Goal: Task Accomplishment & Management: Complete application form

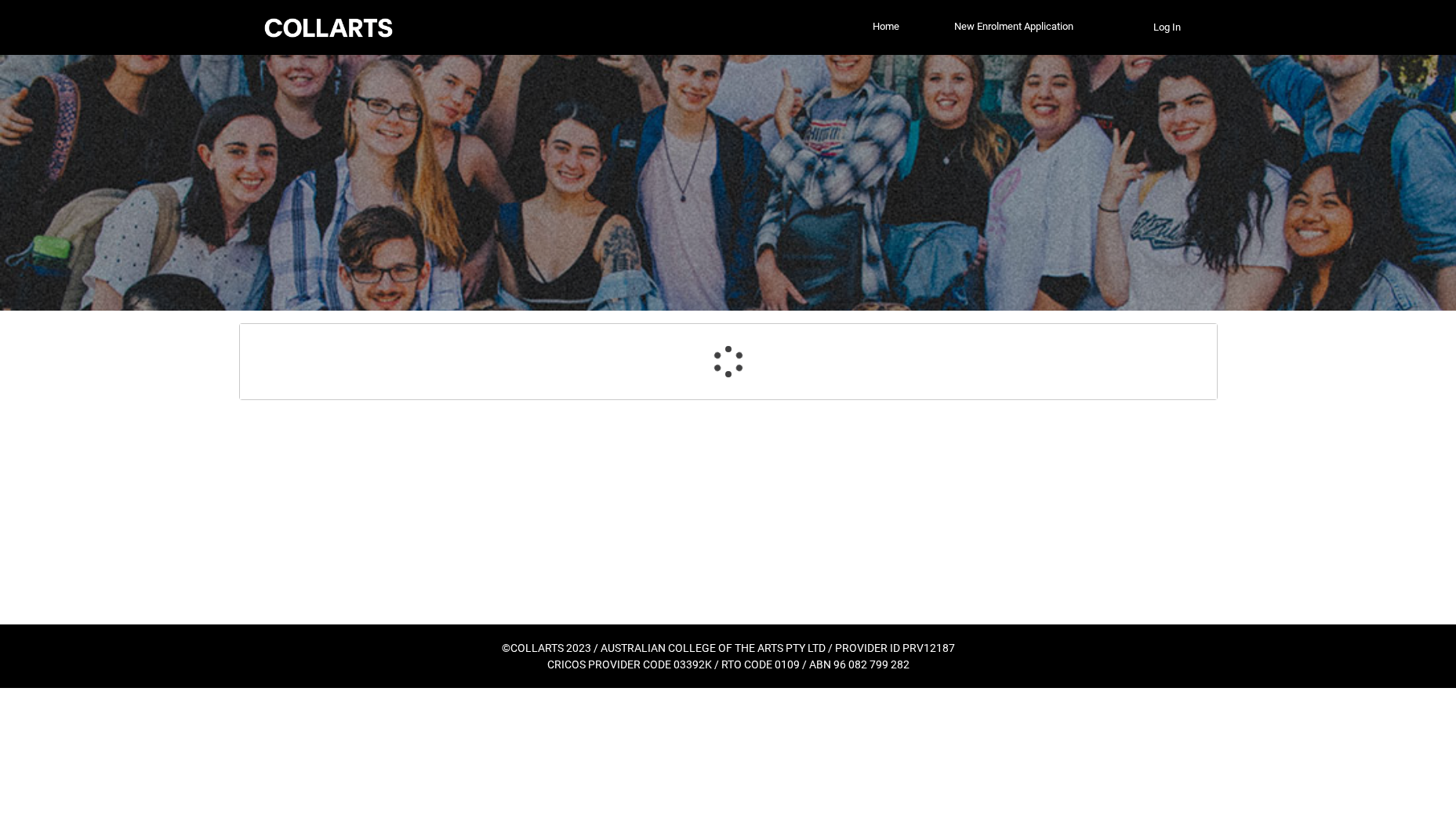
select select "GenderOptions.[DEMOGRAPHIC_DATA]"
select select "MailingCountry_Options.1101"
select select "EmergencyContact_RelationshipOptions.Mother"
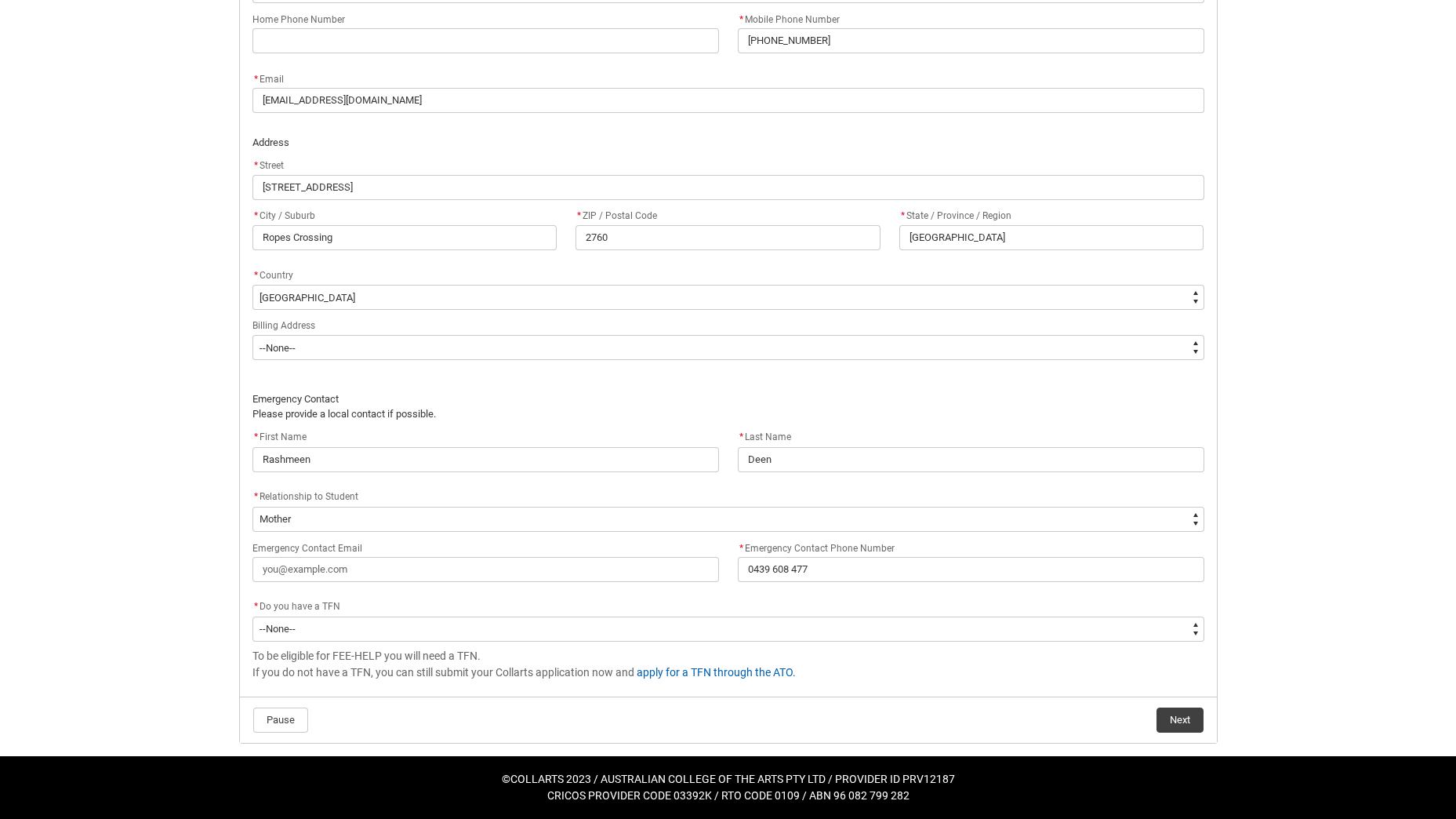
scroll to position [867, 0]
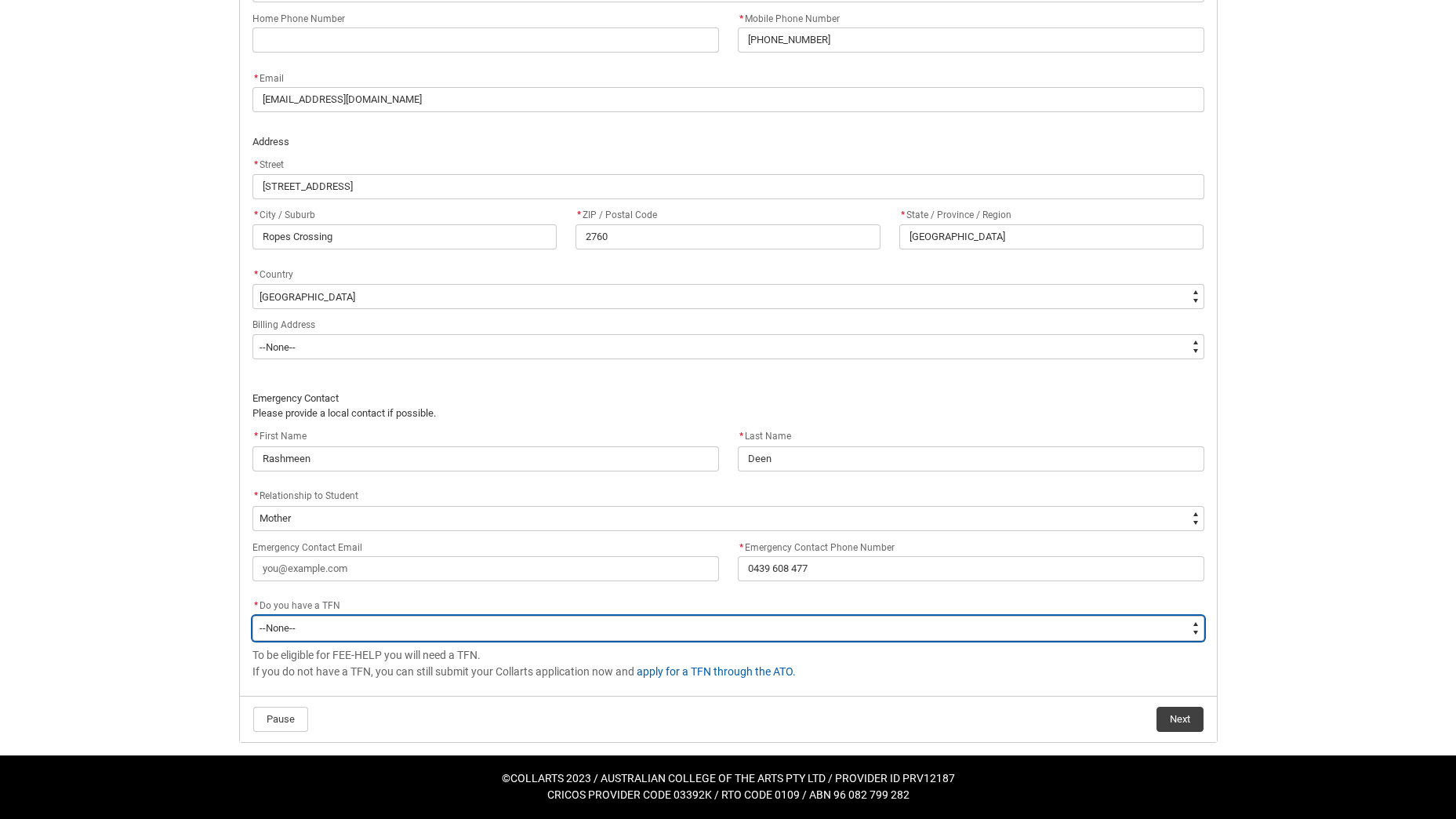
click at [485, 630] on select "--None-- Yes No" at bounding box center [728, 628] width 952 height 25
type lightning-select "Choice_Yes"
click at [252, 616] on select "--None-- Yes No" at bounding box center [728, 628] width 952 height 25
select select "Choice_Yes"
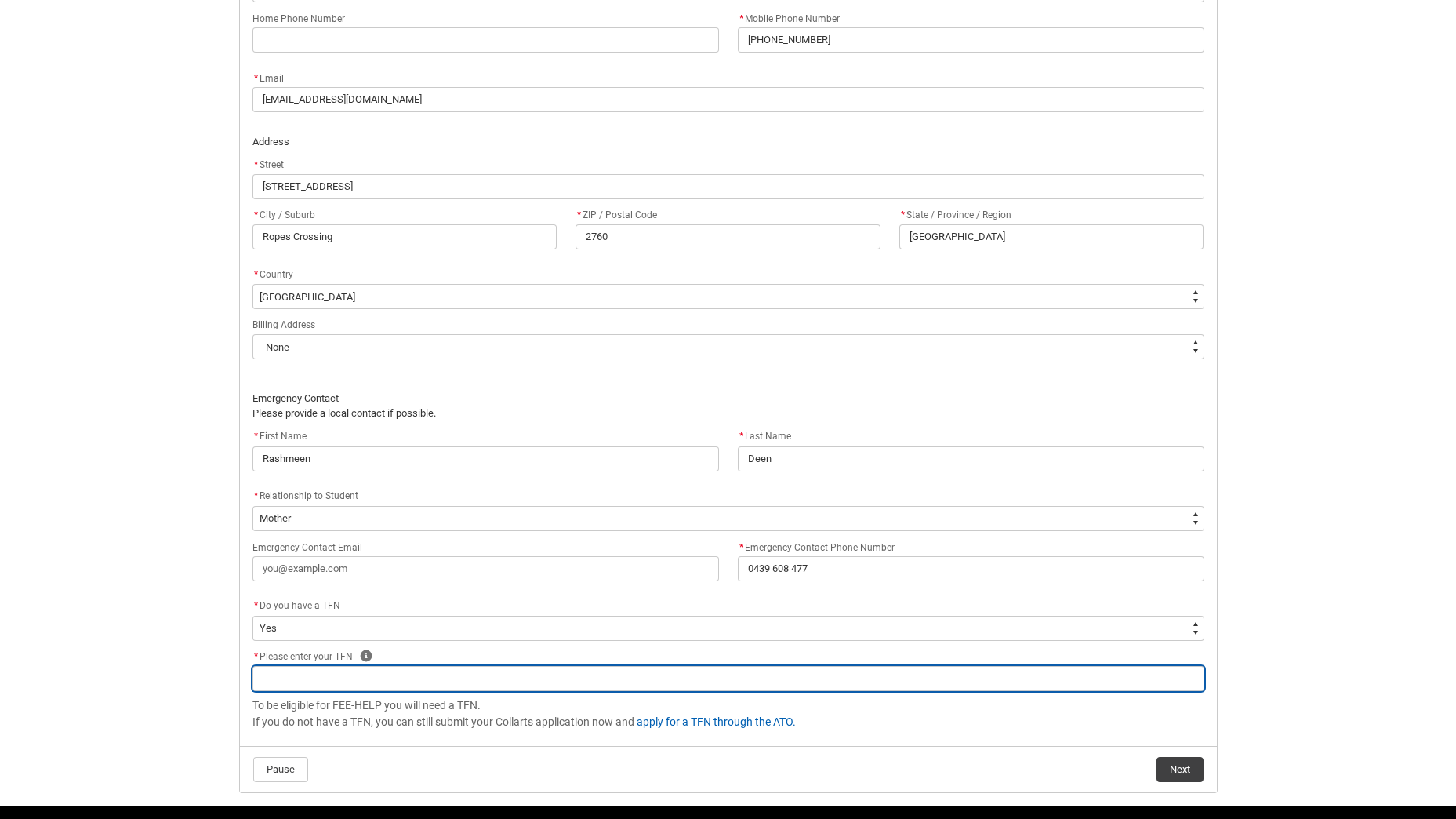
click at [292, 673] on input "REDU_Acceptance_Declaration flow" at bounding box center [728, 678] width 952 height 25
paste input "349 085 667"
type lightning-primitive-input-simple "349 085 667"
type input "349 085 667"
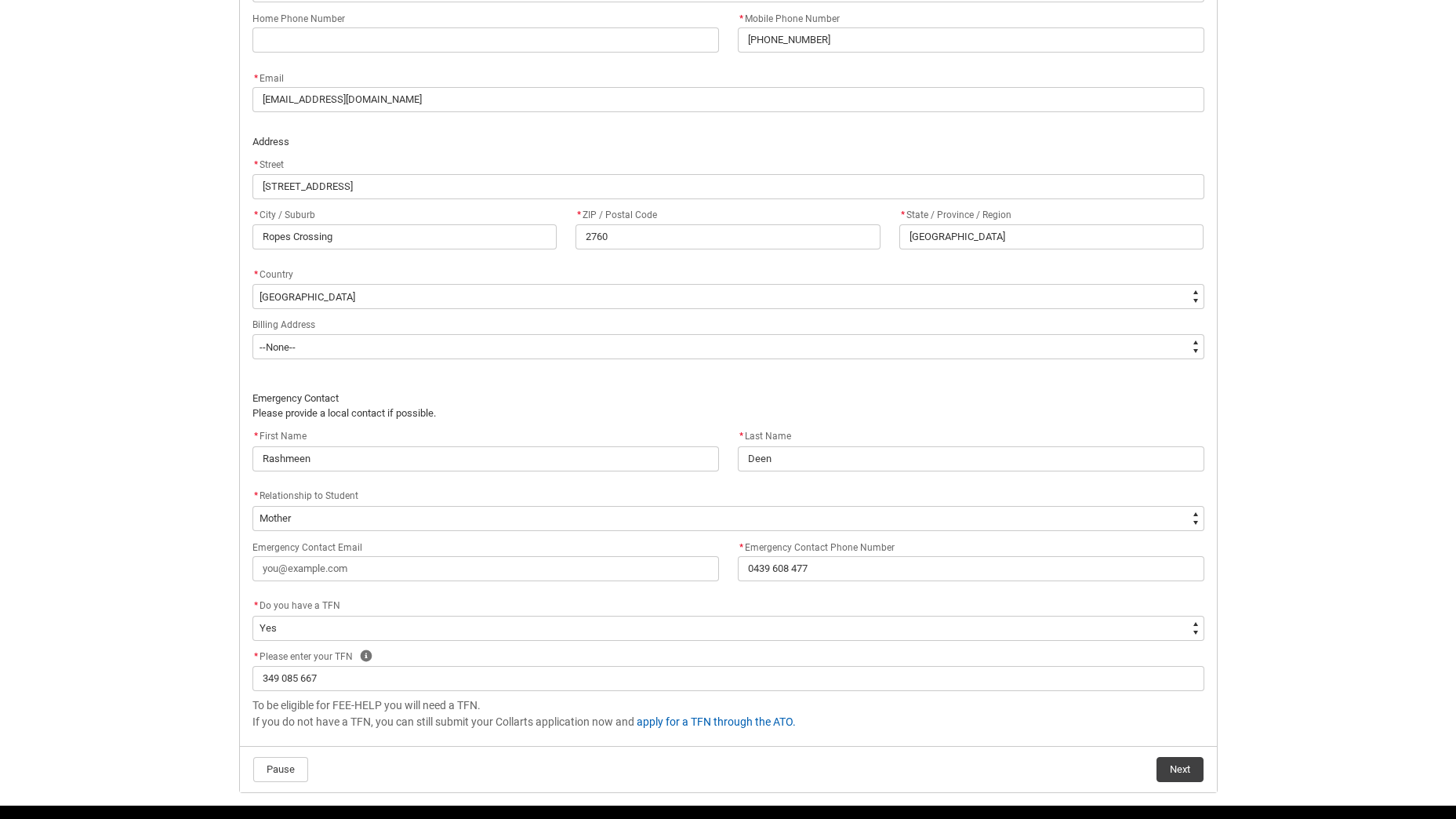
drag, startPoint x: 94, startPoint y: 670, endPoint x: 133, endPoint y: 660, distance: 40.3
click at [94, 669] on div "Skip to Main Content Collarts Education Community Home New Enrolment Applicatio…" at bounding box center [728, 1] width 1456 height 1737
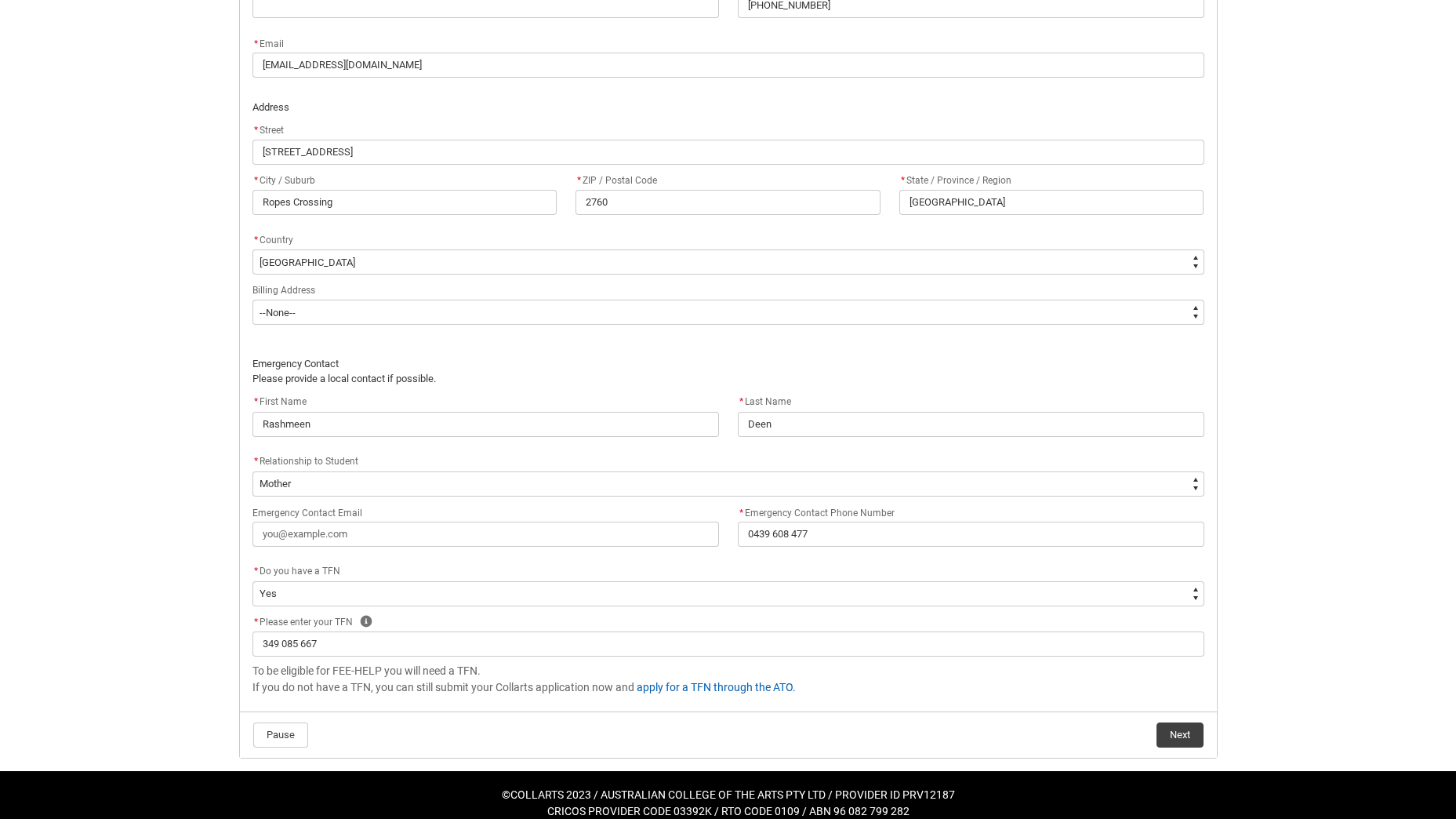
scroll to position [918, 0]
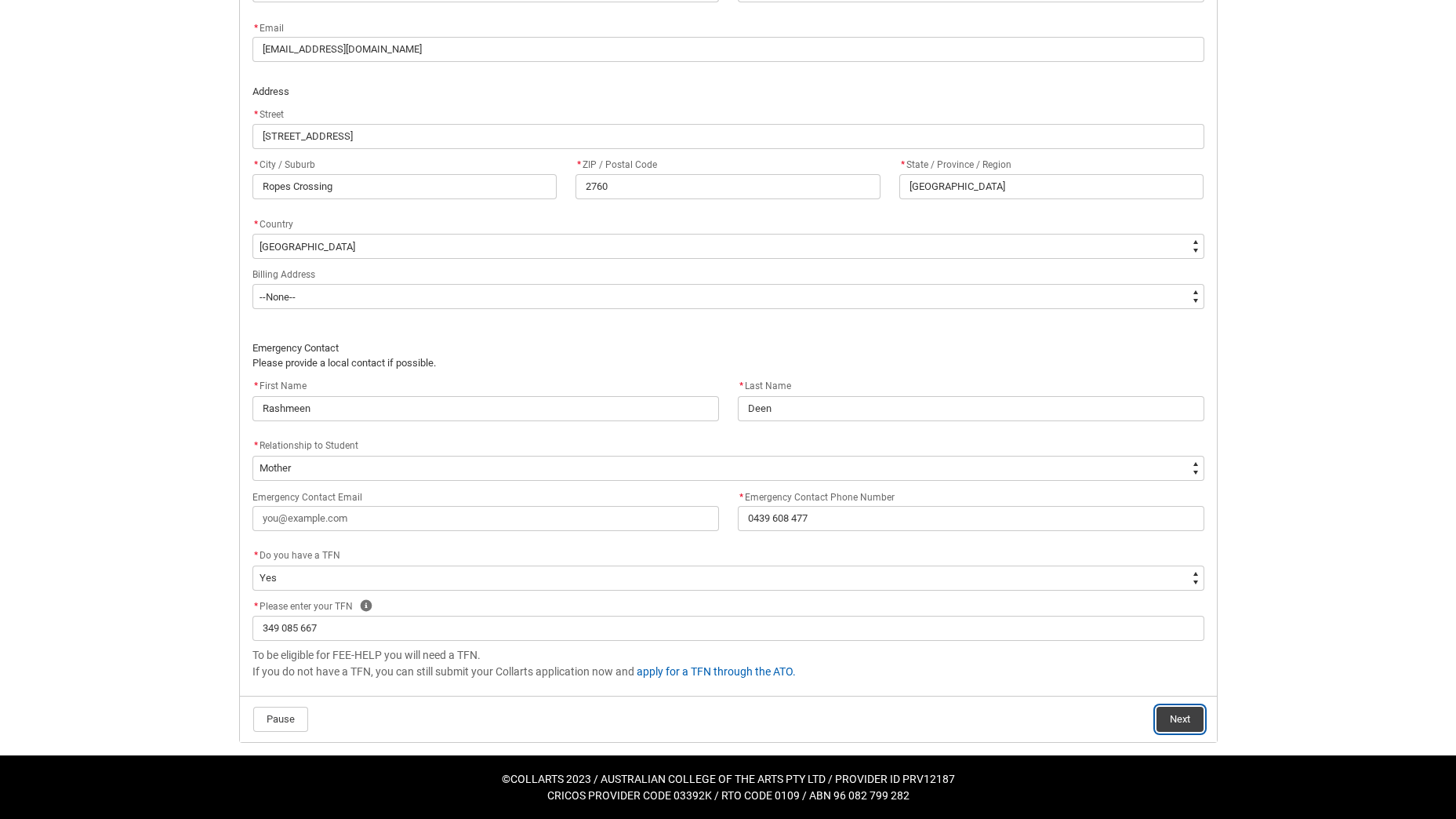
click at [1167, 721] on button "Next" at bounding box center [1180, 720] width 47 height 25
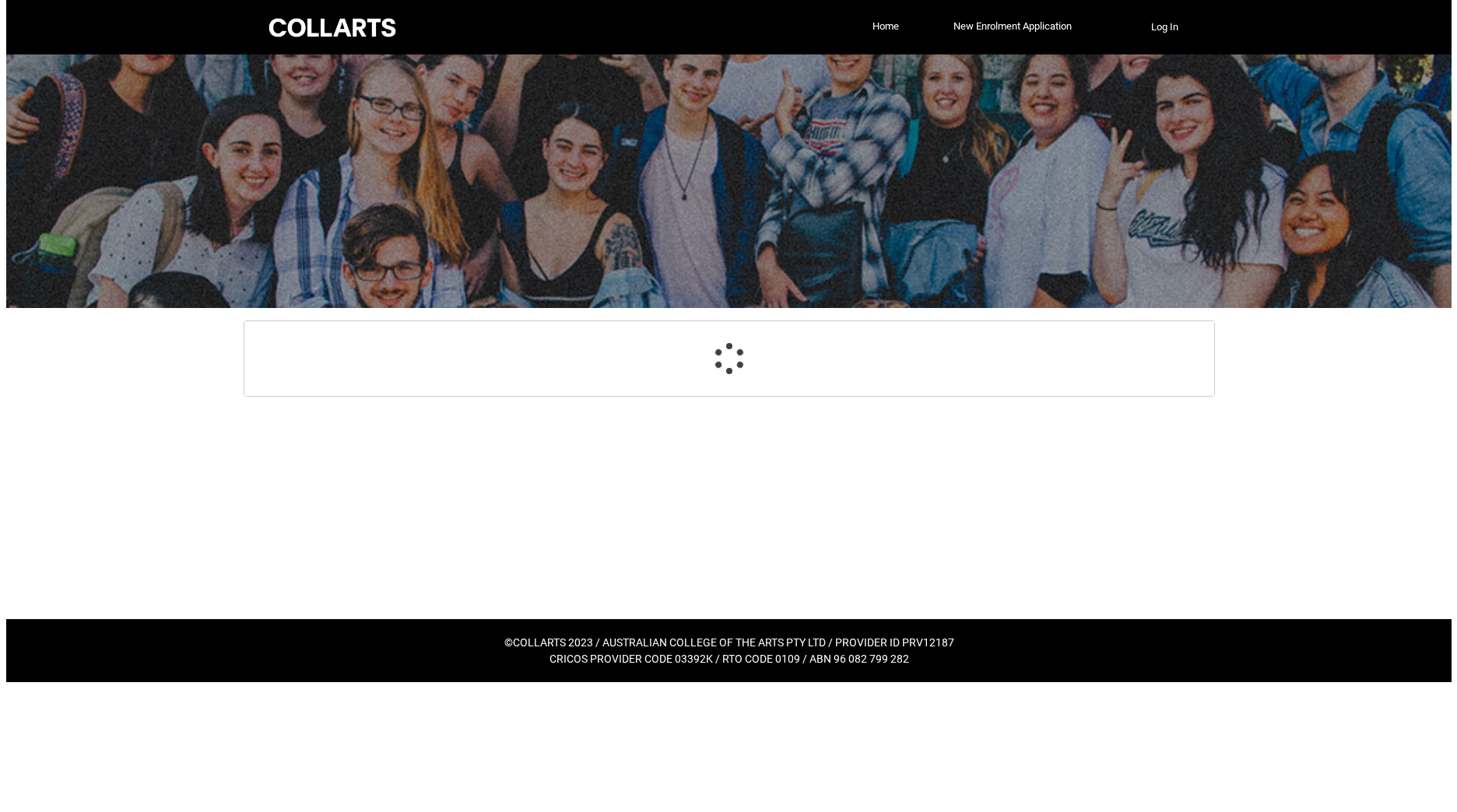
scroll to position [0, 0]
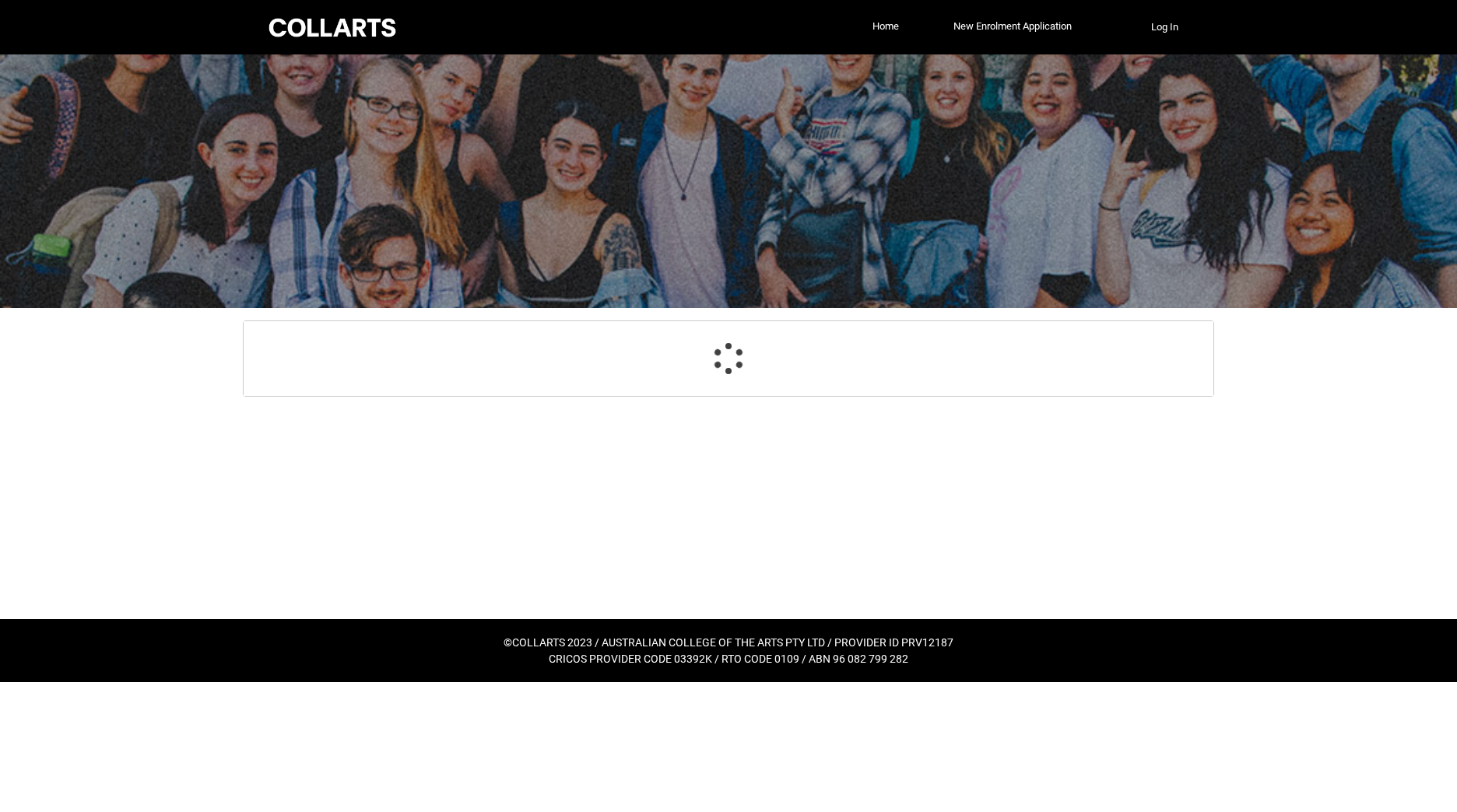
select select "GenderOptions.[DEMOGRAPHIC_DATA]"
select select "MailingCountry_Options.1101"
select select "EmergencyContact_RelationshipOptions.Mother"
select select "Choice_Yes"
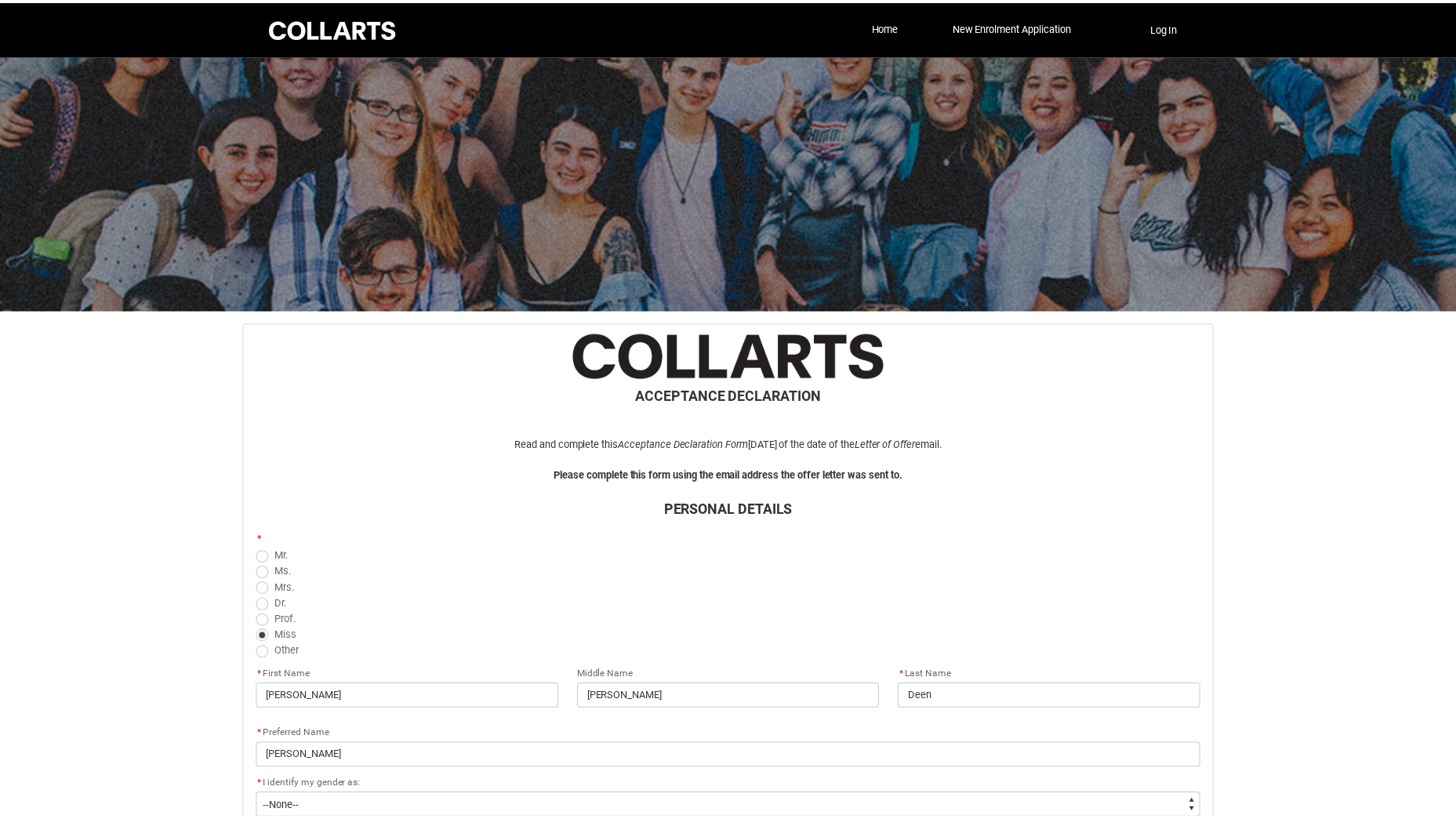
scroll to position [933, 0]
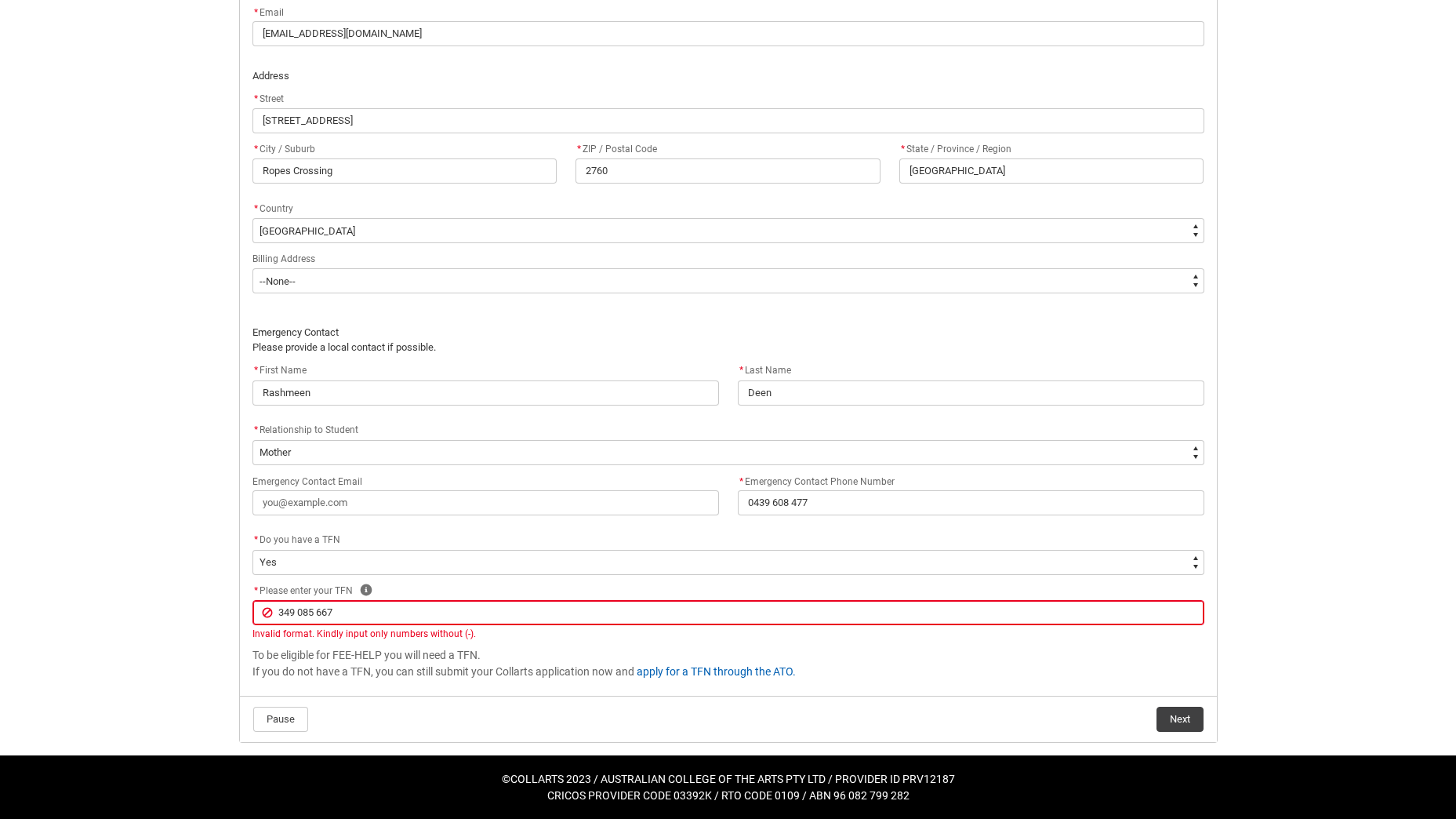
click at [320, 611] on input "349 085 667" at bounding box center [728, 612] width 952 height 25
type lightning-primitive-input-simple "349 085667"
type input "349 085667"
click at [297, 609] on input "349 085667" at bounding box center [728, 612] width 952 height 25
type lightning-primitive-input-simple "349085667"
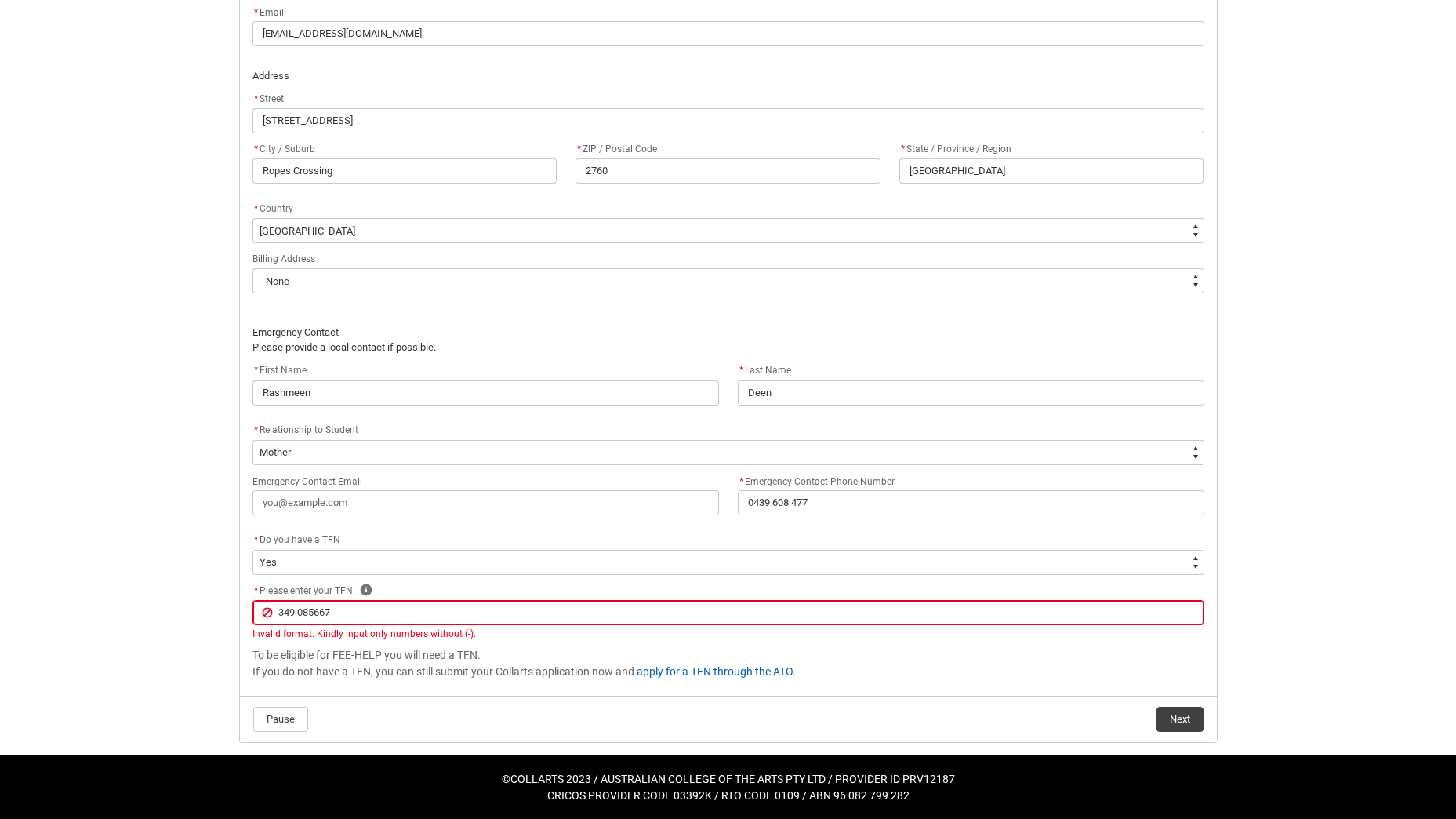
type input "349085667"
click at [941, 636] on p "Invalid format. Kindly input only numbers without (-)." at bounding box center [728, 634] width 952 height 14
click at [1188, 720] on button "Next" at bounding box center [1180, 720] width 47 height 25
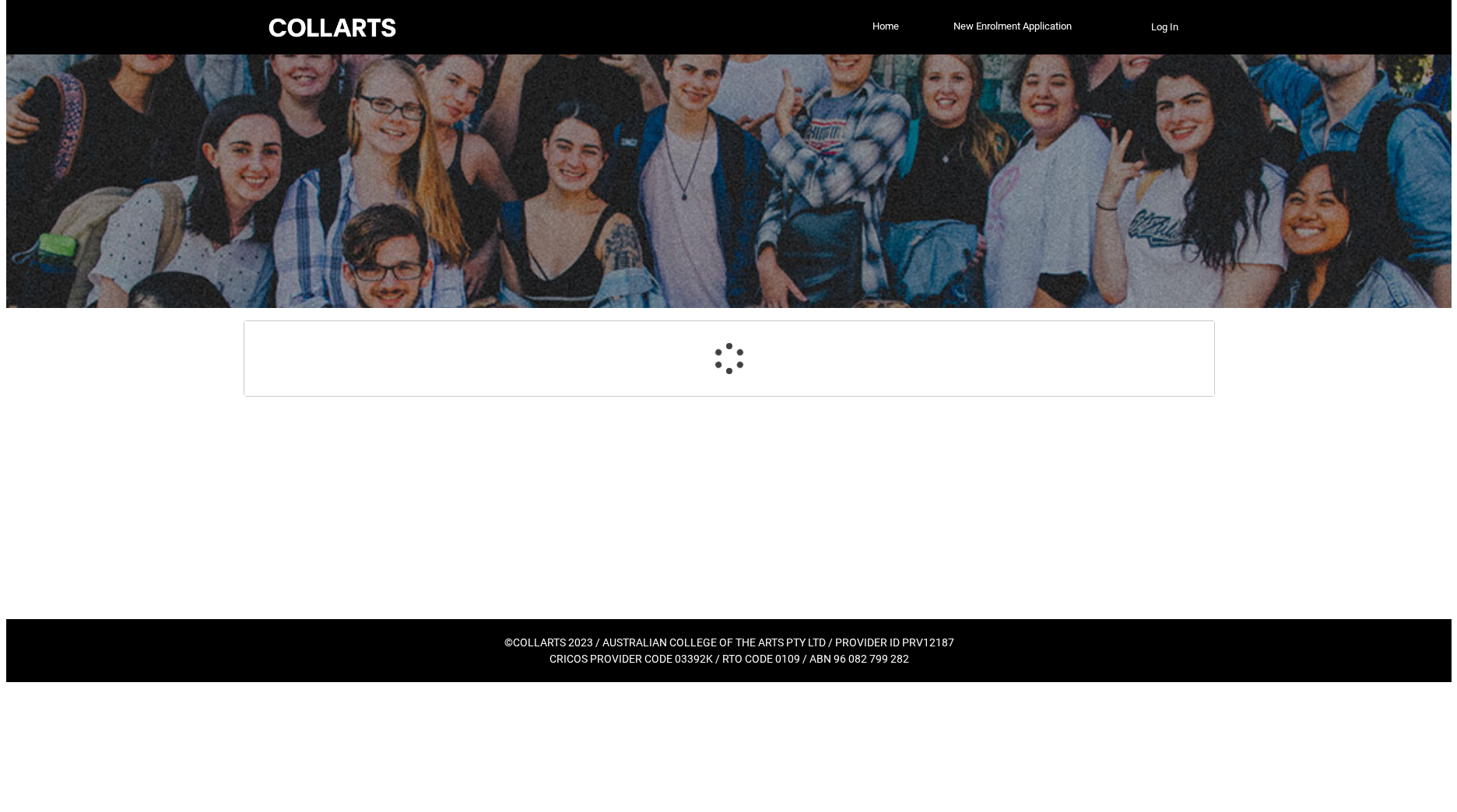
scroll to position [0, 0]
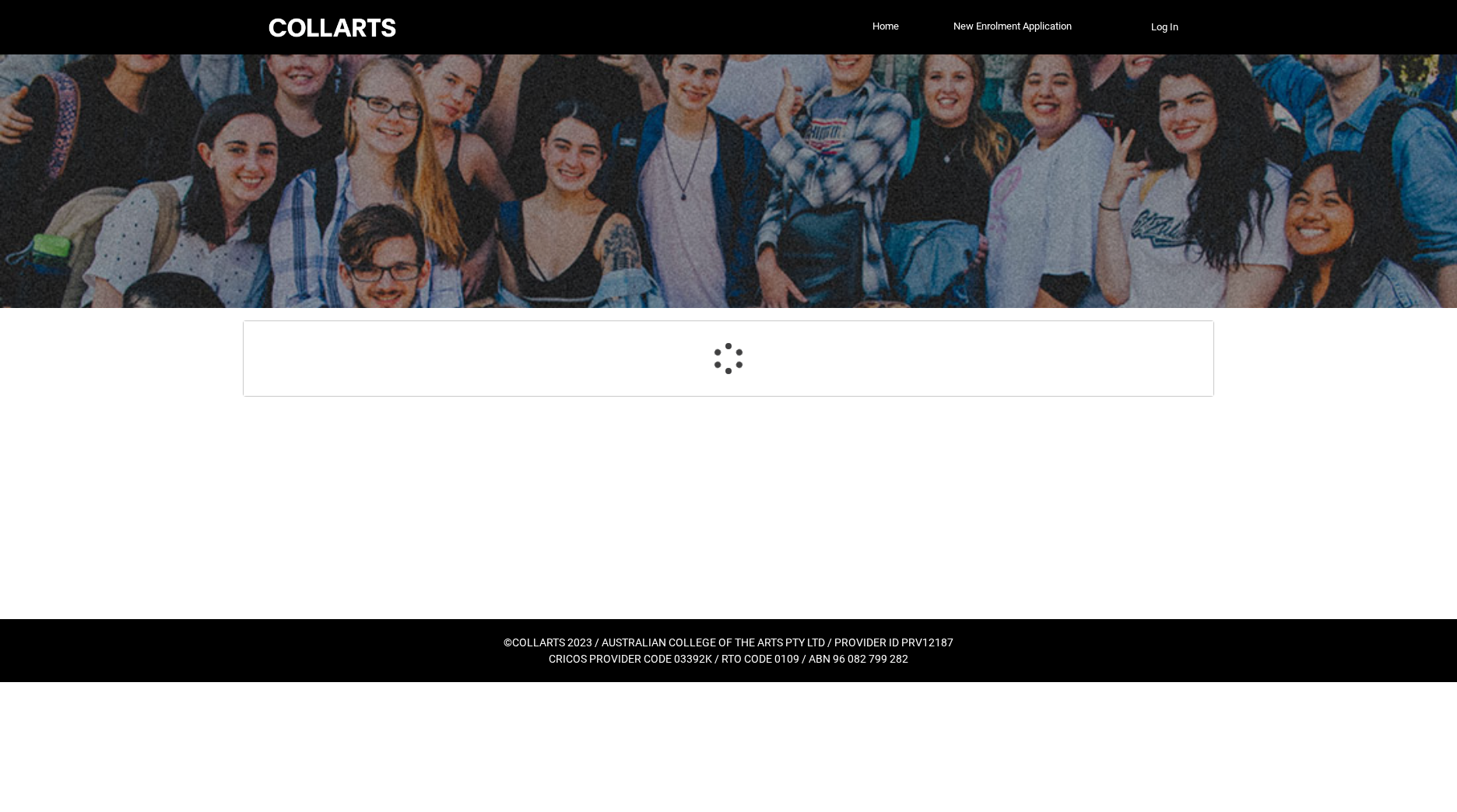
select select "Payment_Type_FEE_HELP"
select select "Study_Mode_FullTime"
select select "StudyMethod_Online"
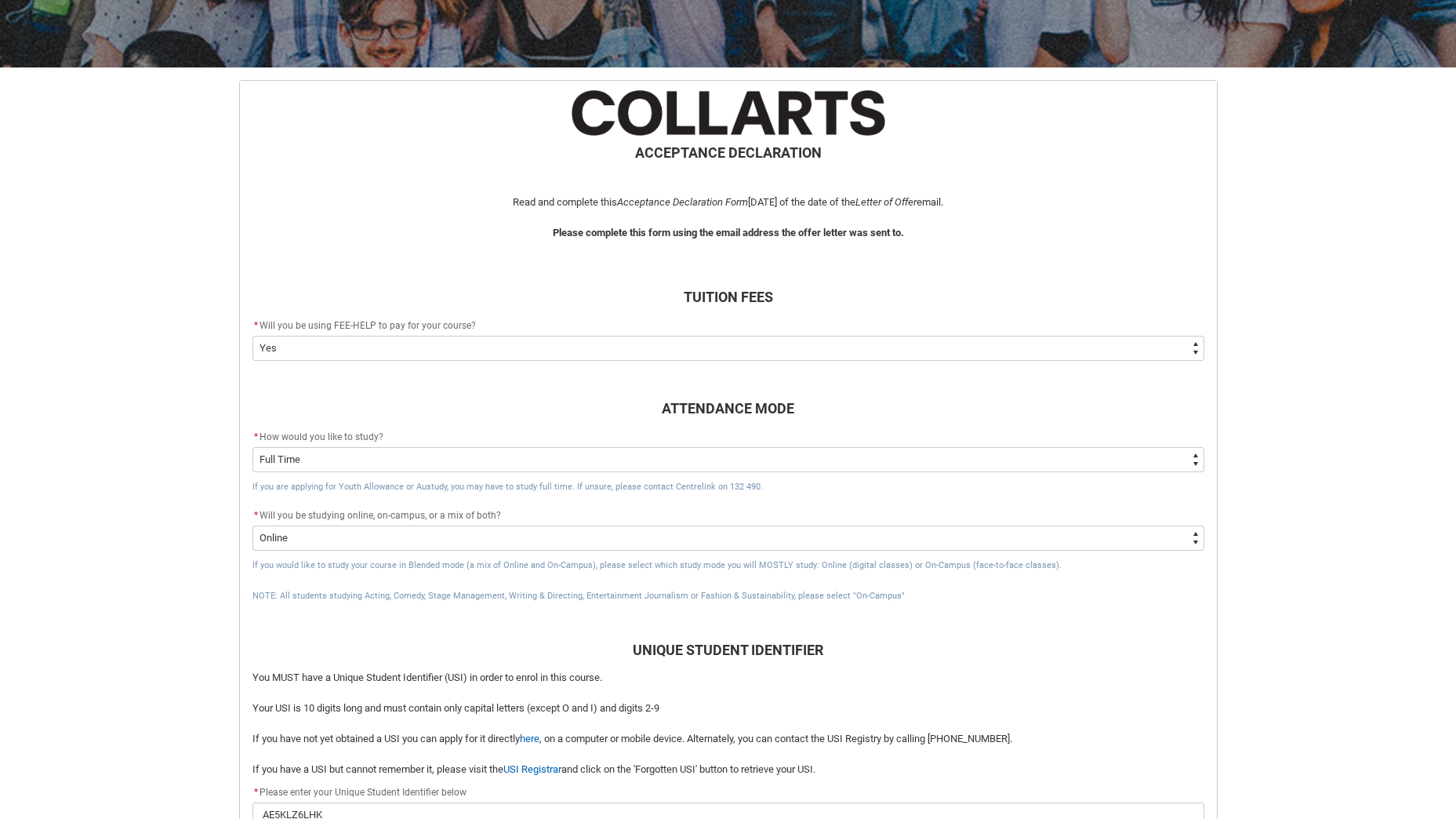
scroll to position [391, 0]
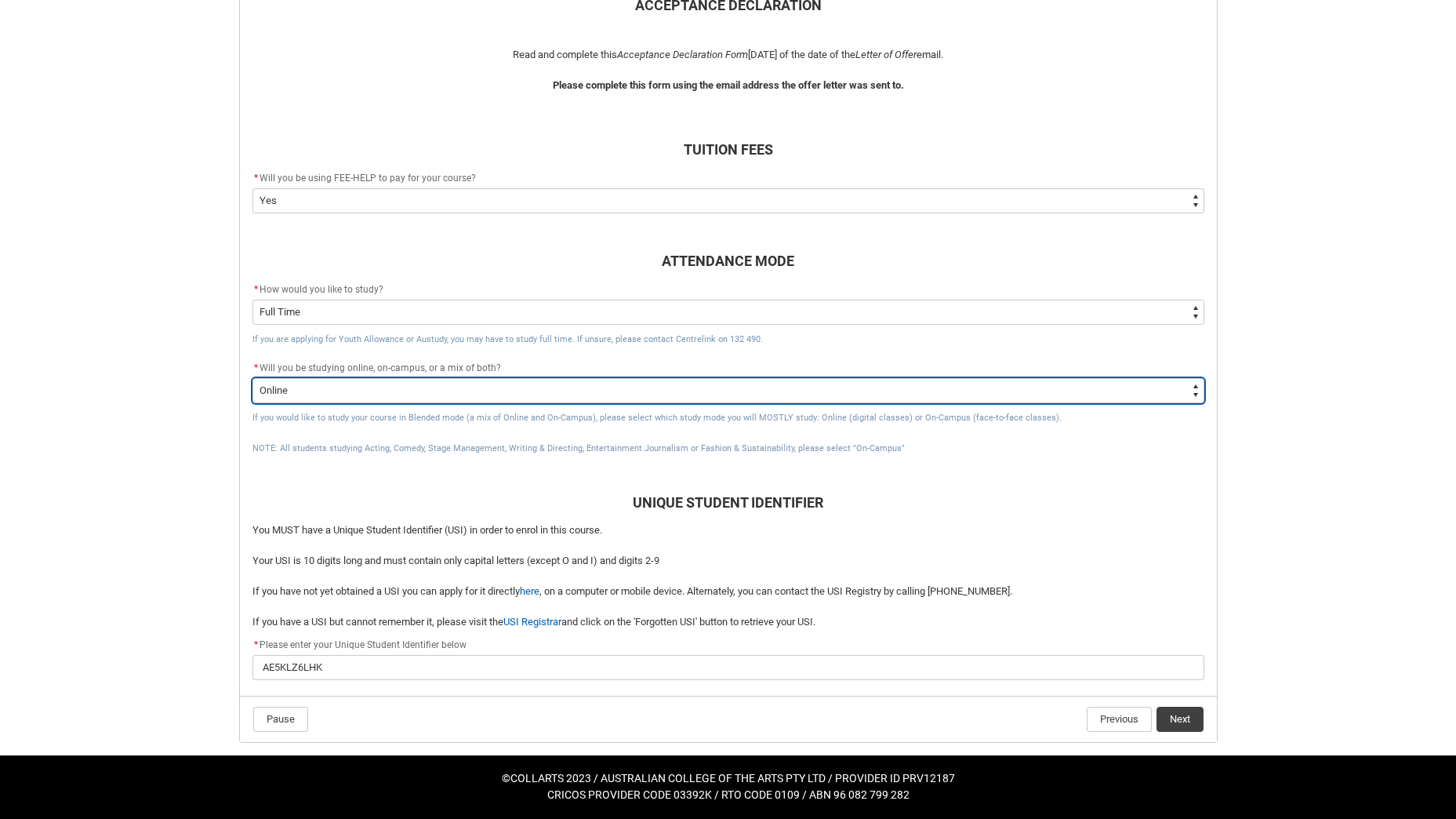
click at [425, 392] on select "--None-- Online On-Campus" at bounding box center [728, 391] width 952 height 25
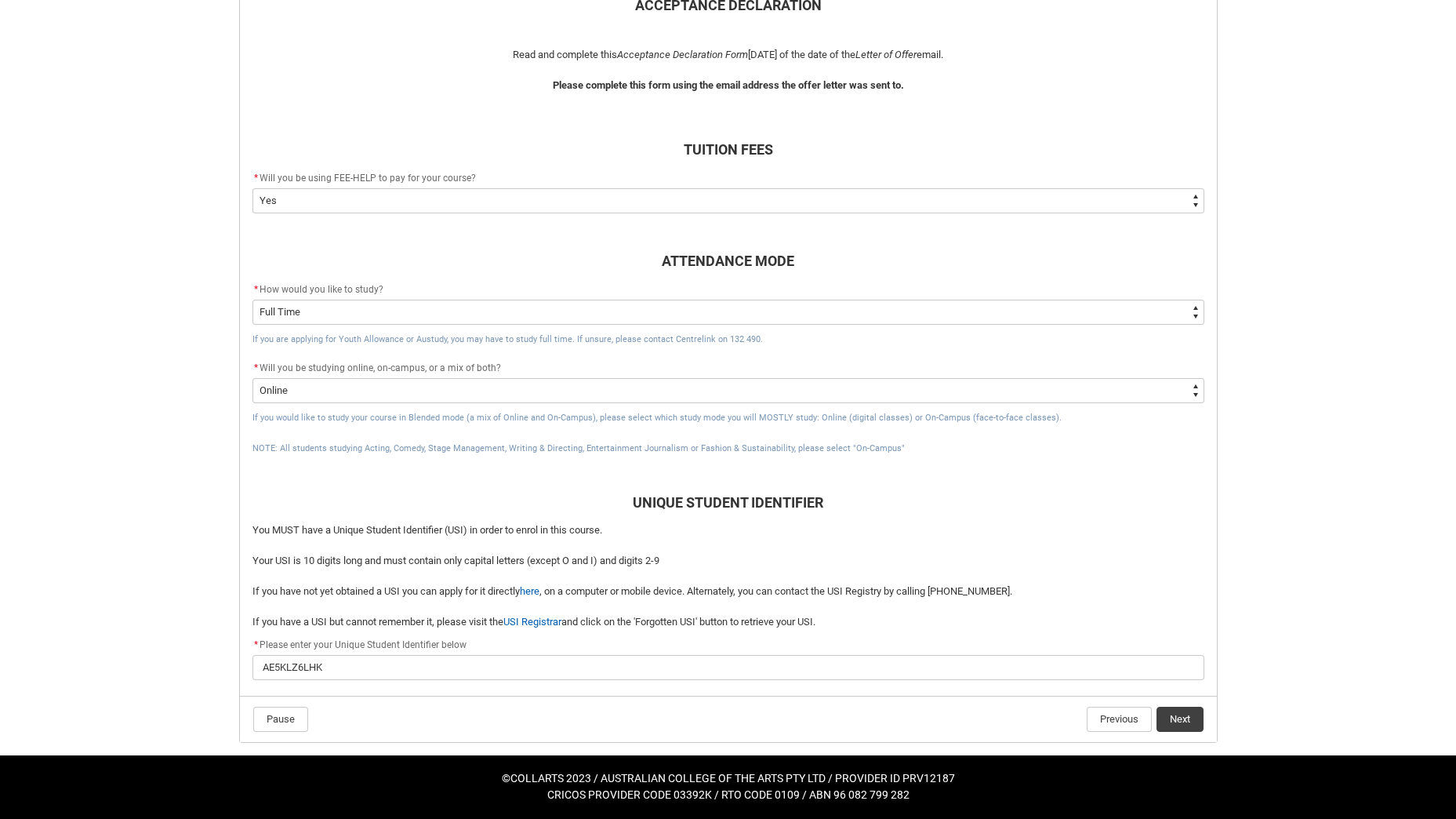
drag, startPoint x: 187, startPoint y: 323, endPoint x: 379, endPoint y: 451, distance: 230.8
click at [187, 323] on div "Skip to Main Content Collarts Education Community Home New Enrolment Applicatio…" at bounding box center [728, 214] width 1456 height 1210
click at [490, 418] on span "If you would like to study your course in Blended mode (a mix of Online and On-…" at bounding box center [657, 417] width 809 height 10
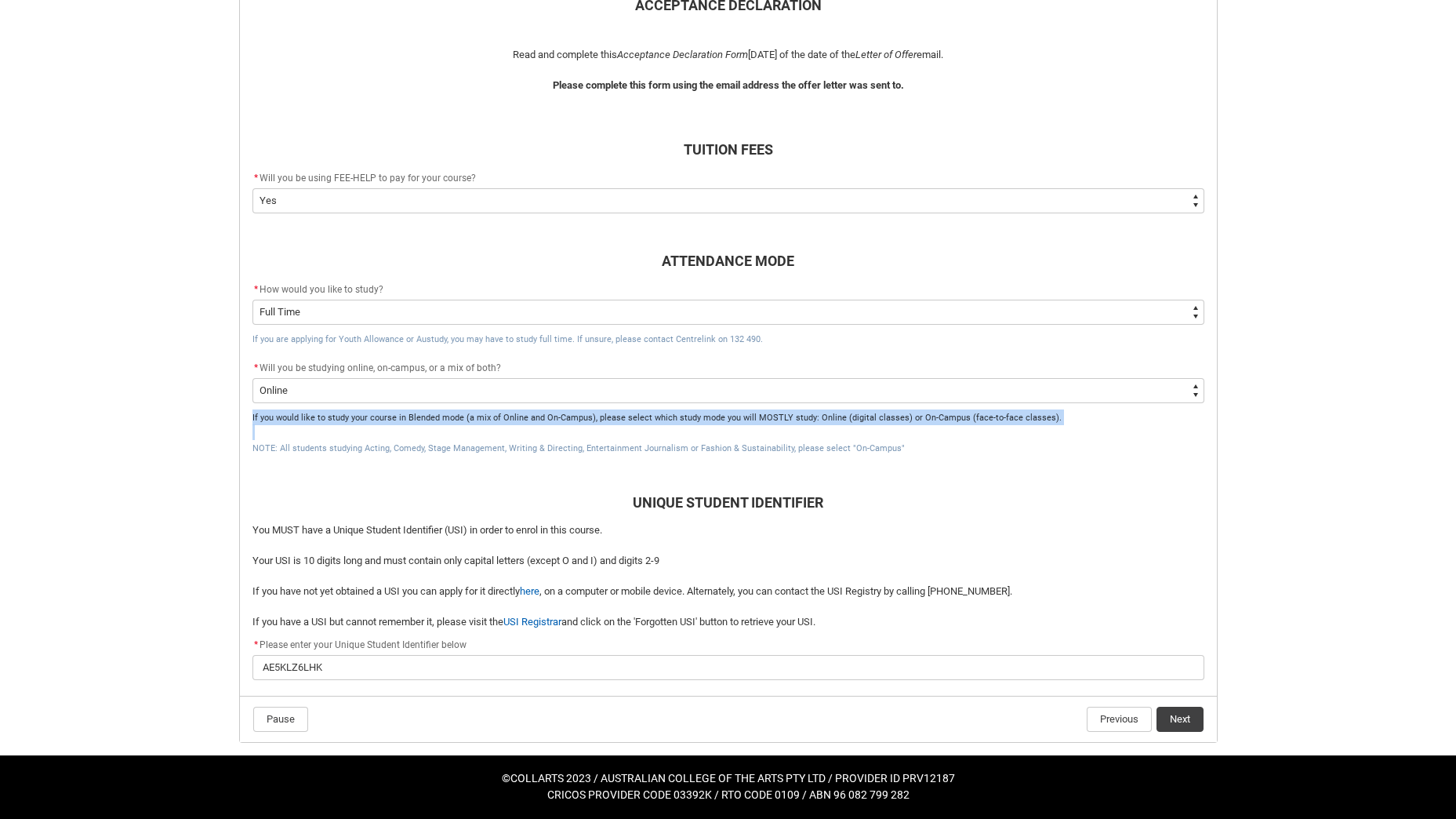
click at [490, 418] on span "If you would like to study your course in Blended mode (a mix of Online and On-…" at bounding box center [657, 417] width 809 height 10
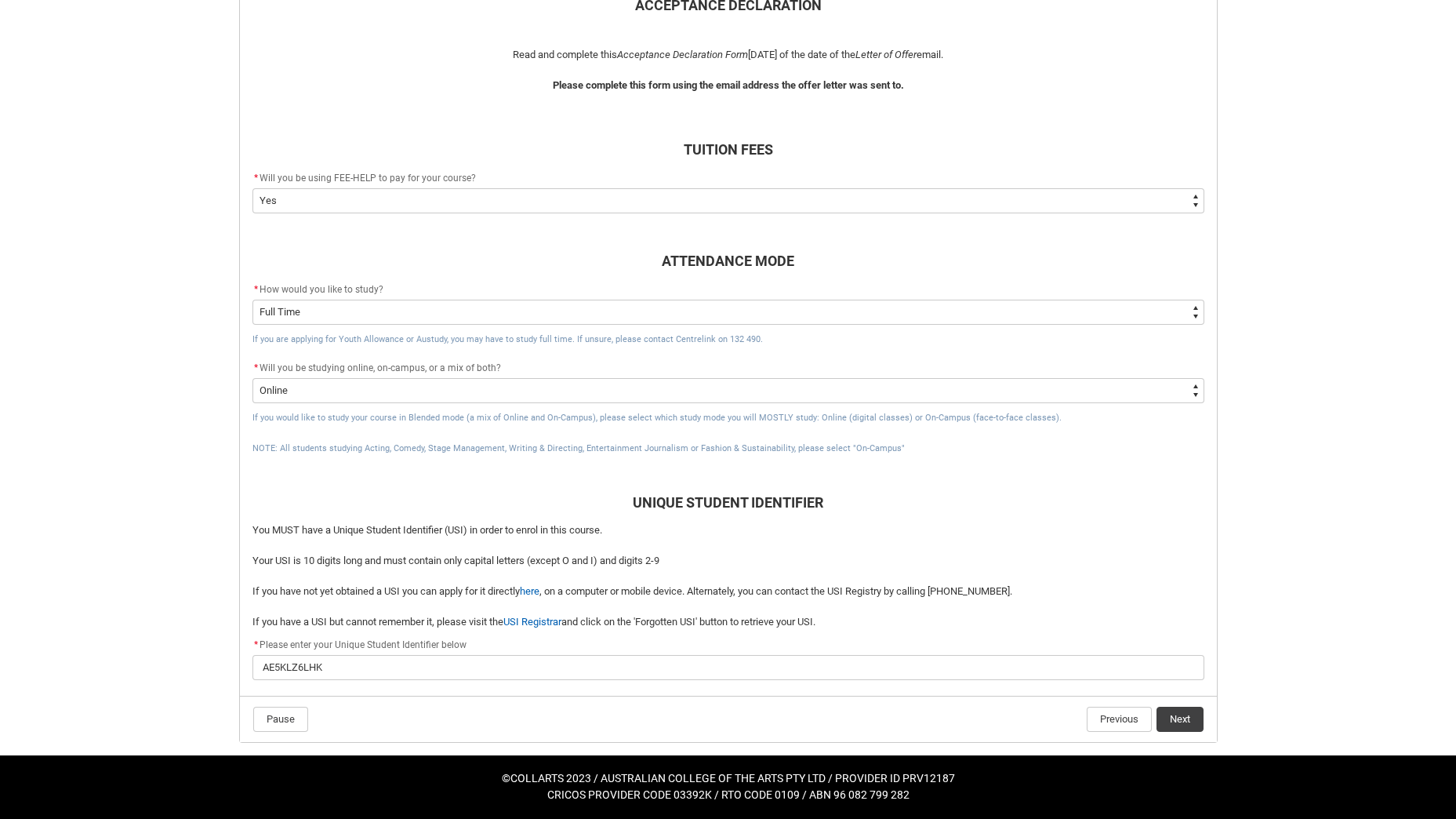
click at [490, 418] on span "If you would like to study your course in Blended mode (a mix of Online and On-…" at bounding box center [657, 417] width 809 height 10
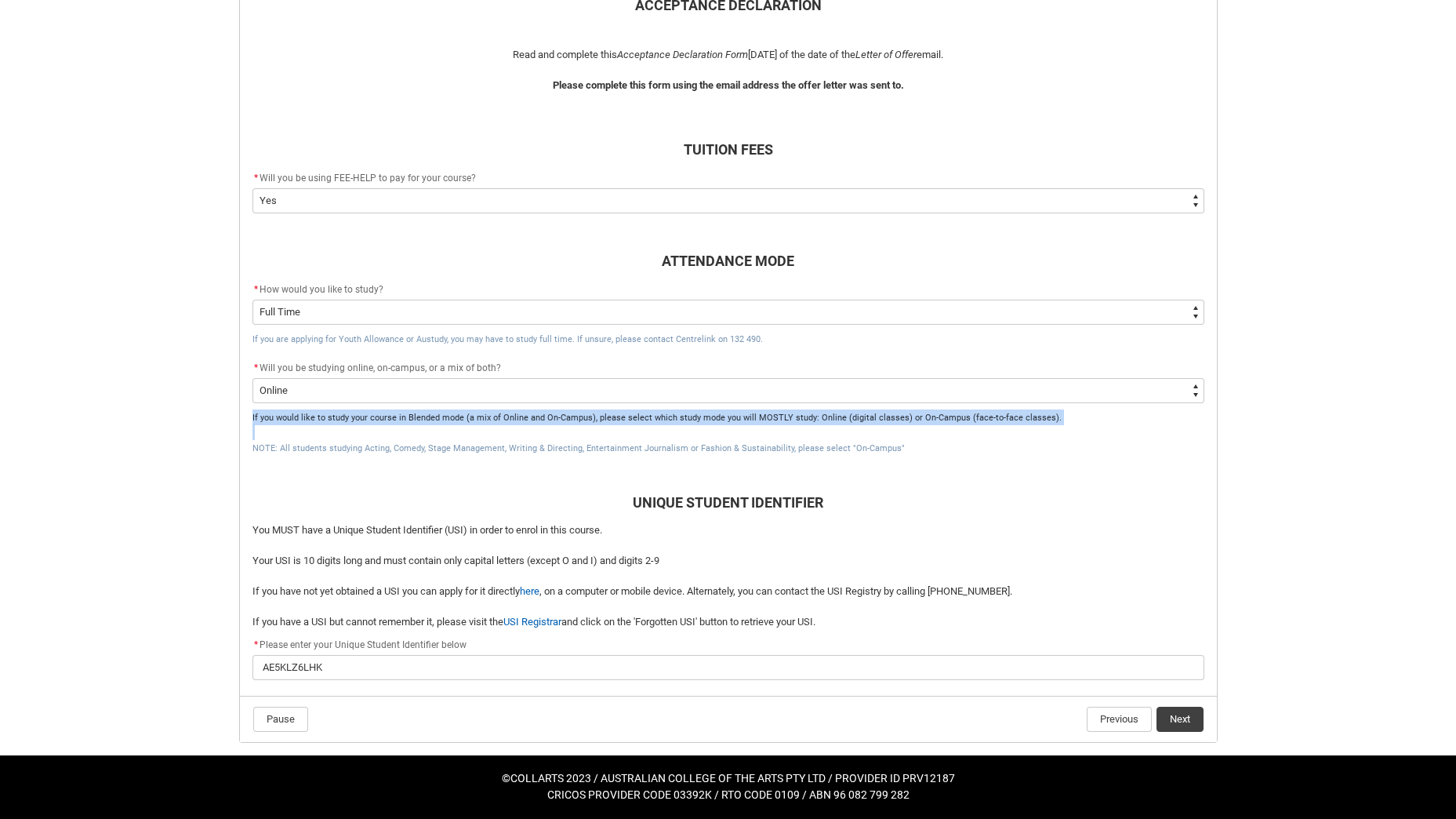
click at [490, 418] on span "If you would like to study your course in Blended mode (a mix of Online and On-…" at bounding box center [657, 417] width 809 height 10
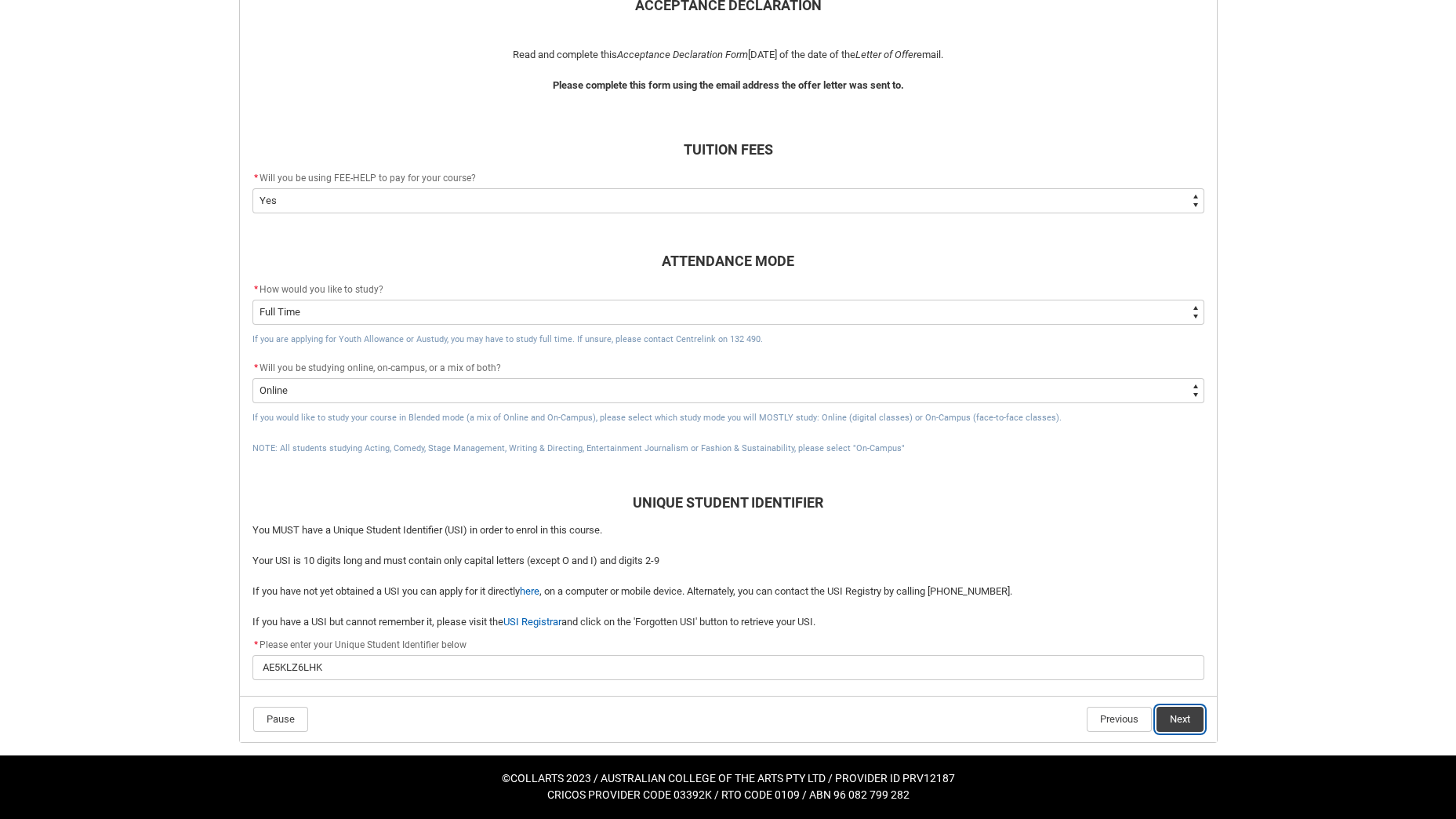
click at [1185, 722] on button "Next" at bounding box center [1180, 720] width 47 height 25
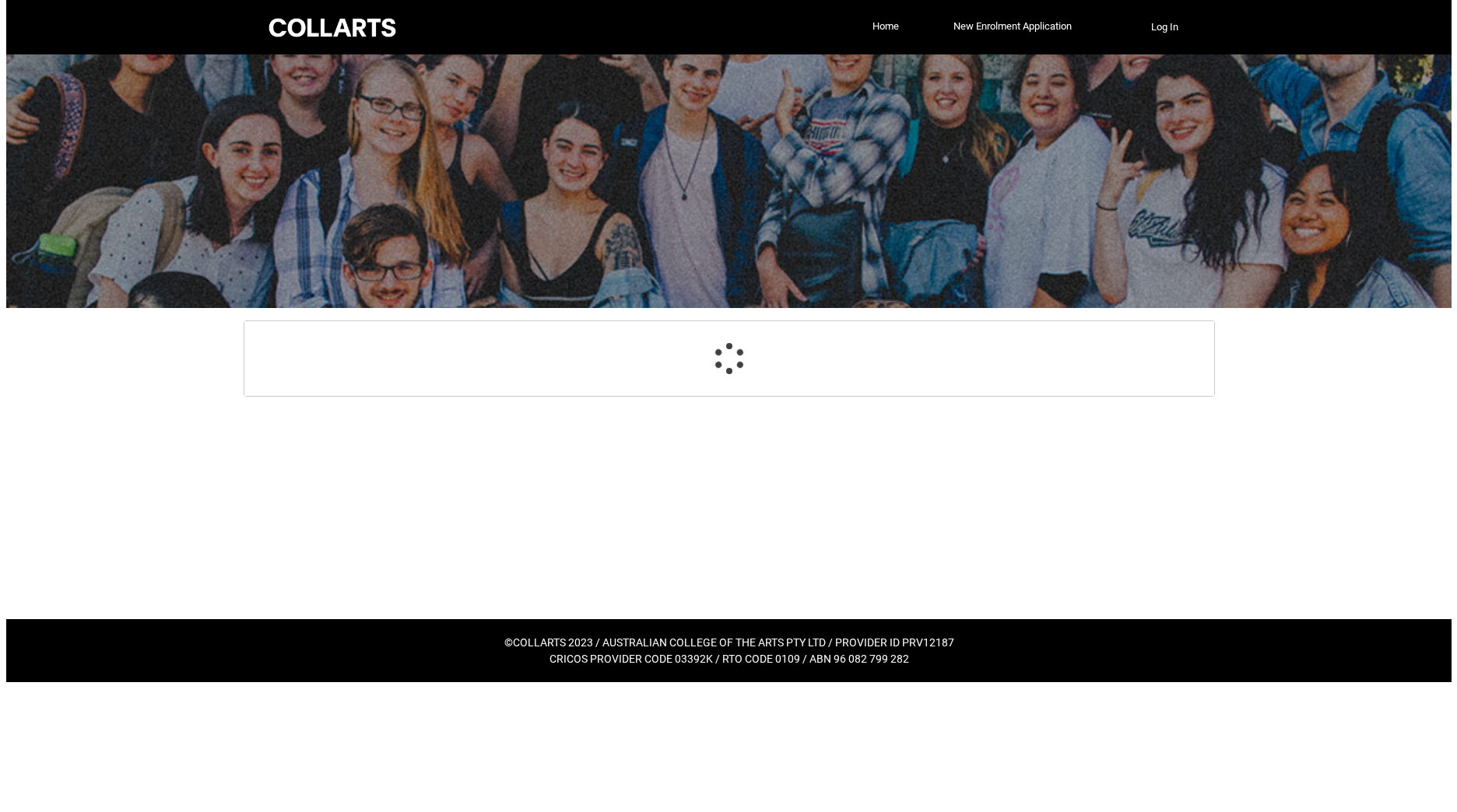
scroll to position [0, 0]
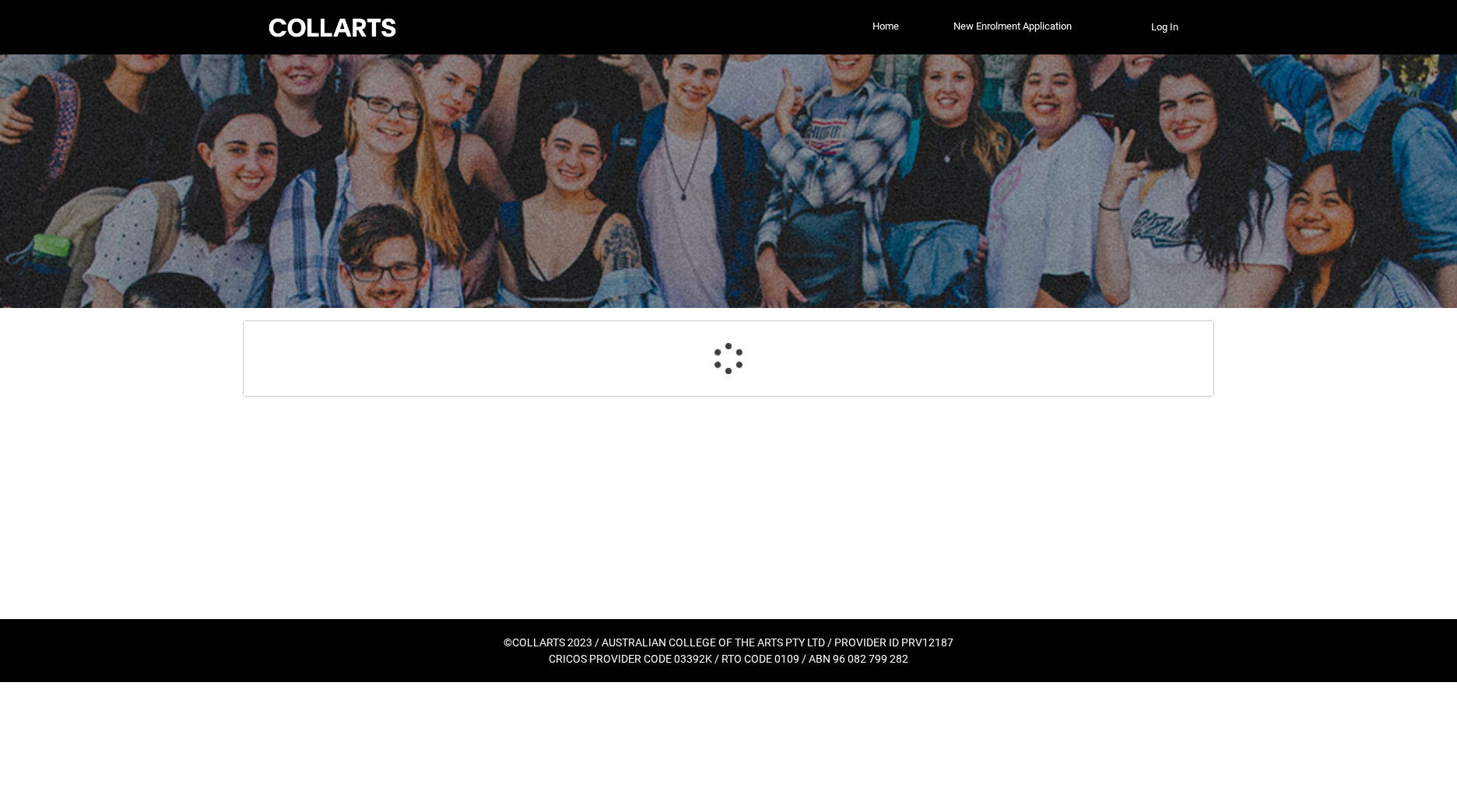
select select "Choice_No"
select select "Country_of_Birth_L1.1200-9299"
select select "CountryOfBirth_Options.1502"
select select "CitizenshipStatus_Options.1"
select select "aboriginalTorresStraitIslander_Options.2"
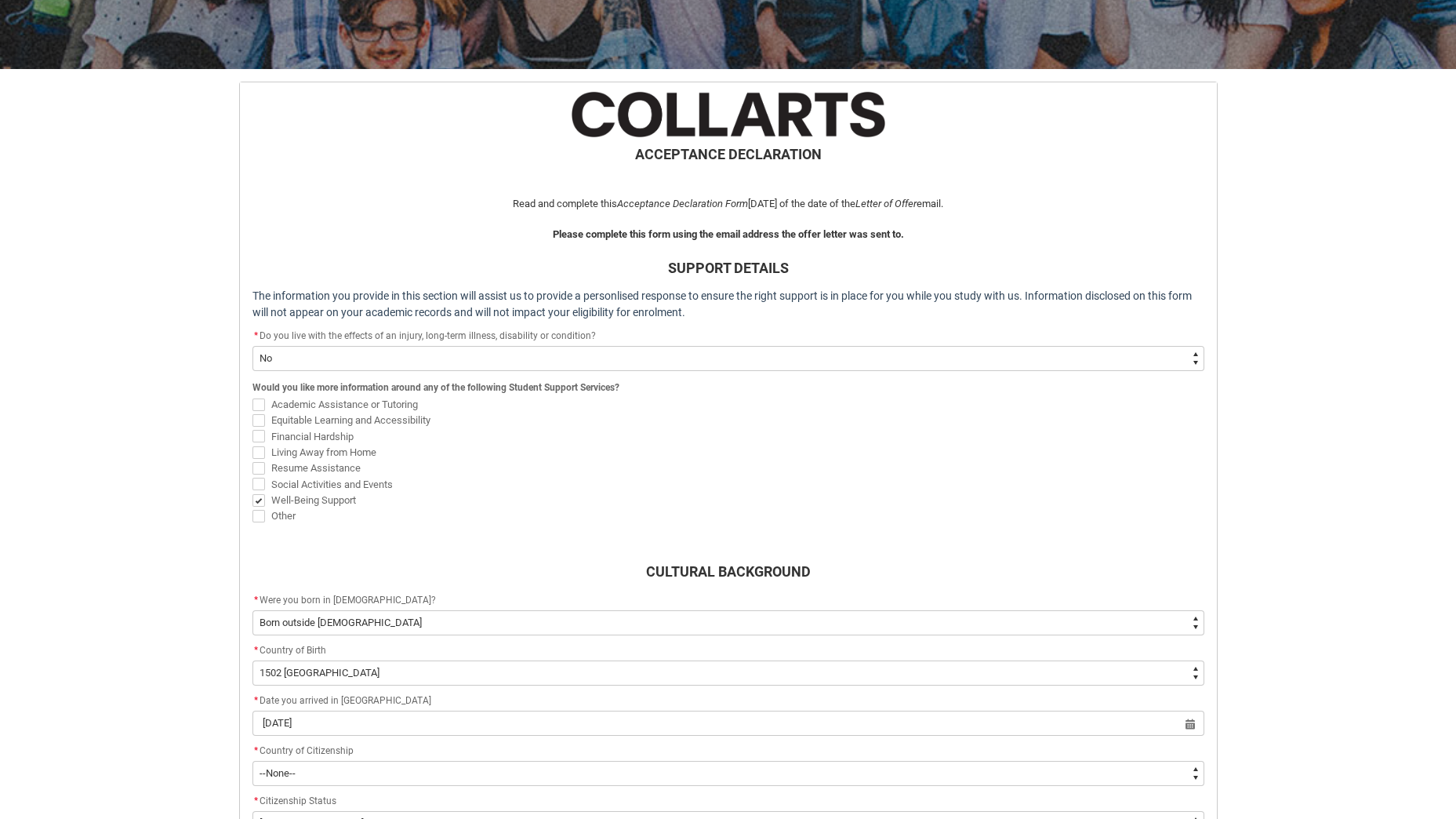
scroll to position [324, 0]
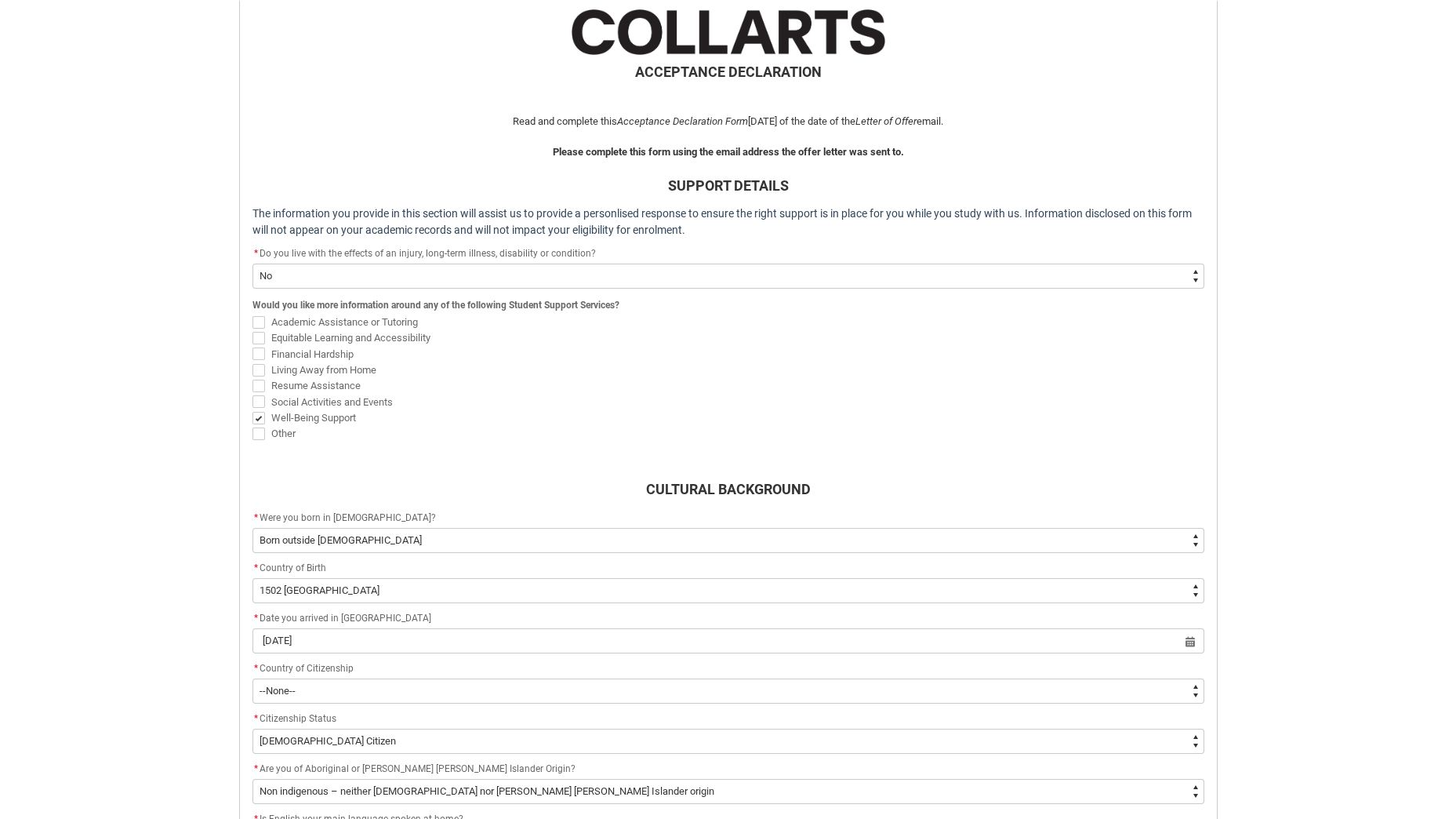
click at [258, 340] on span "REDU_Acceptance_Declaration flow" at bounding box center [259, 338] width 13 height 13
click at [252, 330] on input "Equitable Learning and Accessibility" at bounding box center [252, 329] width 1 height 1
checkbox input "true"
click at [257, 353] on span "REDU_Acceptance_Declaration flow" at bounding box center [259, 353] width 13 height 13
click at [252, 346] on input "Financial Hardship" at bounding box center [252, 346] width 1 height 1
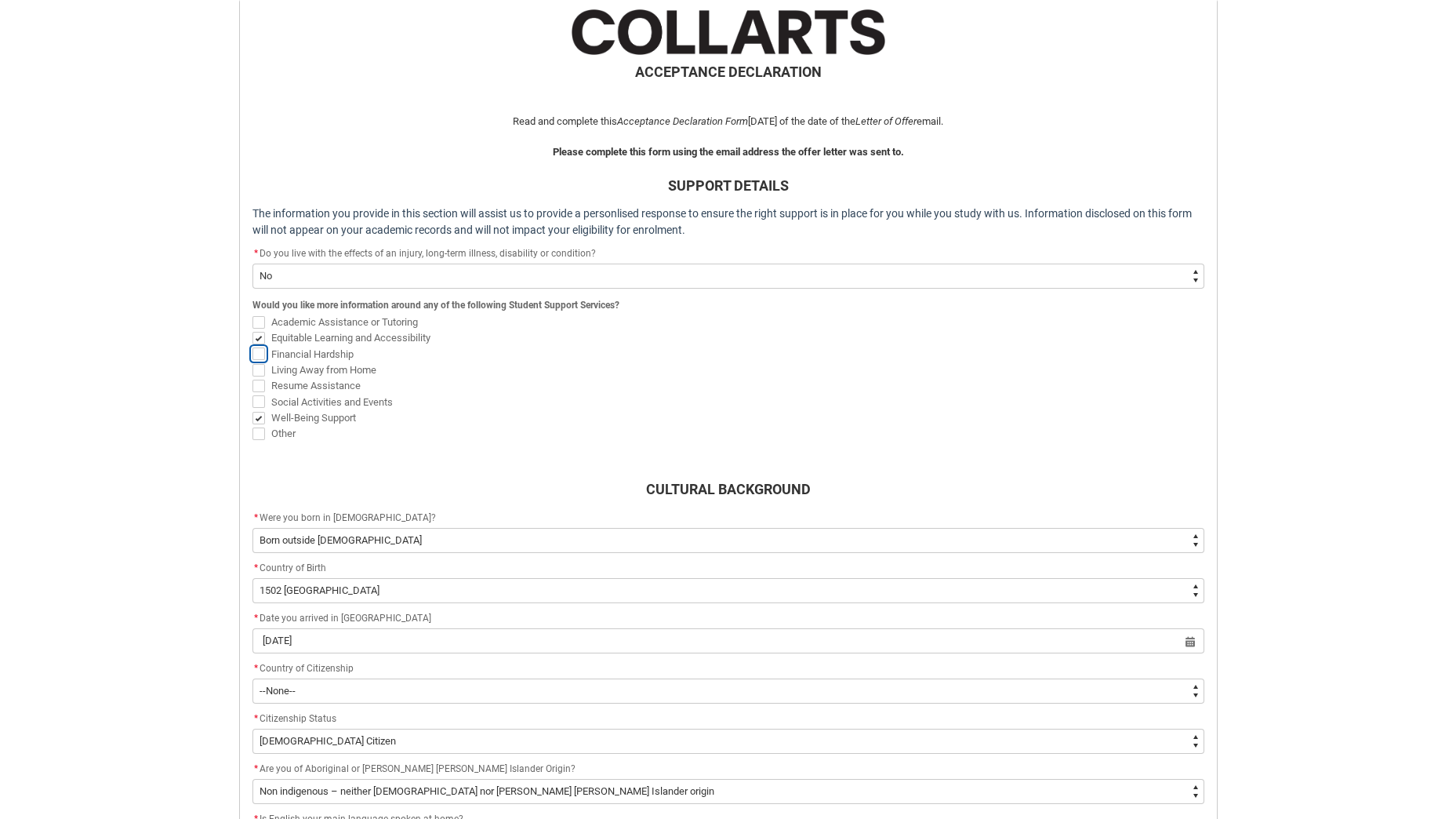
checkbox input "true"
click at [260, 333] on span "REDU_Acceptance_Declaration flow" at bounding box center [259, 338] width 13 height 13
click at [252, 330] on input "Equitable Learning and Accessibility" at bounding box center [252, 329] width 1 height 1
checkbox input "false"
click at [257, 365] on span "REDU_Acceptance_Declaration flow" at bounding box center [259, 370] width 13 height 13
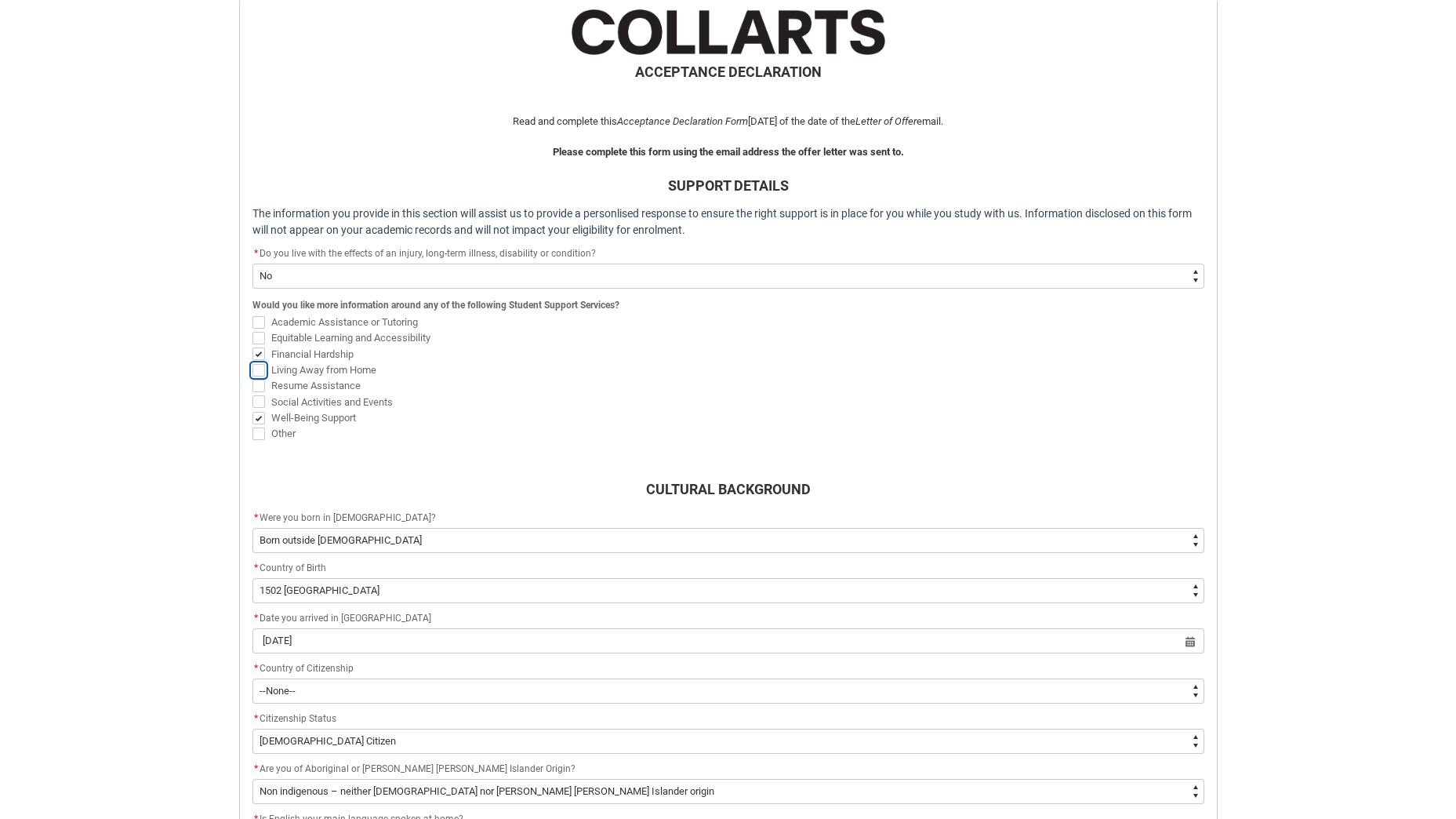
click at [252, 361] on input "Living Away from Home" at bounding box center [252, 361] width 1 height 1
checkbox input "true"
click at [260, 402] on span "REDU_Acceptance_Declaration flow" at bounding box center [259, 402] width 13 height 13
click at [252, 394] on input "Social Activities and Events" at bounding box center [252, 393] width 1 height 1
checkbox input "true"
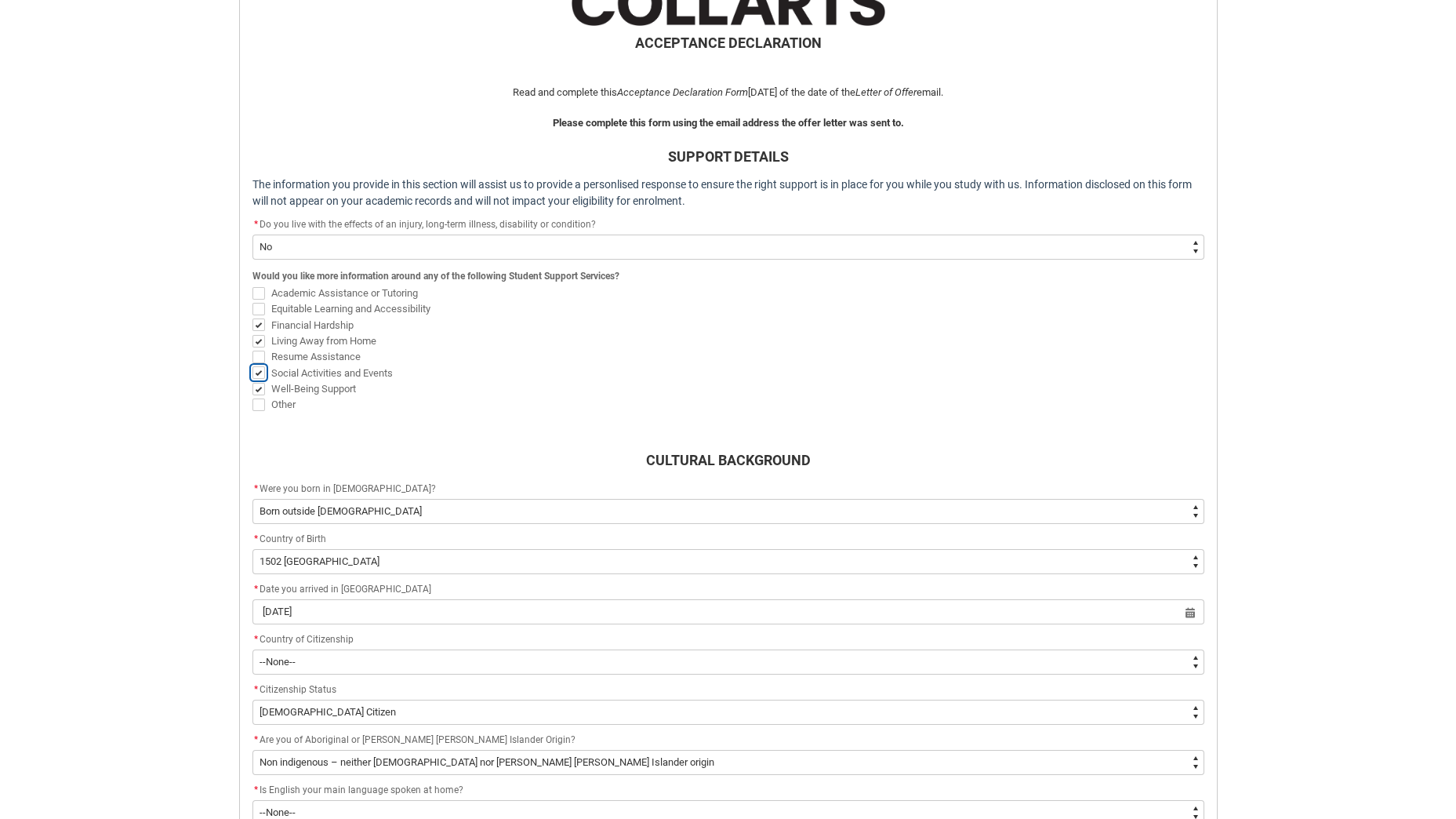
scroll to position [548, 0]
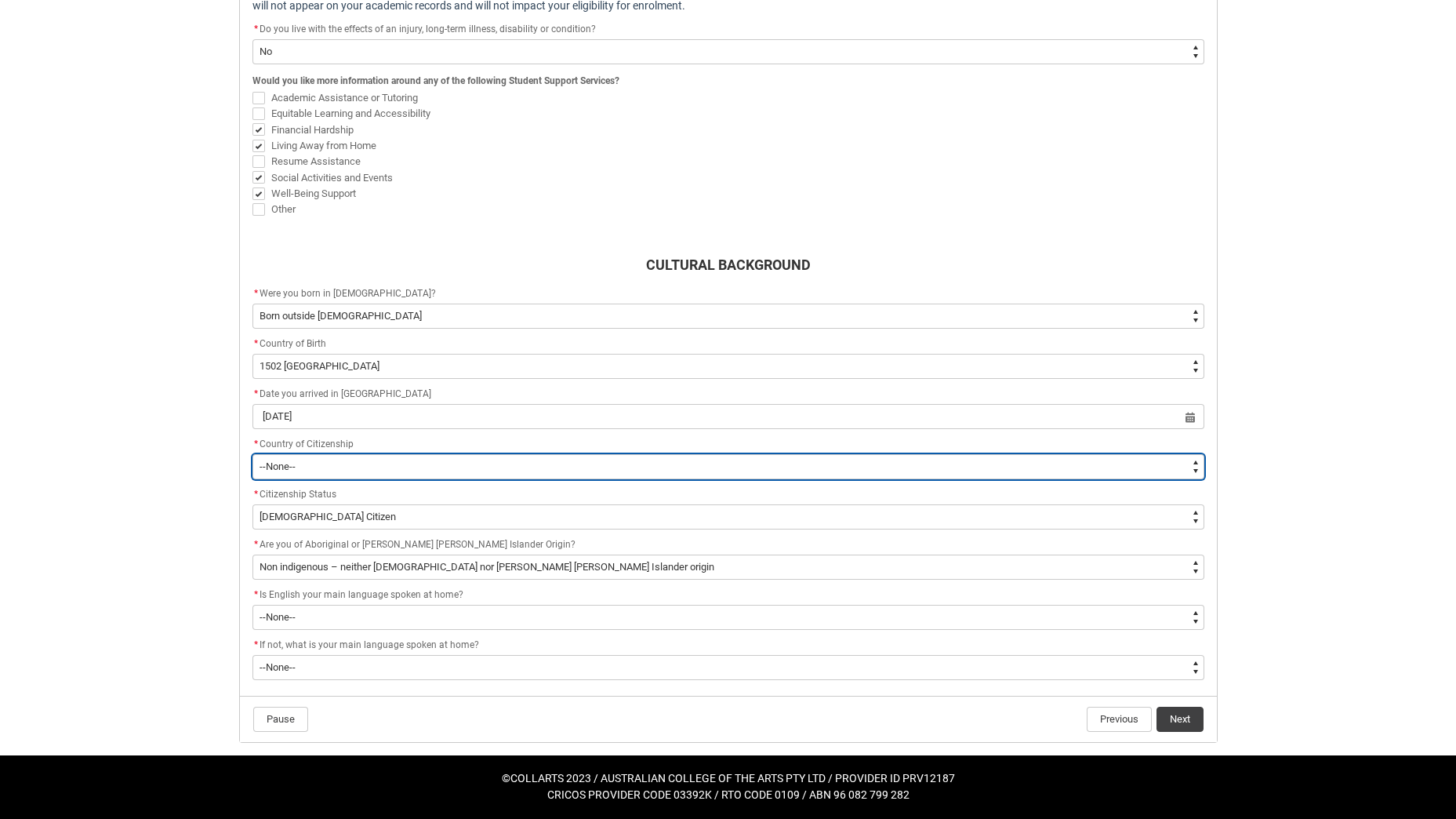
click at [312, 458] on select "--[GEOGRAPHIC_DATA]-- [GEOGRAPHIC_DATA] [GEOGRAPHIC_DATA] [GEOGRAPHIC_DATA] [GE…" at bounding box center [728, 467] width 952 height 25
type lightning-select "Citizenship_Options.[DEMOGRAPHIC_DATA]"
click at [252, 479] on select "--[GEOGRAPHIC_DATA]-- [GEOGRAPHIC_DATA] [GEOGRAPHIC_DATA] [GEOGRAPHIC_DATA] [GE…" at bounding box center [728, 467] width 952 height 25
select select "Citizenship_Options.[DEMOGRAPHIC_DATA]"
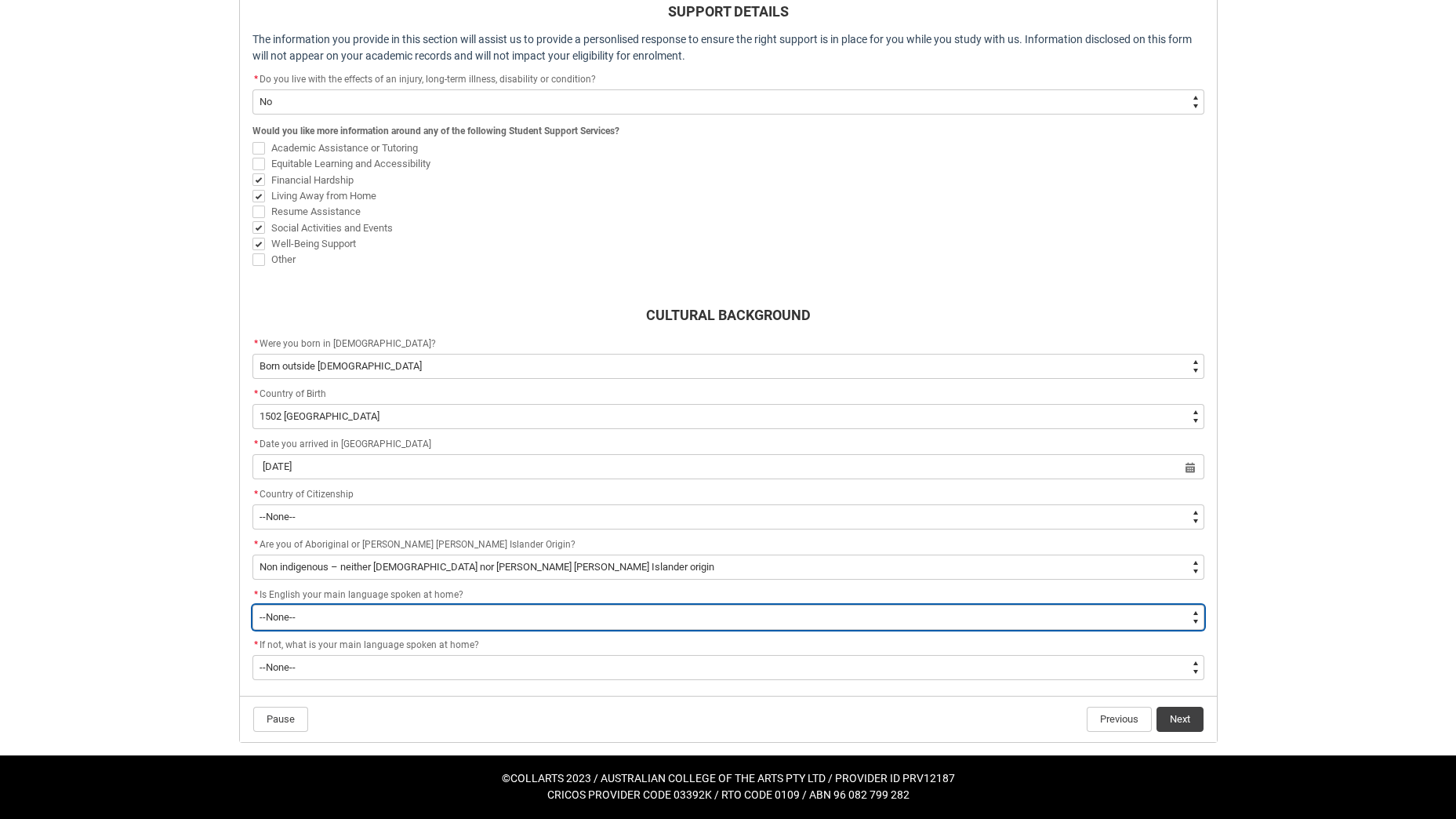
click at [468, 611] on select "--None-- Student/Applicant/Staff speaks only English at permanent home residenc…" at bounding box center [728, 617] width 952 height 25
type lightning-select "ContactLanguageSpokenAtHome.****"
click at [252, 605] on select "--None-- Student/Applicant/Staff speaks only English at permanent home residenc…" at bounding box center [728, 617] width 952 height 25
select select "ContactLanguageSpokenAtHome.****"
click at [460, 616] on select "--None-- Student/Applicant/Staff speaks only English at permanent home residenc…" at bounding box center [728, 617] width 952 height 25
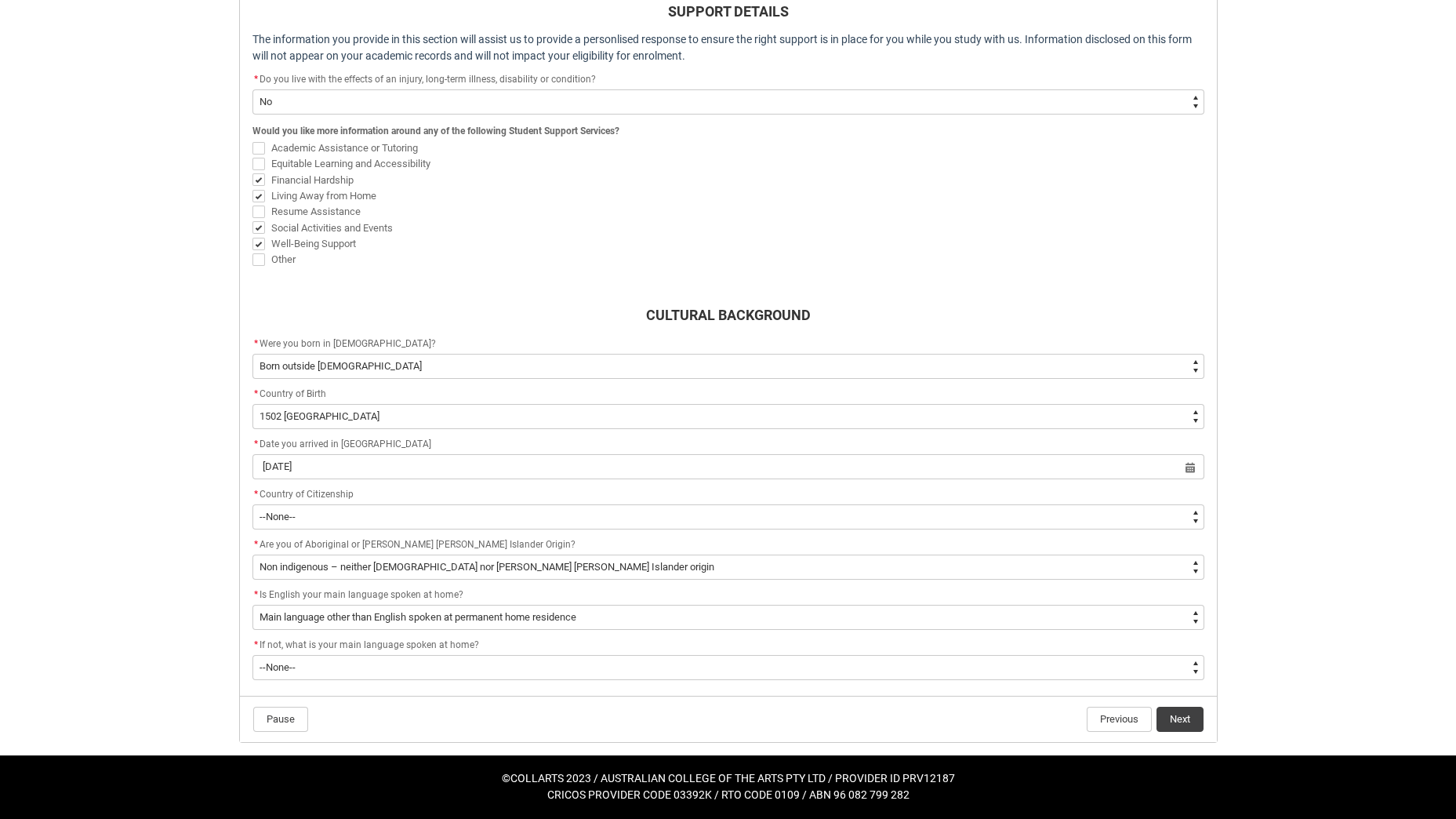
click at [184, 612] on div "Skip to Main Content Collarts Education Community Home New Enrolment Applicatio…" at bounding box center [728, 160] width 1456 height 1317
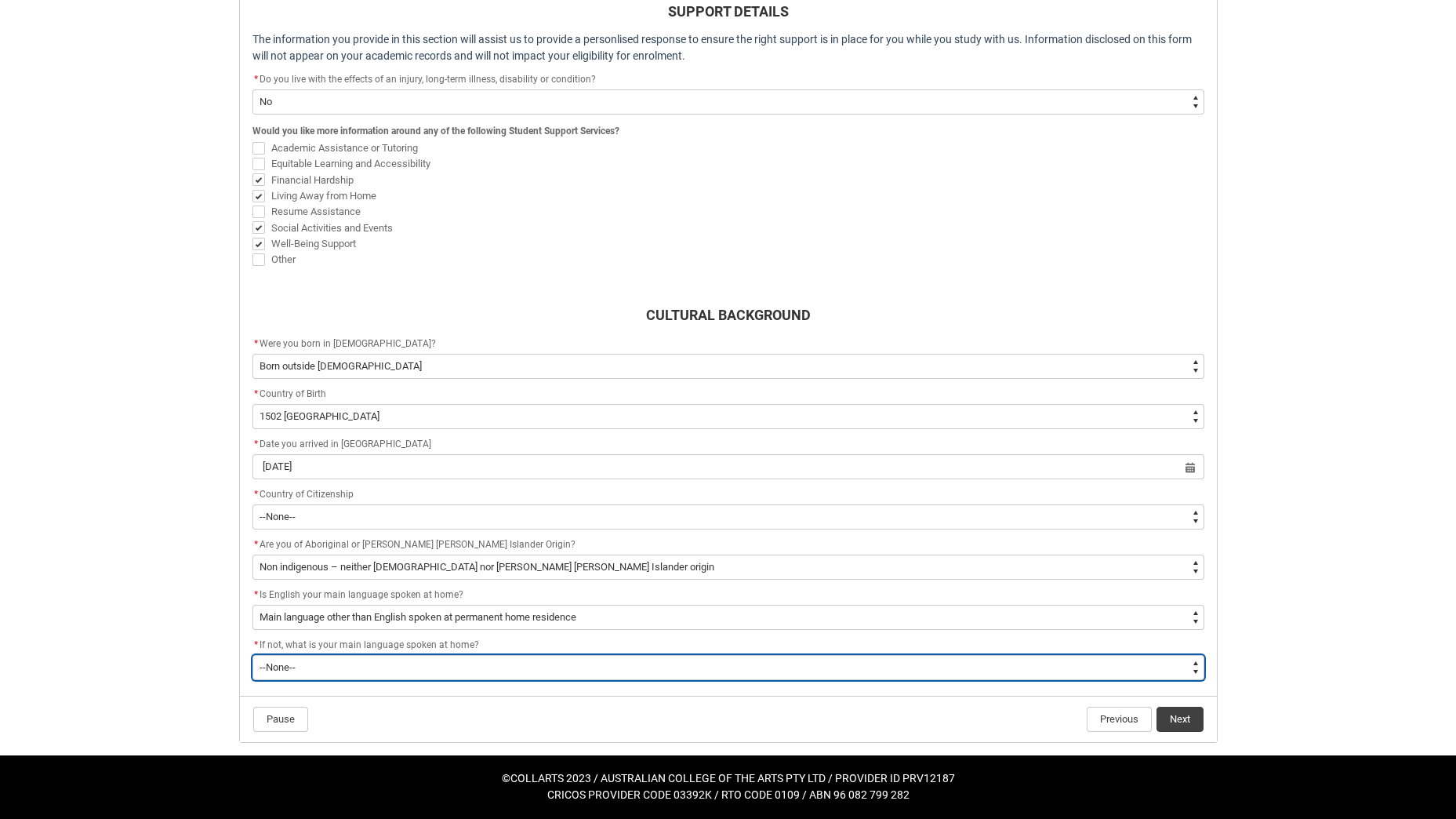
click at [345, 666] on select "--None-- 1101 Gaelic ([GEOGRAPHIC_DATA]) 1102 Irish 1103 Welsh 1199 Celtic, nec…" at bounding box center [728, 668] width 952 height 25
type lightning-select "L3PicklistChoice.5217"
click at [252, 655] on select "--None-- 1101 Gaelic ([GEOGRAPHIC_DATA]) 1102 Irish 1103 Welsh 1199 Celtic, nec…" at bounding box center [728, 668] width 952 height 25
select select "L3PicklistChoice.5217"
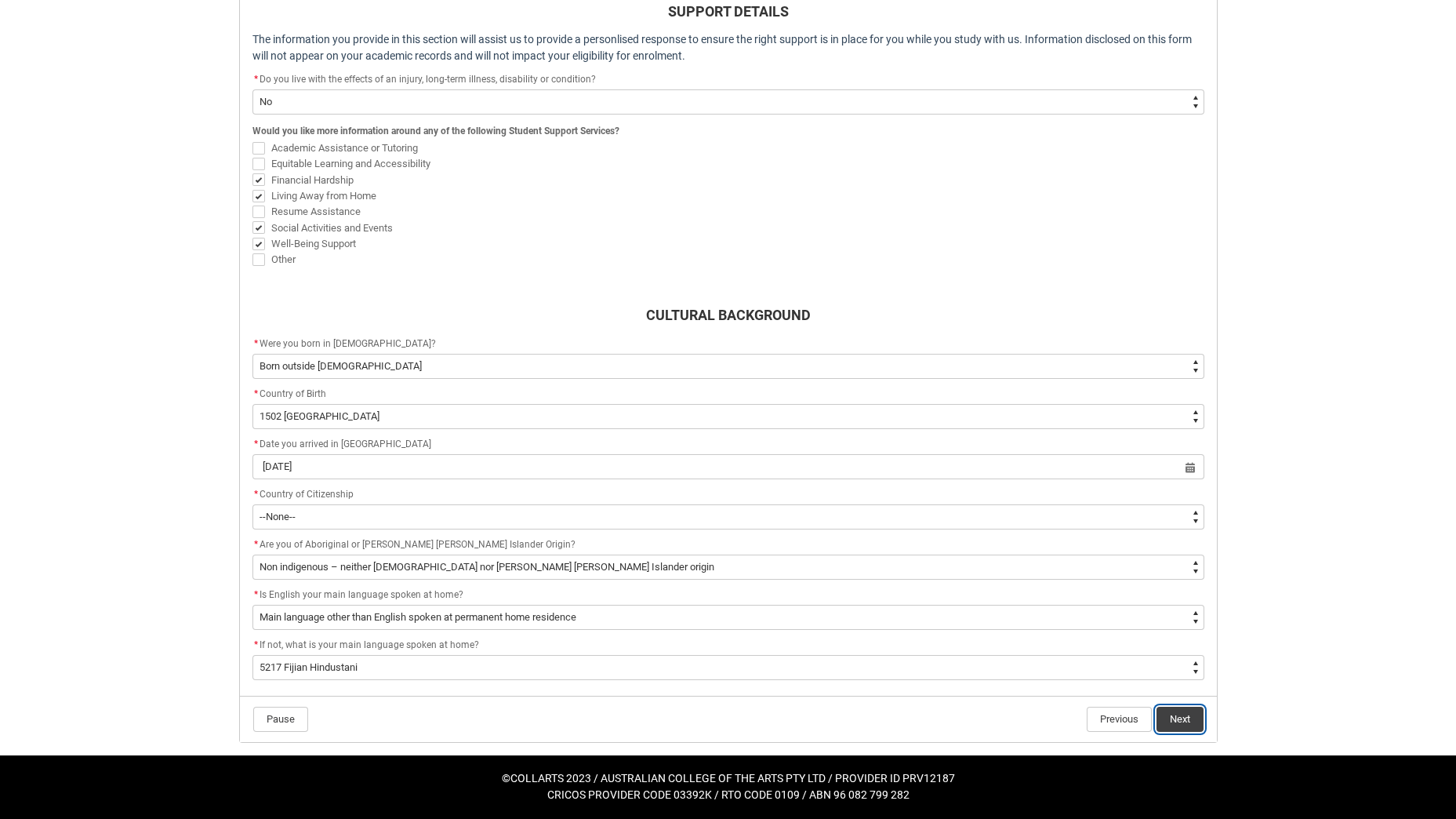
click at [1185, 720] on button "Next" at bounding box center [1180, 720] width 47 height 25
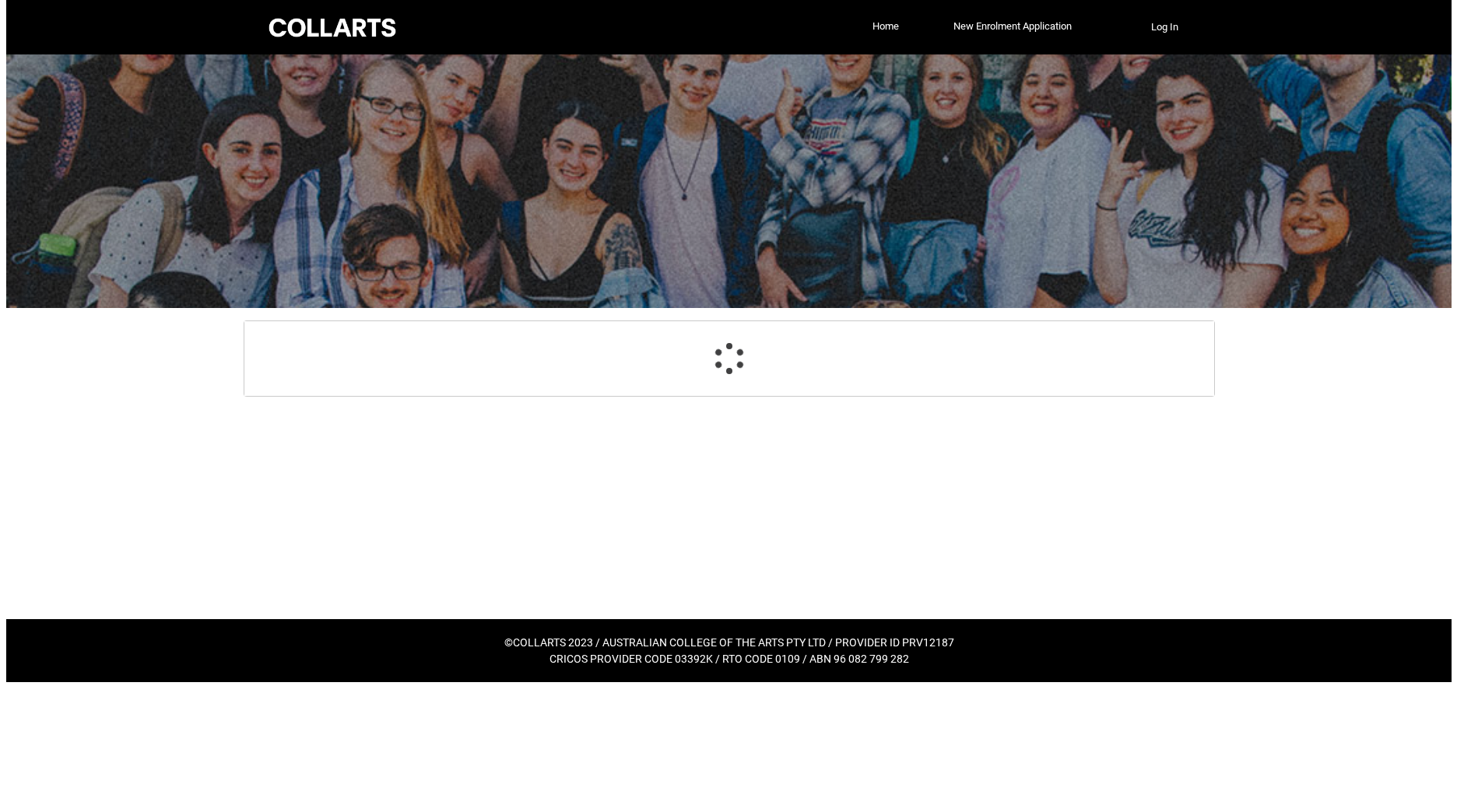
scroll to position [0, 0]
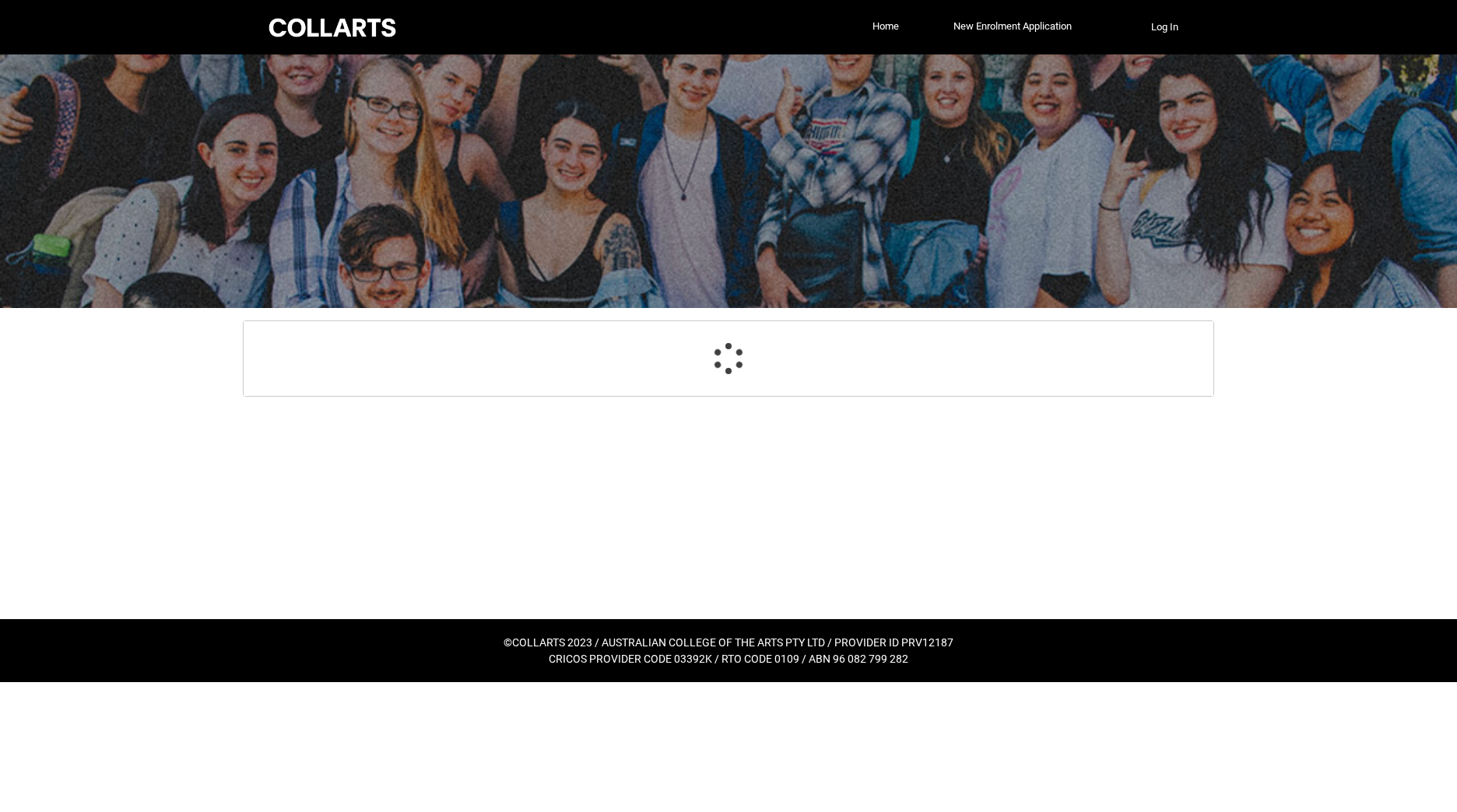
select select "TertiaryEducation_Options.A Complete Final Year of Secondary Education at School"
select select "Choice_No"
select select "ParentEducationLevel_Options.25"
select select "ParentEducationLevel2_Options.23"
select select "EmploymentStatus_Options.02"
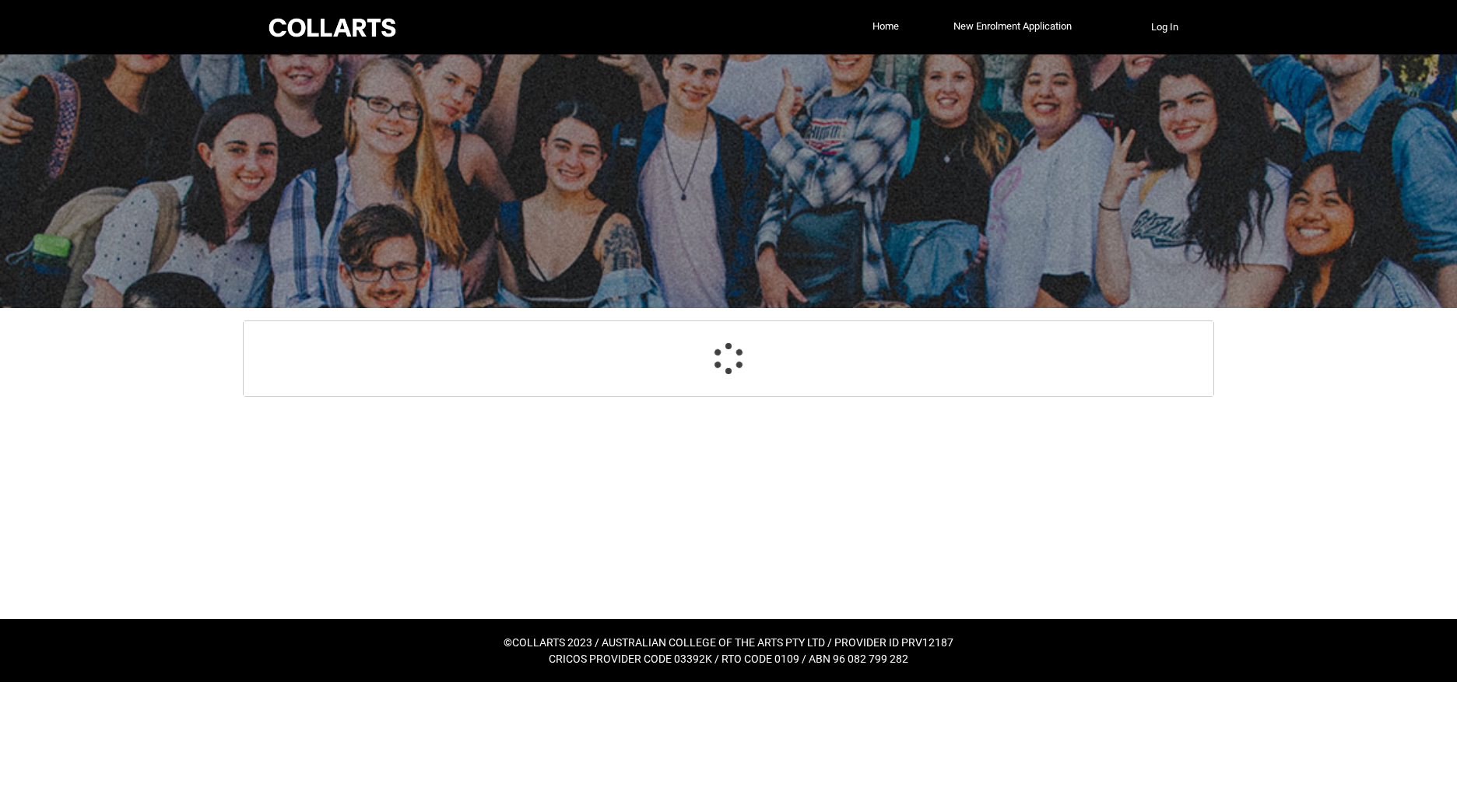
select select "HeardCollarts_[DOMAIN_NAME] Search (Google)"
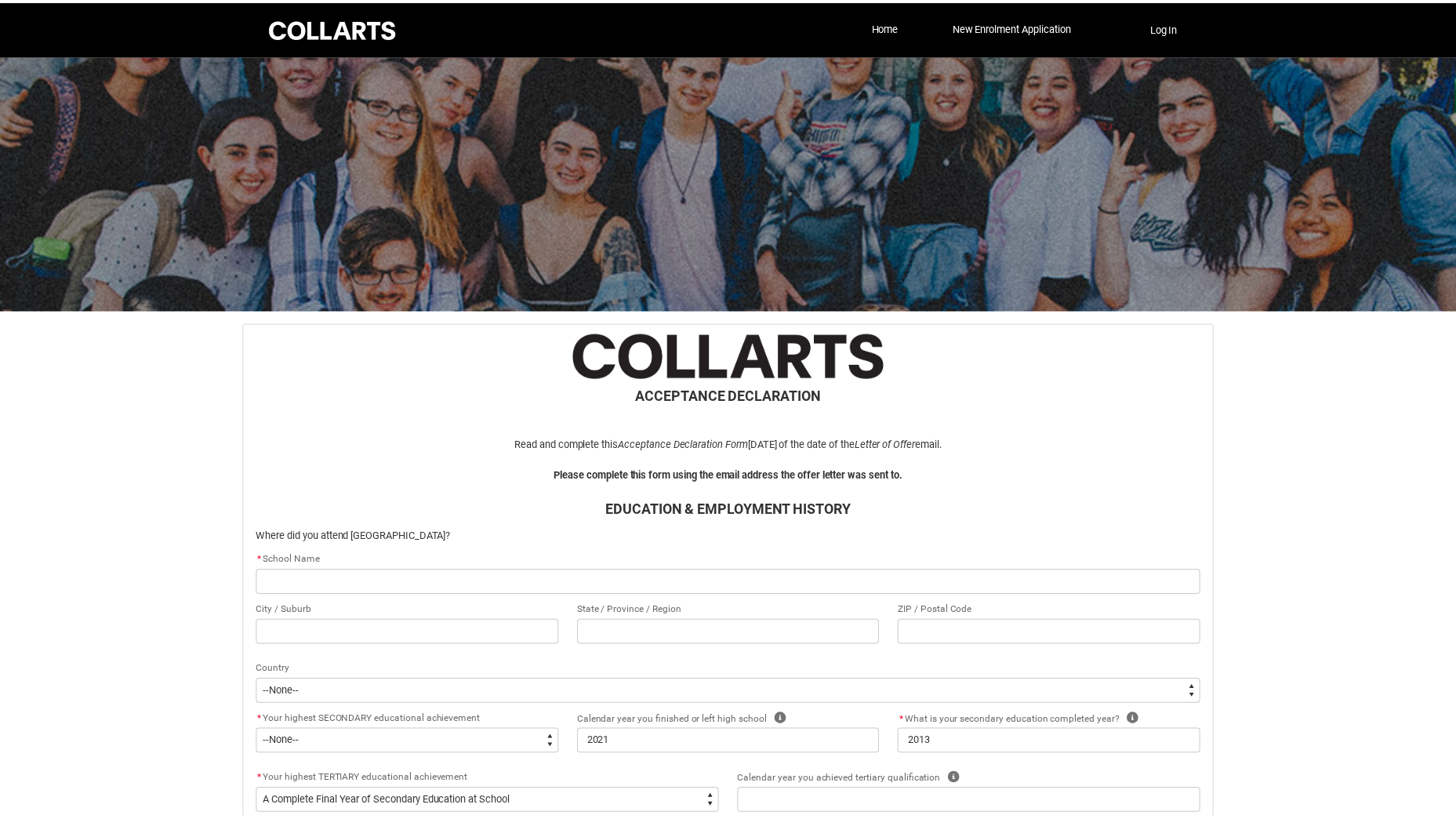
scroll to position [167, 0]
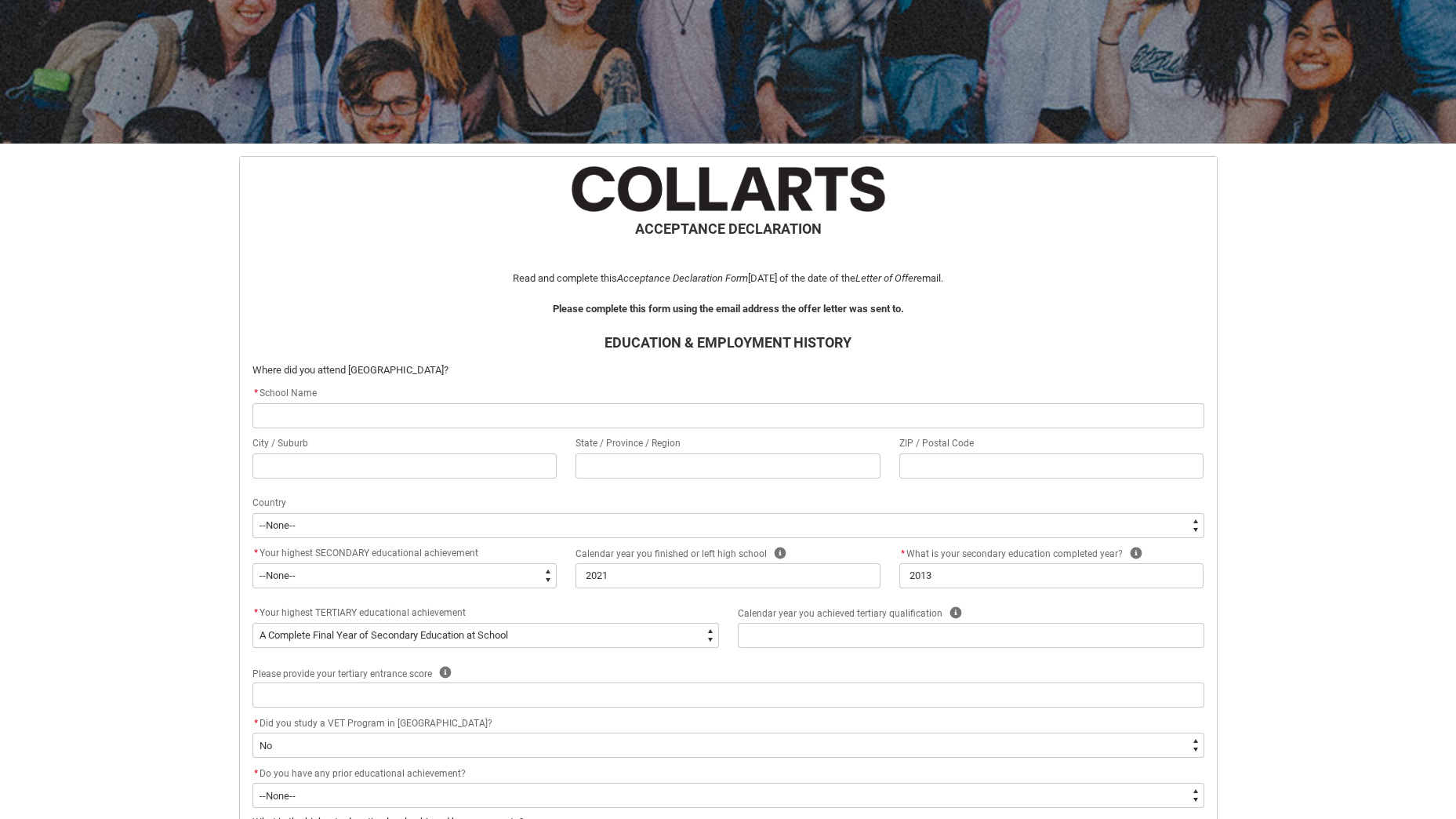
click at [388, 429] on flowruntime-screen-field "* School Name" at bounding box center [728, 409] width 971 height 50
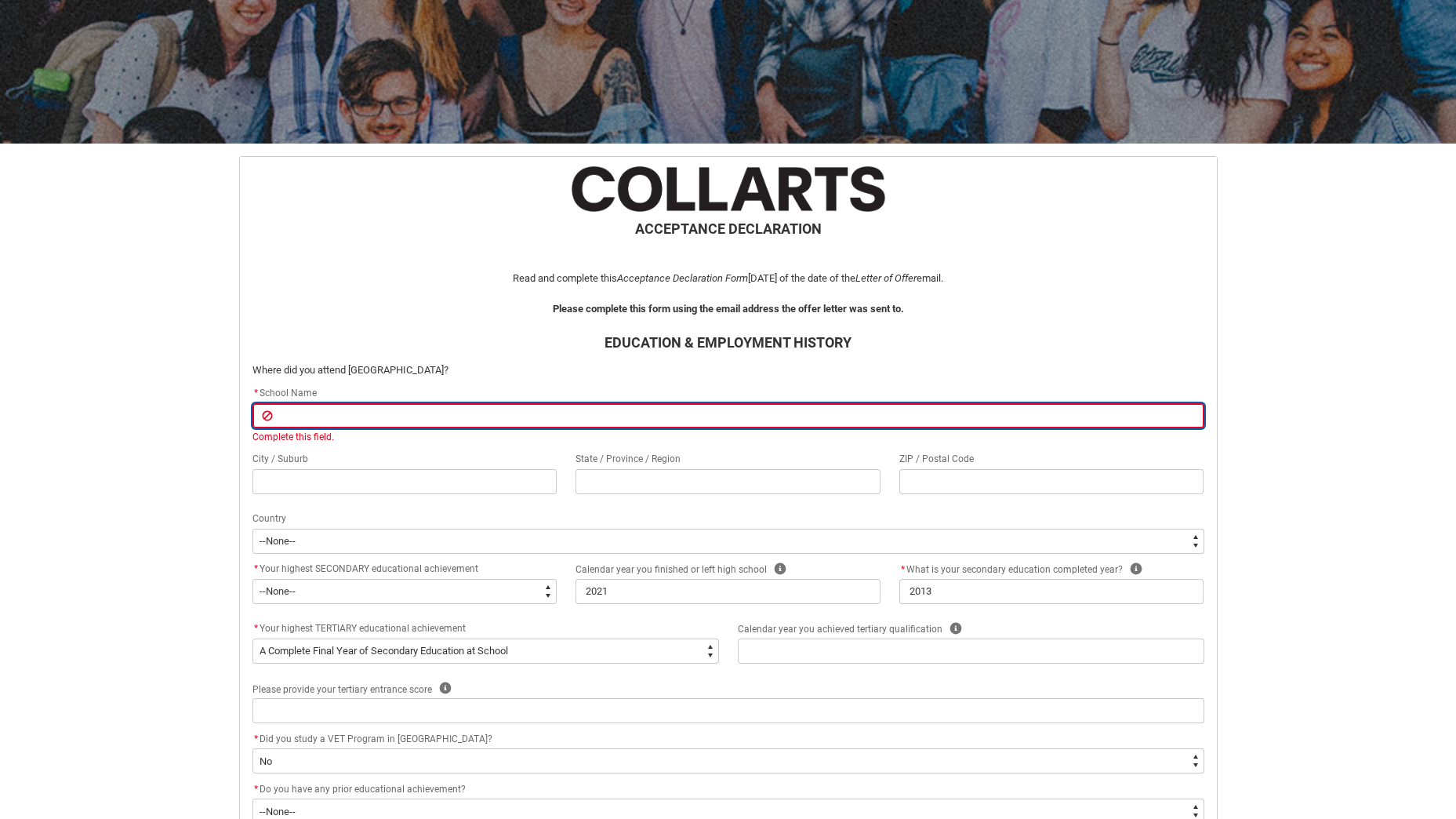
click at [390, 421] on input "REDU_Acceptance_Declaration flow" at bounding box center [728, 416] width 952 height 25
type lightning-primitive-input-simple "l"
type input "l"
type lightning-primitive-input-simple "lo"
type input "lo"
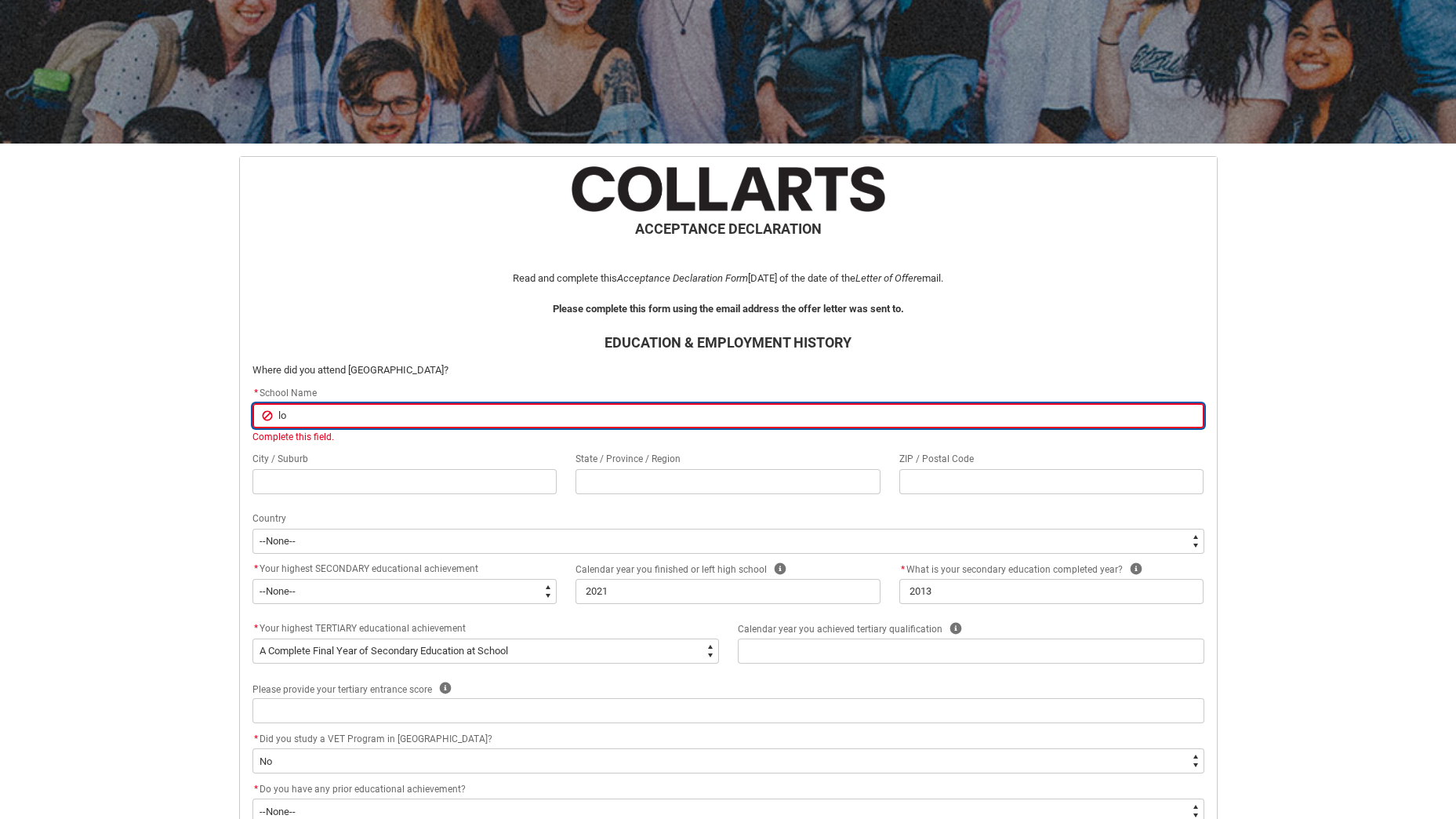
type lightning-primitive-input-simple "[PERSON_NAME]"
type input "[PERSON_NAME]"
type lightning-primitive-input-simple "[PERSON_NAME]"
type input "[PERSON_NAME]"
type lightning-primitive-input-simple "loyol"
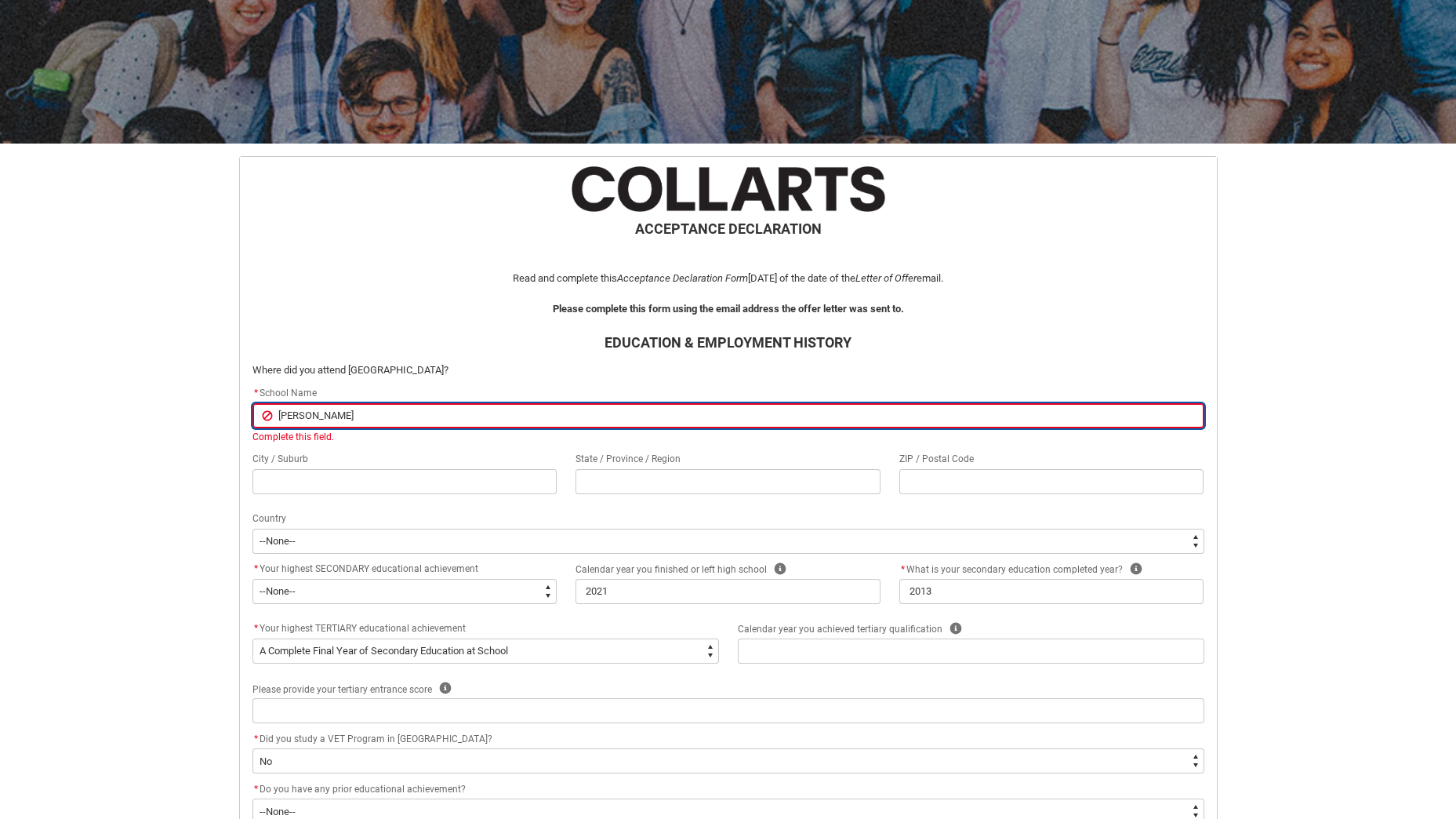
type input "loyol"
type lightning-primitive-input-simple "loyola"
type input "loyola"
type lightning-primitive-input-simple "loyola"
type input "loyola"
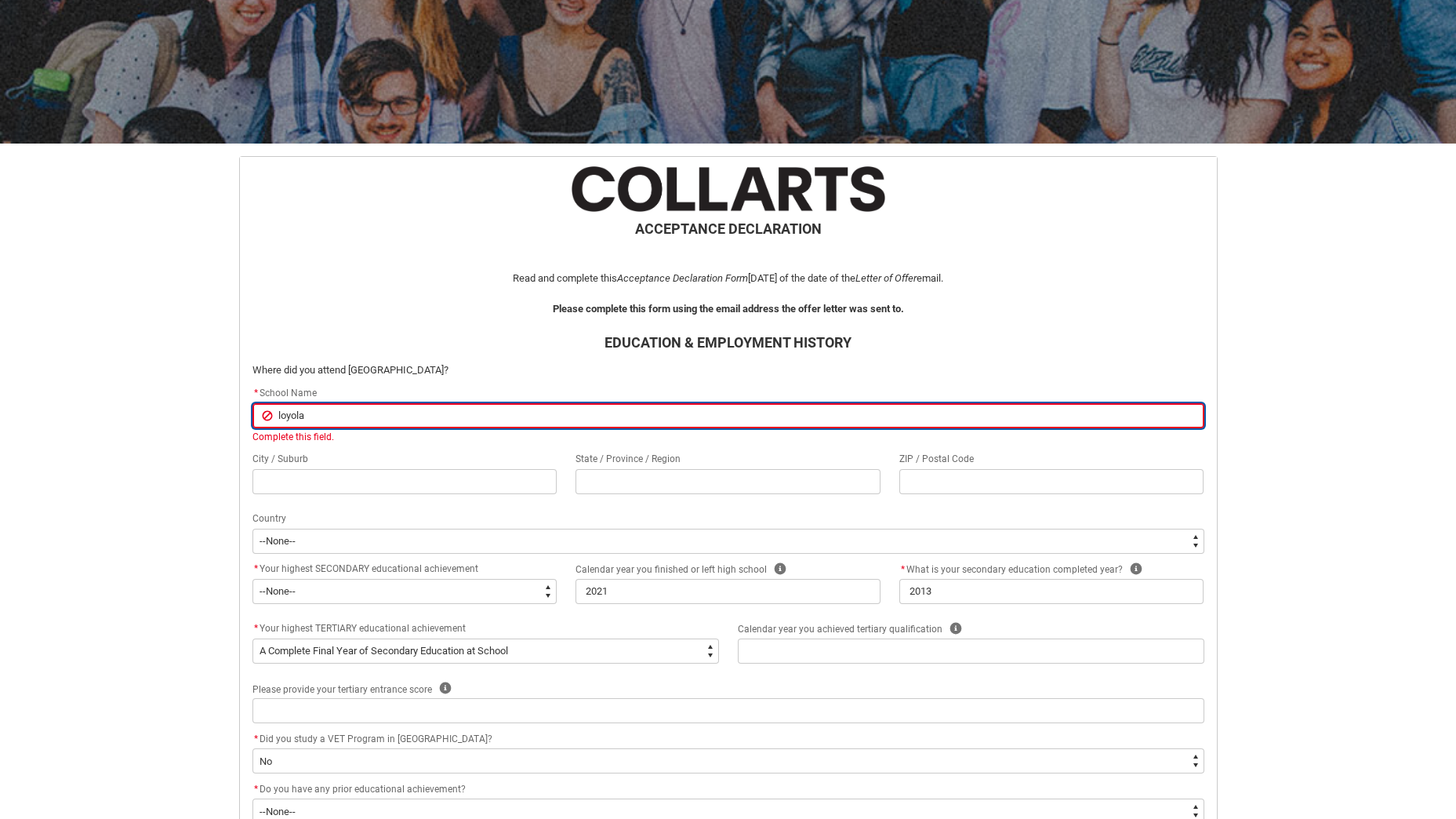
type lightning-primitive-input-simple "loyola s"
type input "loyola s"
type lightning-primitive-input-simple "loyola se"
type input "loyola se"
type lightning-primitive-input-simple "loyola seb"
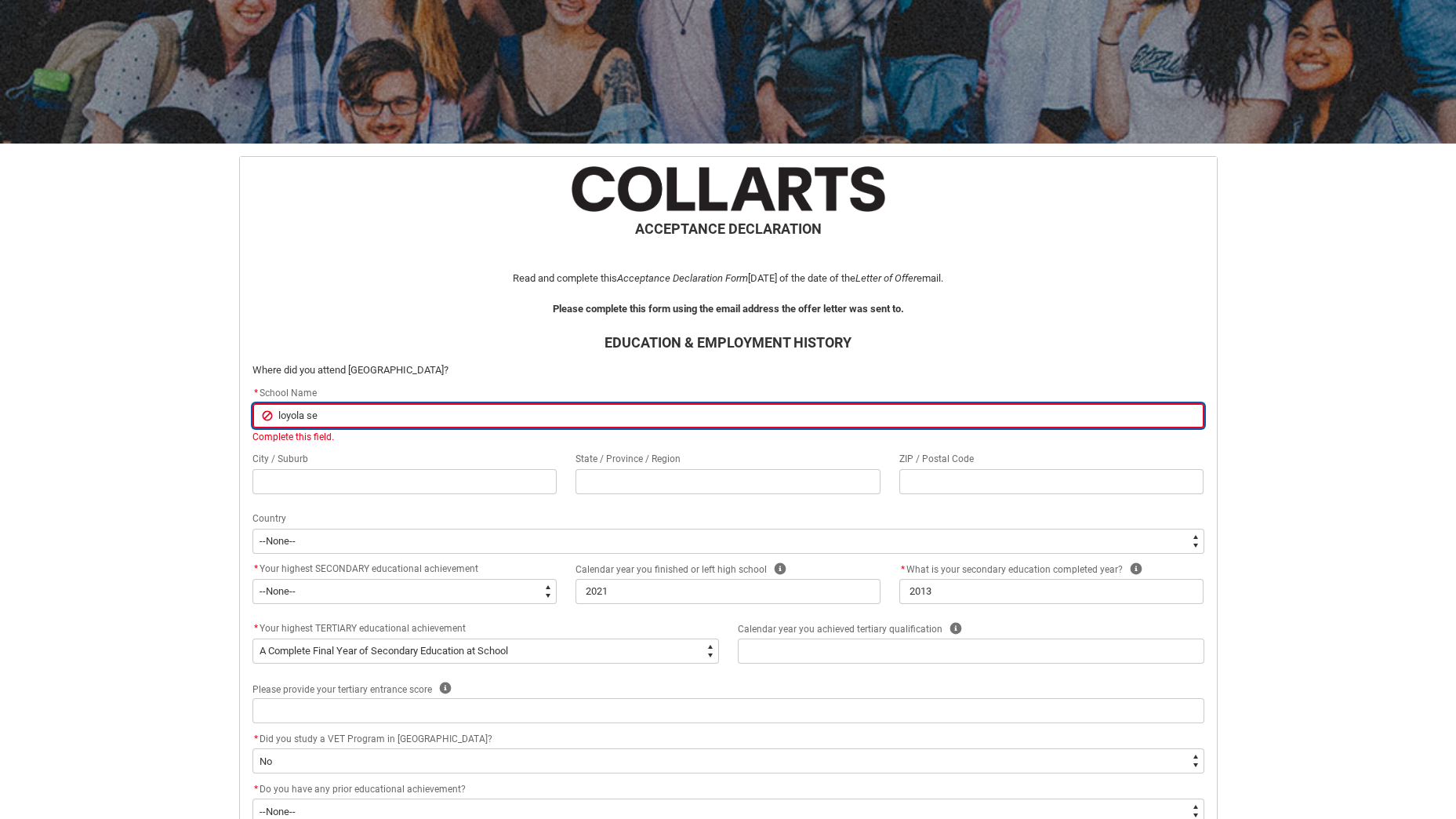
type input "loyola seb"
type lightning-primitive-input-simple "loyola se"
type input "loyola se"
type lightning-primitive-input-simple "loyola sen"
type input "loyola sen"
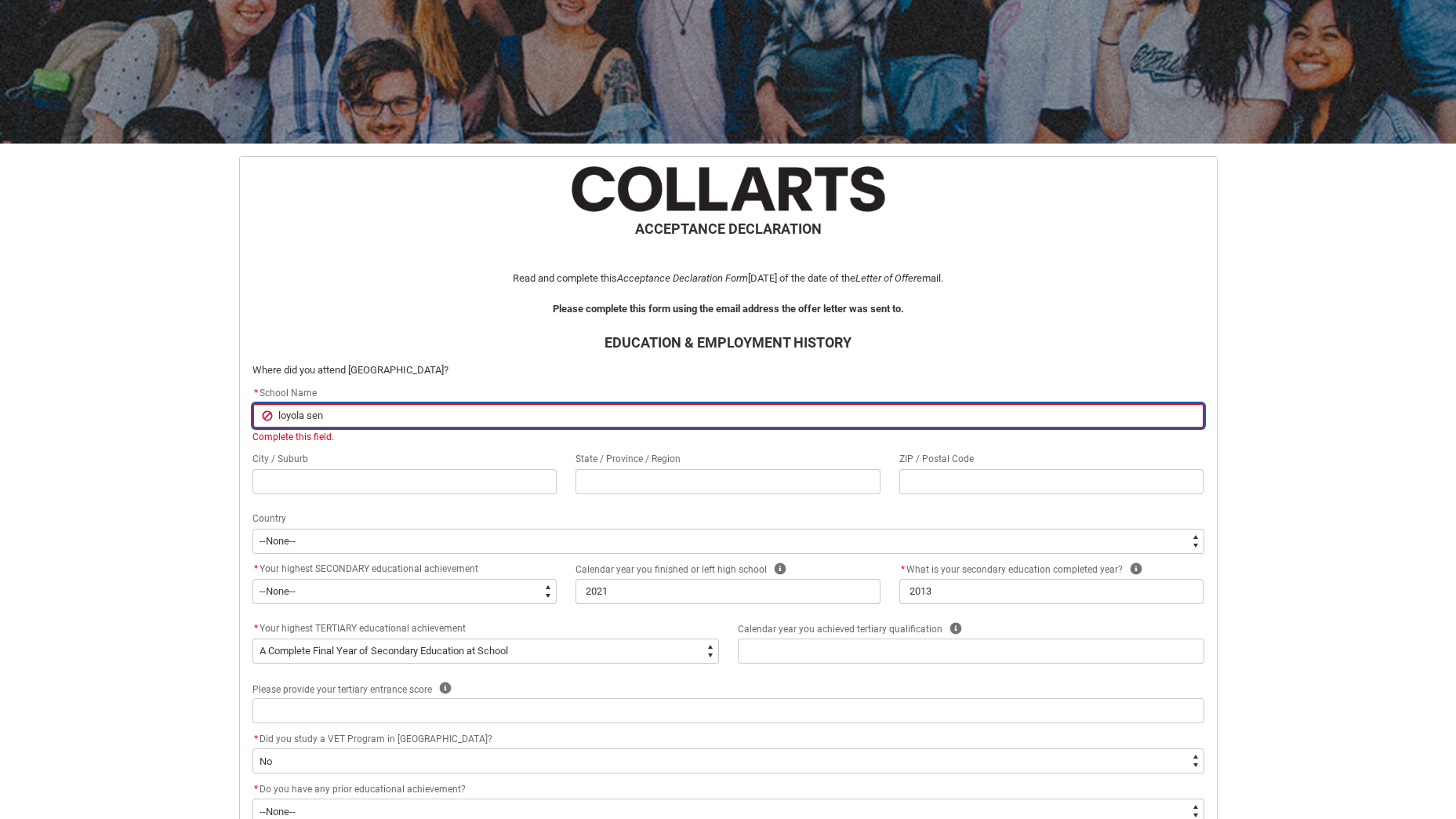
type lightning-primitive-input-simple "loyola seni"
type input "loyola seni"
type lightning-primitive-input-simple "loyola senio"
type input "loyola senio"
type lightning-primitive-input-simple "loyola senior"
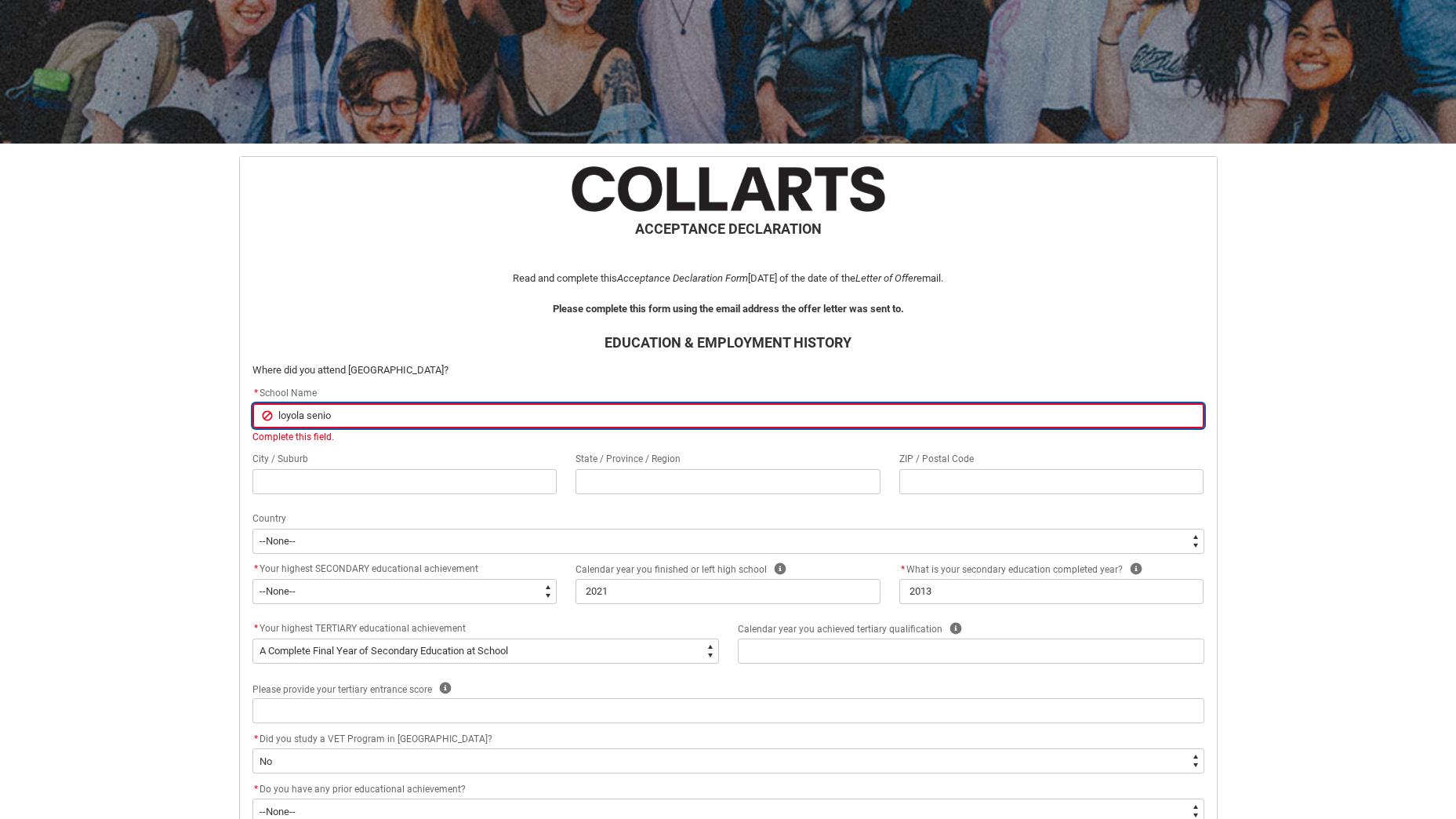
type input "loyola senior"
type lightning-primitive-input-simple "loyola senior"
type input "loyola senior"
type lightning-primitive-input-simple "loyola senior s"
type input "loyola senior s"
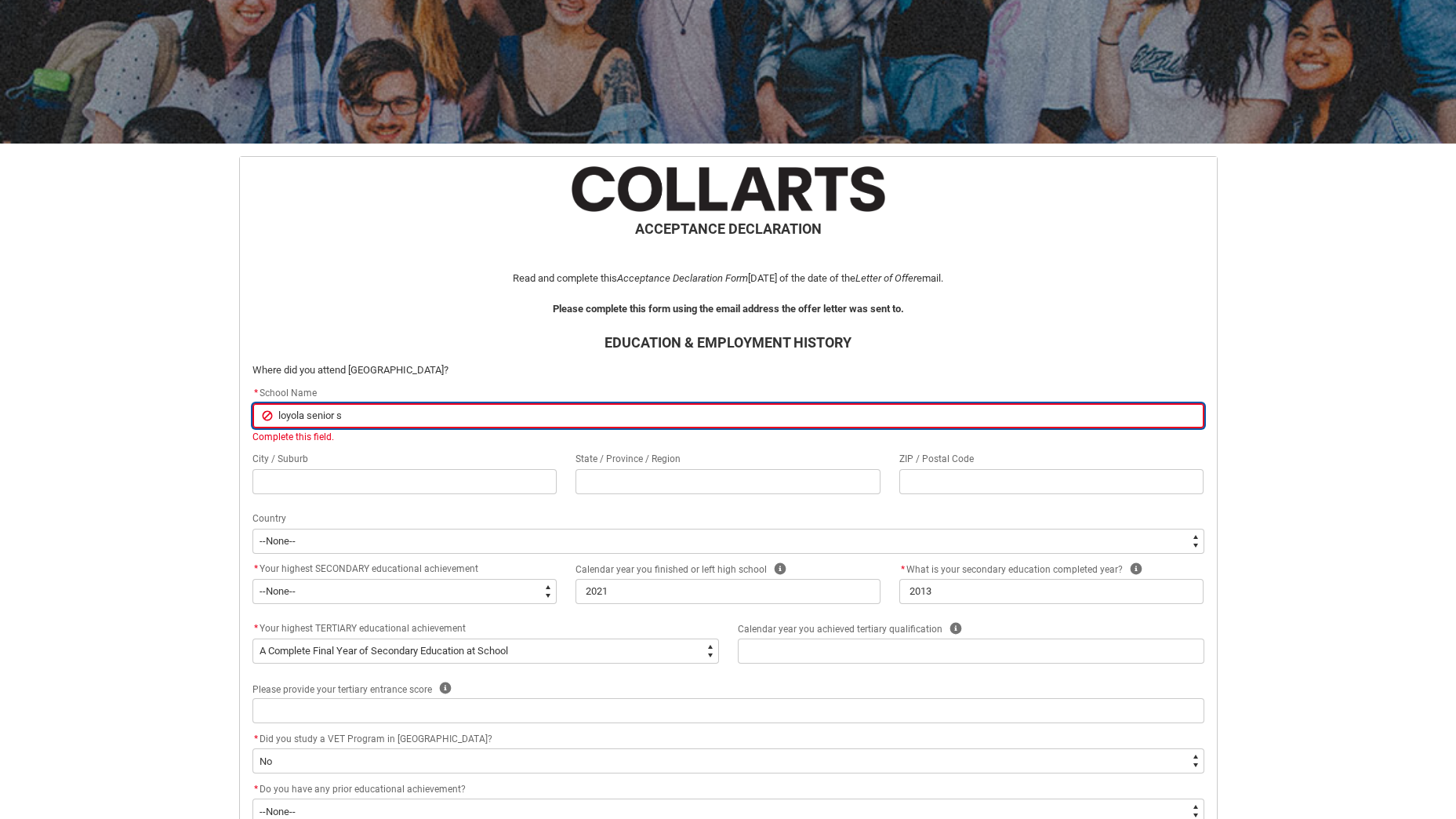
type lightning-primitive-input-simple "loyola senior sh"
type input "loyola senior sh"
type lightning-primitive-input-simple "loyola senior s"
type input "loyola senior s"
type lightning-primitive-input-simple "loyola senior"
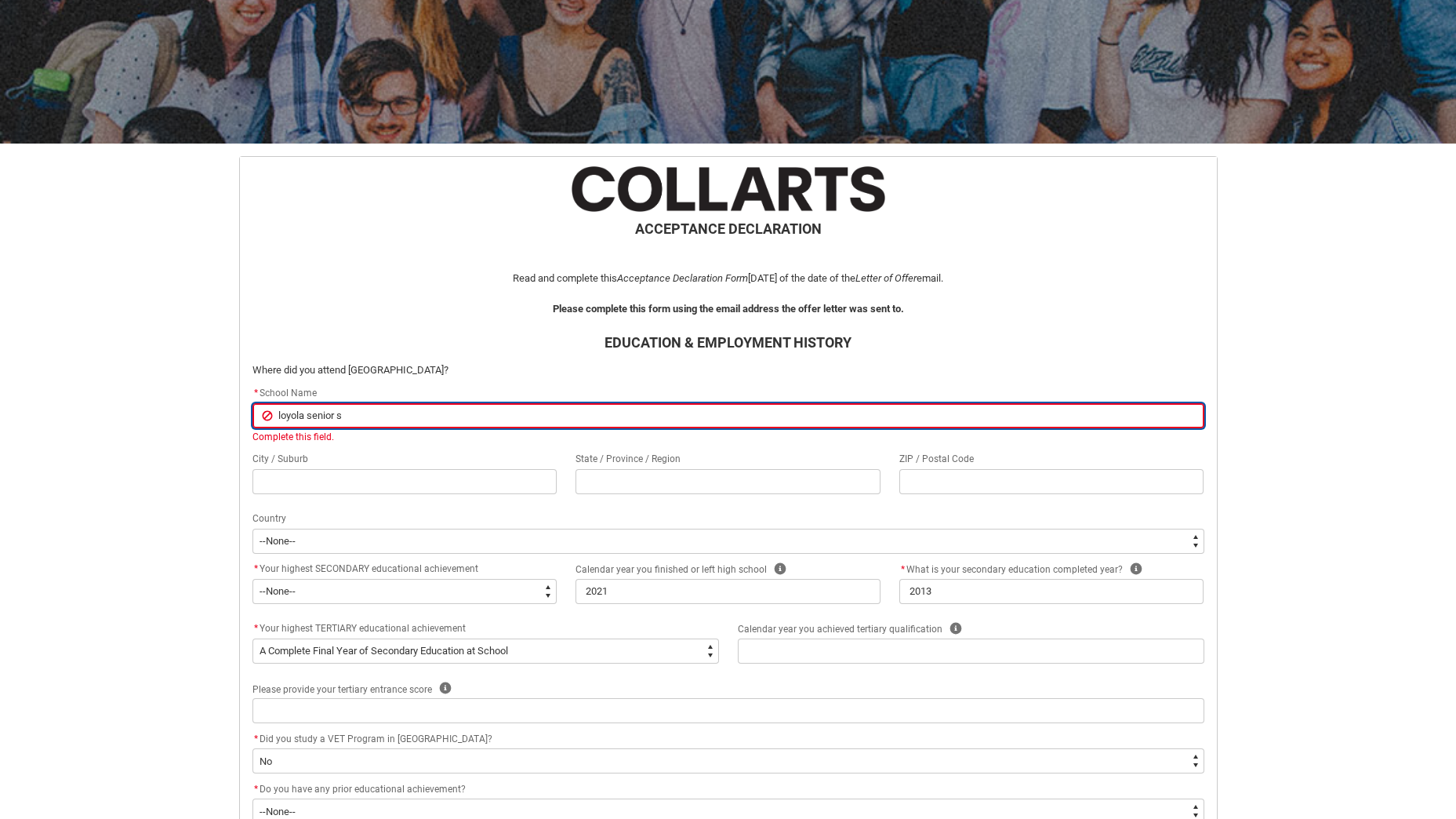
type input "loyola senior"
type lightning-primitive-input-simple "loyola senior h"
type input "loyola senior h"
type lightning-primitive-input-simple "loyola senior hh"
type input "loyola senior hh"
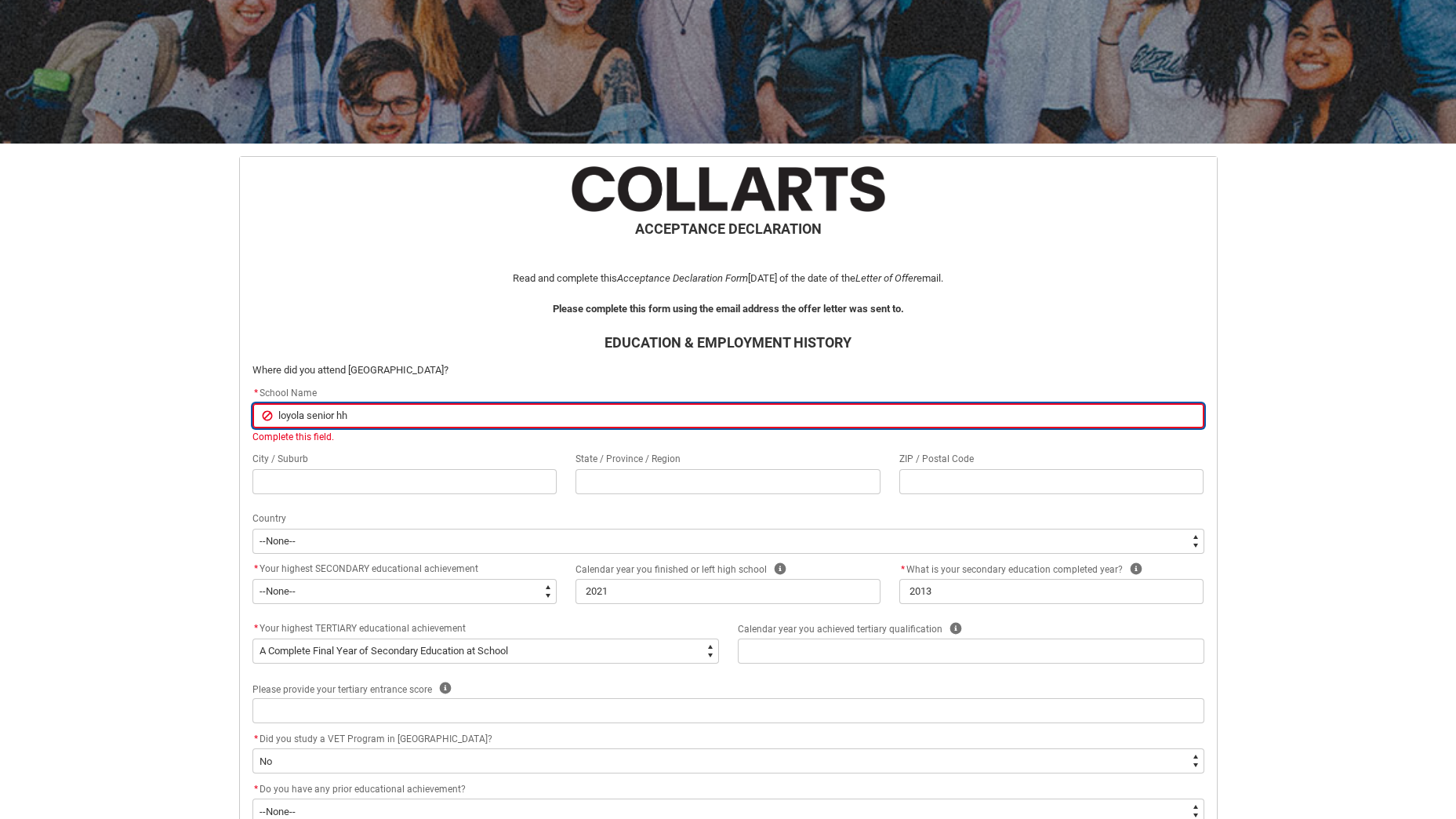
type lightning-primitive-input-simple "loyola senior h"
type input "loyola senior h"
type lightning-primitive-input-simple "loyola senior hi"
type input "loyola senior hi"
type lightning-primitive-input-simple "loyola senior hig"
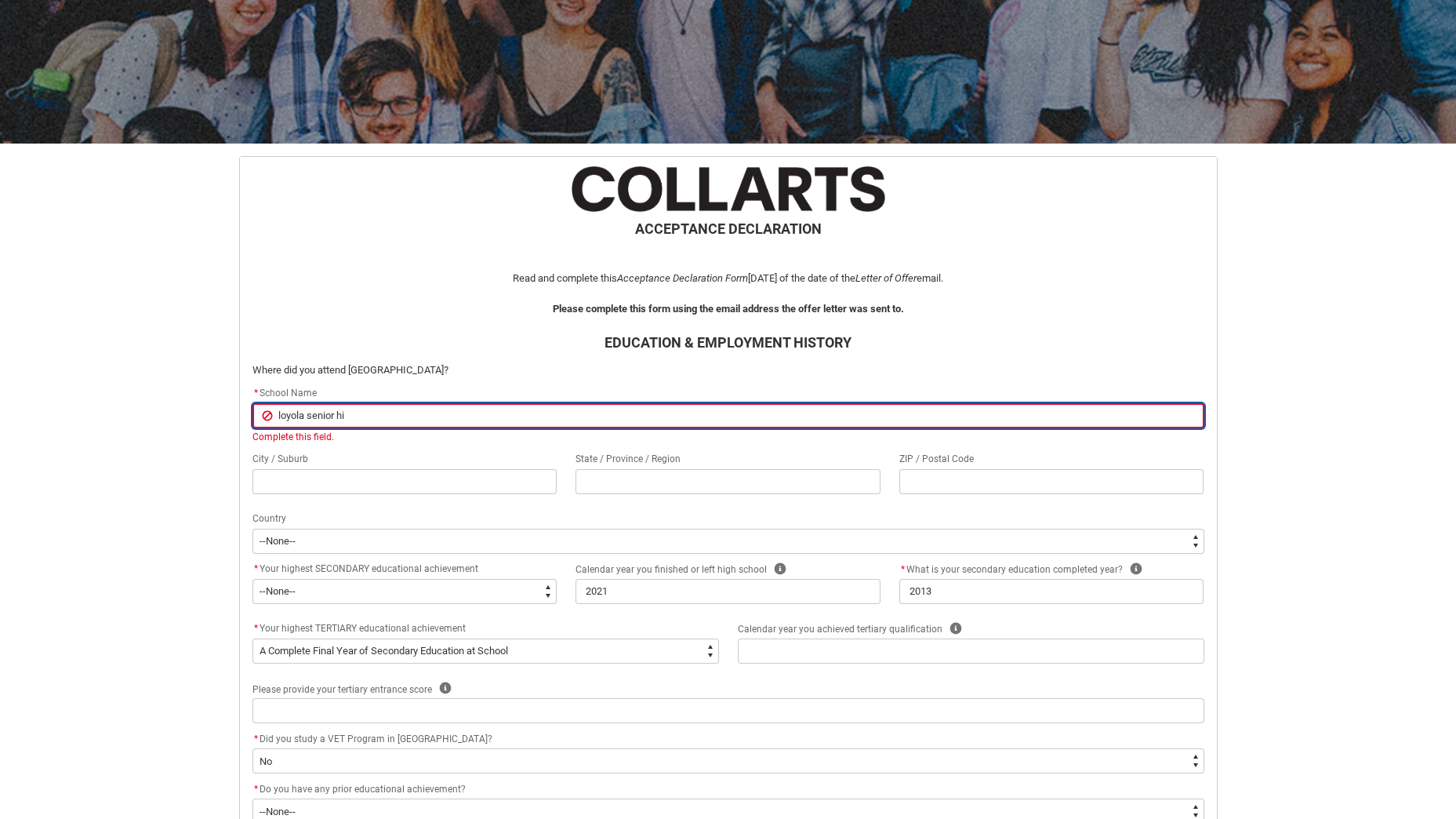
type input "loyola senior hig"
type lightning-primitive-input-simple "loyola senior high"
type input "loyola senior high"
type lightning-primitive-input-simple "loyola senior high"
type input "loyola senior high"
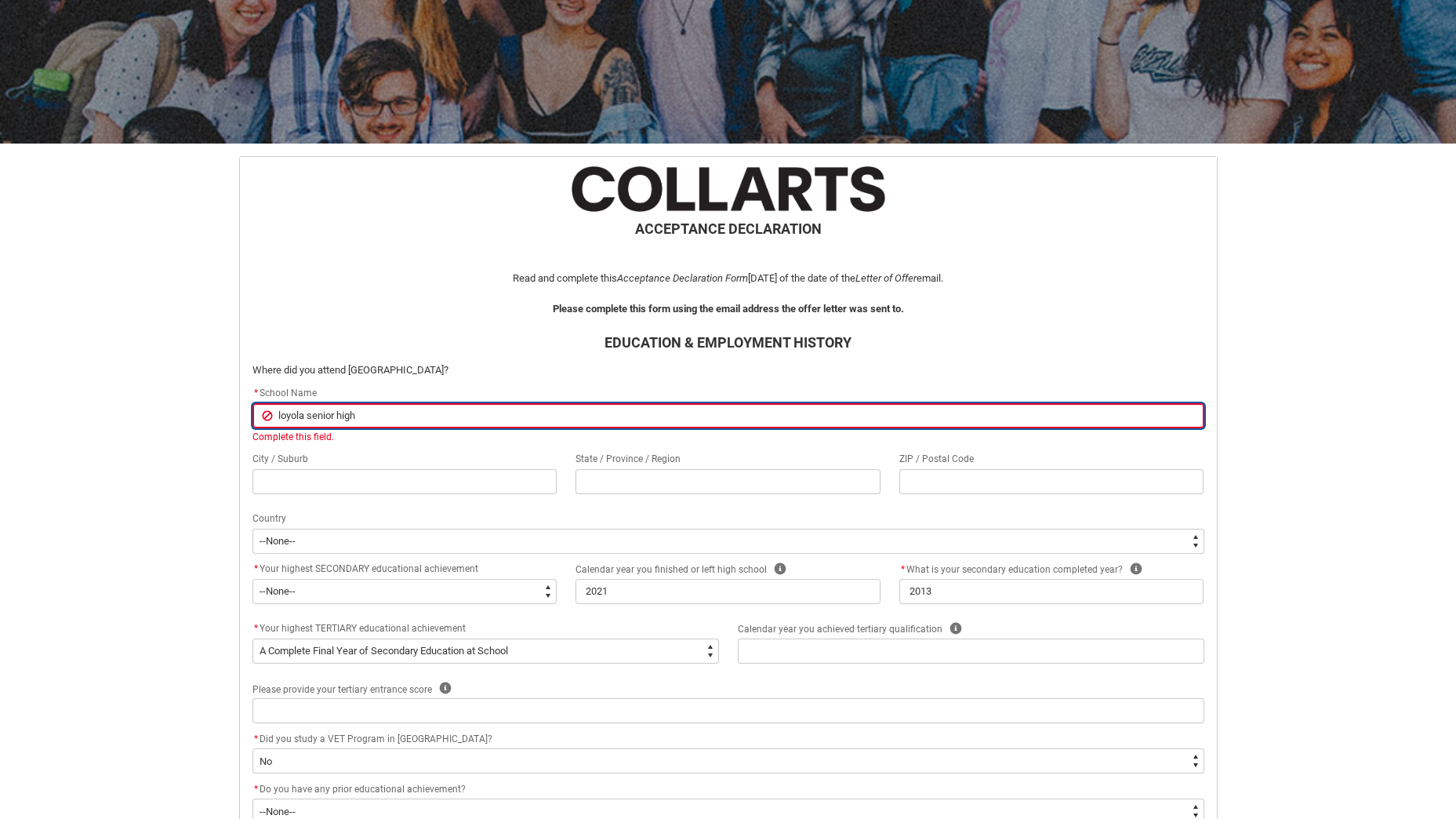
type lightning-primitive-input-simple "loyola senior high s"
type input "loyola senior high s"
type lightning-primitive-input-simple "loyola senior high sc"
type input "loyola senior high sc"
type lightning-primitive-input-simple "loyola senior high sch"
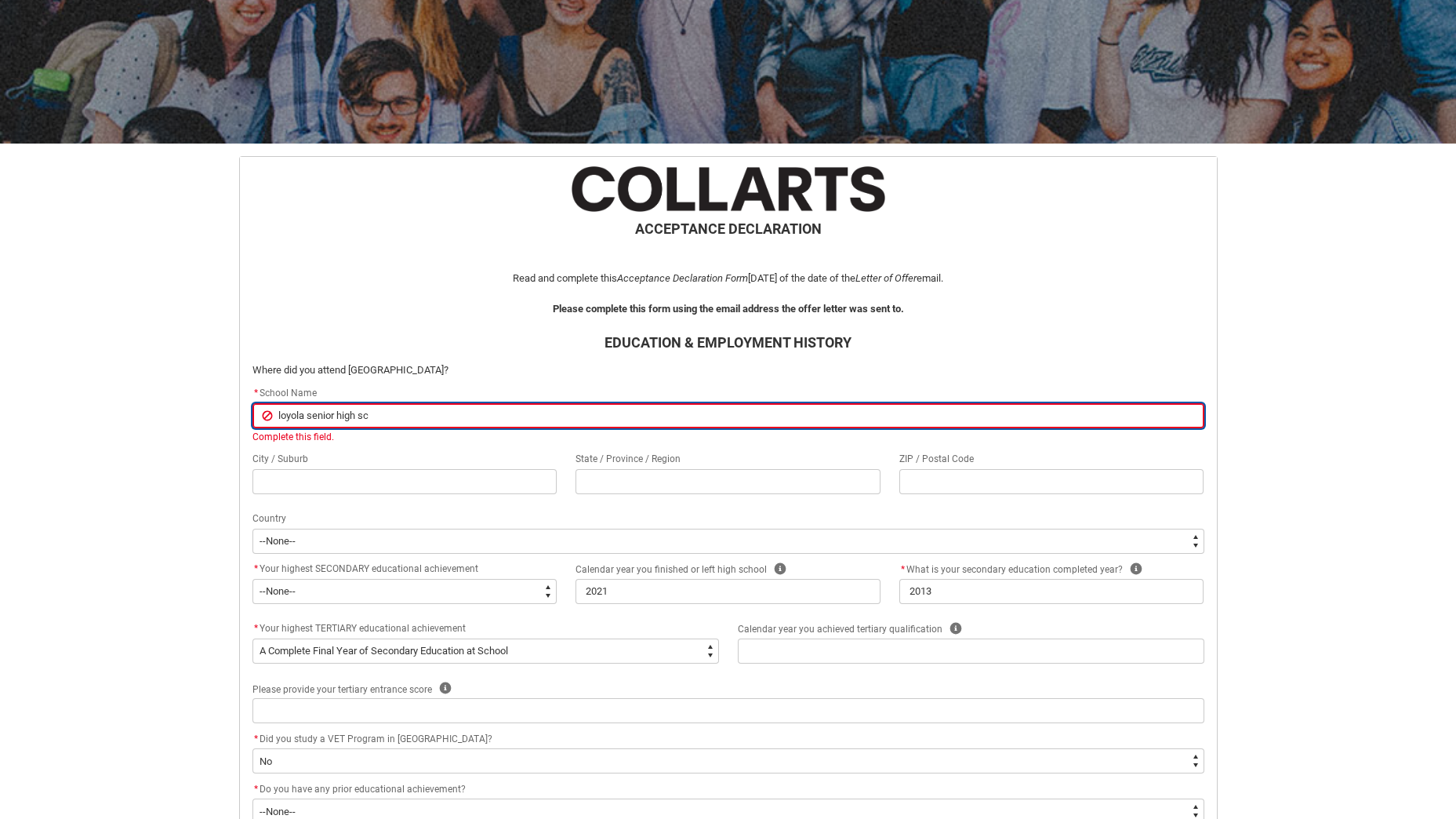
type input "loyola senior high sch"
type lightning-primitive-input-simple "loyola senior high scho"
type input "loyola senior high scho"
type lightning-primitive-input-simple "loyola senior high schoo"
type input "loyola senior high schoo"
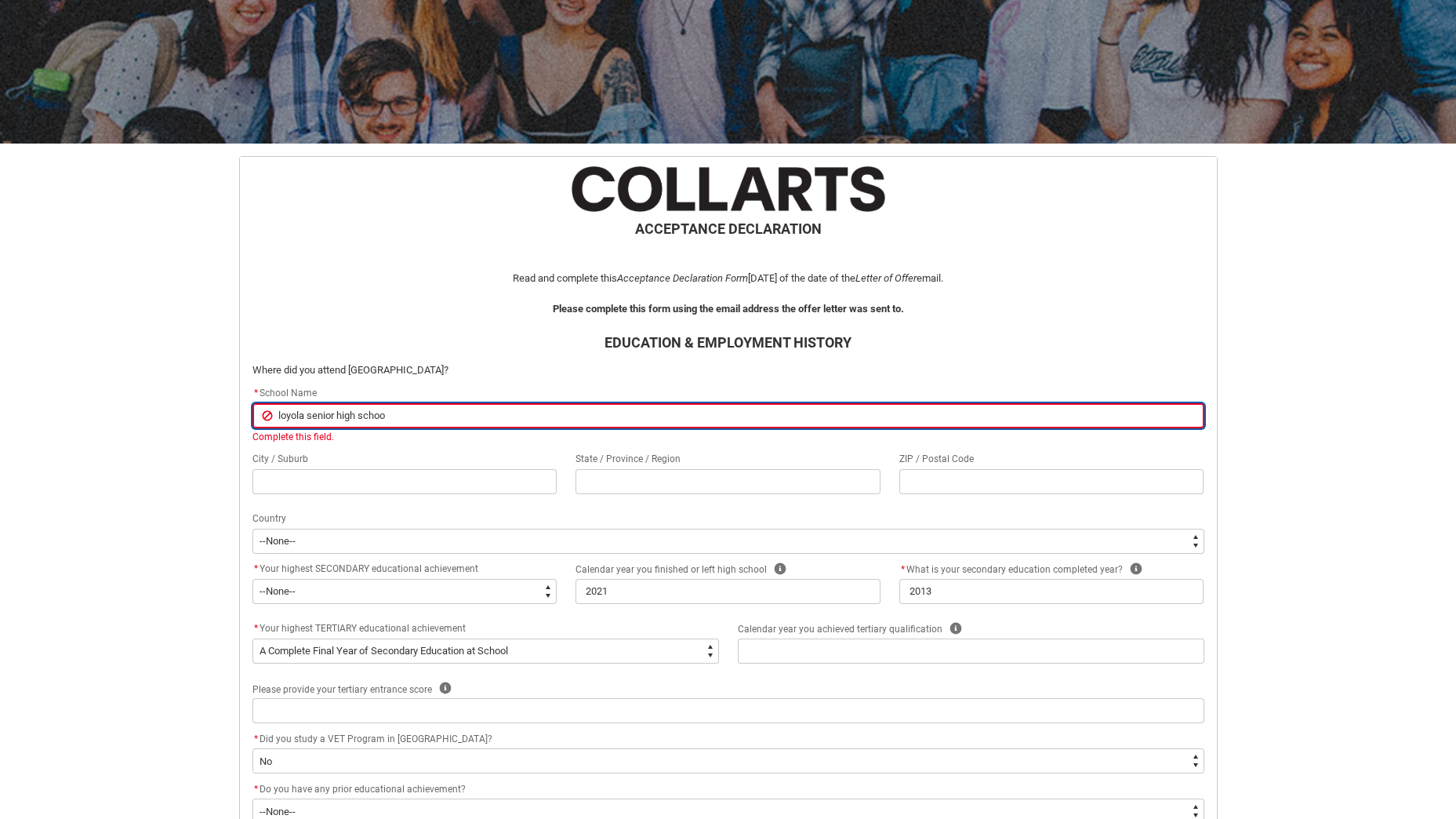
type lightning-primitive-input-simple "loyola senior high school"
type input "loyola senior high school"
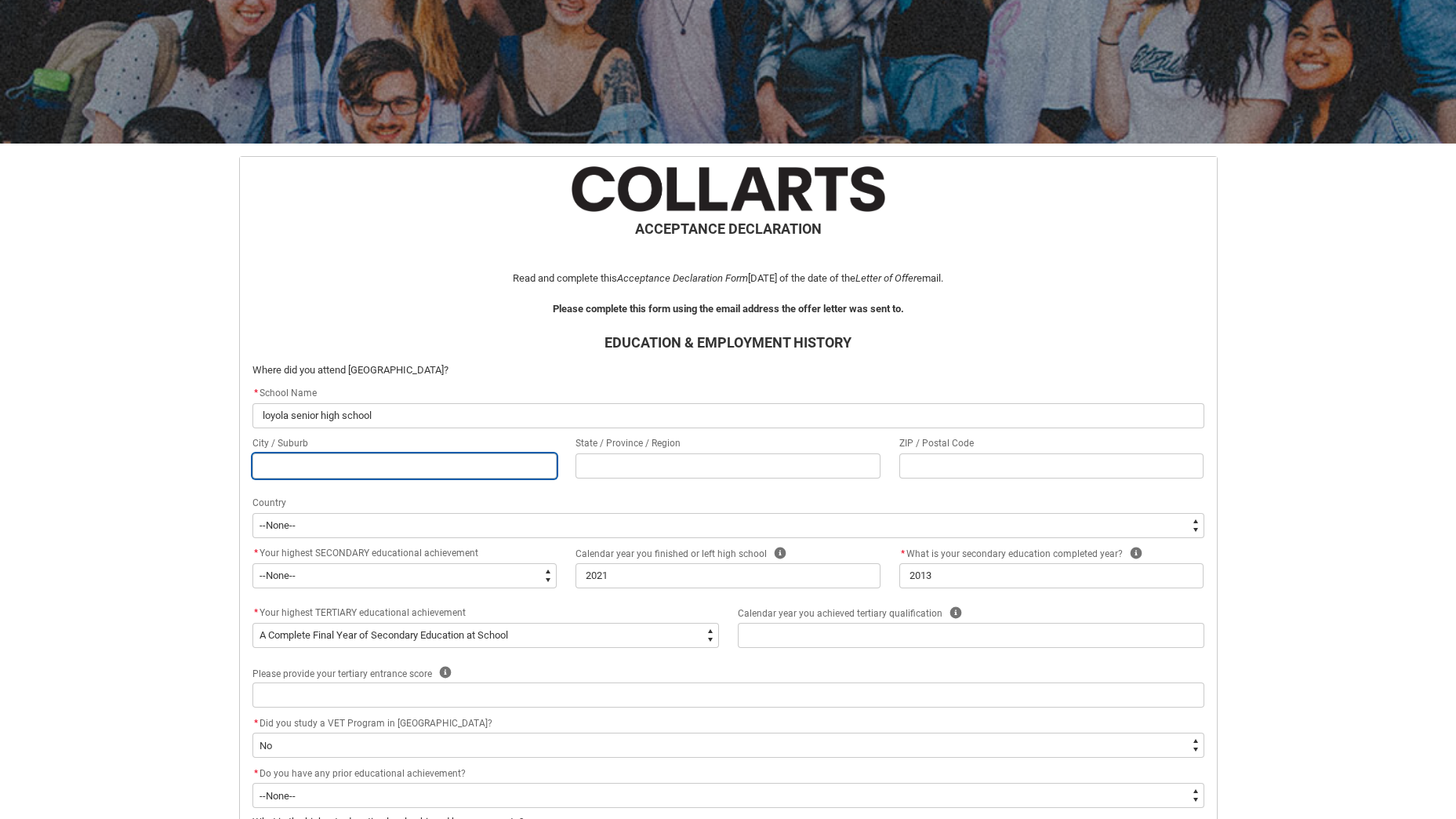
type lightning-primitive-input-simple "m"
type input "m"
type lightning-primitive-input-simple "mo"
type input "mo"
type lightning-primitive-input-simple "mou"
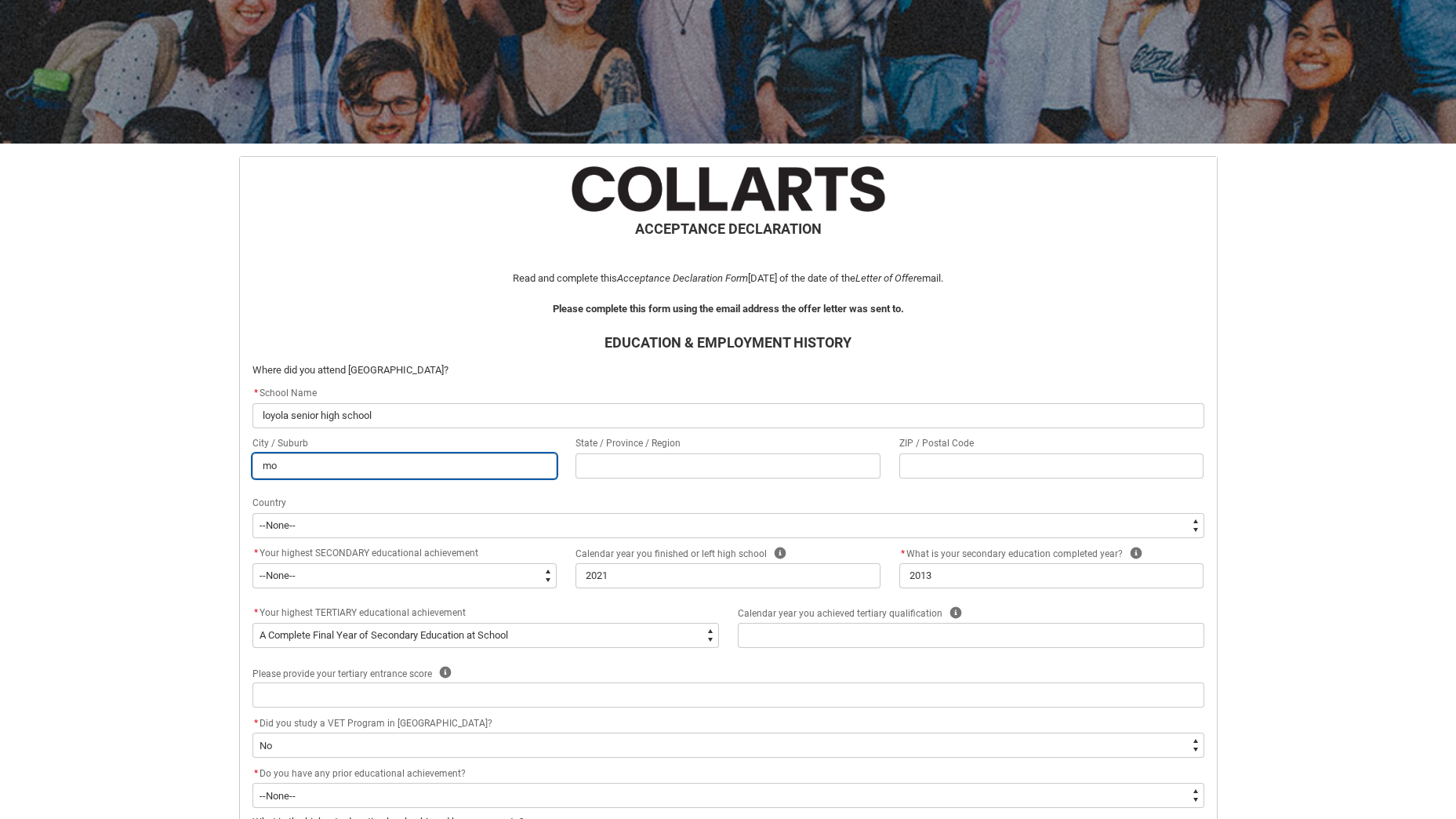
type input "mou"
type lightning-primitive-input-simple "moun"
type input "moun"
type lightning-primitive-input-simple "mou"
type input "mou"
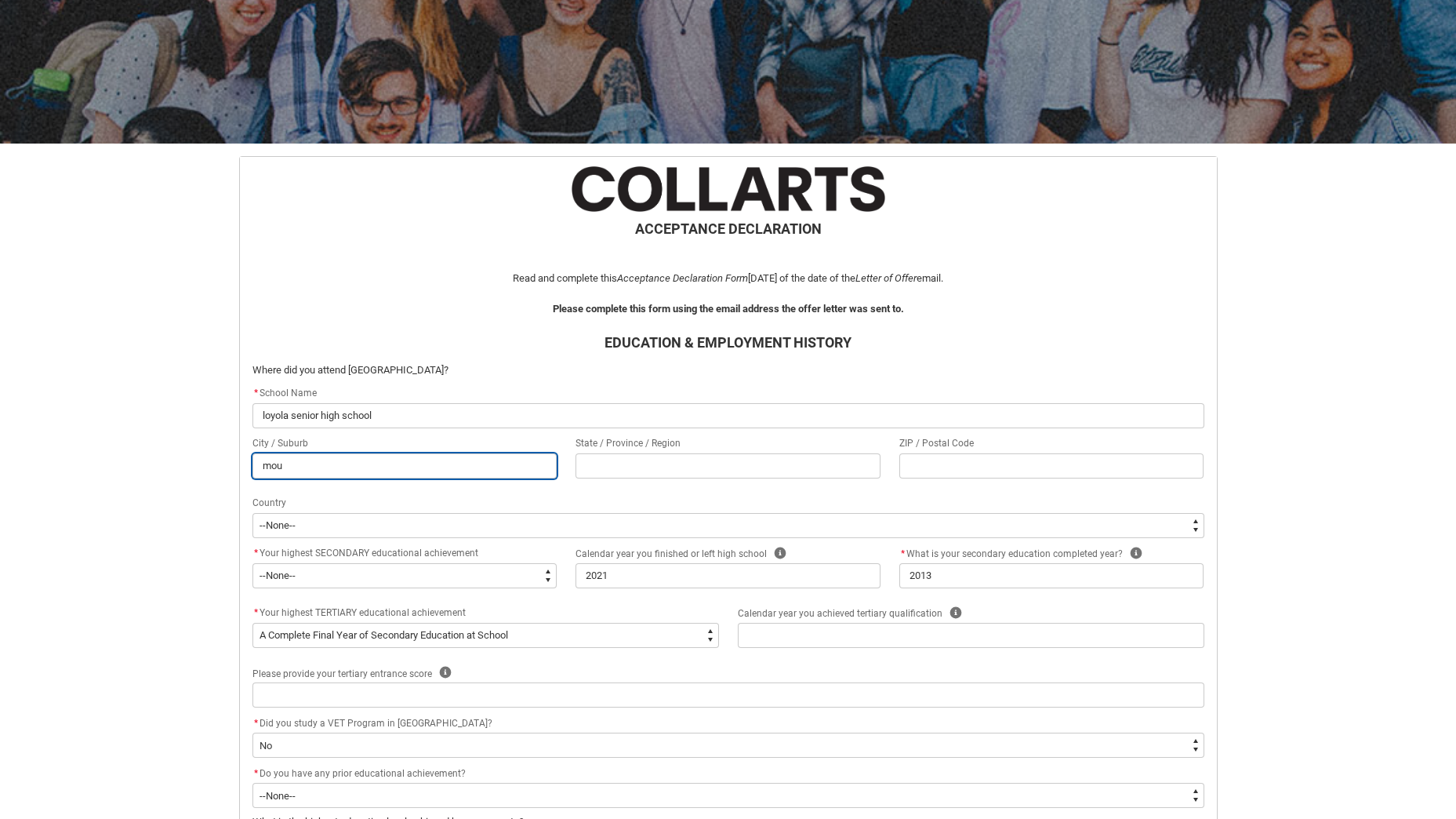
type lightning-primitive-input-simple "mo"
type input "mo"
type lightning-primitive-input-simple "m"
type input "m"
type lightning-primitive-input-simple "s"
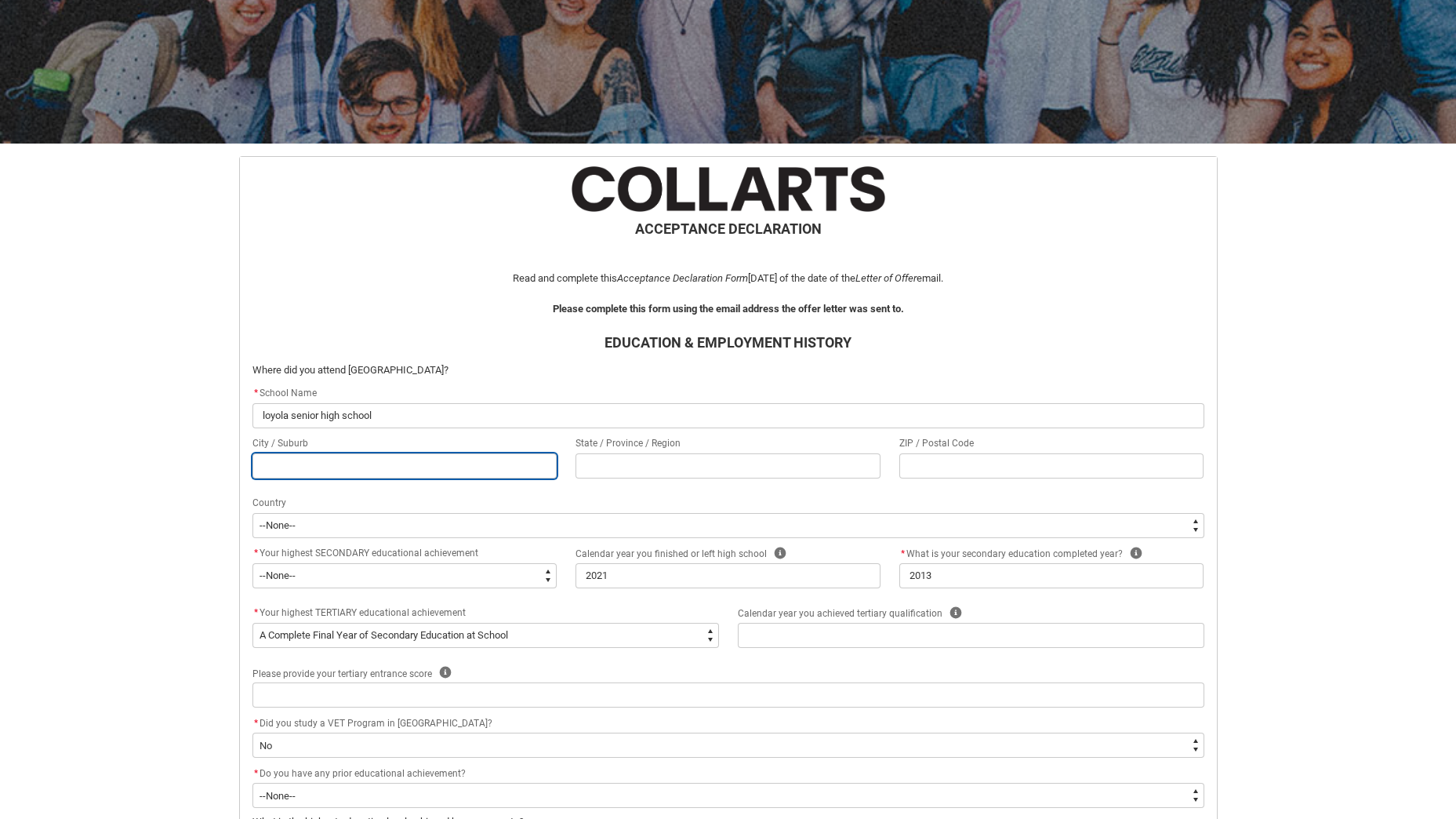
type input "s"
type lightning-primitive-input-simple "sy"
type input "sy"
type lightning-primitive-input-simple "syd"
type input "syd"
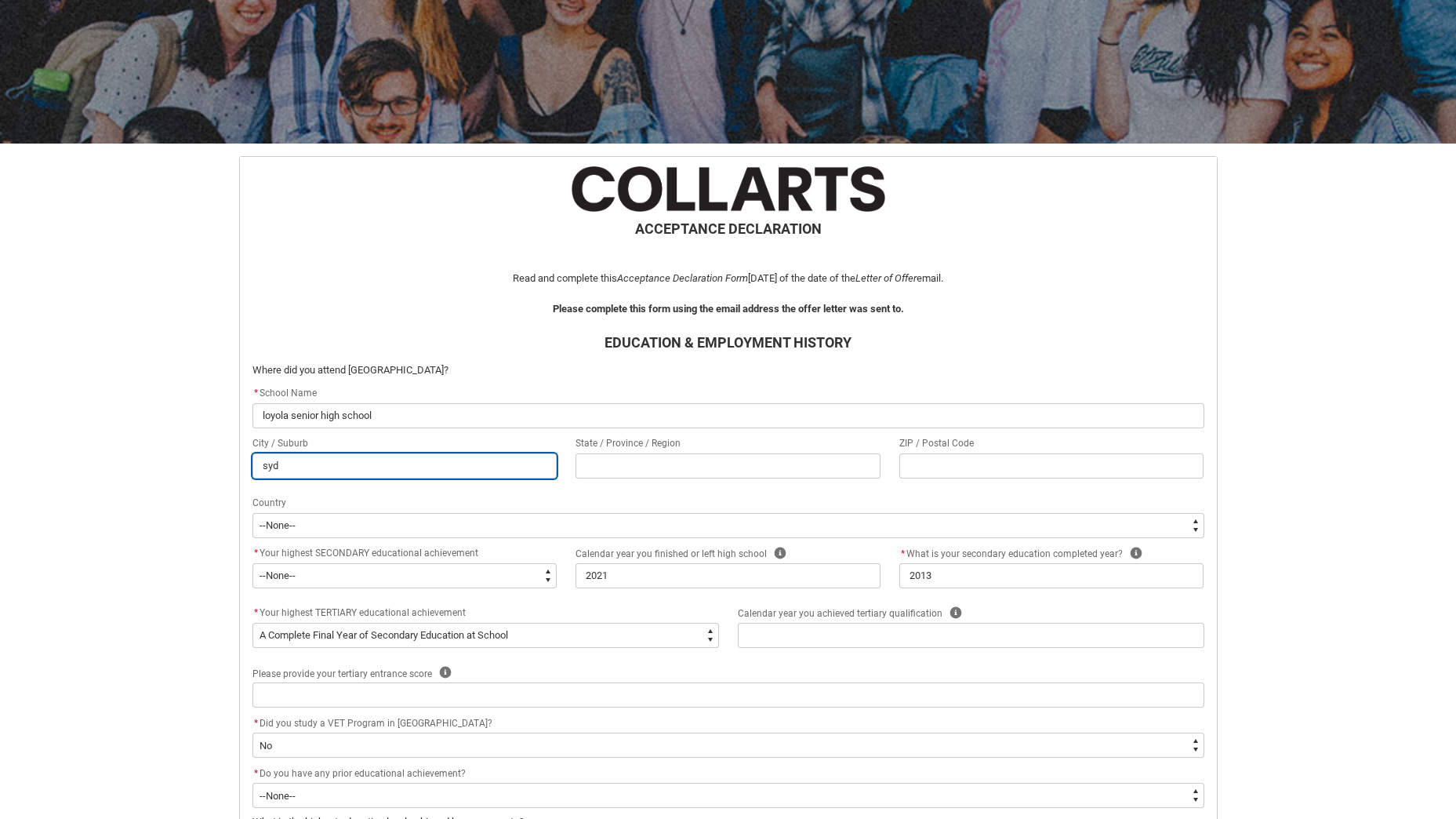
type lightning-primitive-input-simple "sydn"
type input "sydn"
type lightning-primitive-input-simple "sydne"
type input "sydne"
type lightning-primitive-input-simple "[GEOGRAPHIC_DATA]"
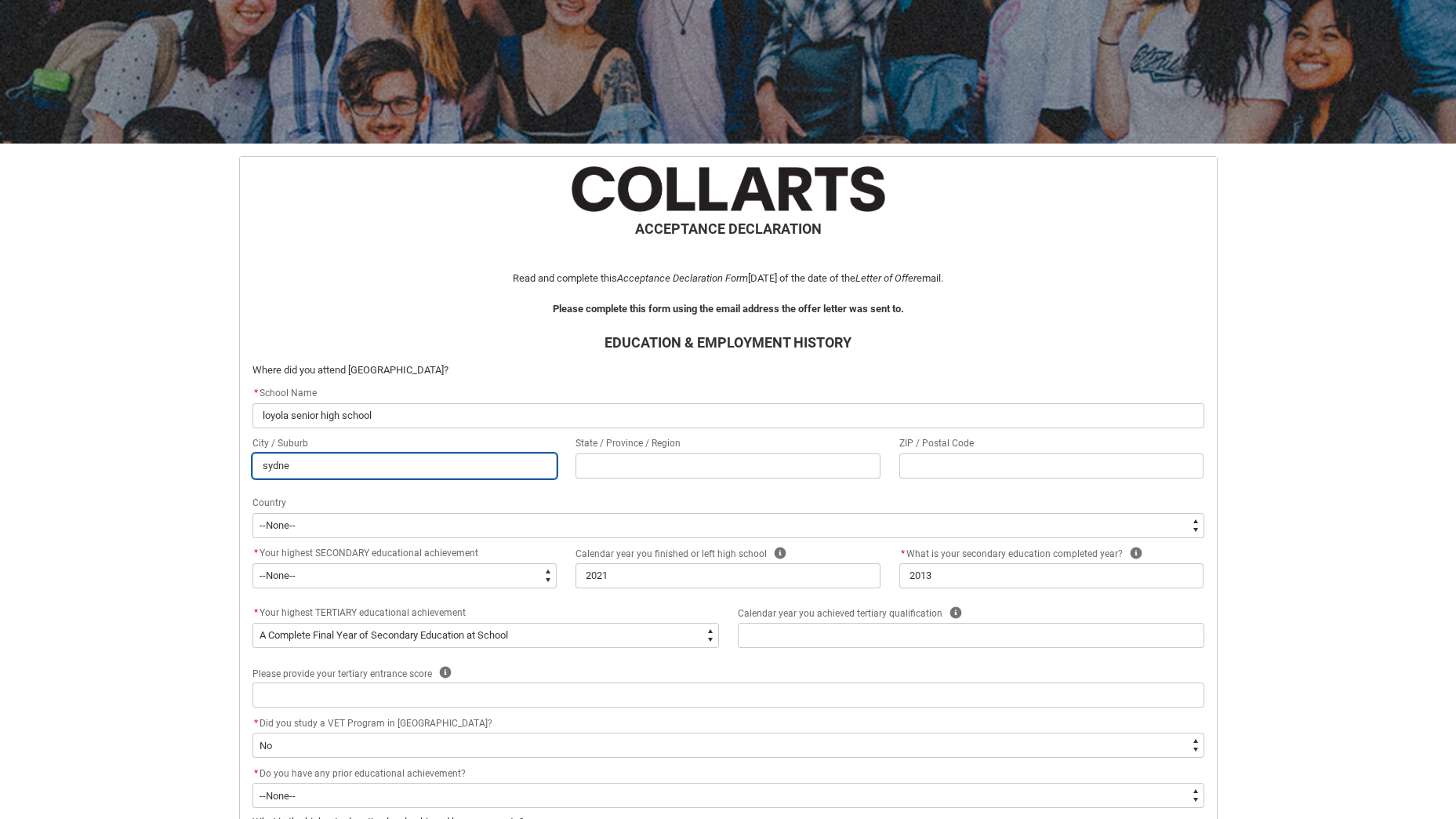
type input "[GEOGRAPHIC_DATA]"
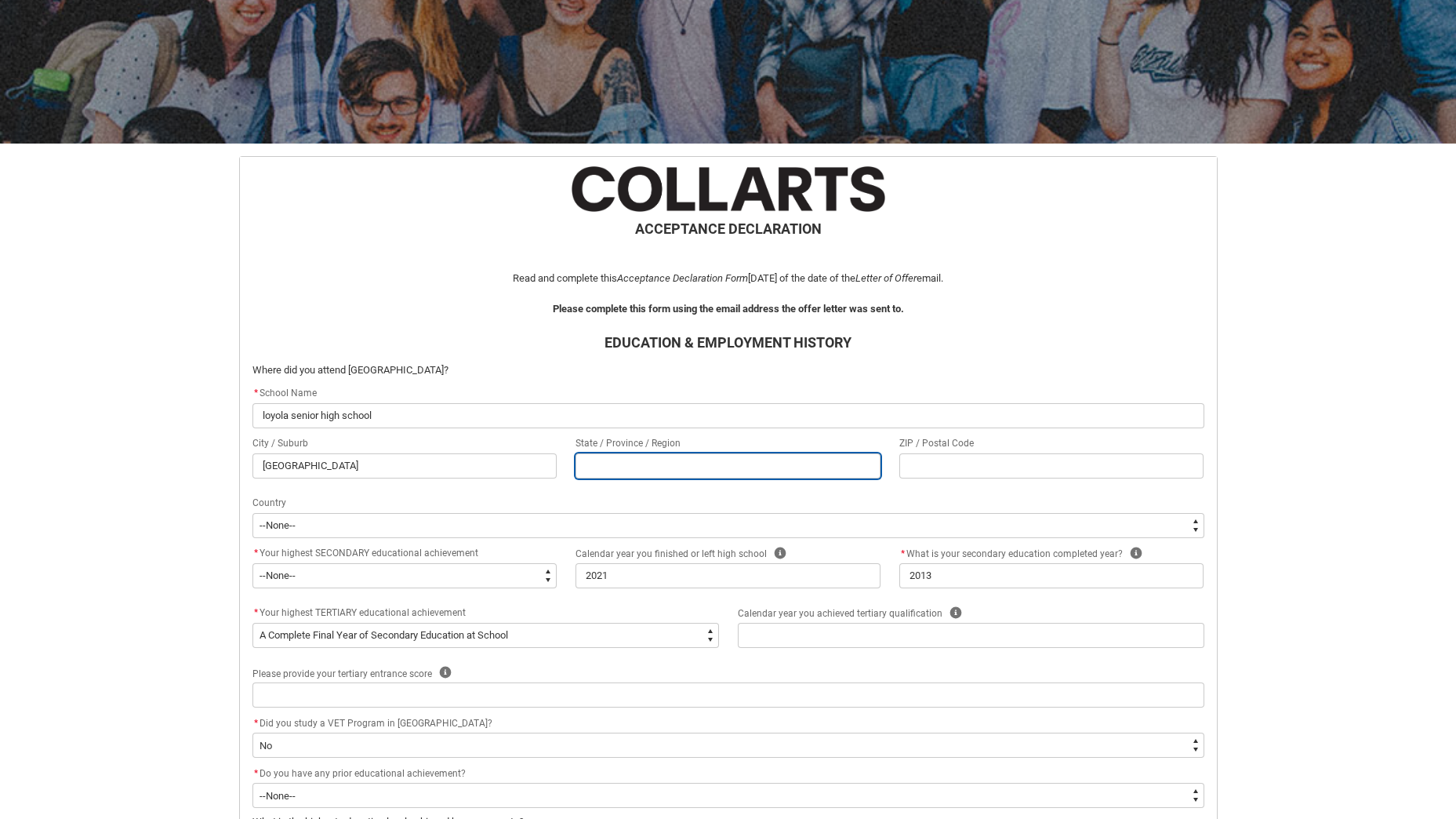
type lightning-primitive-input-simple "n"
type input "n"
type lightning-primitive-input-simple "ns"
type input "ns"
type lightning-primitive-input-simple "[GEOGRAPHIC_DATA]"
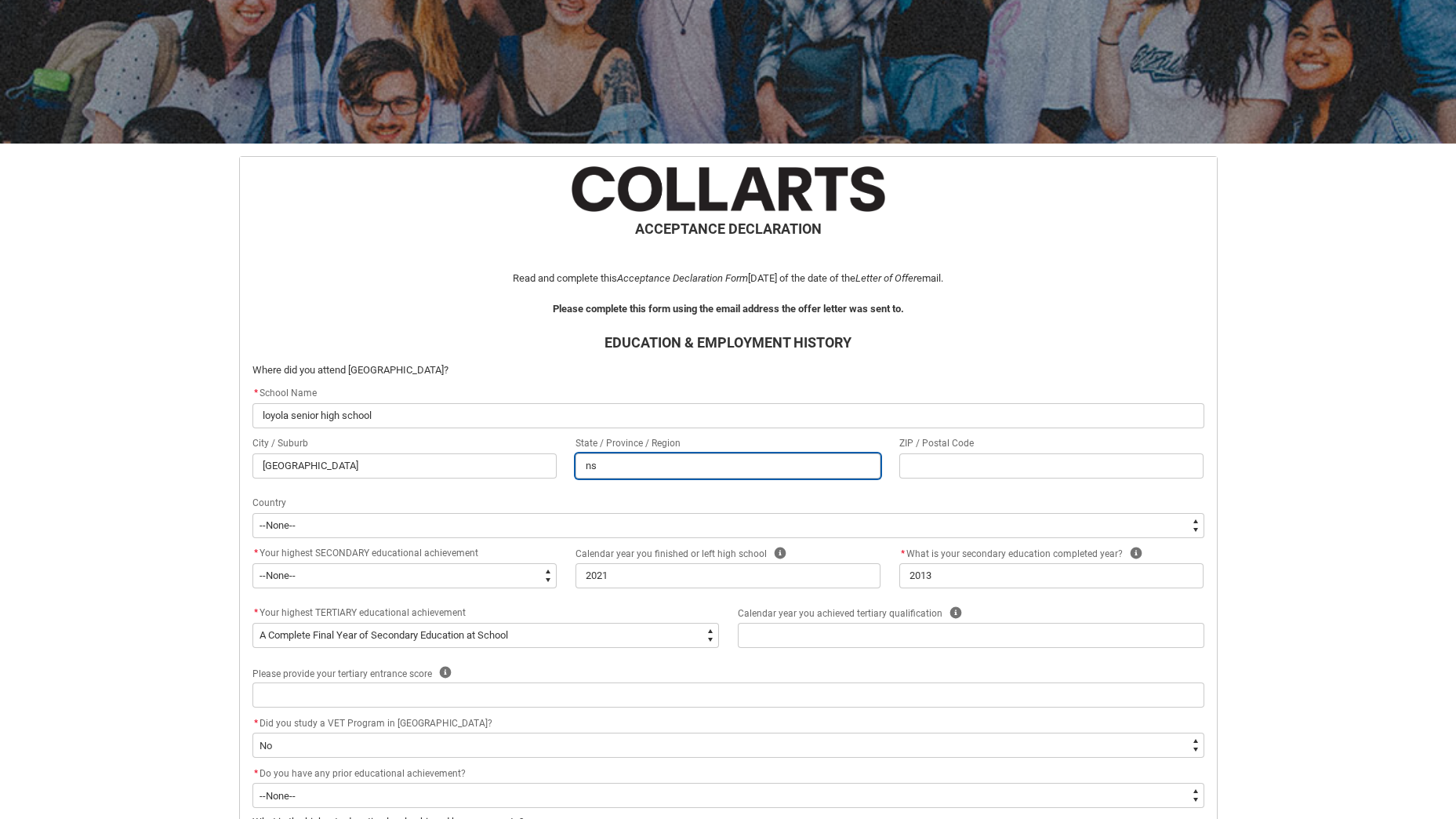
type input "[GEOGRAPHIC_DATA]"
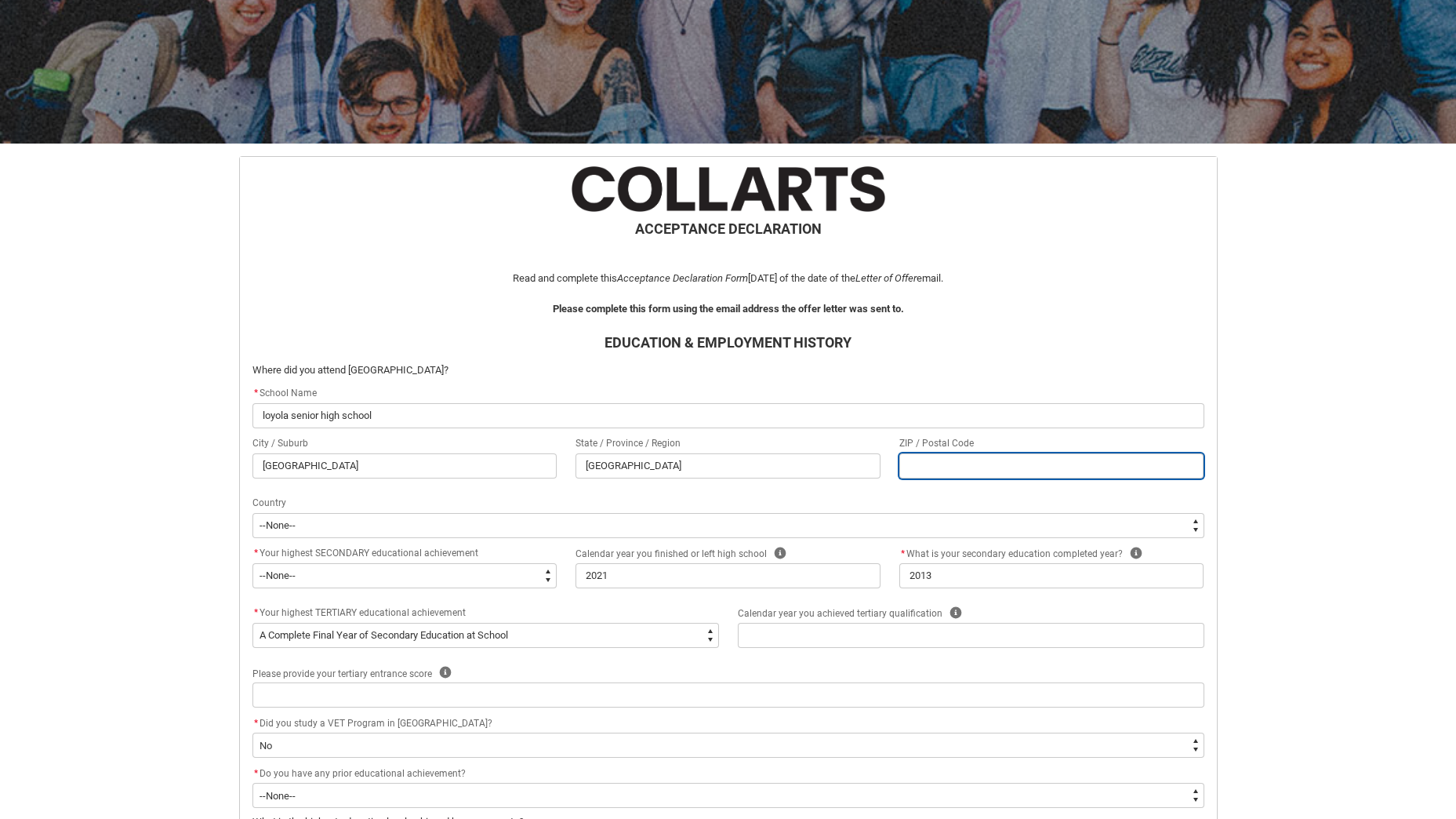
type lightning-primitive-input-simple "2"
type input "2"
type lightning-primitive-input-simple "20"
type input "20"
type lightning-primitive-input-simple "207"
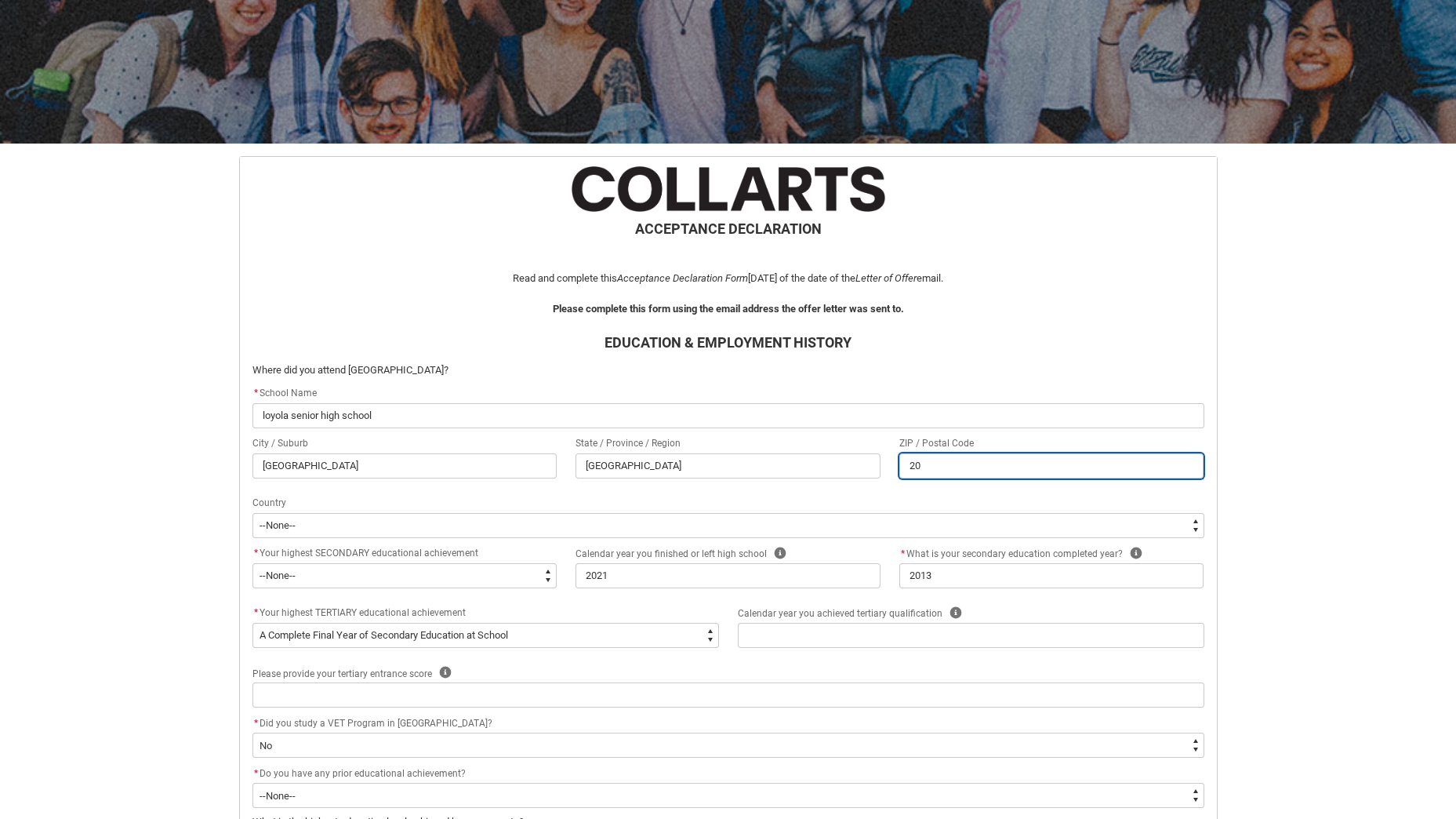
type input "207"
type lightning-primitive-input-simple "2077"
type input "2077"
type lightning-primitive-input-simple "20770"
type input "20770"
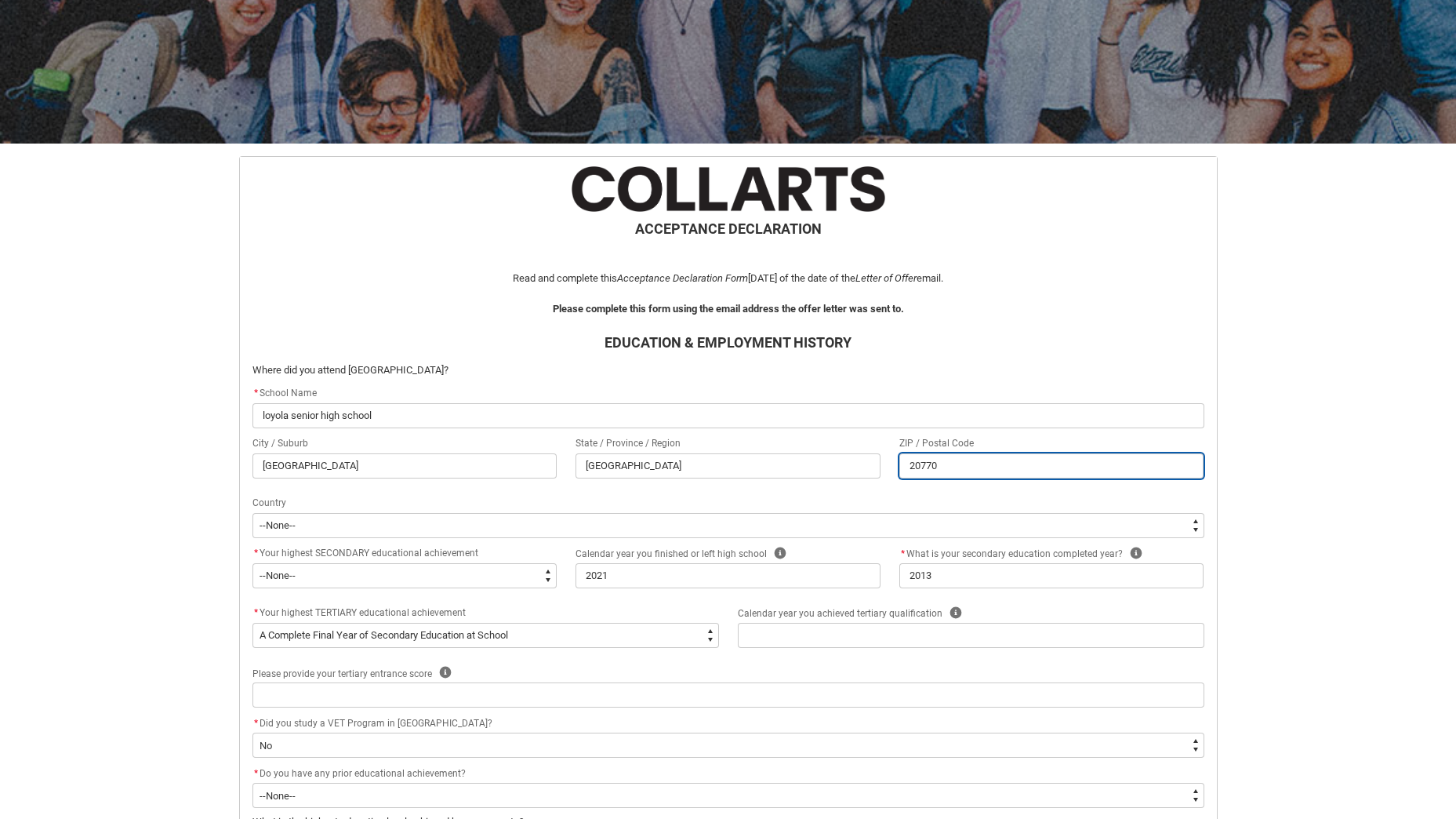
type lightning-primitive-input-simple "2077"
type input "2077"
type lightning-primitive-input-simple "207"
type input "207"
type lightning-primitive-input-simple "20"
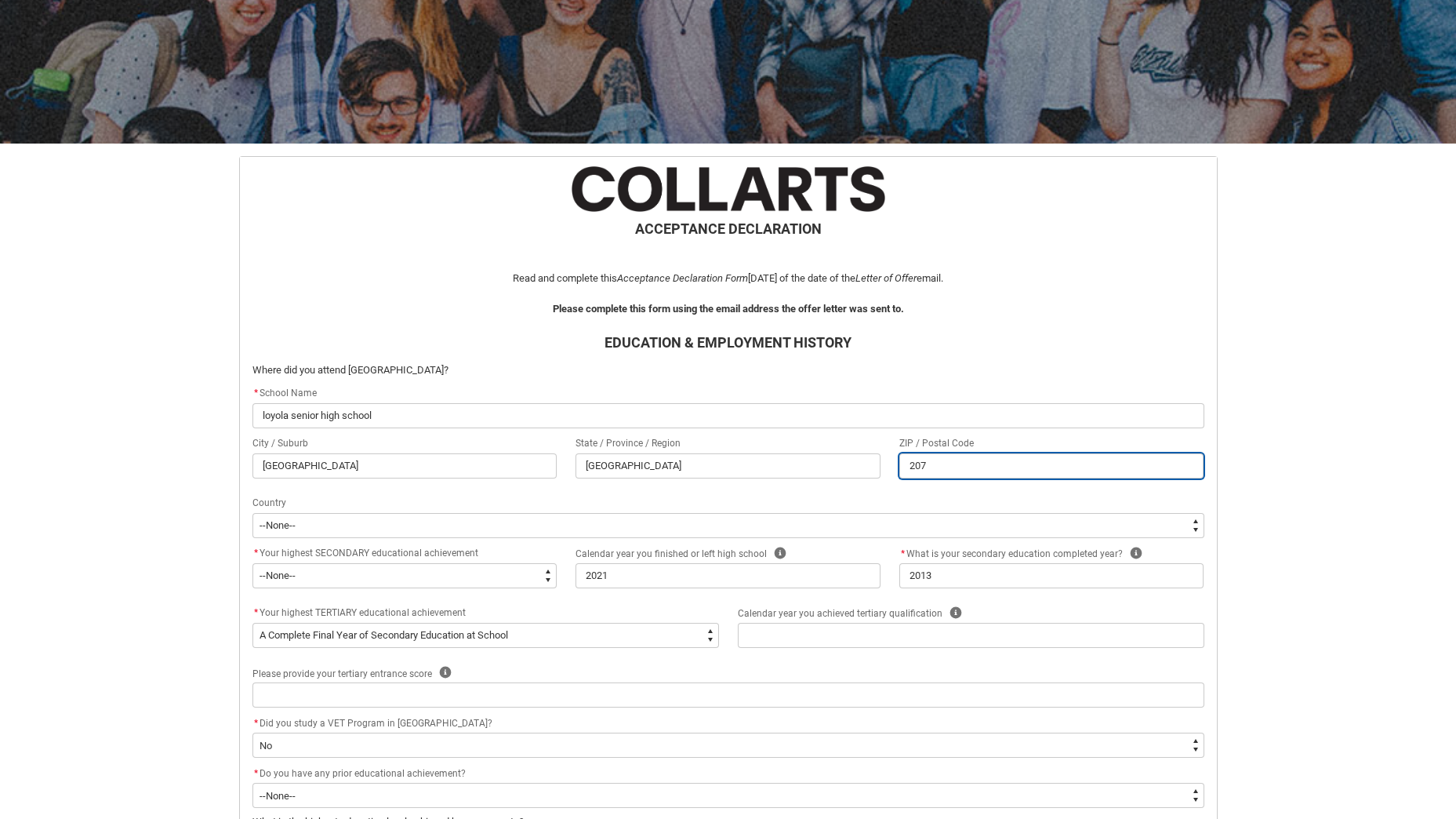
type input "20"
type lightning-primitive-input-simple "2"
type input "2"
type lightning-primitive-input-simple "27"
type input "27"
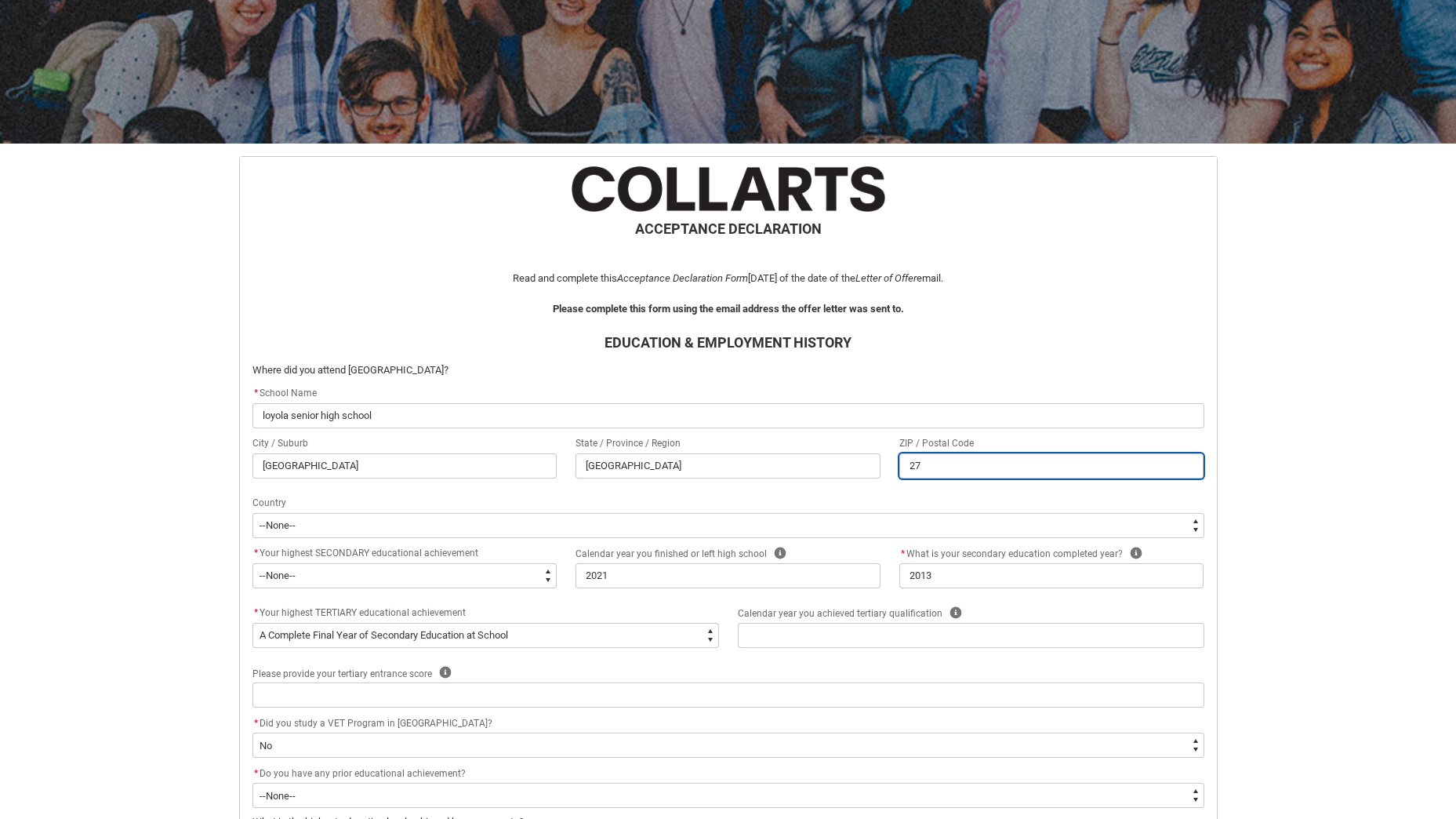
type lightning-primitive-input-simple "277"
type input "277"
type lightning-primitive-input-simple "2770"
type input "2770"
click at [151, 482] on div "Skip to Main Content Collarts Education Community Home New Enrolment Applicatio…" at bounding box center [728, 541] width 1456 height 1416
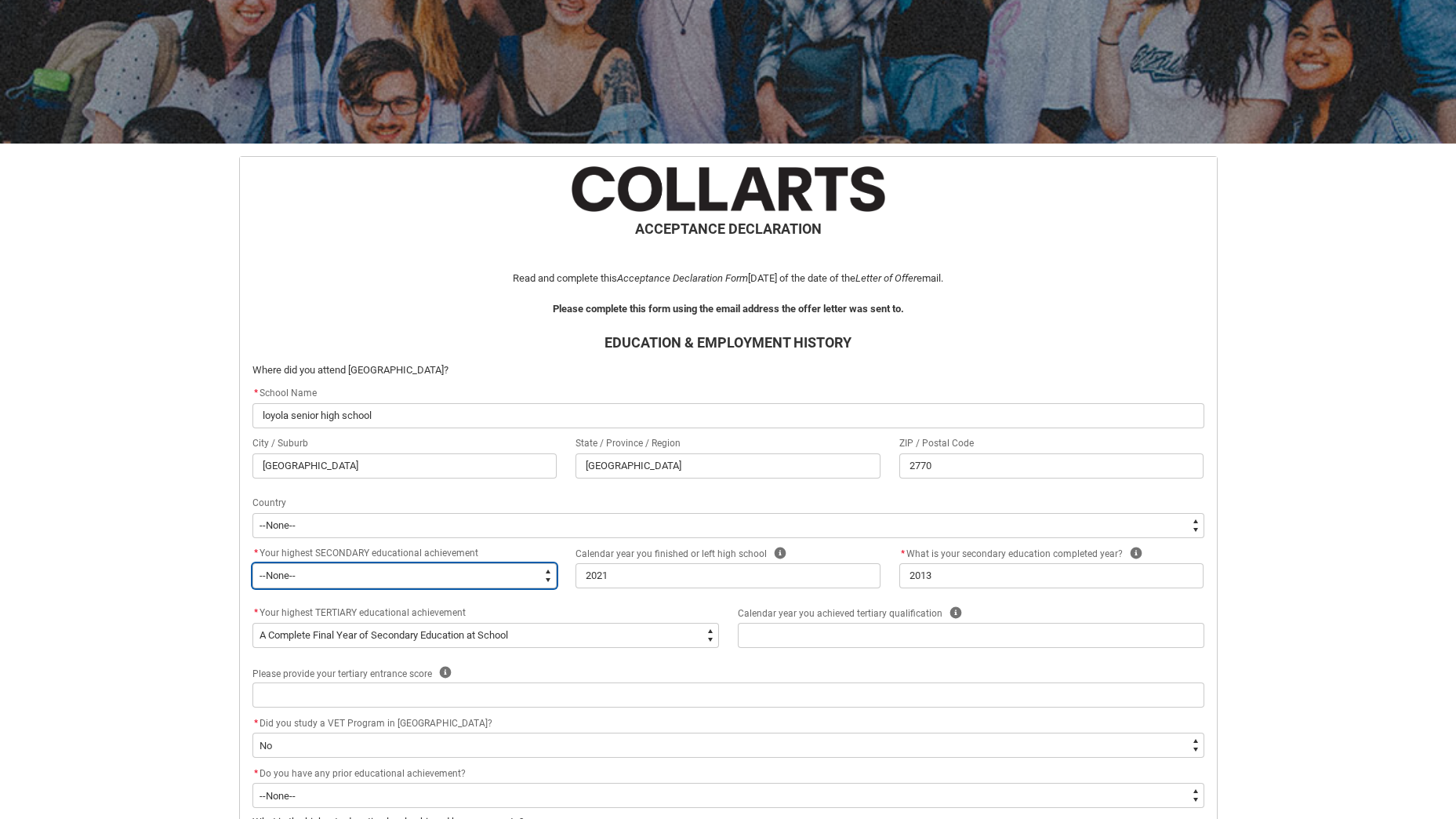
click at [438, 578] on select "--None-- Did not go to school Year 8 or below Year 9 or equivalent Completed Ye…" at bounding box center [405, 576] width 305 height 25
type lightning-select "HighestSchoolLevel_12"
click at [252, 563] on select "--None-- Did not go to school Year 8 or below Year 9 or equivalent Completed Ye…" at bounding box center [405, 576] width 305 height 25
select select "HighestSchoolLevel_12"
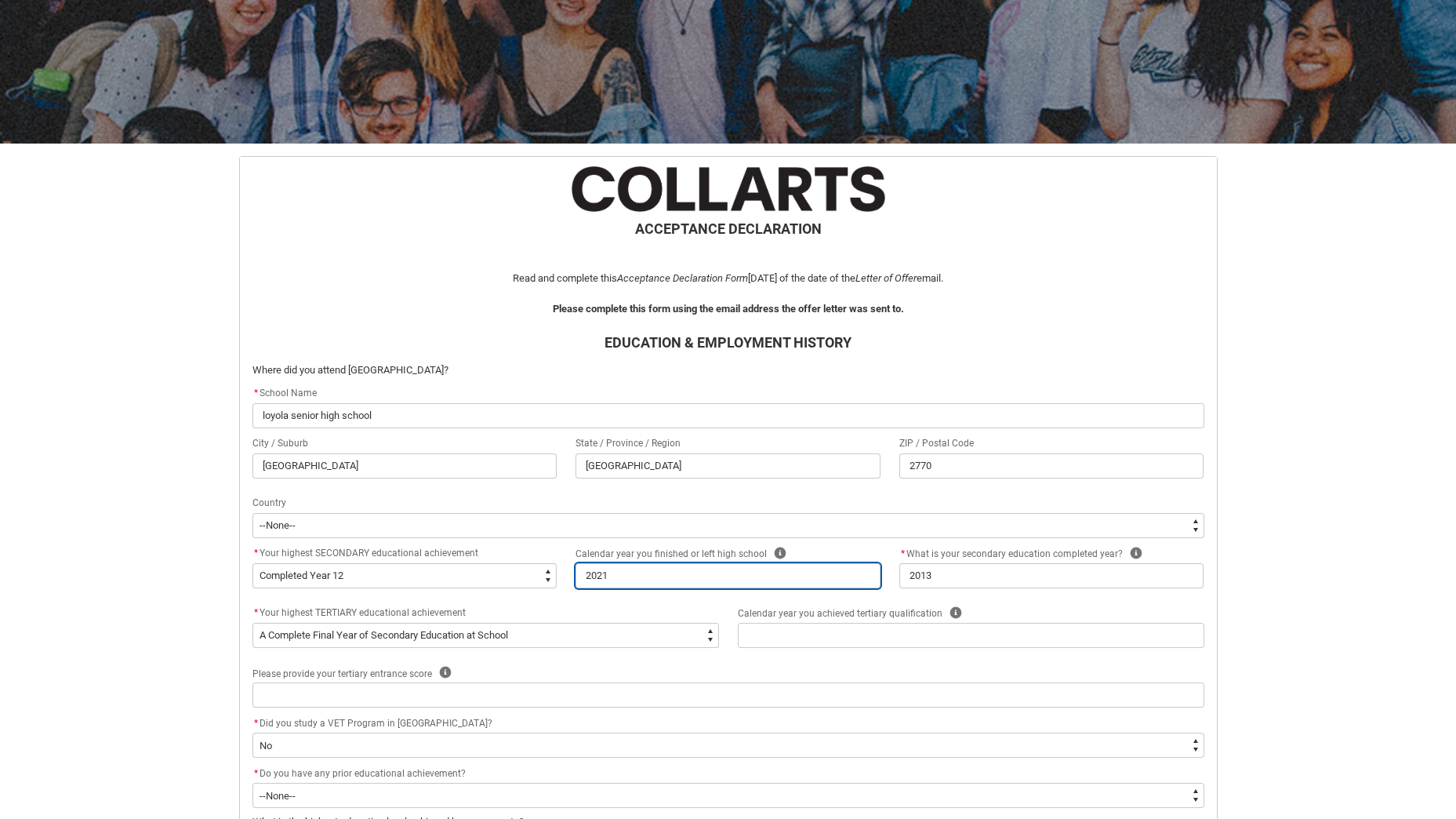
drag, startPoint x: 662, startPoint y: 574, endPoint x: 278, endPoint y: 518, distance: 388.1
click at [278, 518] on div "ACCEPTANCE DECLARATION Read and complete this Acceptance Declaration Form [DATE…" at bounding box center [728, 641] width 971 height 950
type lightning-primitive-input-simple "2"
type input "2"
type lightning-primitive-input-simple "2."
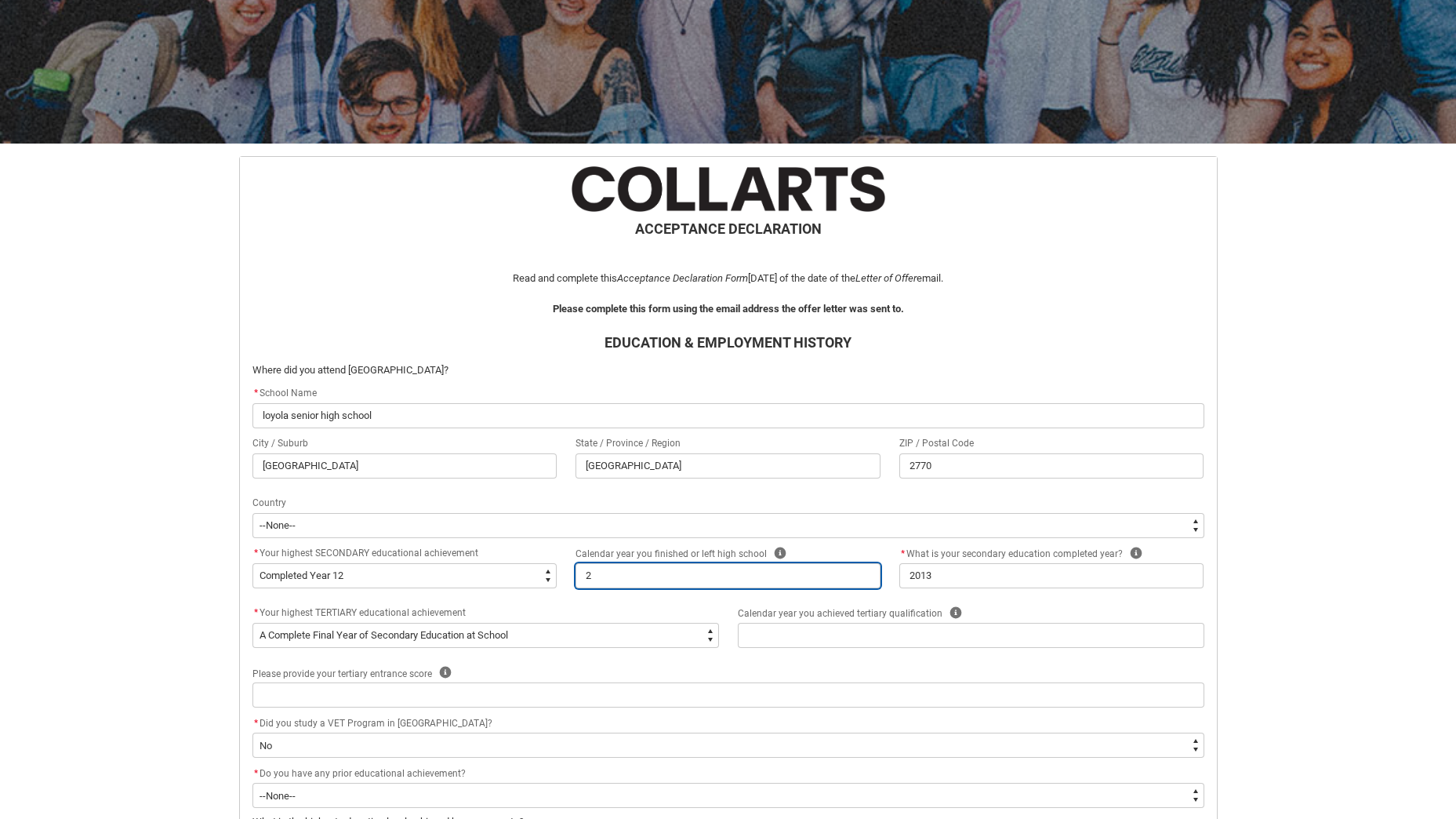
type input "2."
type lightning-primitive-input-simple "2"
type input "2"
type lightning-primitive-input-simple "20"
type input "20"
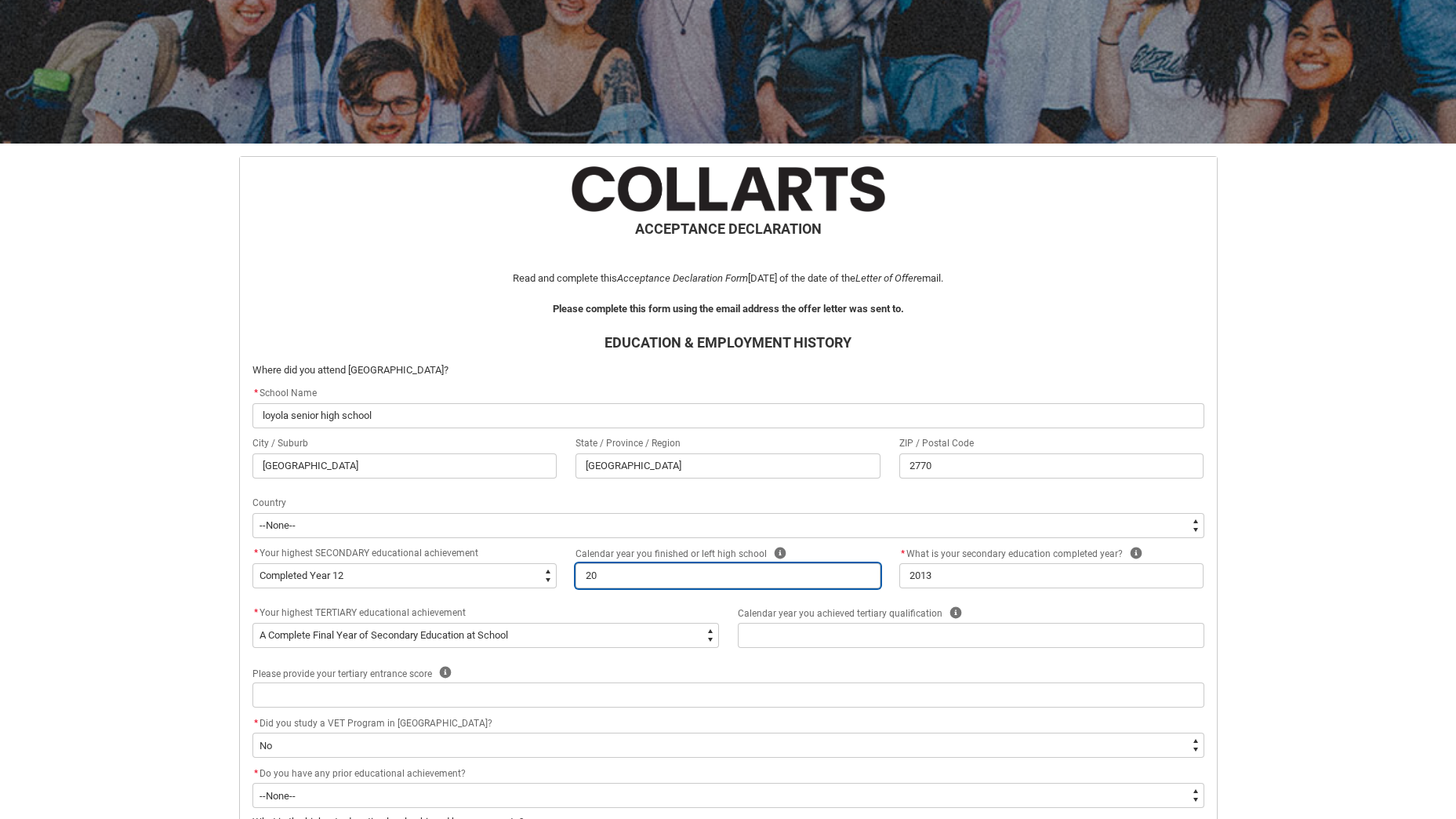
type lightning-primitive-input-simple "201"
type input "201"
type lightning-primitive-input-simple "2015"
type input "2015"
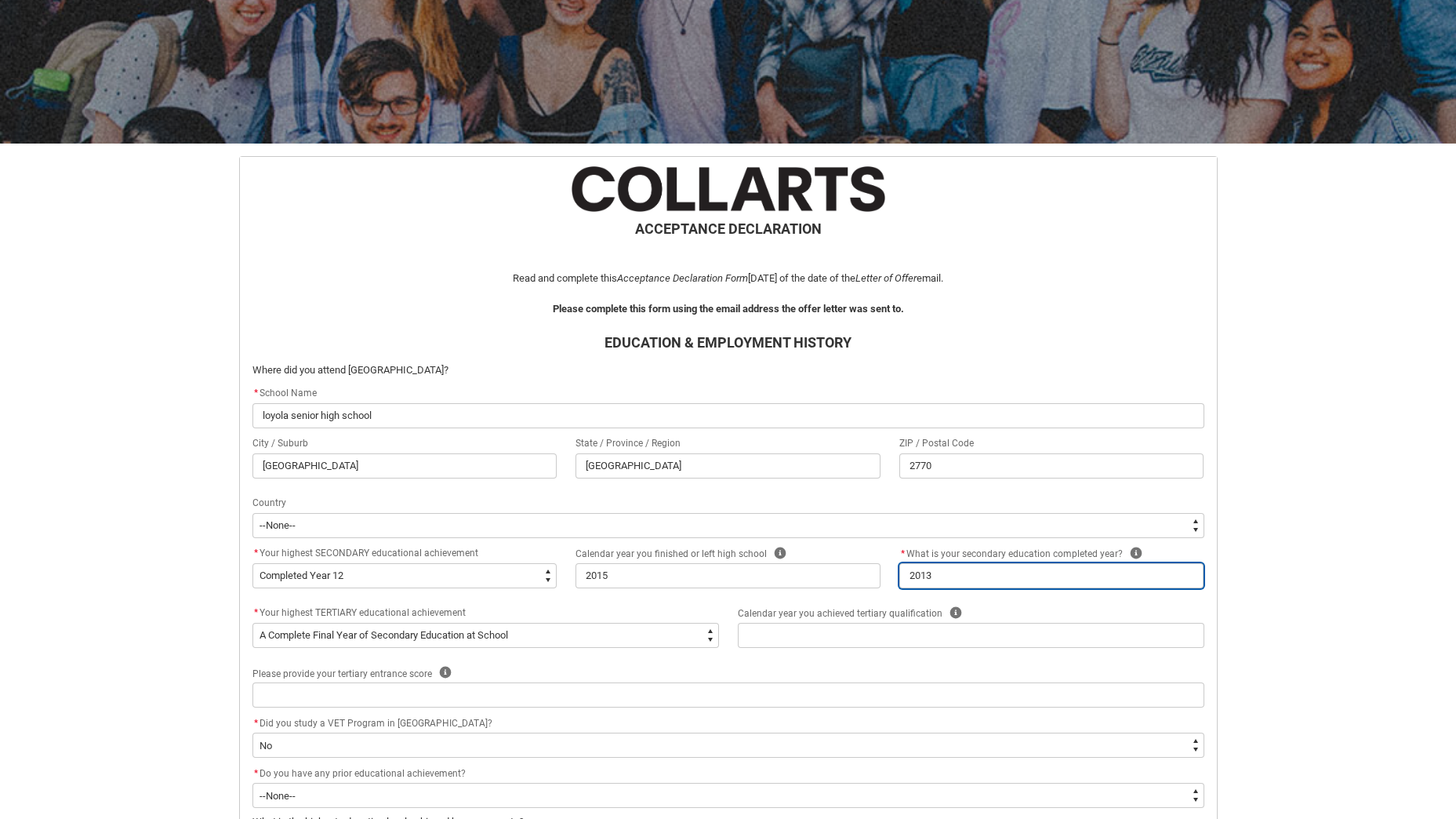
click at [996, 578] on input "2013" at bounding box center [1052, 576] width 305 height 25
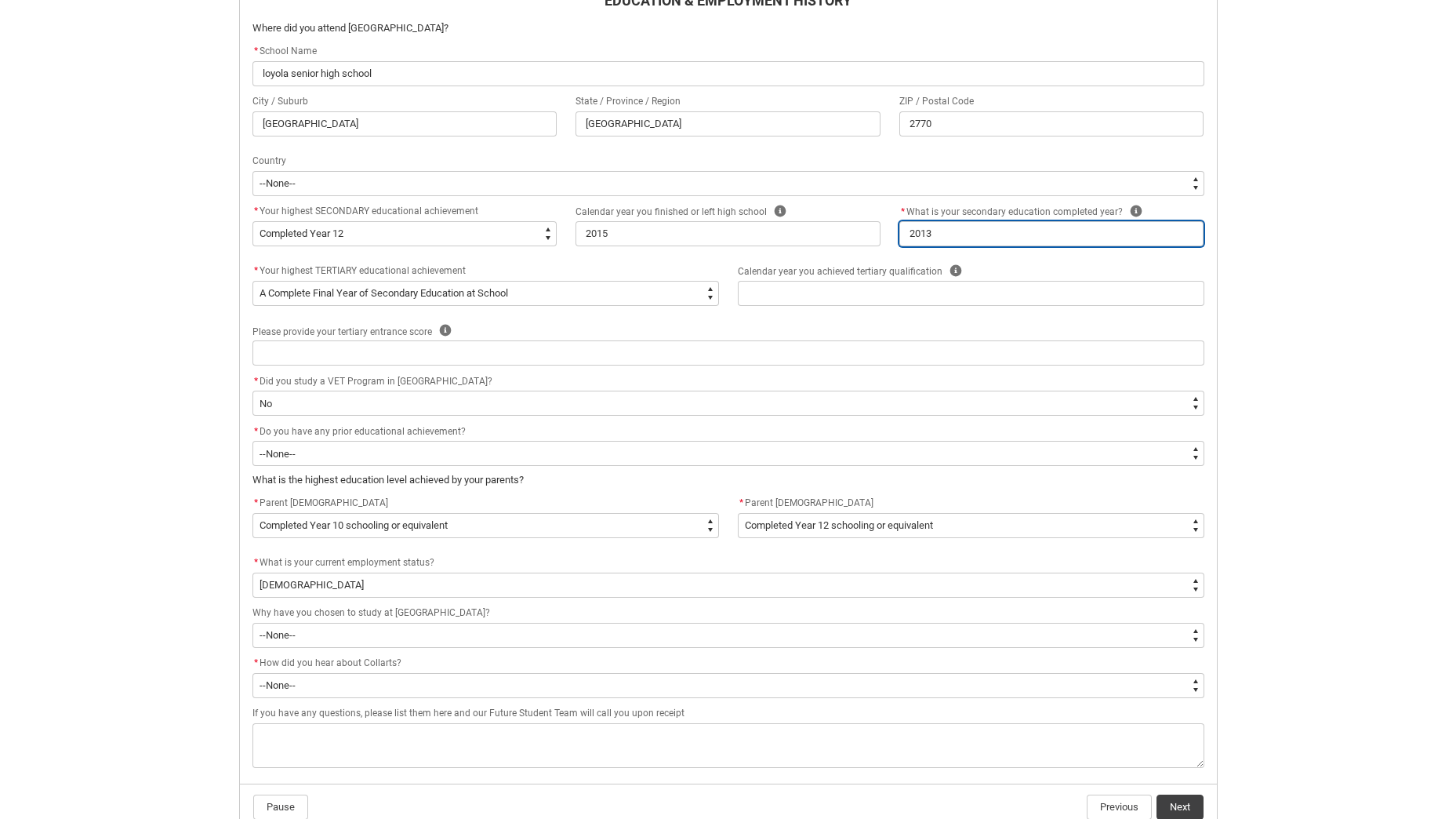
scroll to position [559, 0]
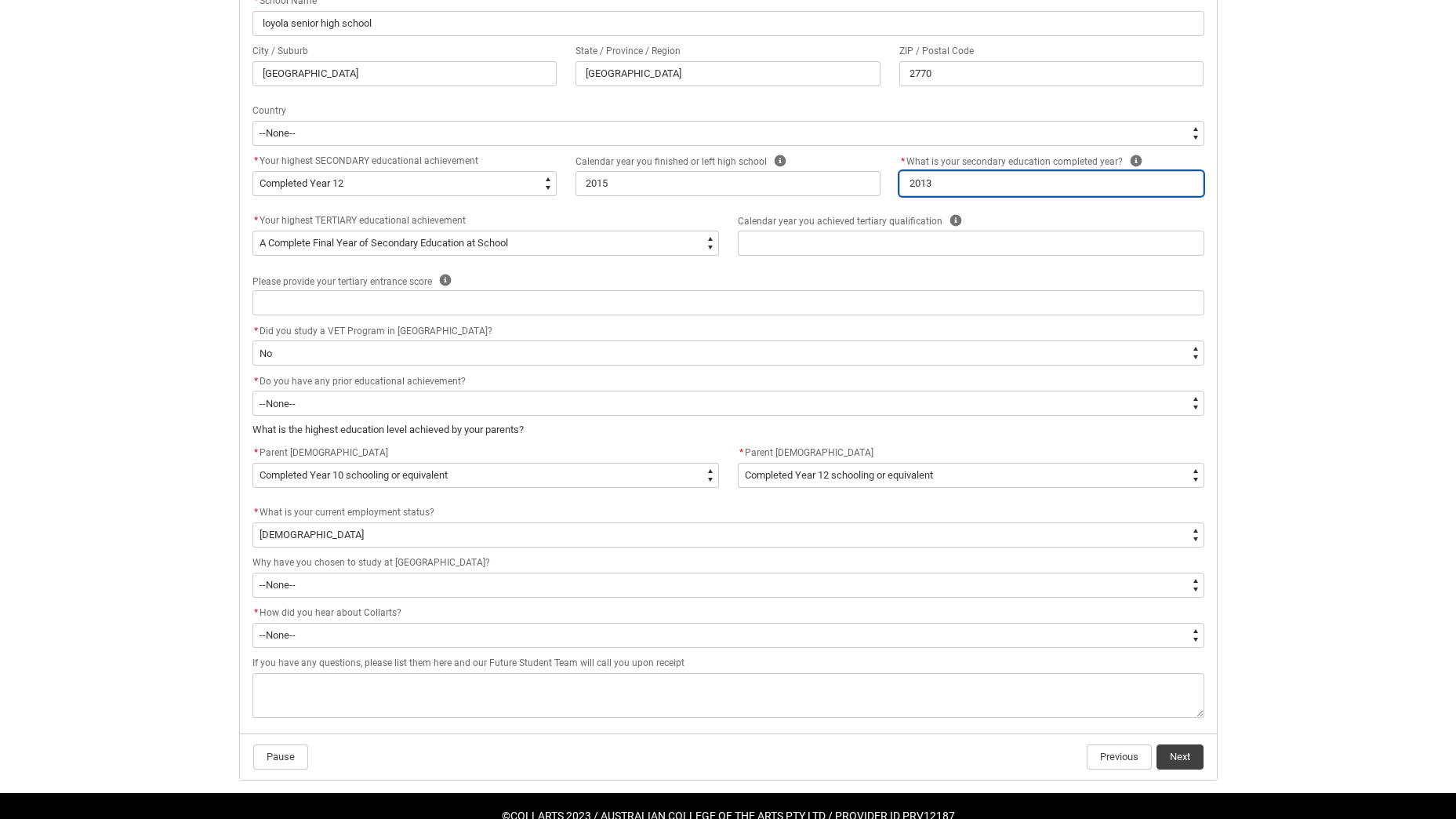
type lightning-primitive-input-simple "1"
type input "1"
type lightning-primitive-input-simple "19"
type input "19"
type lightning-primitive-input-simple "199"
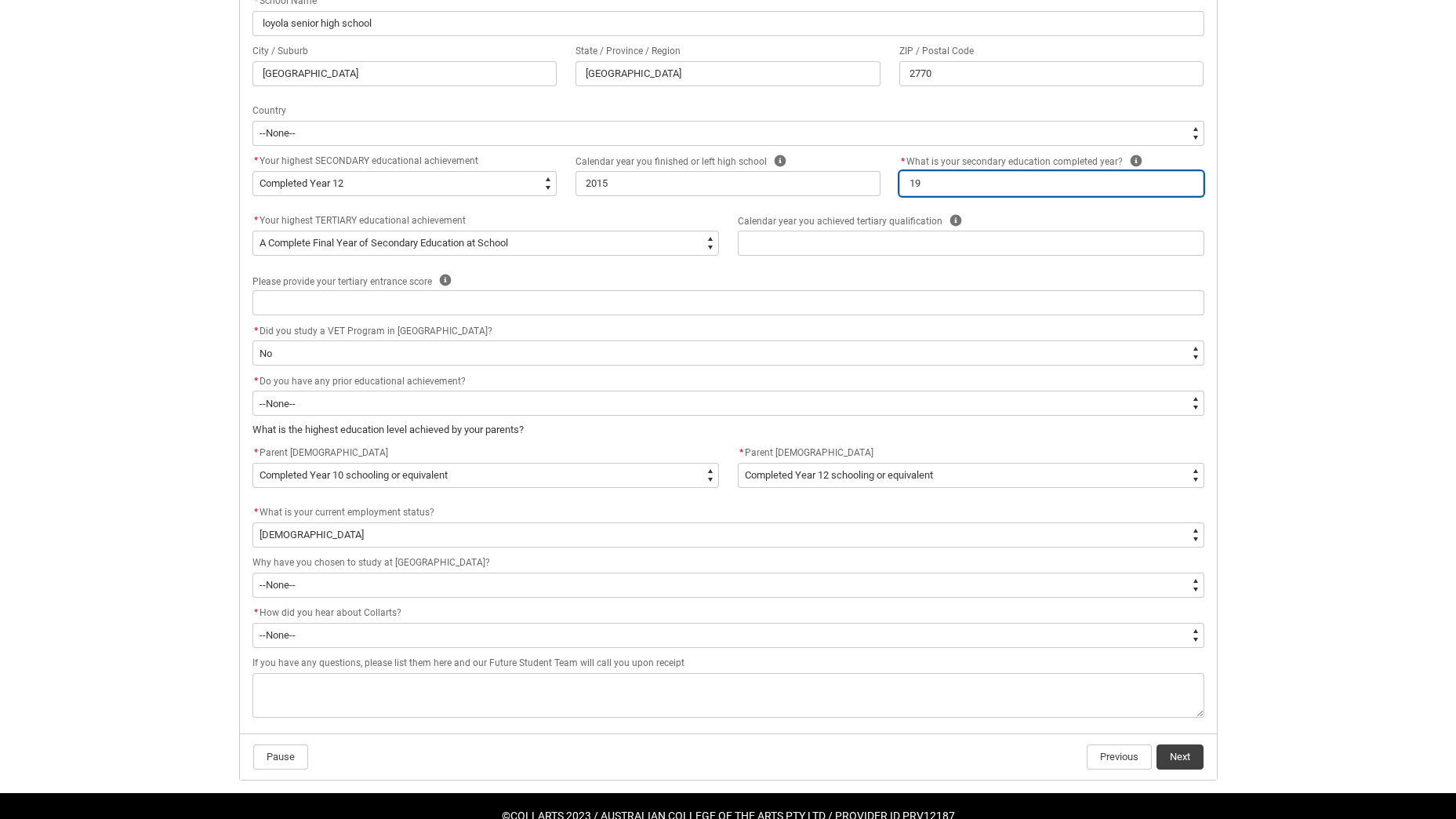
type input "199"
type lightning-primitive-input-simple "1996"
type input "1996"
type lightning-primitive-input-simple "199"
type input "199"
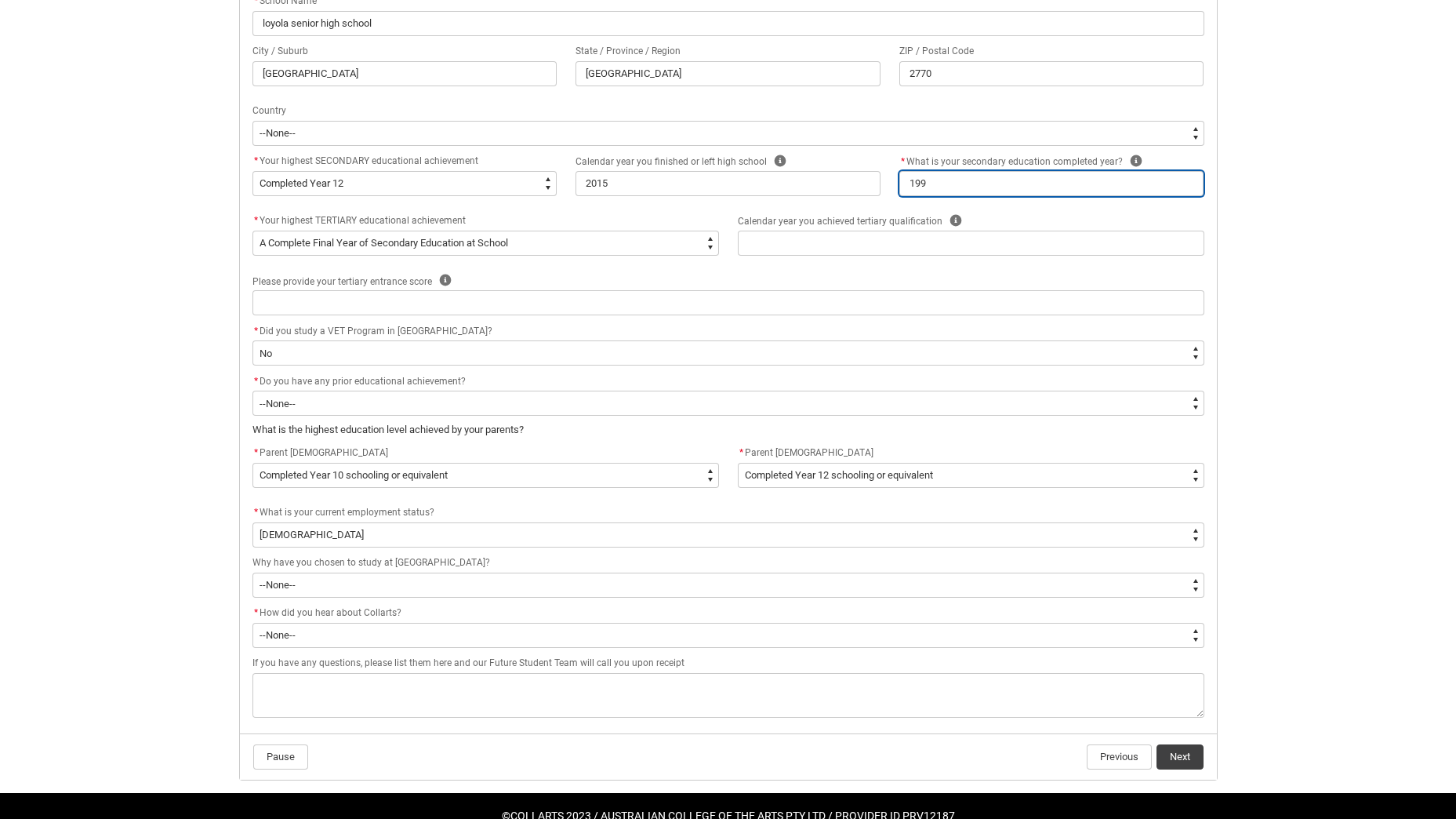
type lightning-primitive-input-simple "19"
type input "19"
type lightning-primitive-input-simple "1"
type input "1"
type lightning-primitive-input-simple "2"
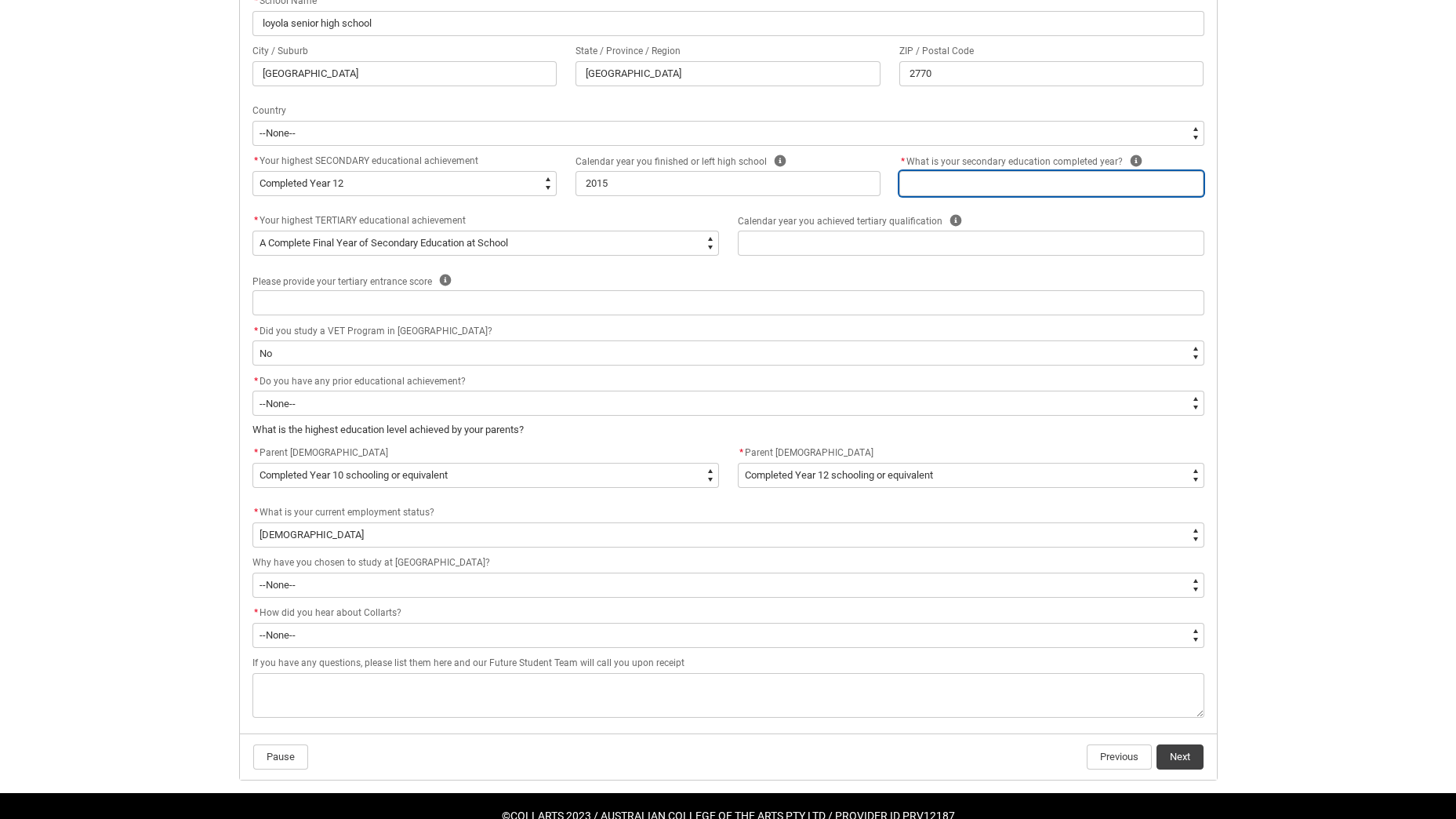
type input "2"
type lightning-primitive-input-simple "20"
type input "20"
type lightning-primitive-input-simple "201"
type input "201"
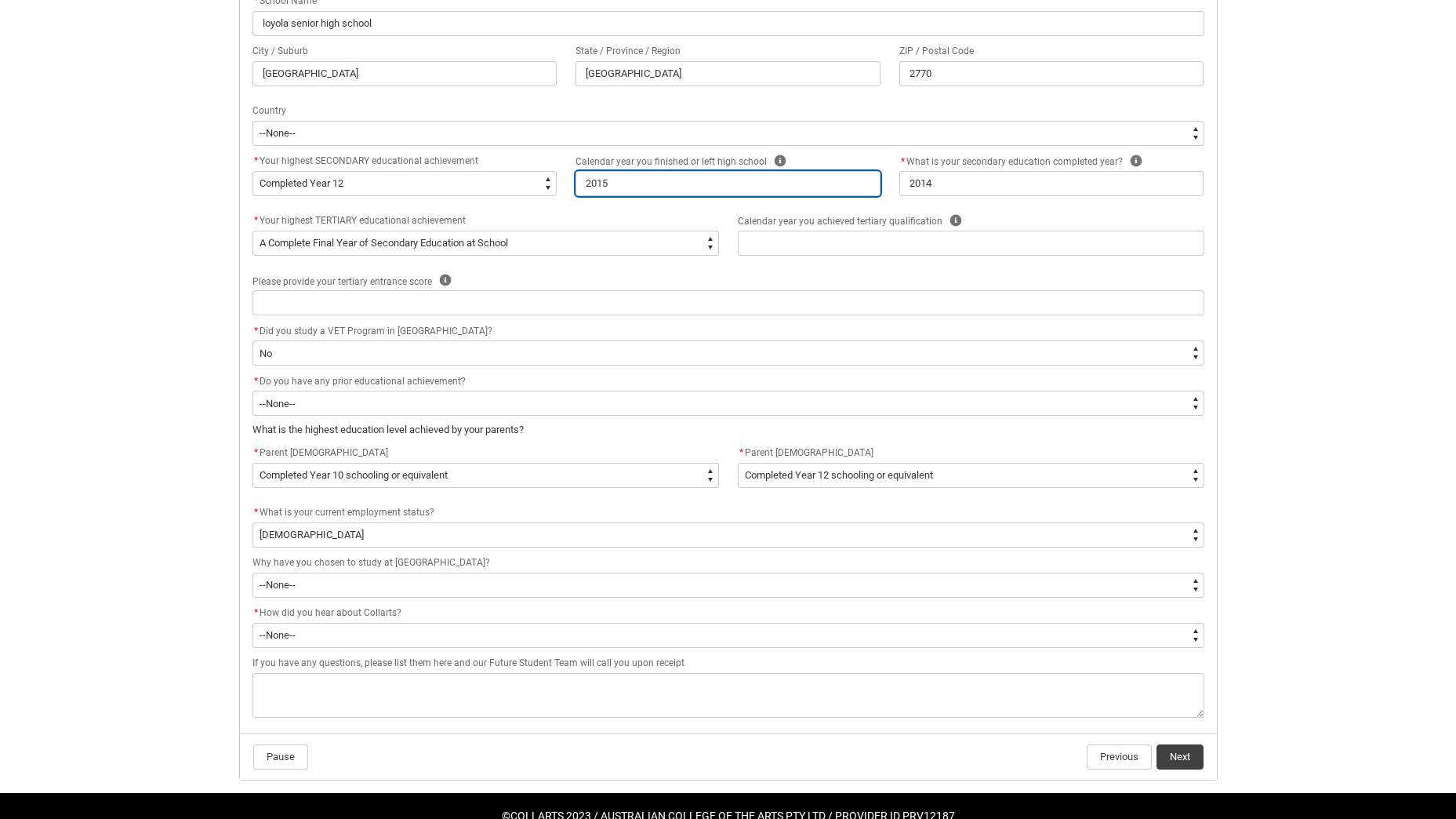
click at [640, 183] on input "2015" at bounding box center [728, 184] width 305 height 25
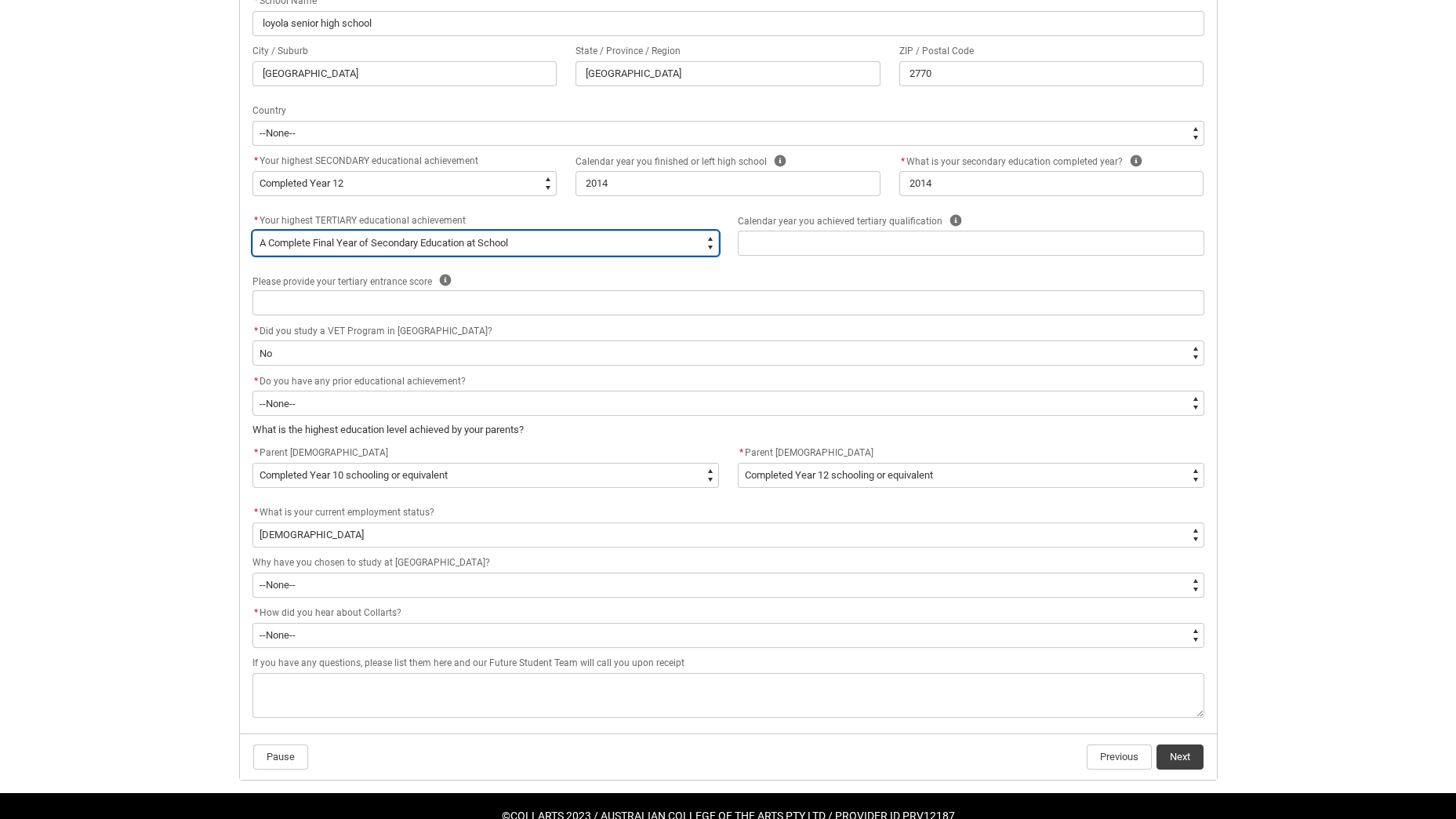
click at [334, 235] on select "--None-- A Complete Final Year of Secondary Education at School A Complete VET …" at bounding box center [486, 243] width 467 height 25
click at [252, 230] on select "--None-- A Complete Final Year of Secondary Education at School A Complete VET …" at bounding box center [486, 243] width 467 height 25
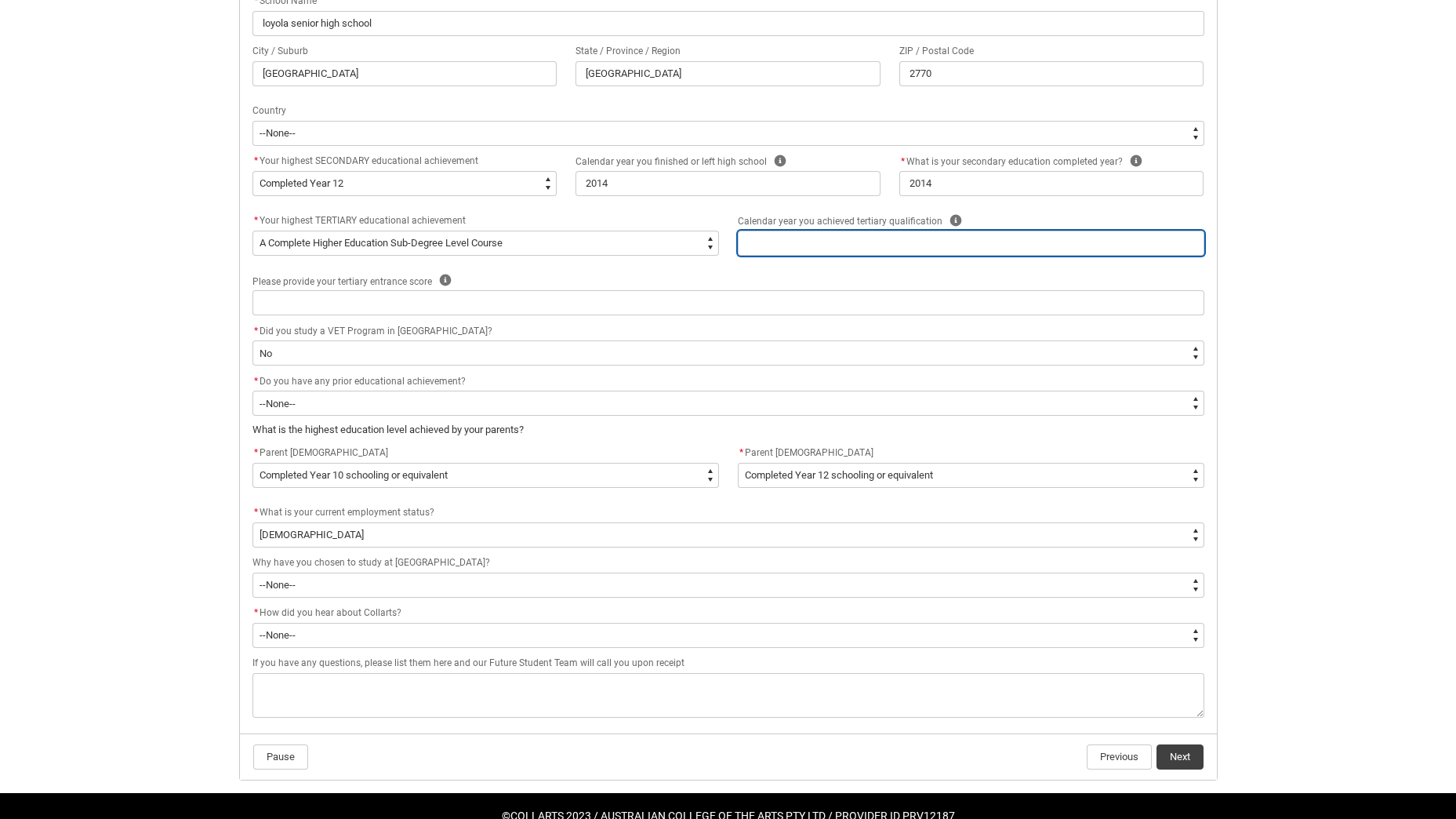
click at [816, 250] on input "REDU_Acceptance_Declaration flow" at bounding box center [971, 243] width 467 height 25
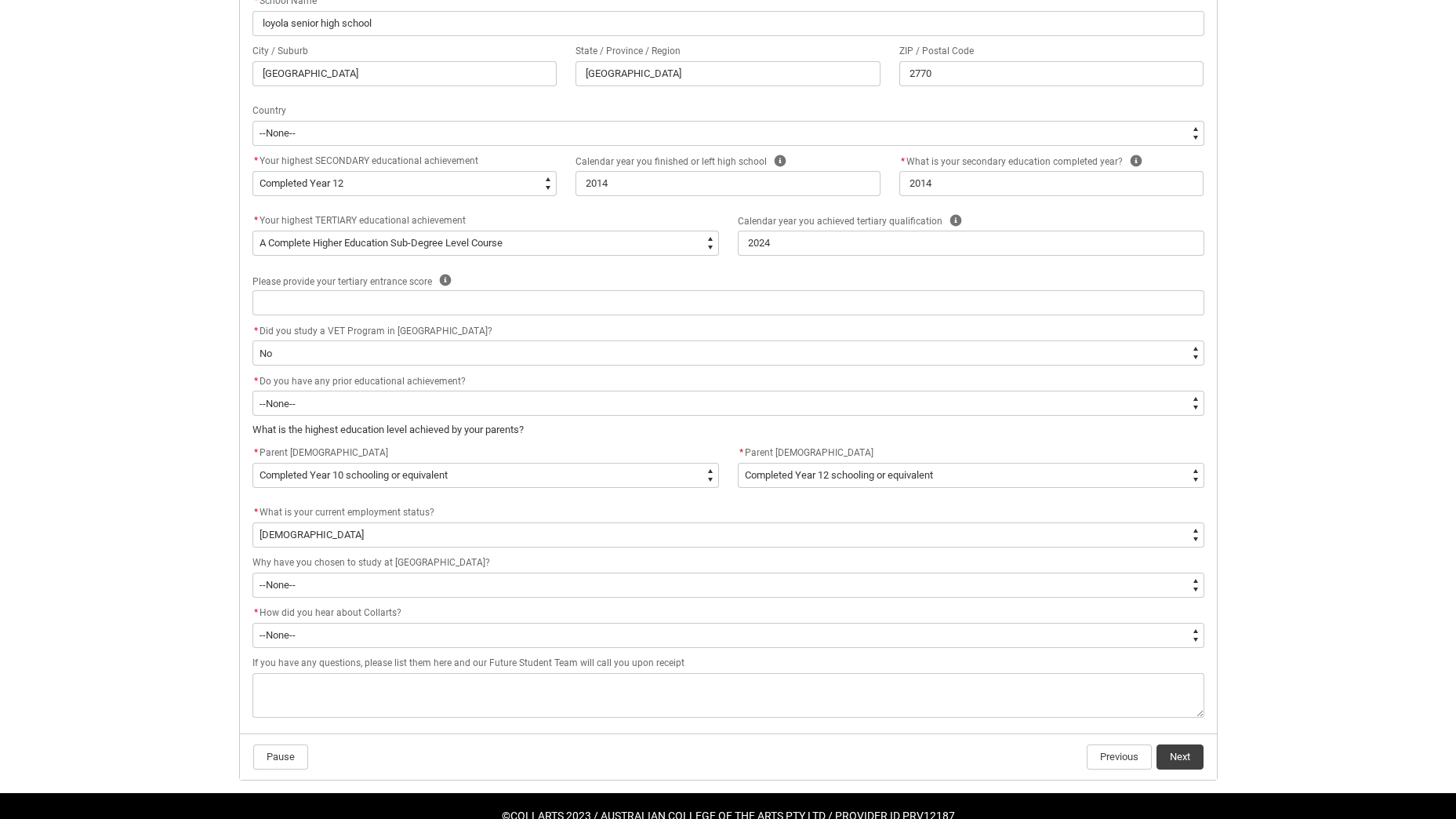
click at [597, 323] on div "* Did you study a VET Program in [GEOGRAPHIC_DATA]?" at bounding box center [728, 331] width 952 height 19
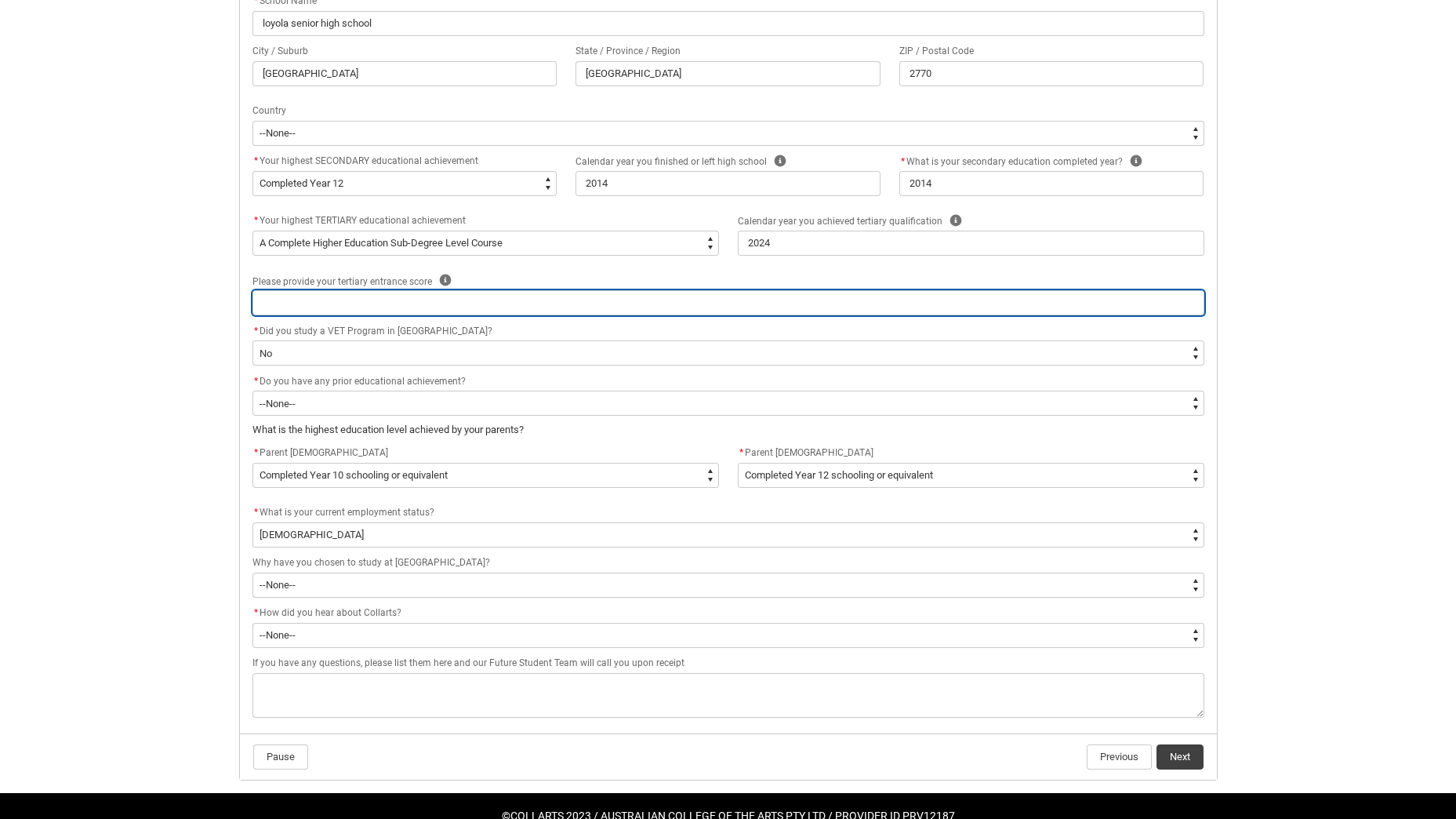
click at [606, 309] on input "REDU_Acceptance_Declaration flow" at bounding box center [728, 303] width 952 height 25
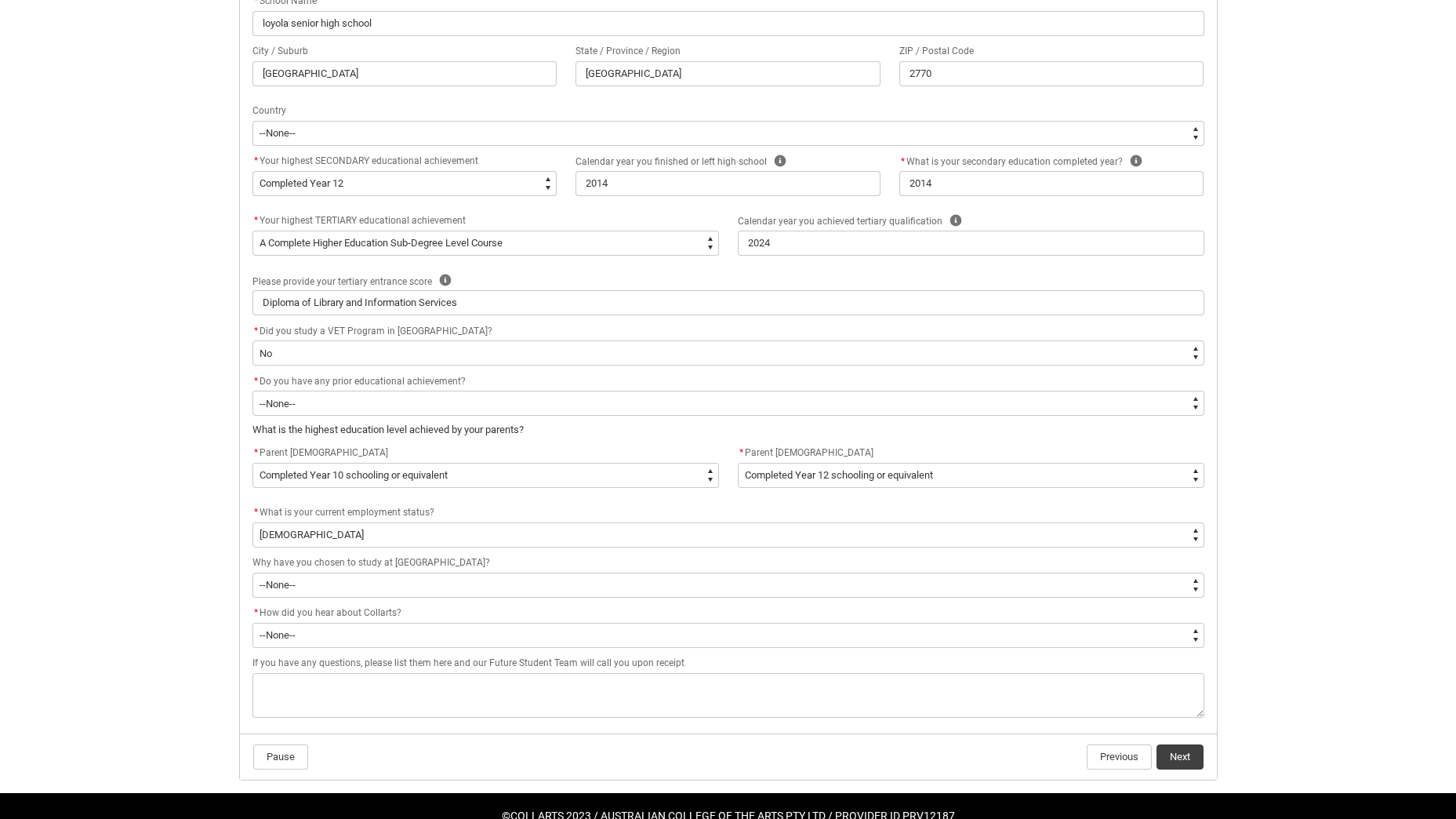
click at [179, 388] on div "Skip to Main Content Collarts Education Community Home New Enrolment Applicatio…" at bounding box center [728, 149] width 1456 height 1416
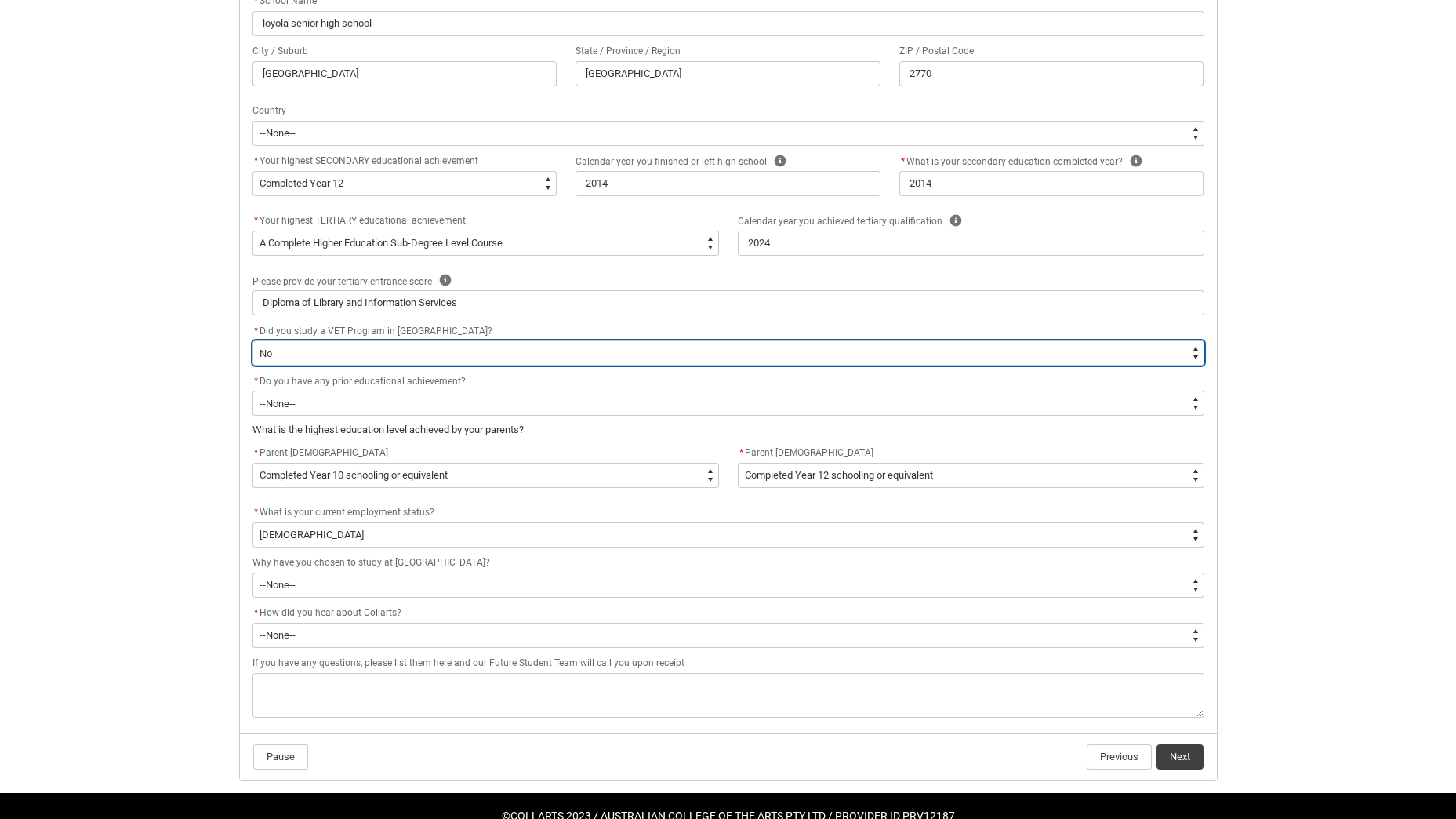
click at [383, 342] on select "--None-- Yes No" at bounding box center [728, 353] width 952 height 25
click at [384, 349] on select "--None-- Yes No" at bounding box center [728, 353] width 952 height 25
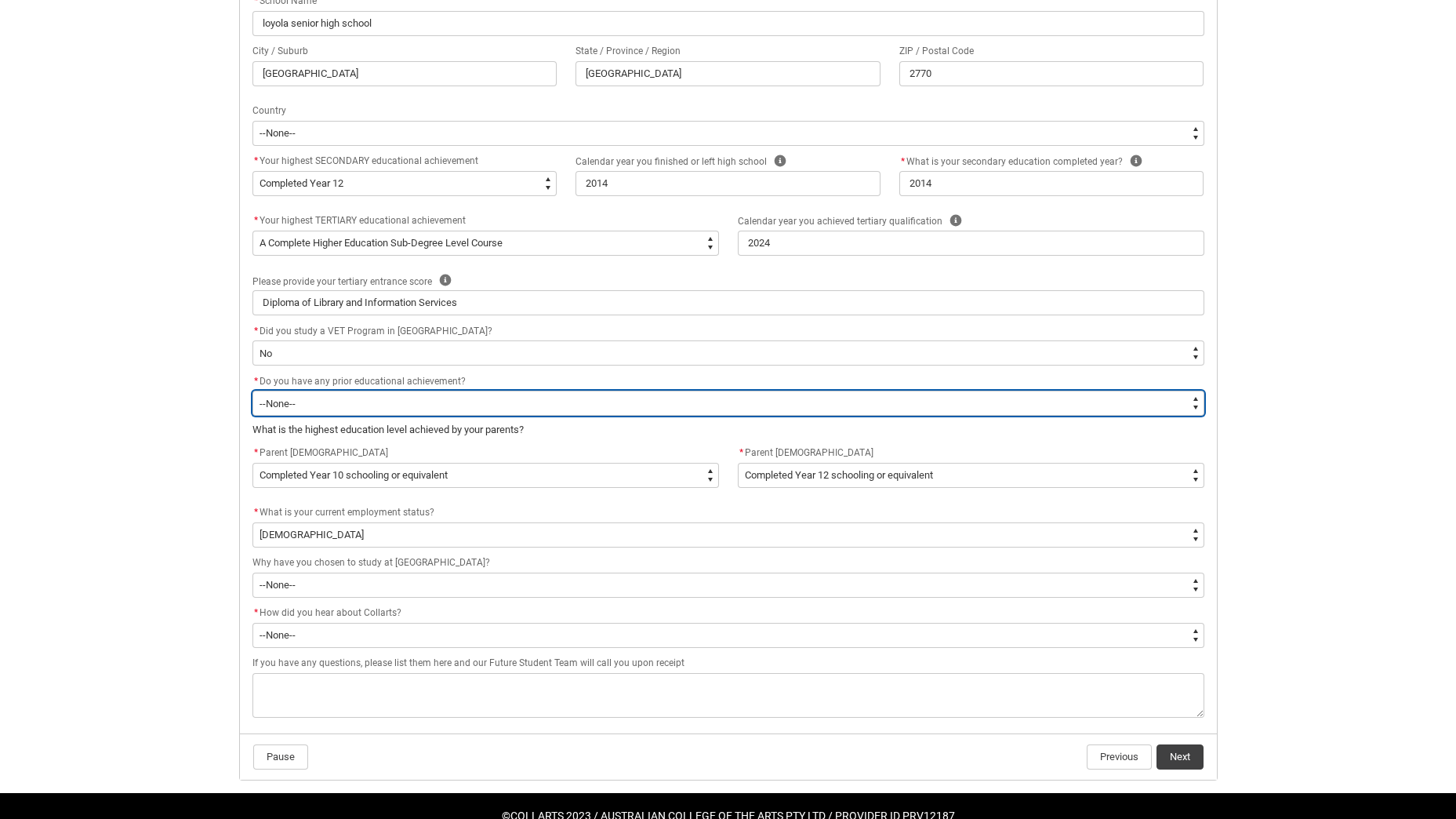
click at [341, 404] on select "--None-- Yes No" at bounding box center [728, 404] width 952 height 25
click at [252, 391] on select "--None-- Yes No" at bounding box center [728, 404] width 952 height 25
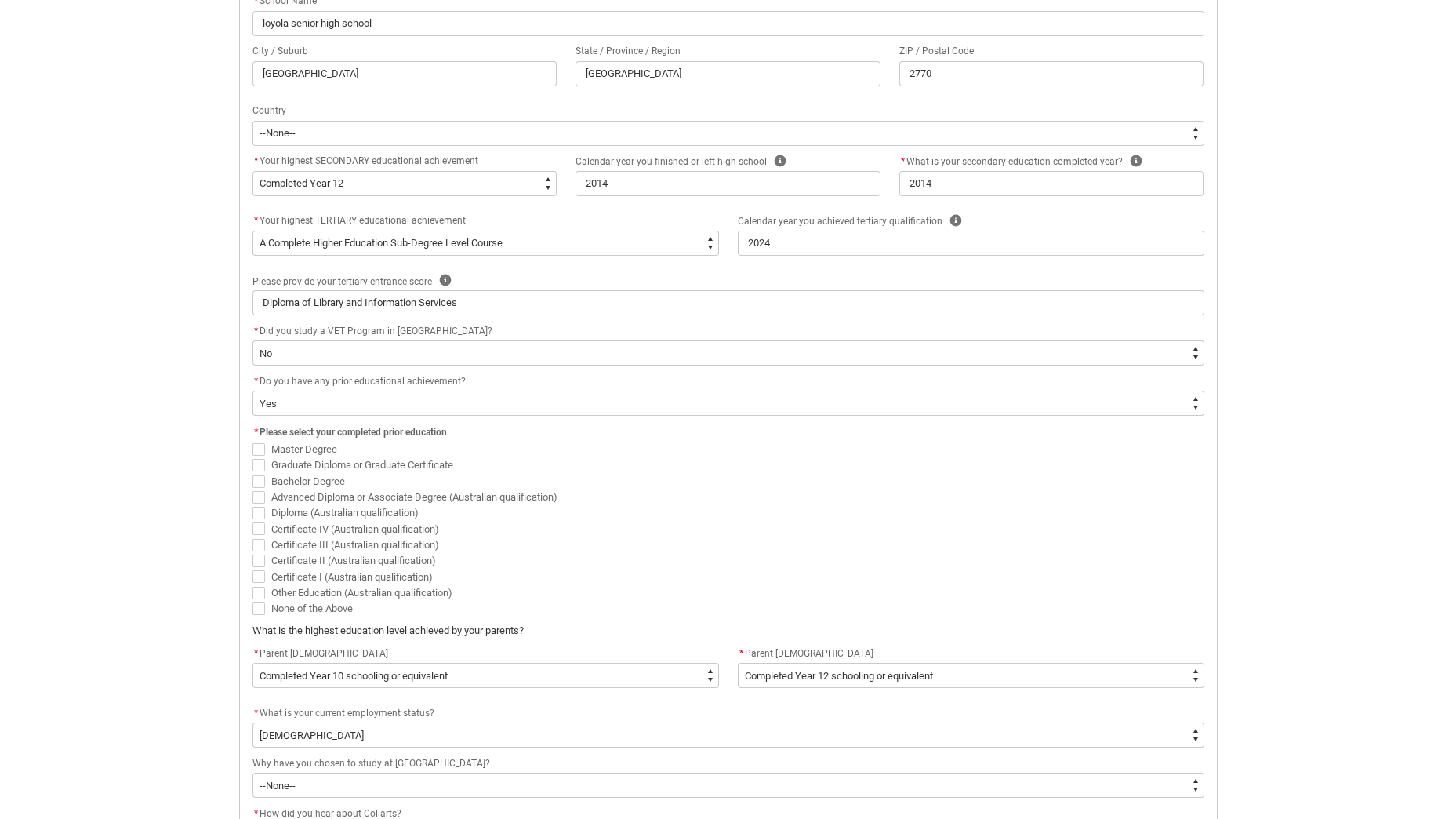
click at [260, 512] on span "REDU_Acceptance_Declaration flow" at bounding box center [259, 513] width 13 height 13
click at [252, 505] on input "Diploma (Australian qualification)" at bounding box center [252, 504] width 1 height 1
click at [287, 382] on span "Do you have any prior educational achievement?" at bounding box center [363, 381] width 206 height 11
click at [283, 383] on span "Do you have any prior educational achievement?" at bounding box center [363, 381] width 206 height 11
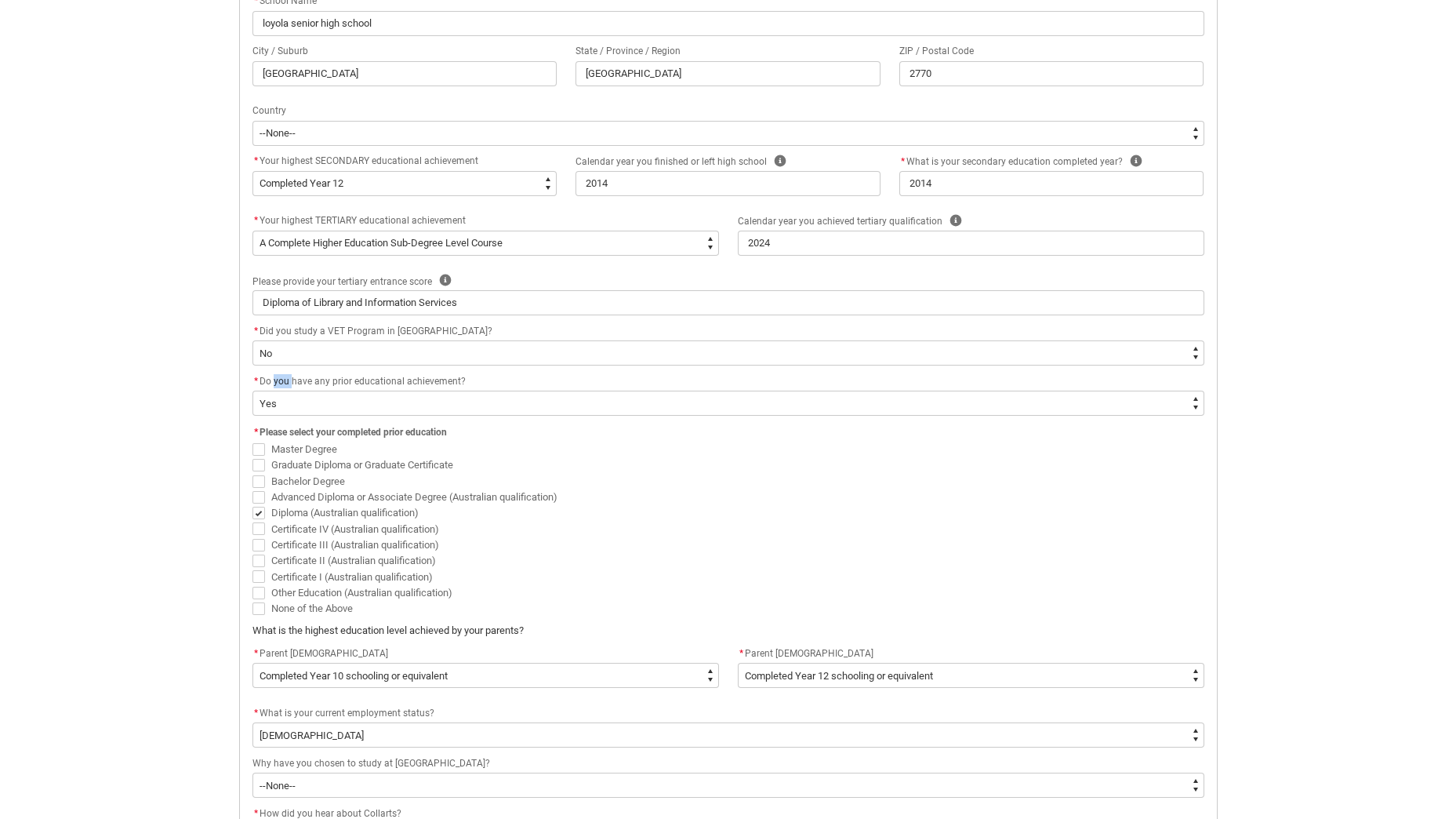
click at [283, 383] on span "Do you have any prior educational achievement?" at bounding box center [363, 381] width 206 height 11
drag, startPoint x: 283, startPoint y: 383, endPoint x: 200, endPoint y: 382, distance: 83.0
click at [200, 382] on div "Skip to Main Content Collarts Education Community Home New Enrolment Applicatio…" at bounding box center [728, 249] width 1456 height 1616
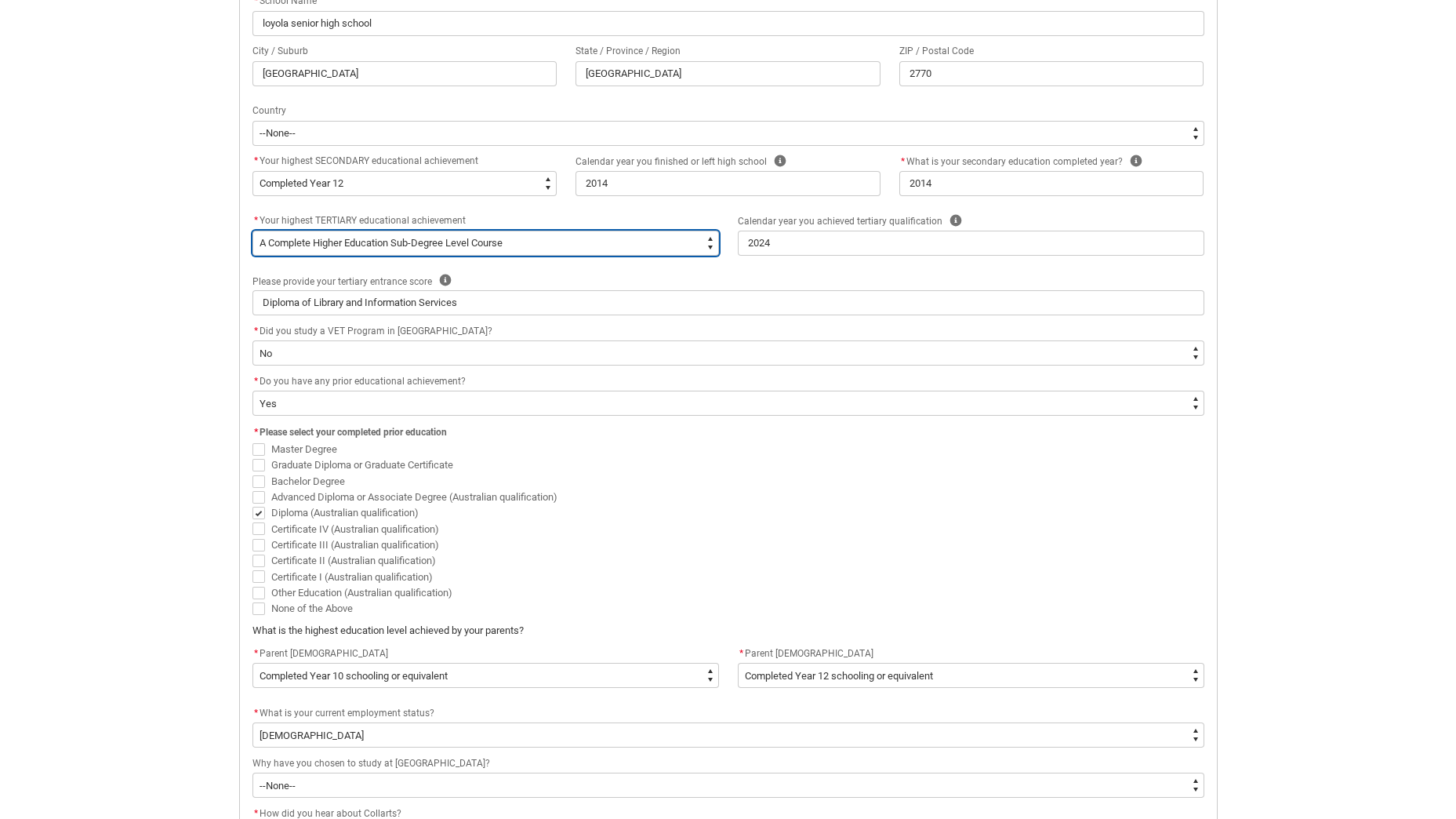
click at [333, 244] on select "--None-- A Complete Final Year of Secondary Education at School A Complete VET …" at bounding box center [486, 243] width 467 height 25
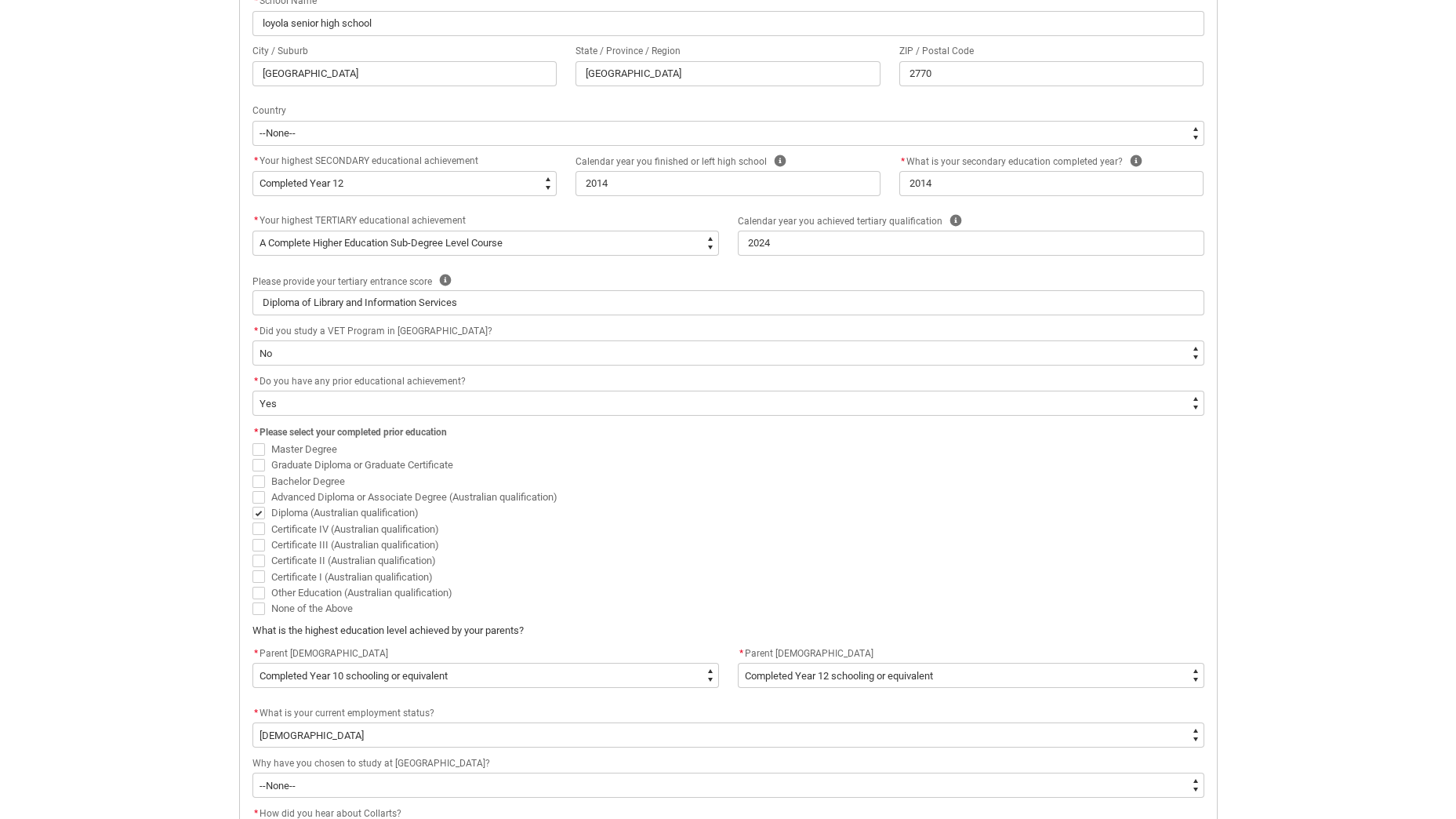
click at [187, 404] on div "Skip to Main Content Collarts Education Community Home New Enrolment Applicatio…" at bounding box center [728, 249] width 1456 height 1616
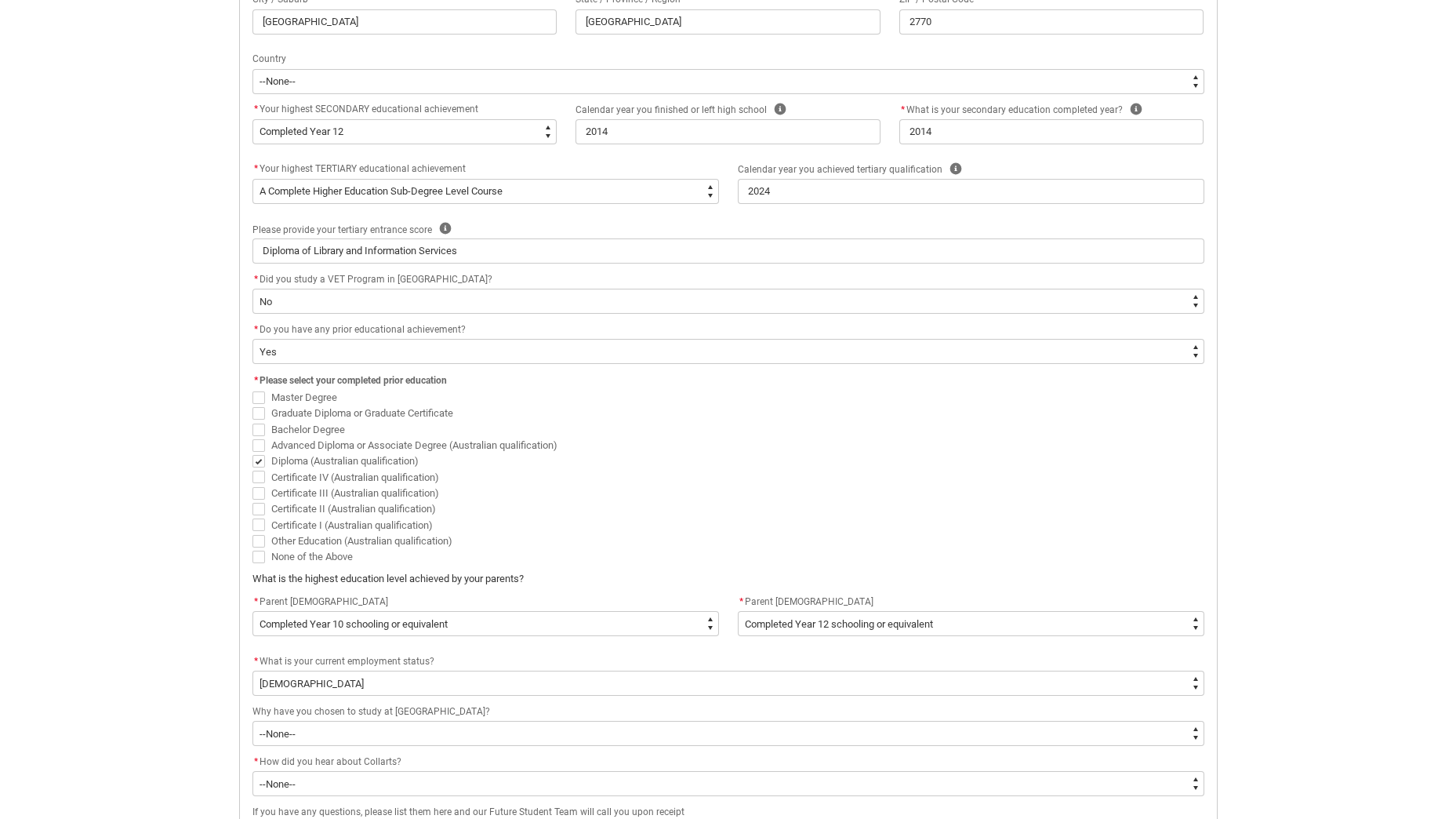
scroll to position [717, 0]
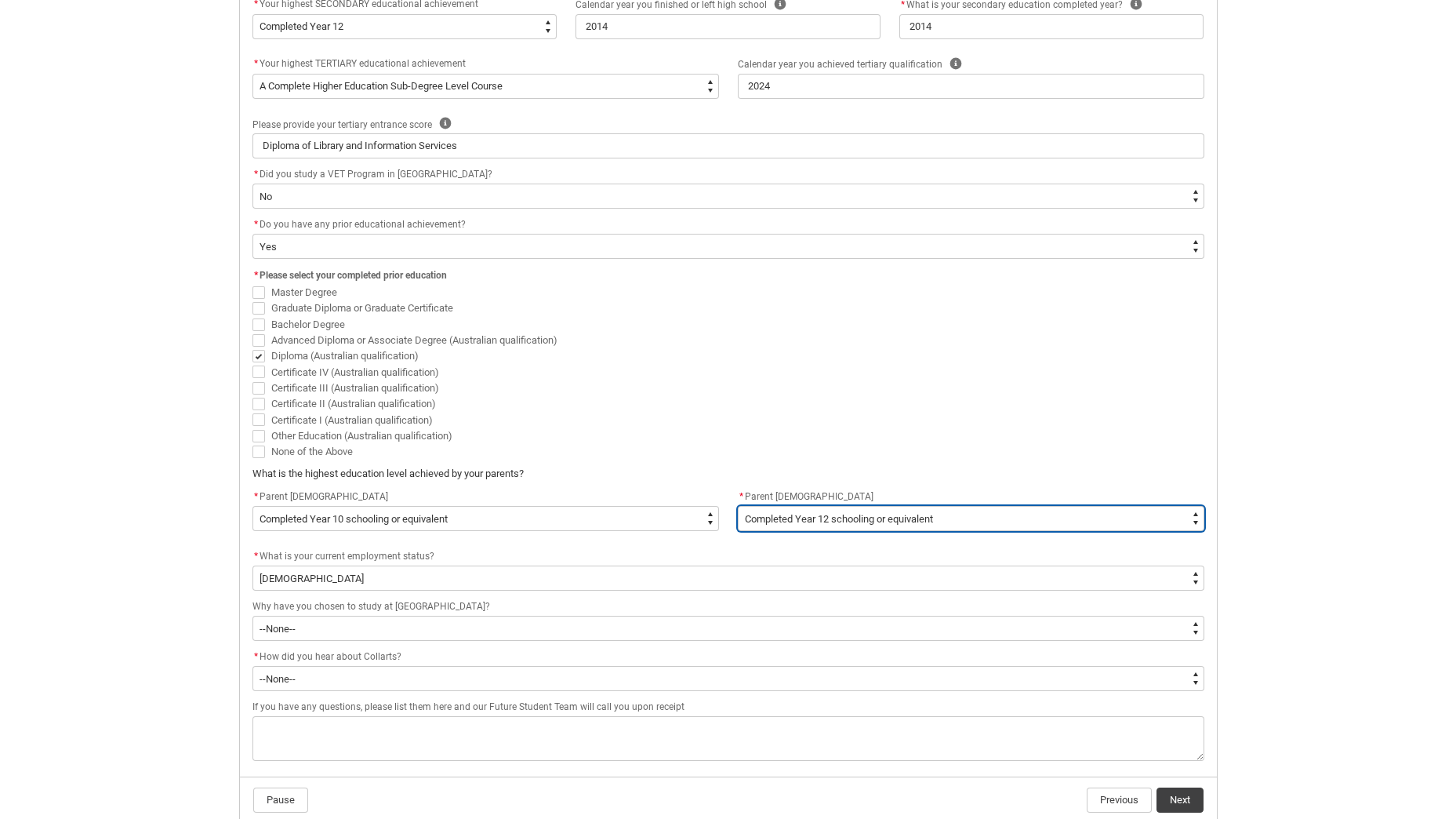
click at [772, 527] on select "--None-- Postgraduate qualification (e.g. Postgraduate Diploma, Master's, PhD) …" at bounding box center [971, 519] width 467 height 25
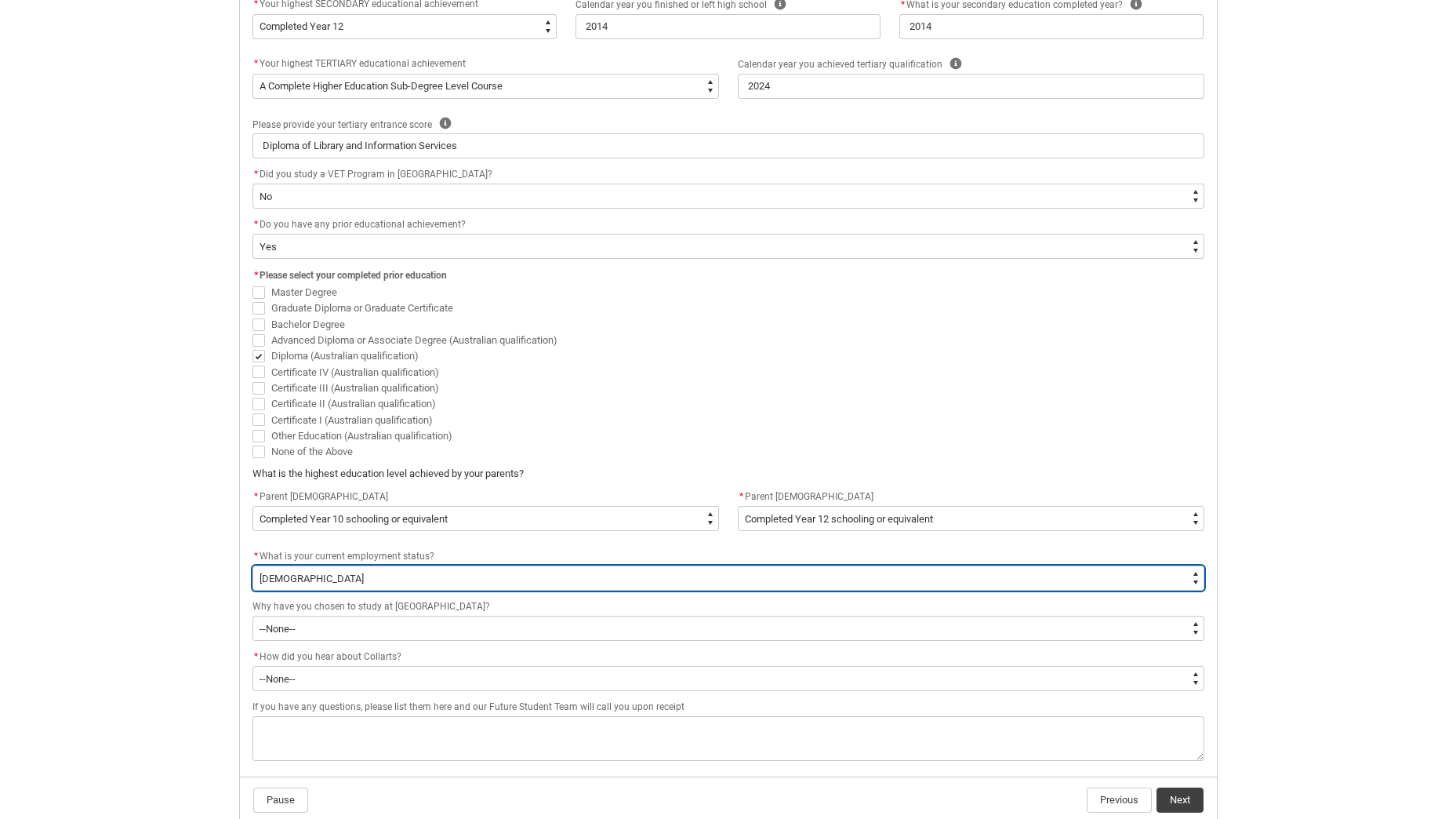
click at [403, 587] on select "--None-- [DEMOGRAPHIC_DATA] [DEMOGRAPHIC_DATA] [DEMOGRAPHIC_DATA] - not employi…" at bounding box center [728, 578] width 952 height 25
click at [252, 566] on select "--None-- [DEMOGRAPHIC_DATA] [DEMOGRAPHIC_DATA] [DEMOGRAPHIC_DATA] - not employi…" at bounding box center [728, 578] width 952 height 25
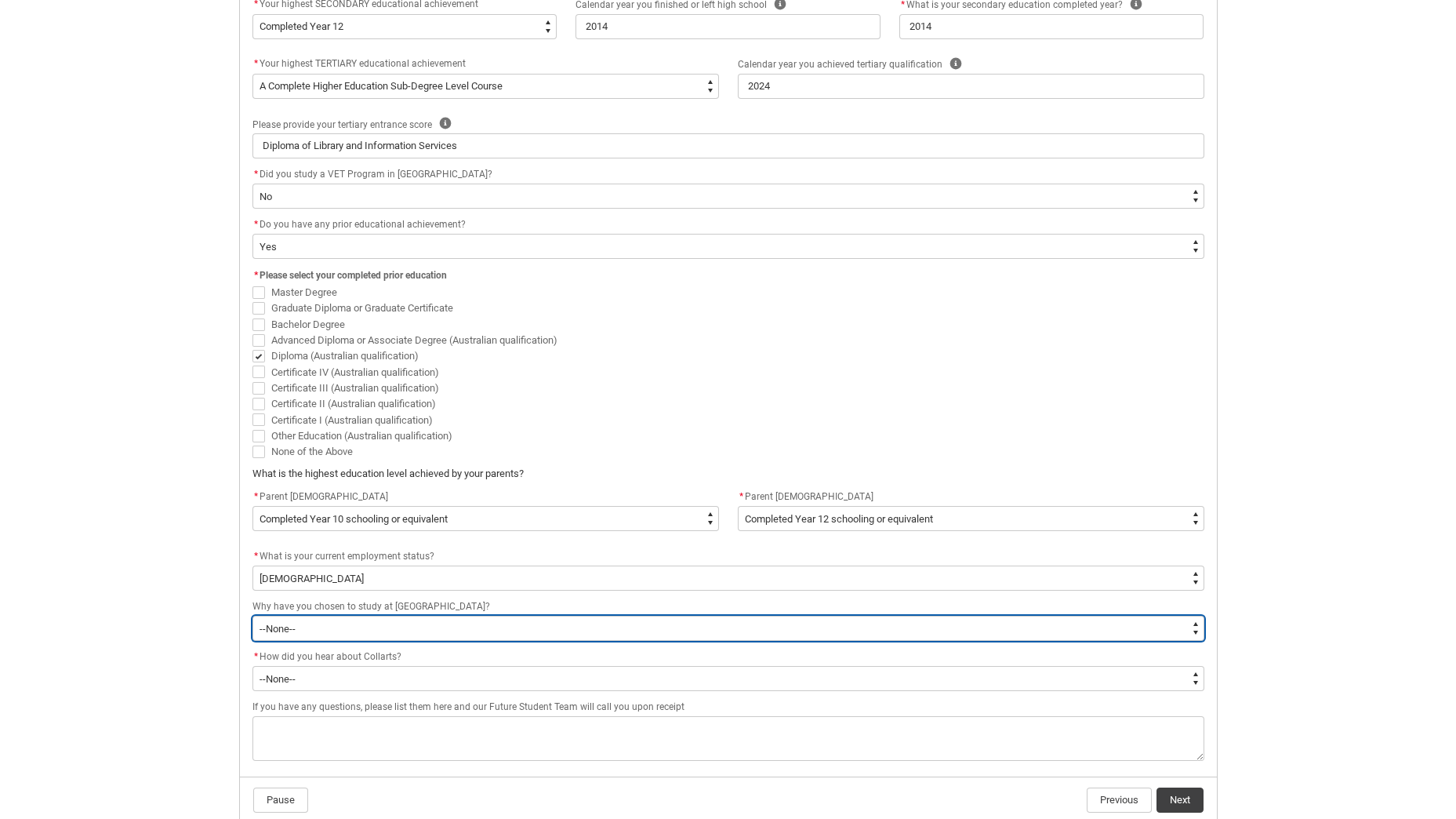
click at [333, 635] on select "--None-- To get a job To develop my existing business To start my own business …" at bounding box center [728, 628] width 952 height 25
click at [252, 616] on select "--None-- To get a job To develop my existing business To start my own business …" at bounding box center [728, 628] width 952 height 25
click at [308, 630] on select "--None-- To get a job To develop my existing business To start my own business …" at bounding box center [728, 628] width 952 height 25
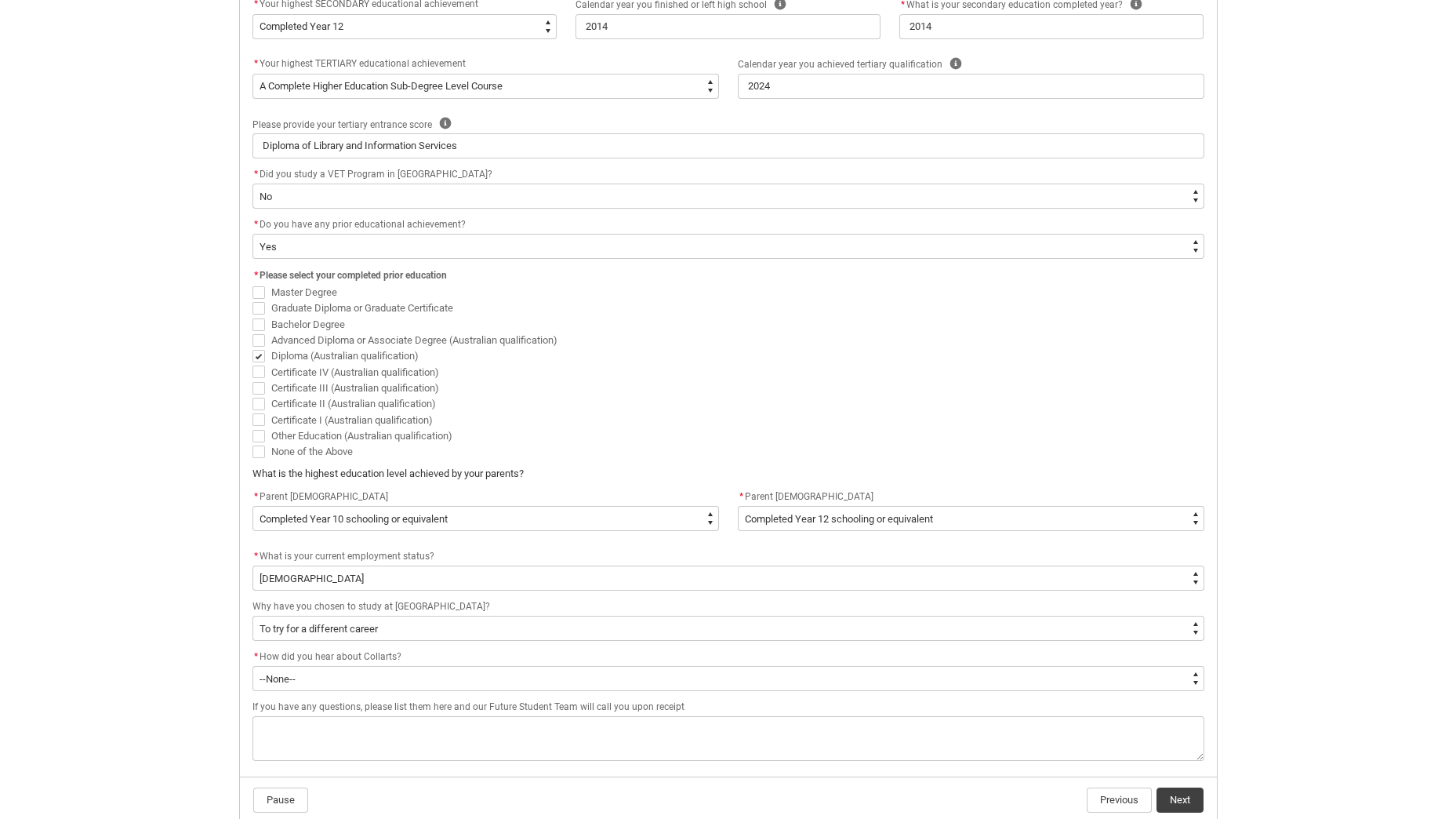
click at [202, 618] on div "Skip to Main Content Collarts Education Community Home New Enrolment Applicatio…" at bounding box center [728, 91] width 1456 height 1616
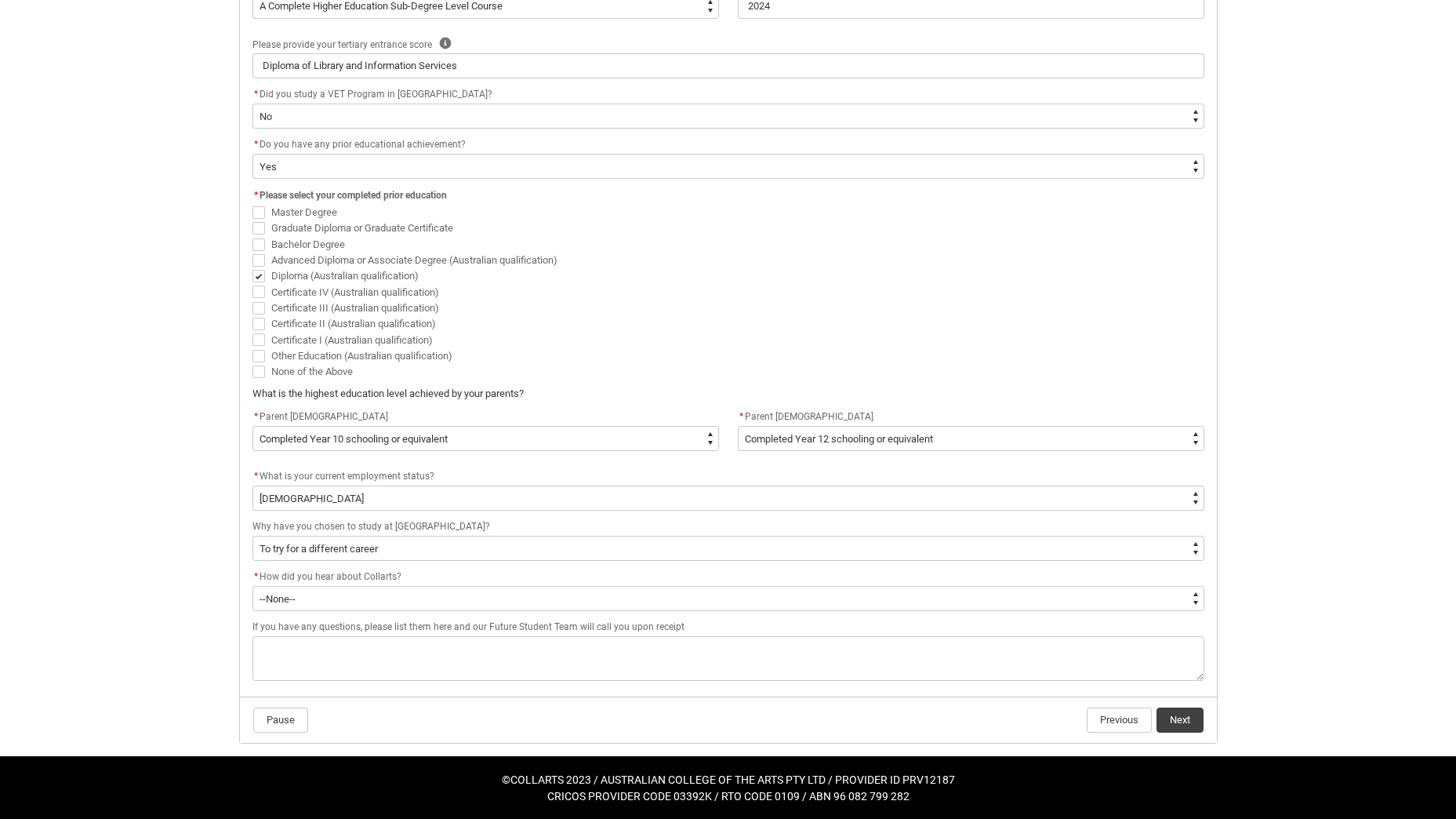
scroll to position [797, 0]
click at [1182, 717] on button "Next" at bounding box center [1180, 720] width 47 height 25
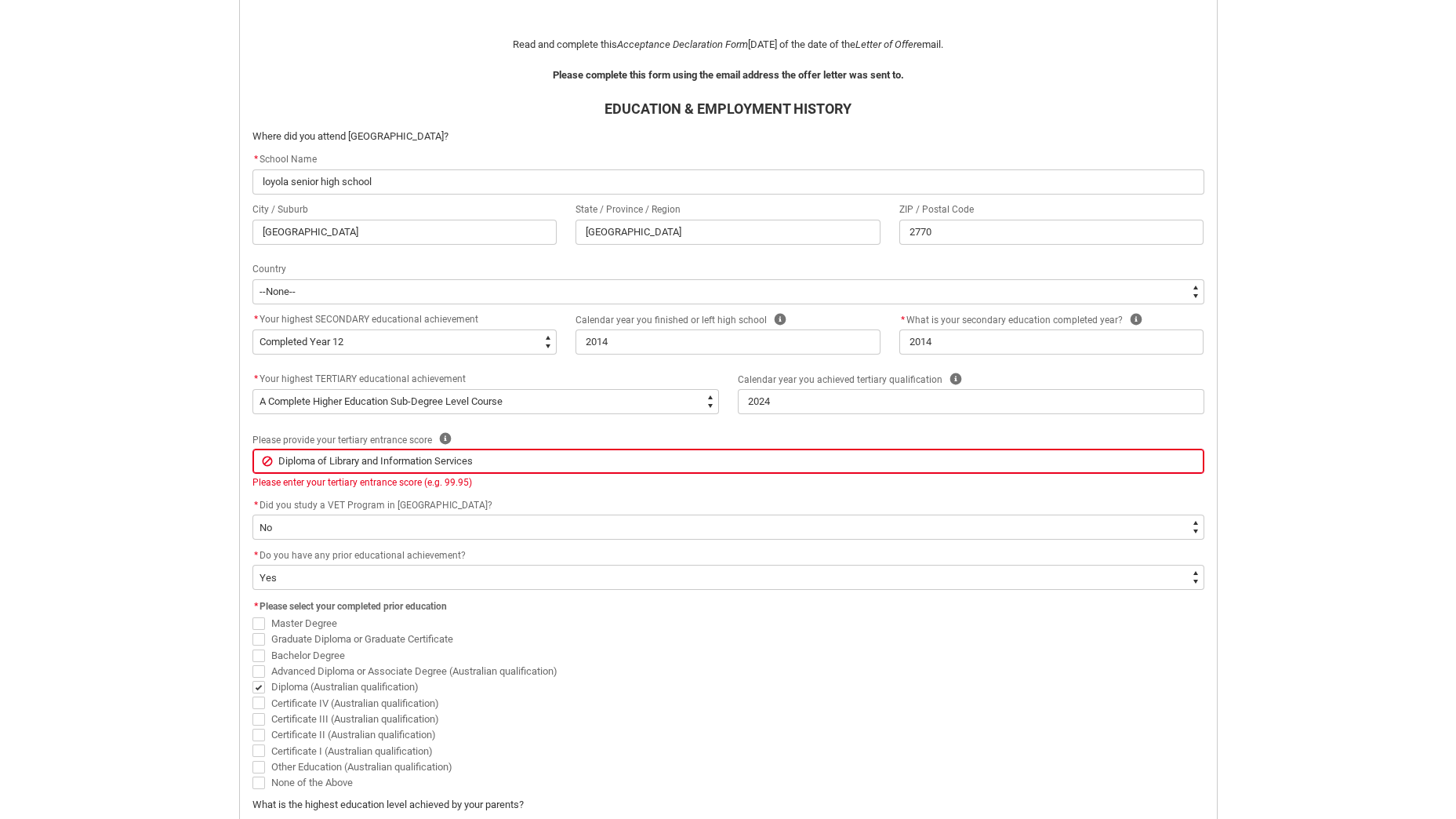
scroll to position [403, 0]
click at [352, 454] on input "Diploma of Library and Information Services" at bounding box center [728, 460] width 952 height 25
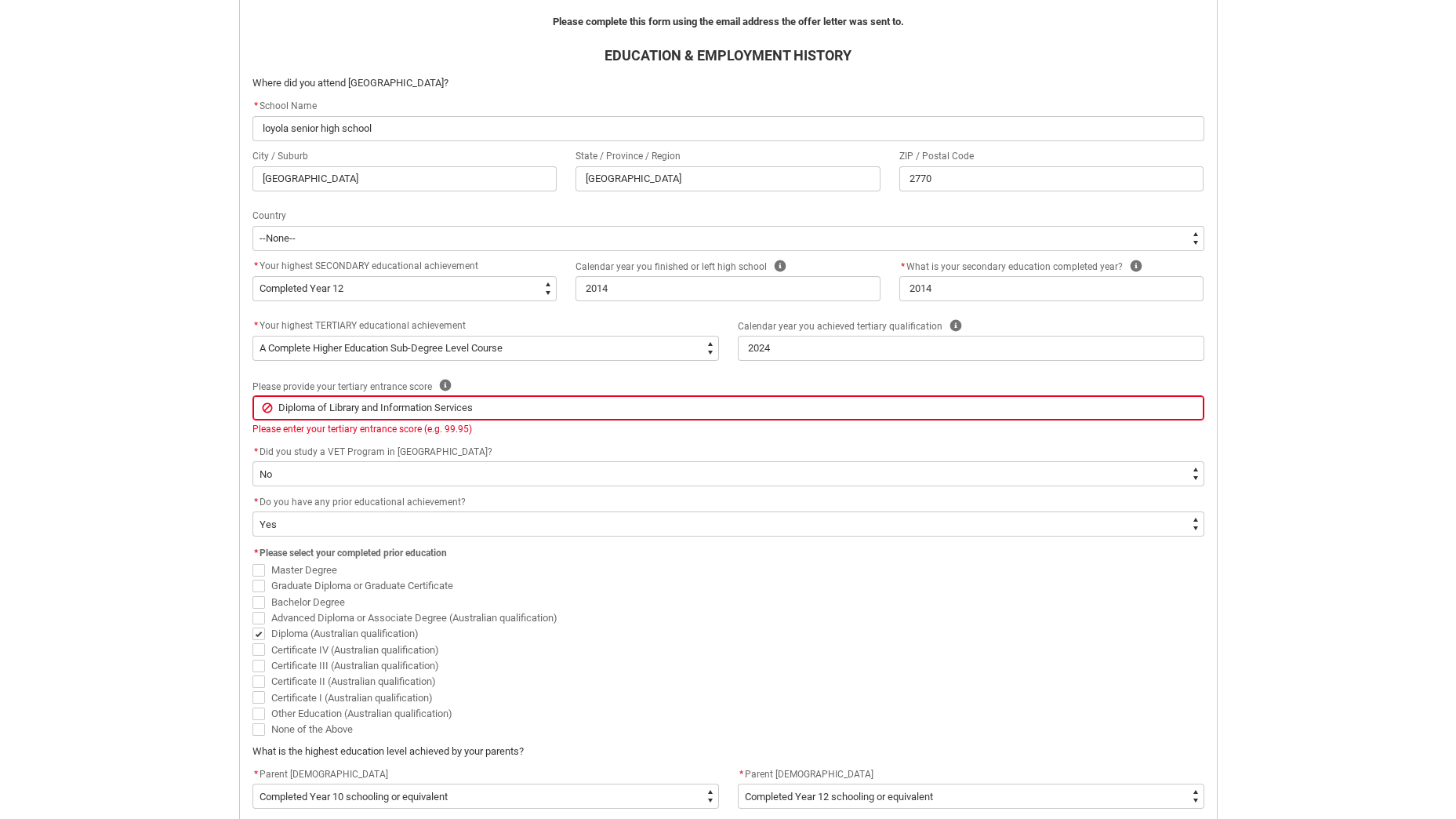
scroll to position [481, 0]
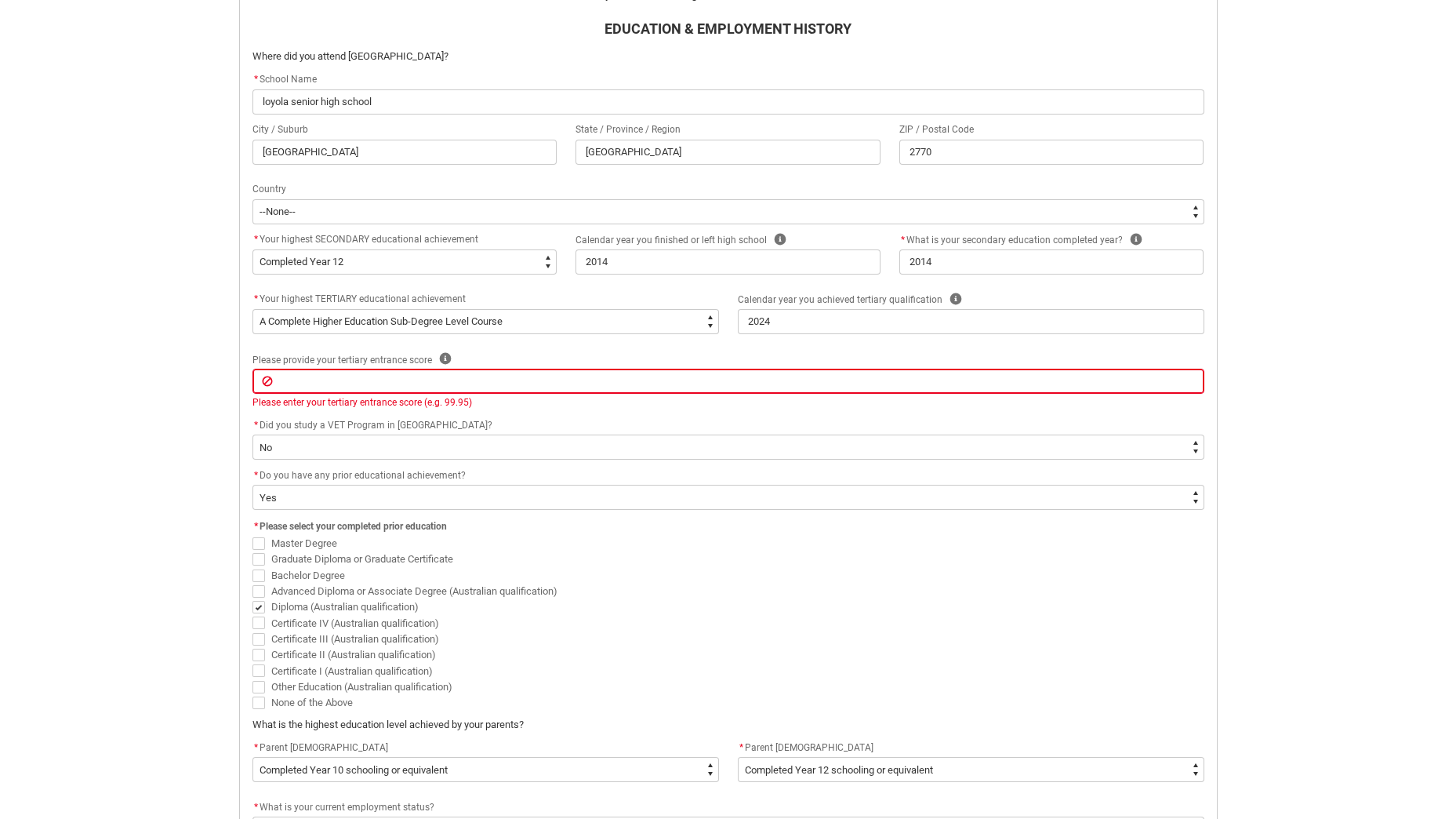
click at [209, 468] on div "Skip to Main Content Collarts Education Community Home New Enrolment Applicatio…" at bounding box center [728, 335] width 1456 height 1632
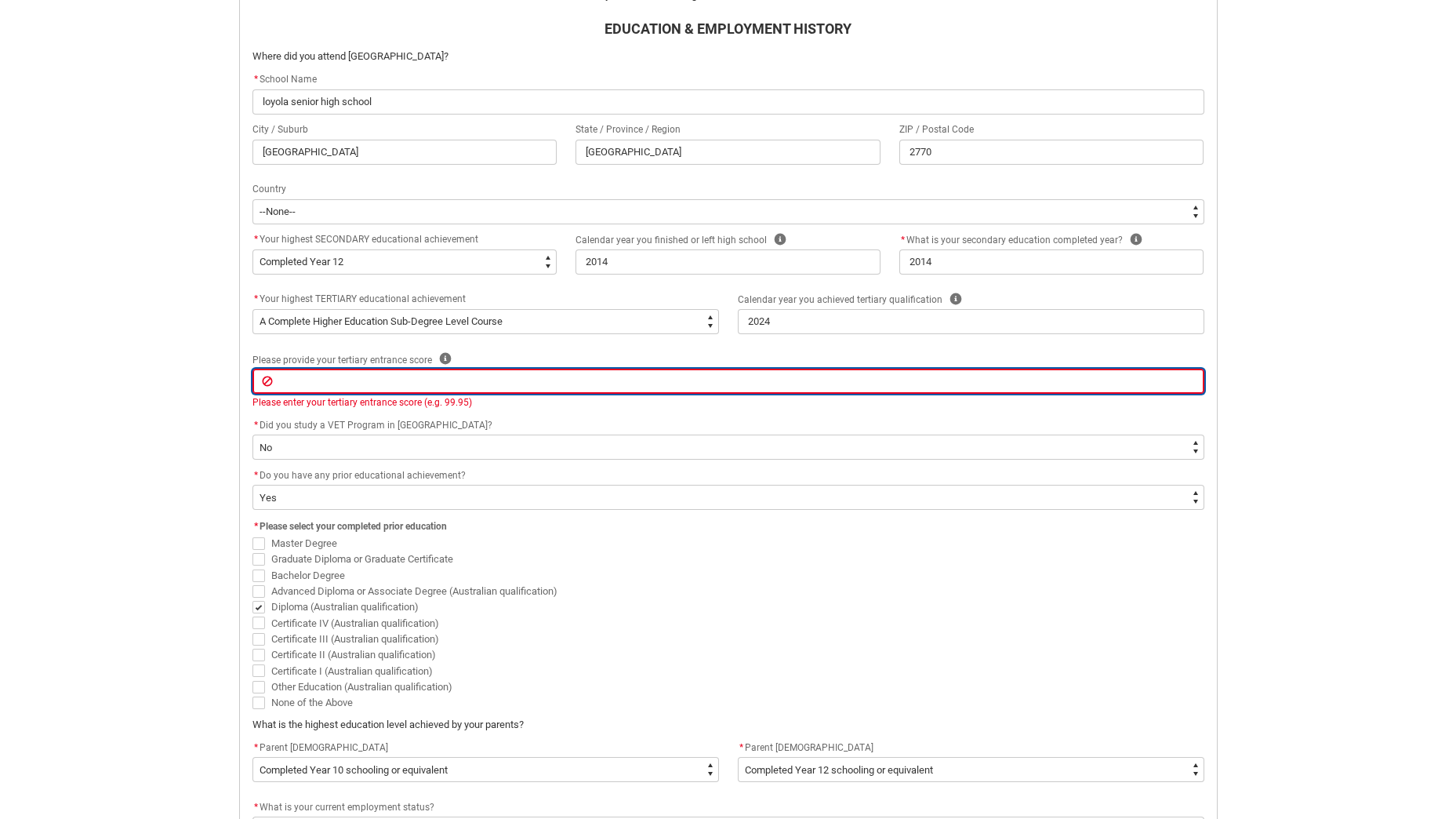
click at [326, 382] on input "REDU_Acceptance_Declaration flow" at bounding box center [728, 381] width 952 height 25
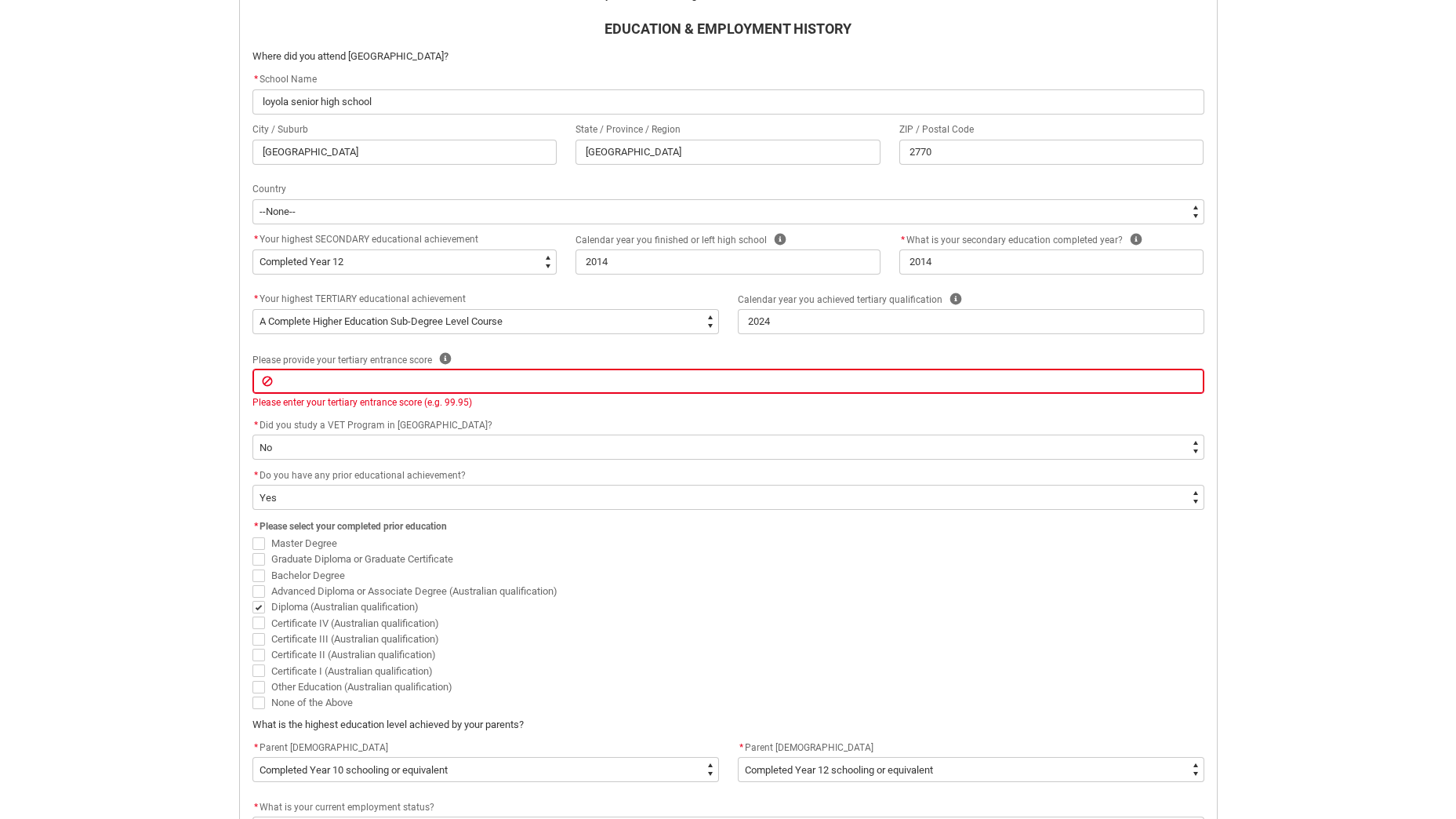
click at [185, 446] on div "Skip to Main Content Collarts Education Community Home New Enrolment Applicatio…" at bounding box center [728, 335] width 1456 height 1632
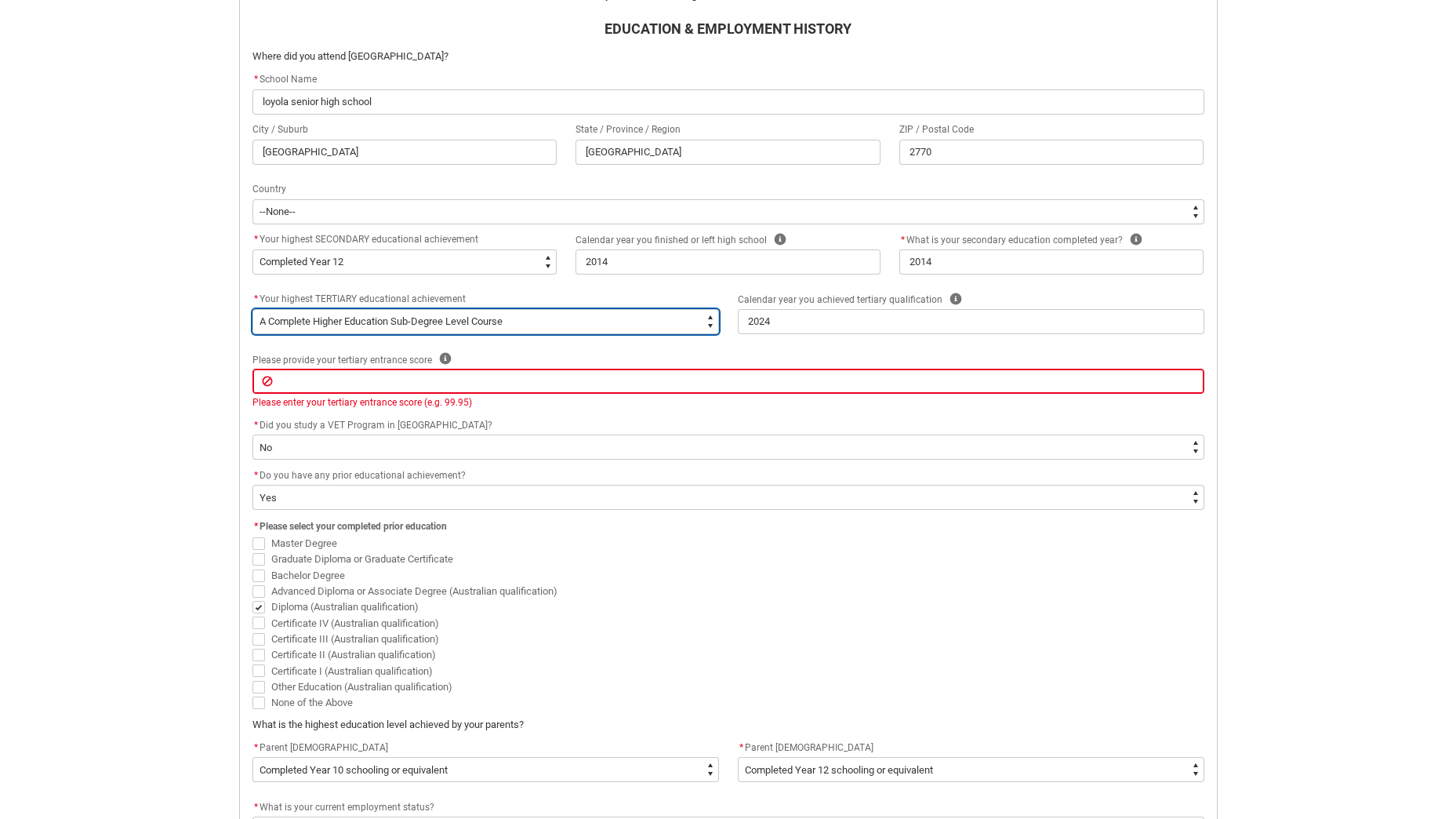
click at [346, 325] on select "--None-- A Complete Final Year of Secondary Education at School A Complete VET …" at bounding box center [486, 322] width 467 height 25
click at [252, 309] on select "--None-- A Complete Final Year of Secondary Education at School A Complete VET …" at bounding box center [486, 322] width 467 height 25
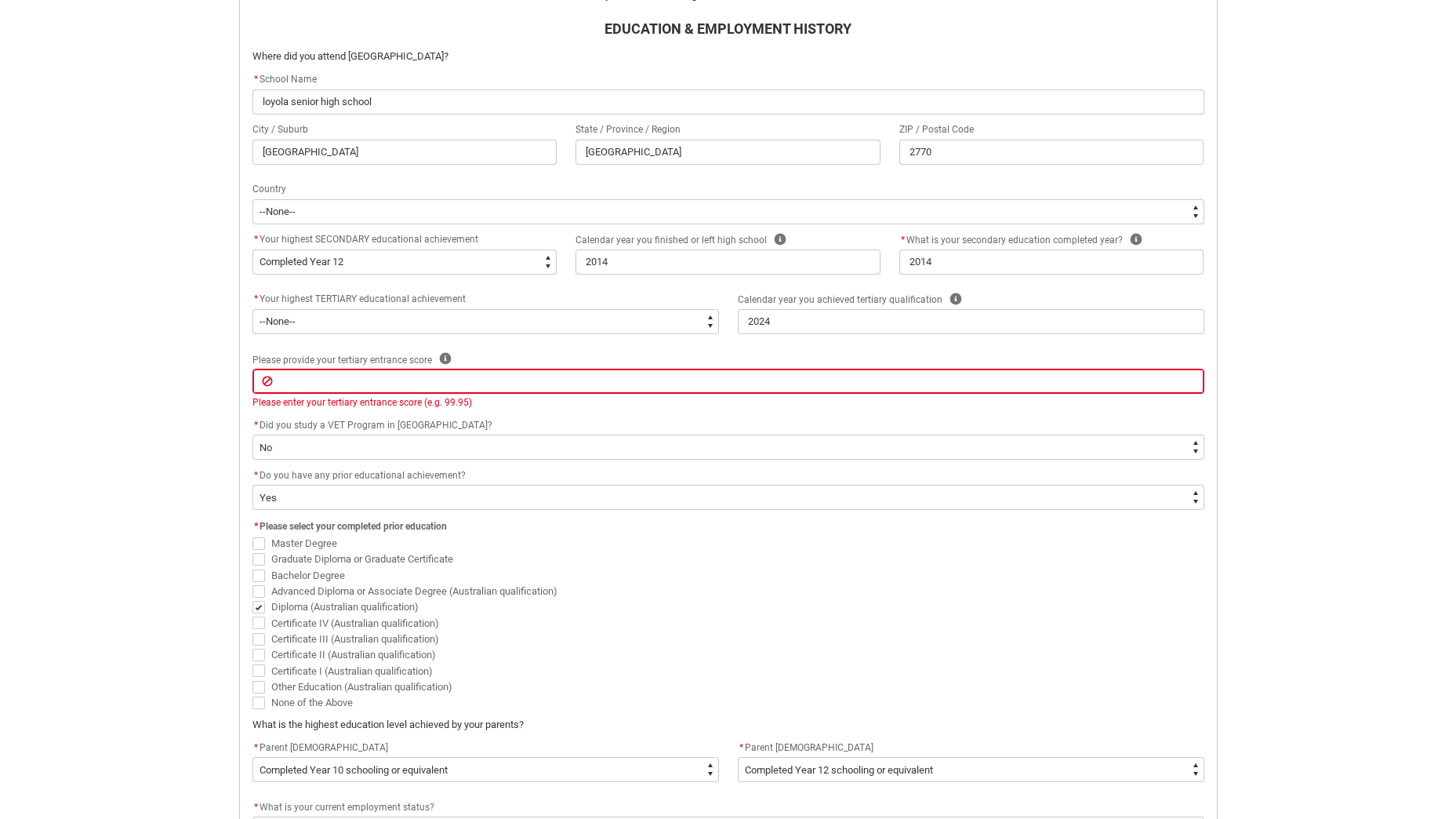
click at [187, 439] on div "Skip to Main Content Collarts Education Community Home New Enrolment Applicatio…" at bounding box center [728, 335] width 1456 height 1632
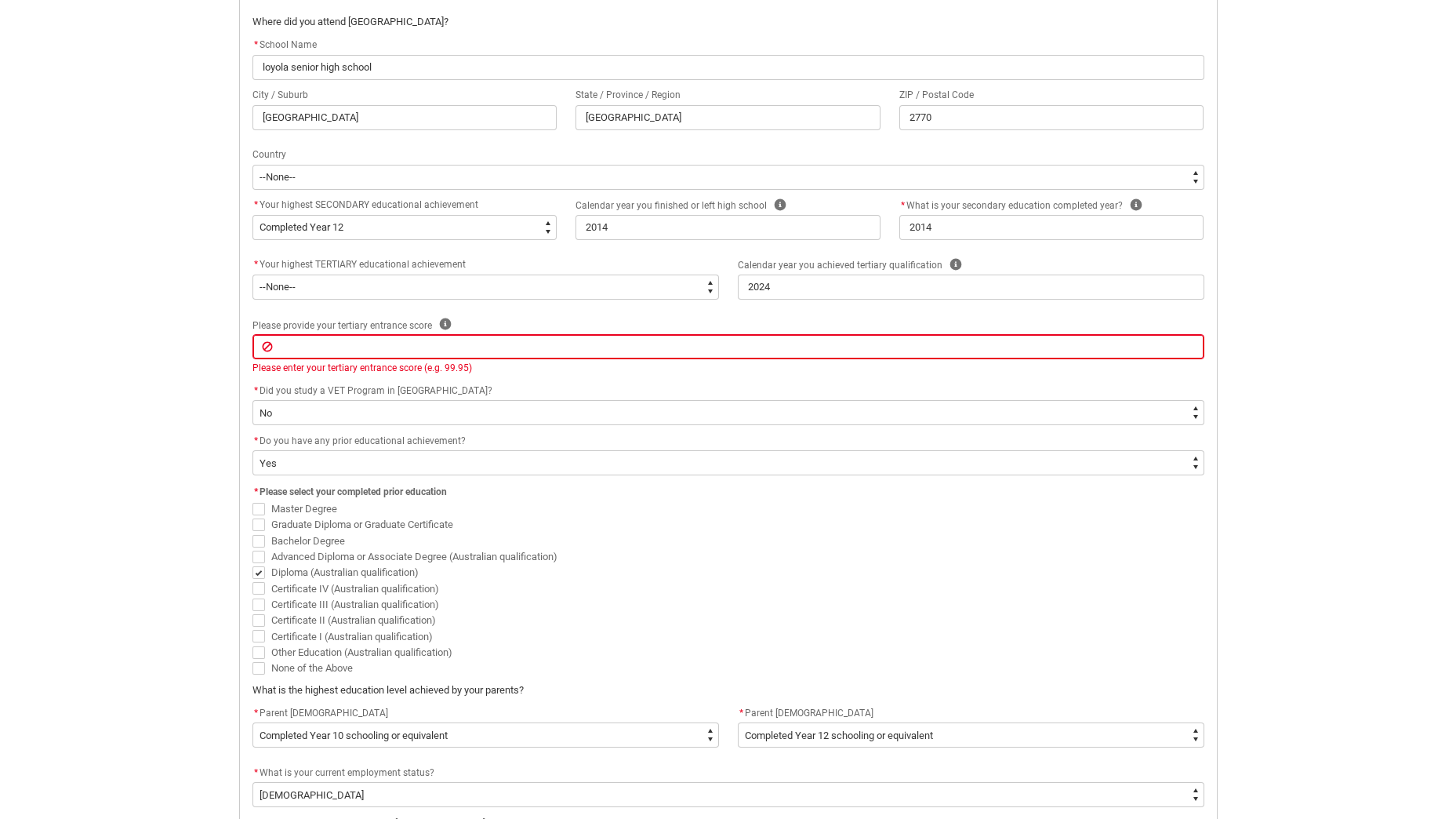
scroll to position [813, 0]
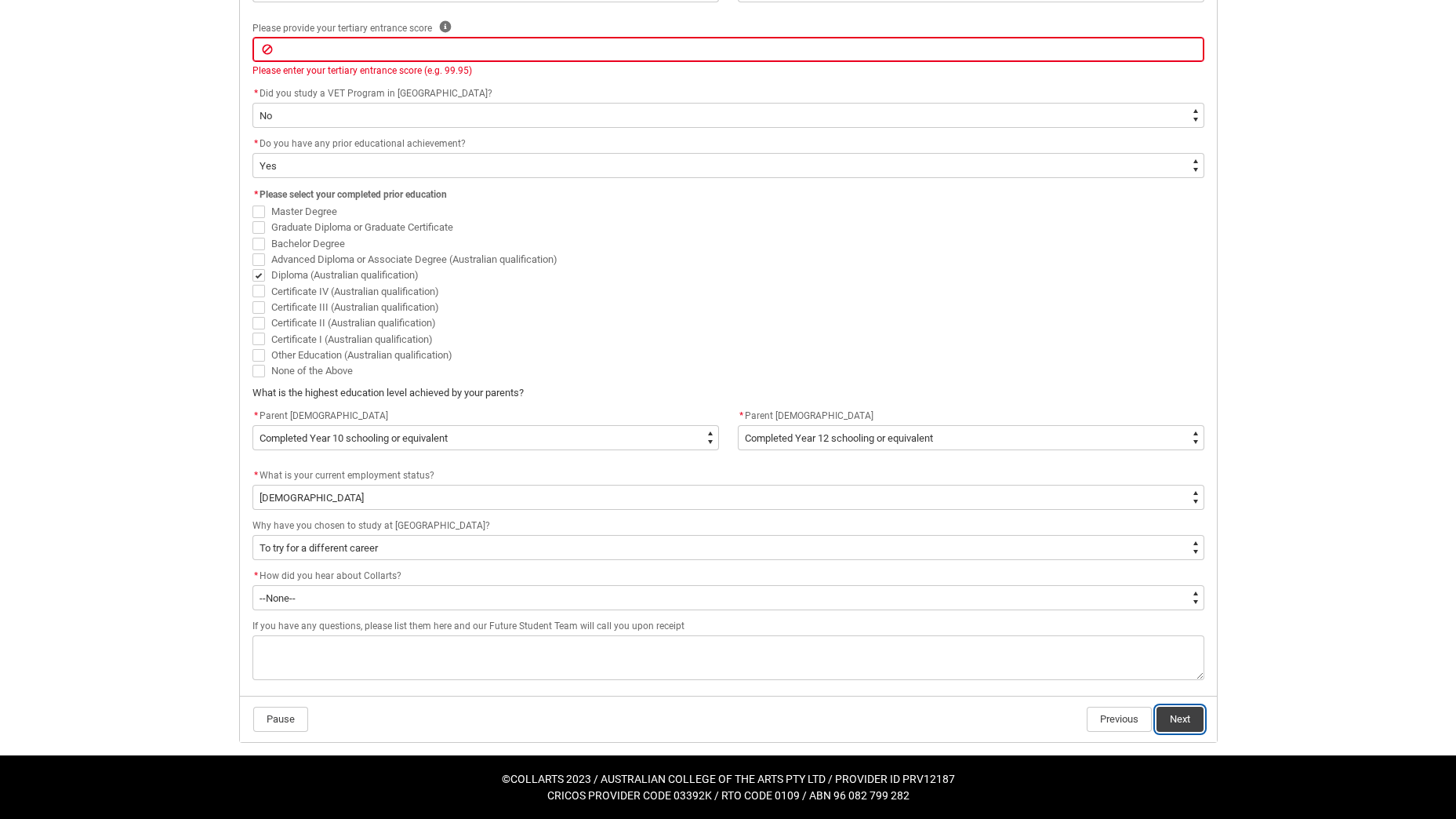
click at [1181, 724] on button "Next" at bounding box center [1180, 720] width 47 height 25
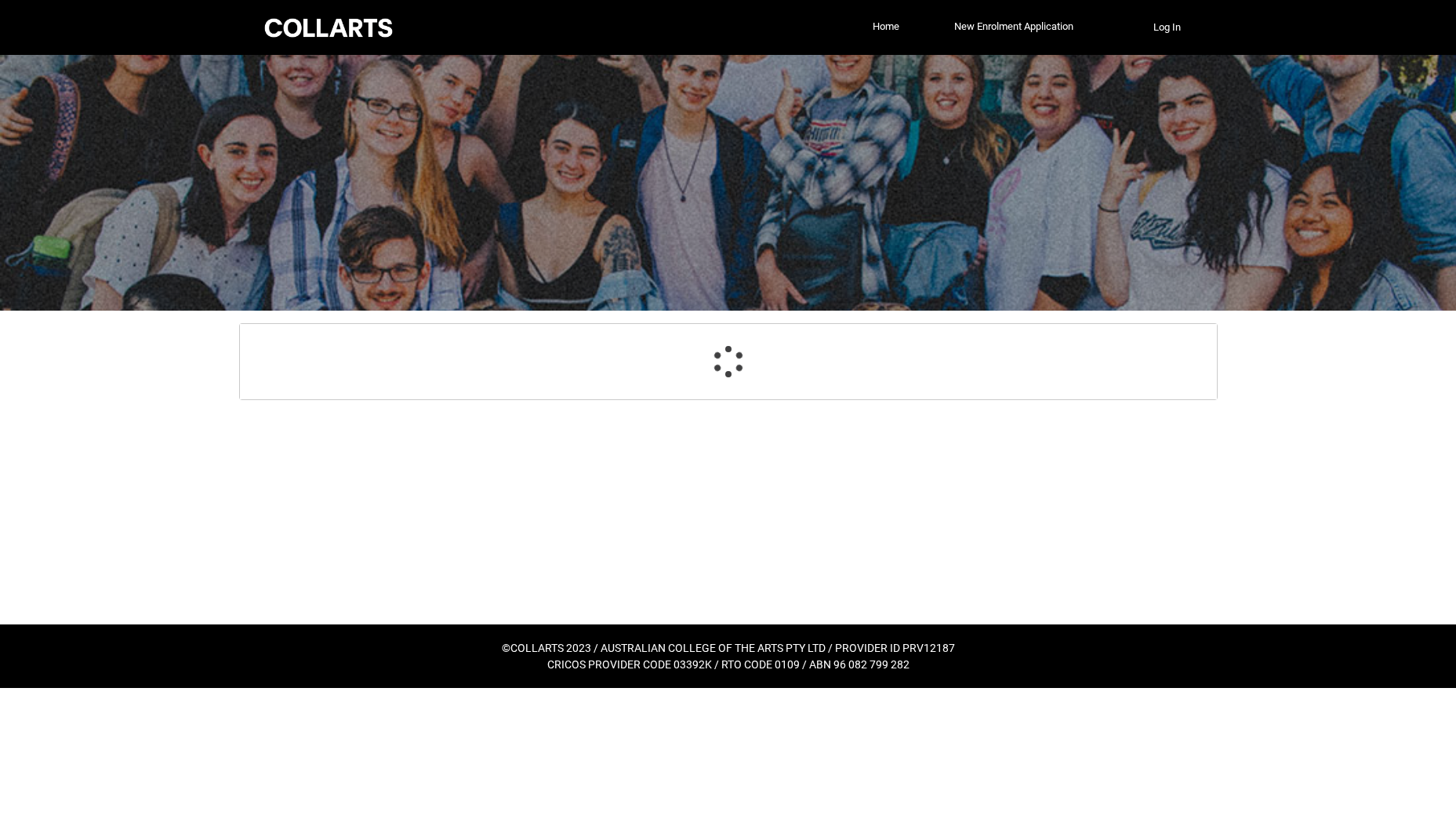
scroll to position [167, 0]
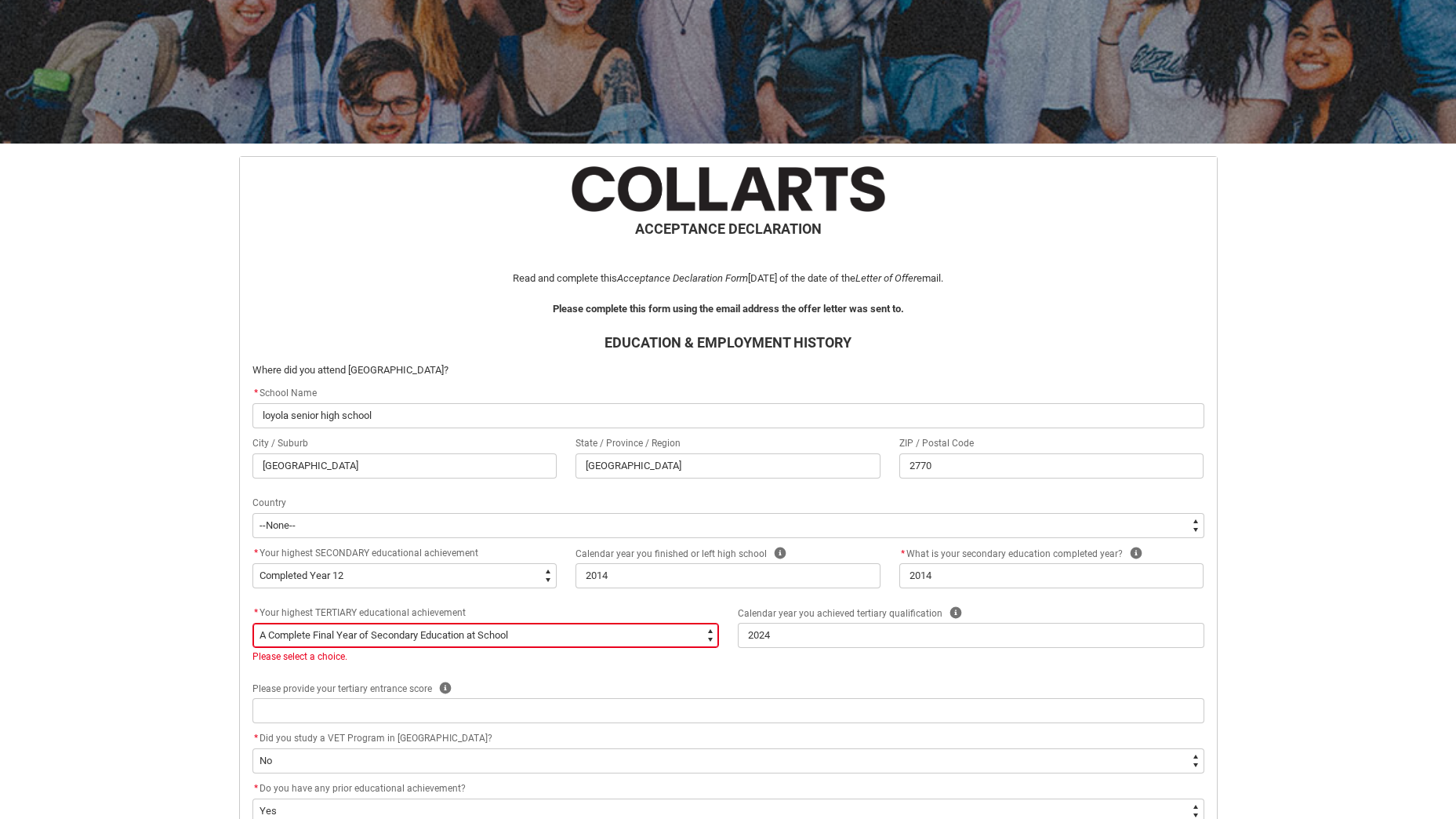
click at [404, 628] on select "--None-- A Complete Final Year of Secondary Education at School A Complete VET …" at bounding box center [486, 635] width 467 height 25
click at [252, 623] on select "--None-- A Complete Final Year of Secondary Education at School A Complete VET …" at bounding box center [486, 635] width 467 height 25
click at [102, 676] on div "Skip to Main Content Collarts Education Community Home New Enrolment Applicatio…" at bounding box center [728, 649] width 1456 height 1632
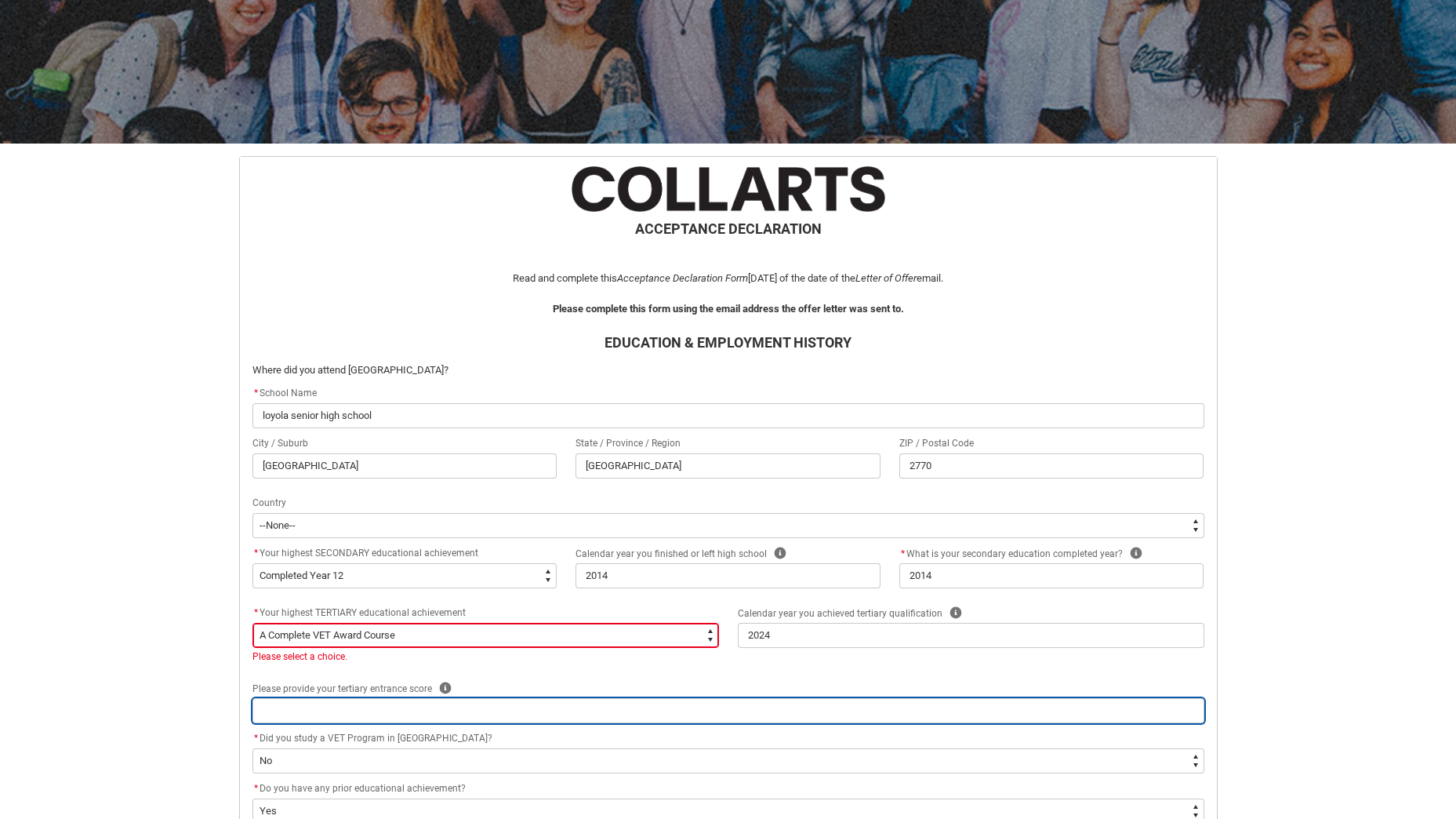
click at [299, 709] on input "REDU_Acceptance_Declaration flow" at bounding box center [728, 711] width 952 height 25
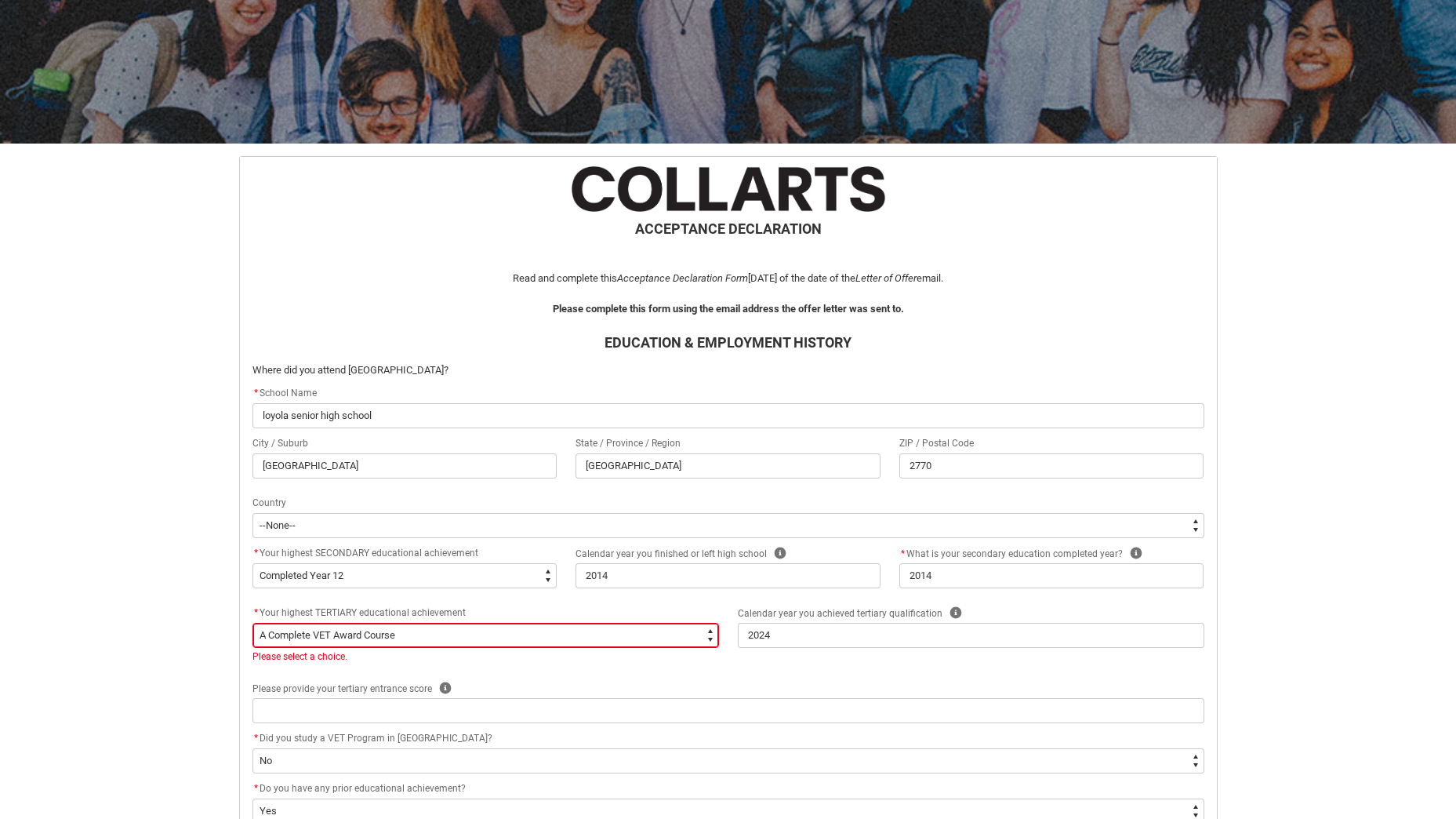
click at [217, 679] on div "Skip to Main Content Collarts Education Community Home New Enrolment Applicatio…" at bounding box center [728, 649] width 1456 height 1632
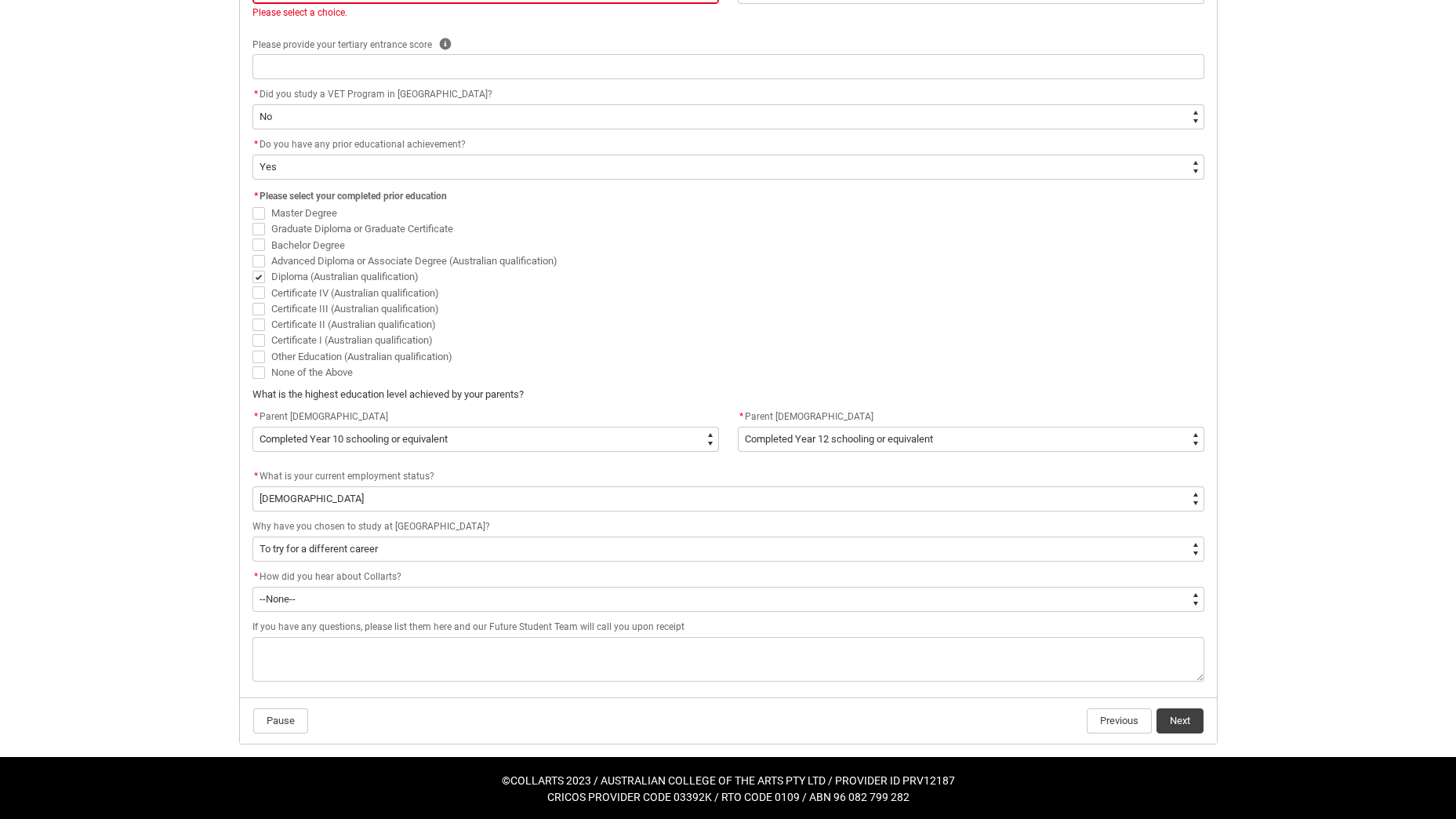
scroll to position [813, 0]
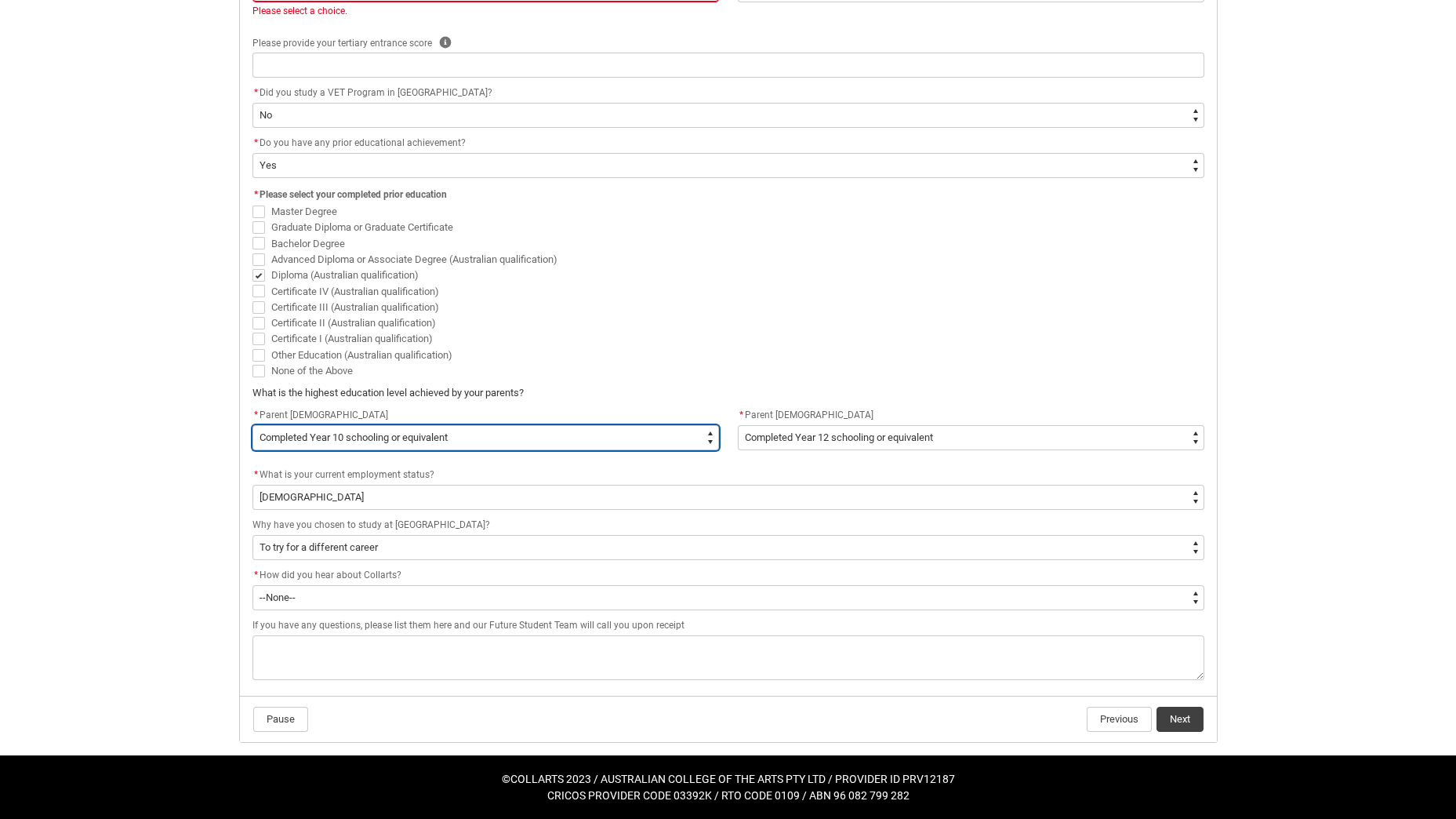
click at [530, 442] on select "--None-- Postgraduate qualification (e.g. Postgraduate Diploma, Master's, PhD) …" at bounding box center [486, 438] width 467 height 25
click at [145, 424] on div "Skip to Main Content Collarts Education Community Home New Enrolment Applicatio…" at bounding box center [728, 3] width 1456 height 1632
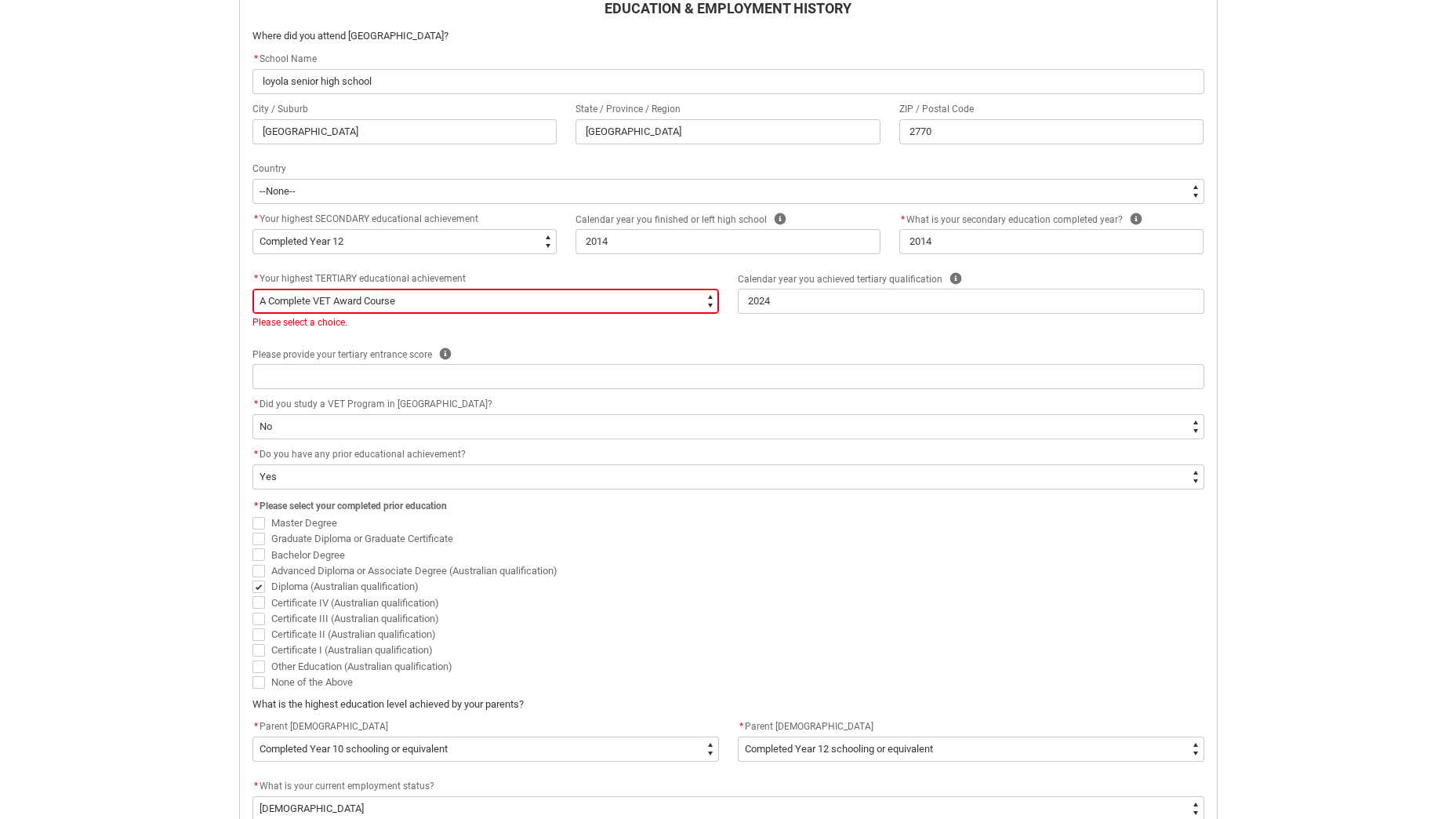
scroll to position [499, 0]
click at [284, 295] on select "--None-- A Complete Final Year of Secondary Education at School A Complete VET …" at bounding box center [486, 303] width 467 height 25
click at [252, 291] on select "--None-- A Complete Final Year of Secondary Education at School A Complete VET …" at bounding box center [486, 303] width 467 height 25
click at [314, 313] on select "--None-- A Complete Final Year of Secondary Education at School A Complete VET …" at bounding box center [486, 303] width 467 height 25
click at [252, 291] on select "--None-- A Complete Final Year of Secondary Education at School A Complete VET …" at bounding box center [486, 303] width 467 height 25
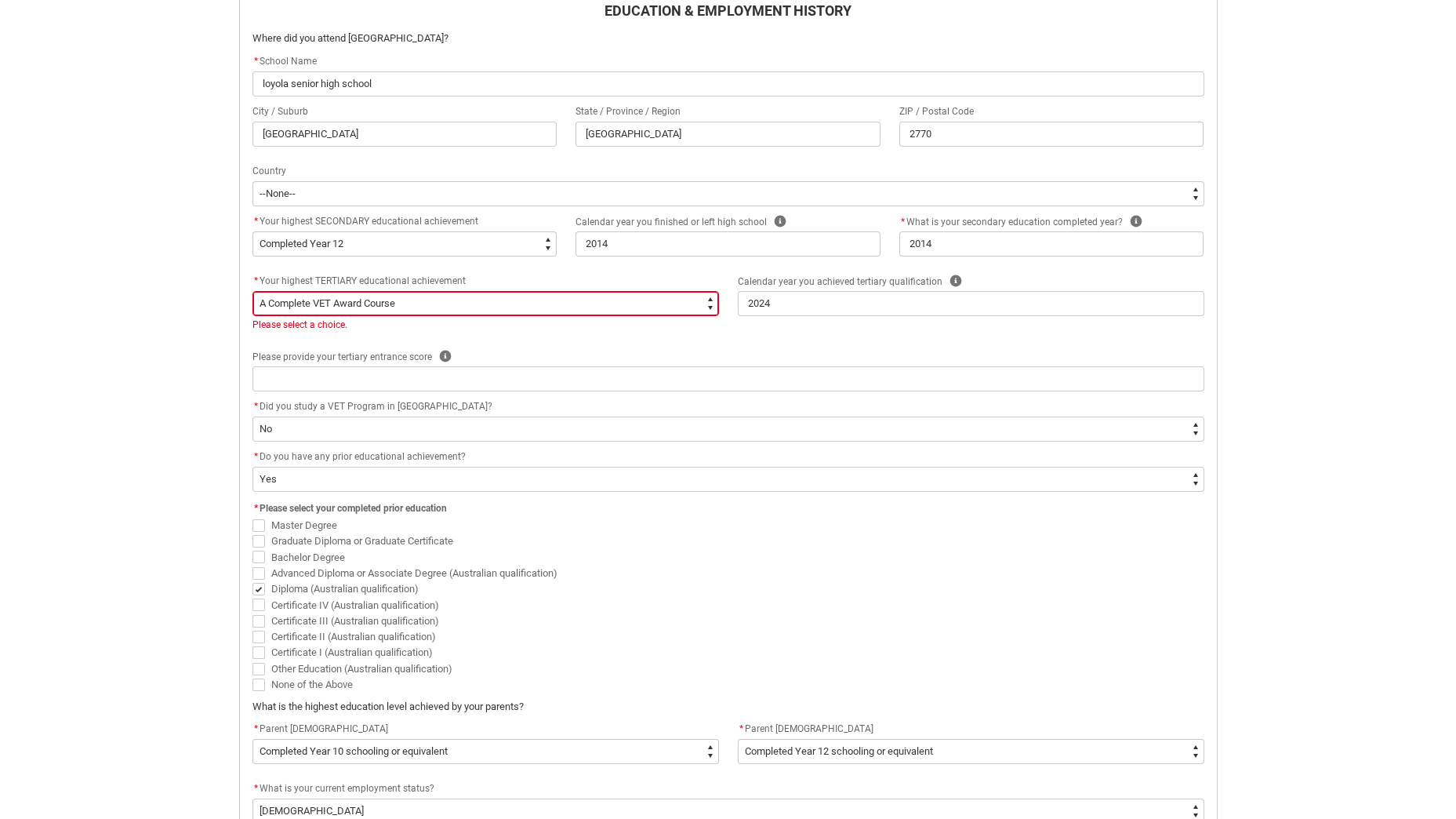
click at [193, 431] on div "Skip to Main Content Collarts Education Community Home New Enrolment Applicatio…" at bounding box center [728, 317] width 1456 height 1632
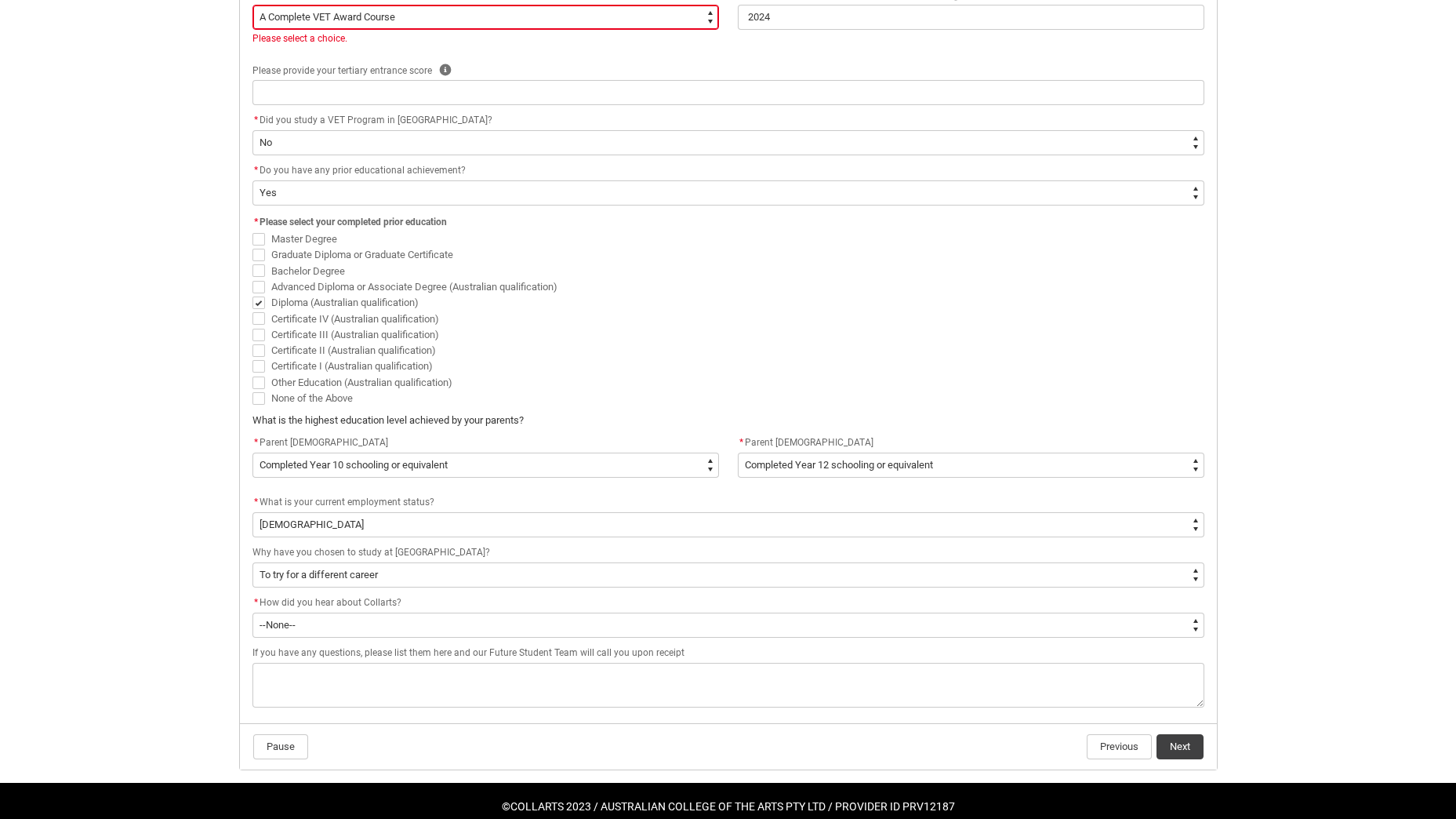
scroll to position [813, 0]
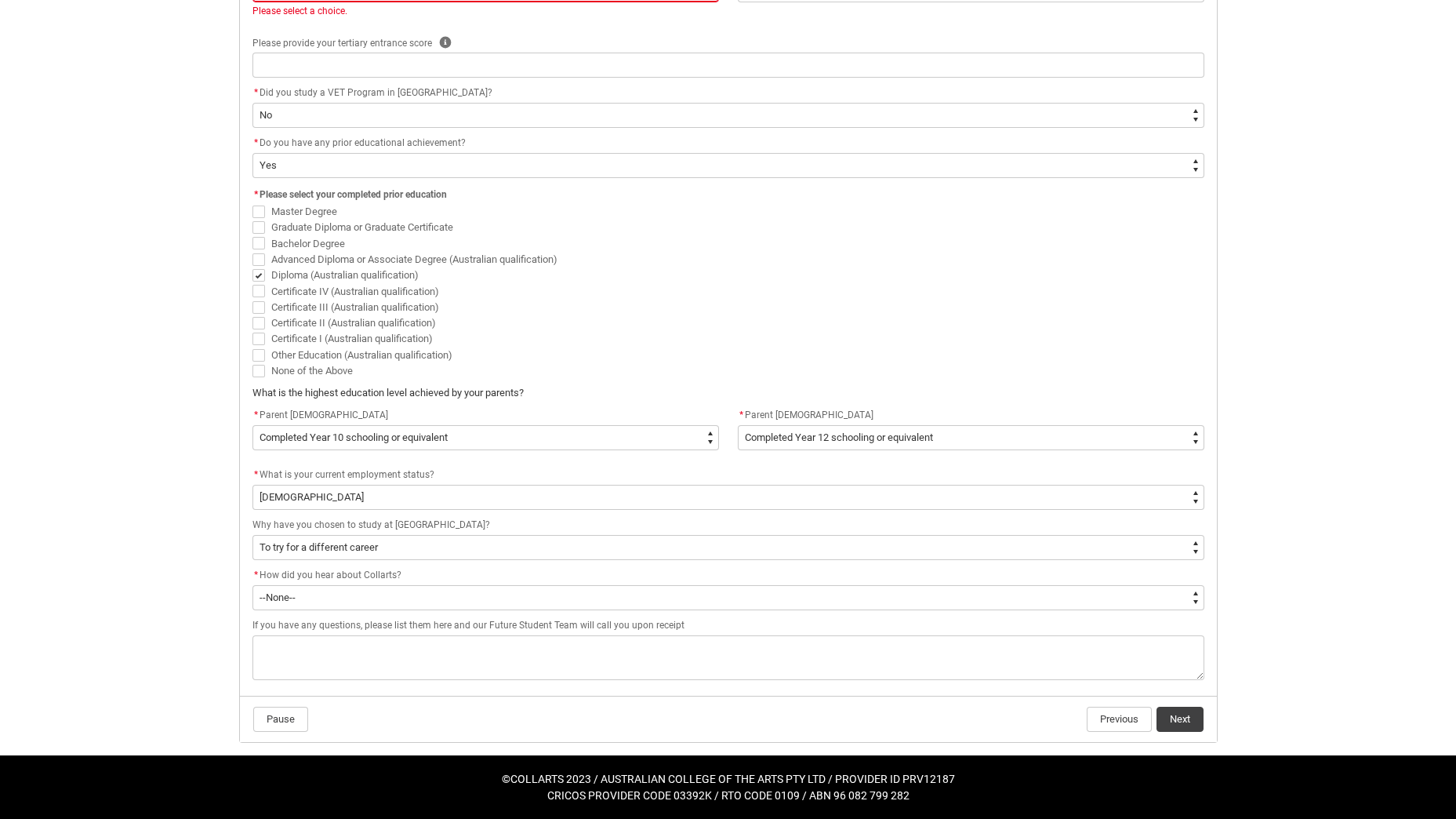
click at [166, 445] on div "Skip to Main Content Collarts Education Community Home New Enrolment Applicatio…" at bounding box center [728, 3] width 1456 height 1632
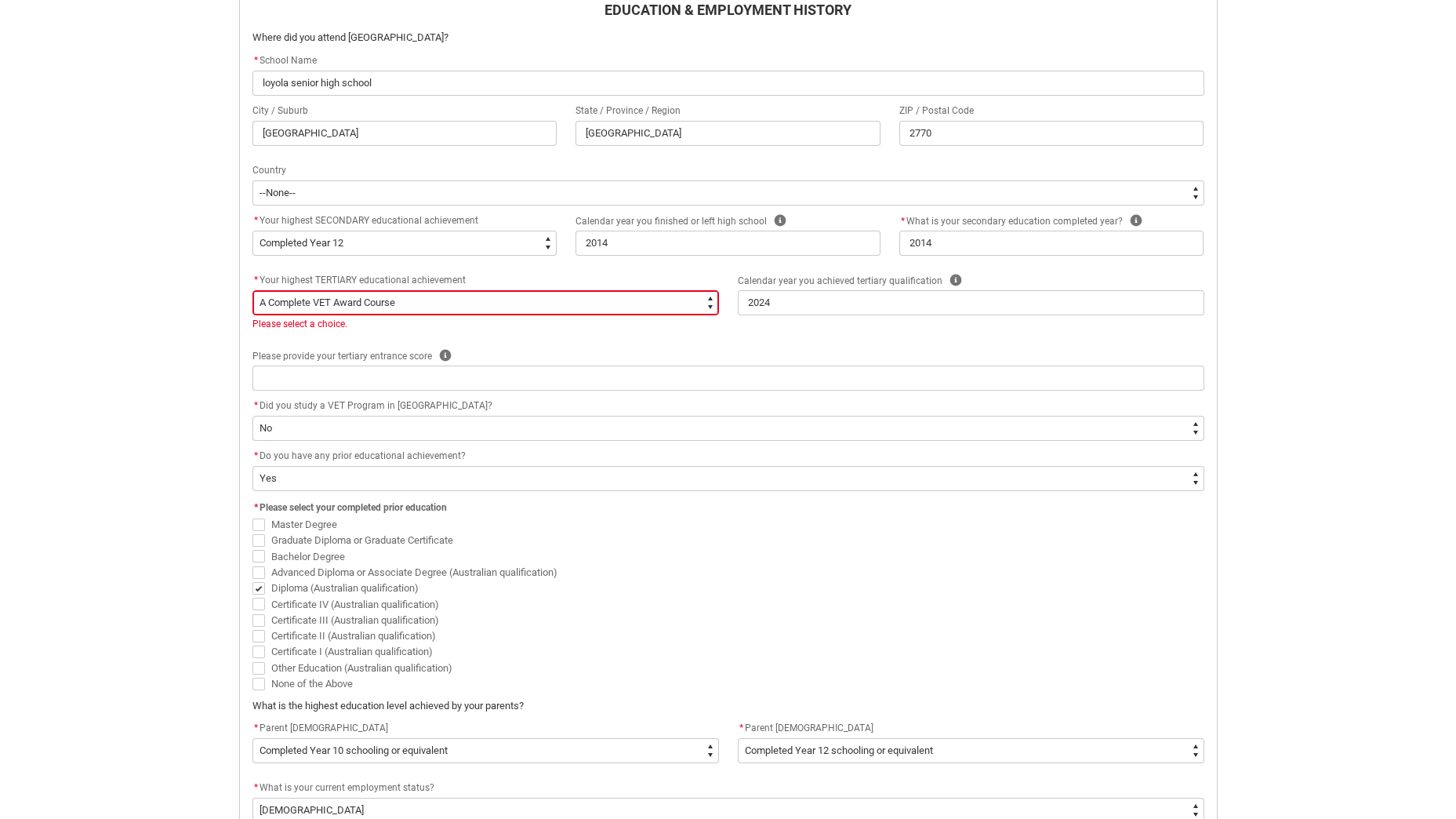
scroll to position [499, 0]
click at [428, 311] on select "--None-- A Complete Final Year of Secondary Education at School A Complete VET …" at bounding box center [486, 303] width 467 height 25
click at [407, 292] on select "--None-- A Complete Final Year of Secondary Education at School A Complete VET …" at bounding box center [486, 303] width 467 height 25
click at [252, 291] on select "--None-- A Complete Final Year of Secondary Education at School A Complete VET …" at bounding box center [486, 303] width 467 height 25
click at [182, 447] on div "Skip to Main Content Collarts Education Community Home New Enrolment Applicatio…" at bounding box center [728, 317] width 1456 height 1632
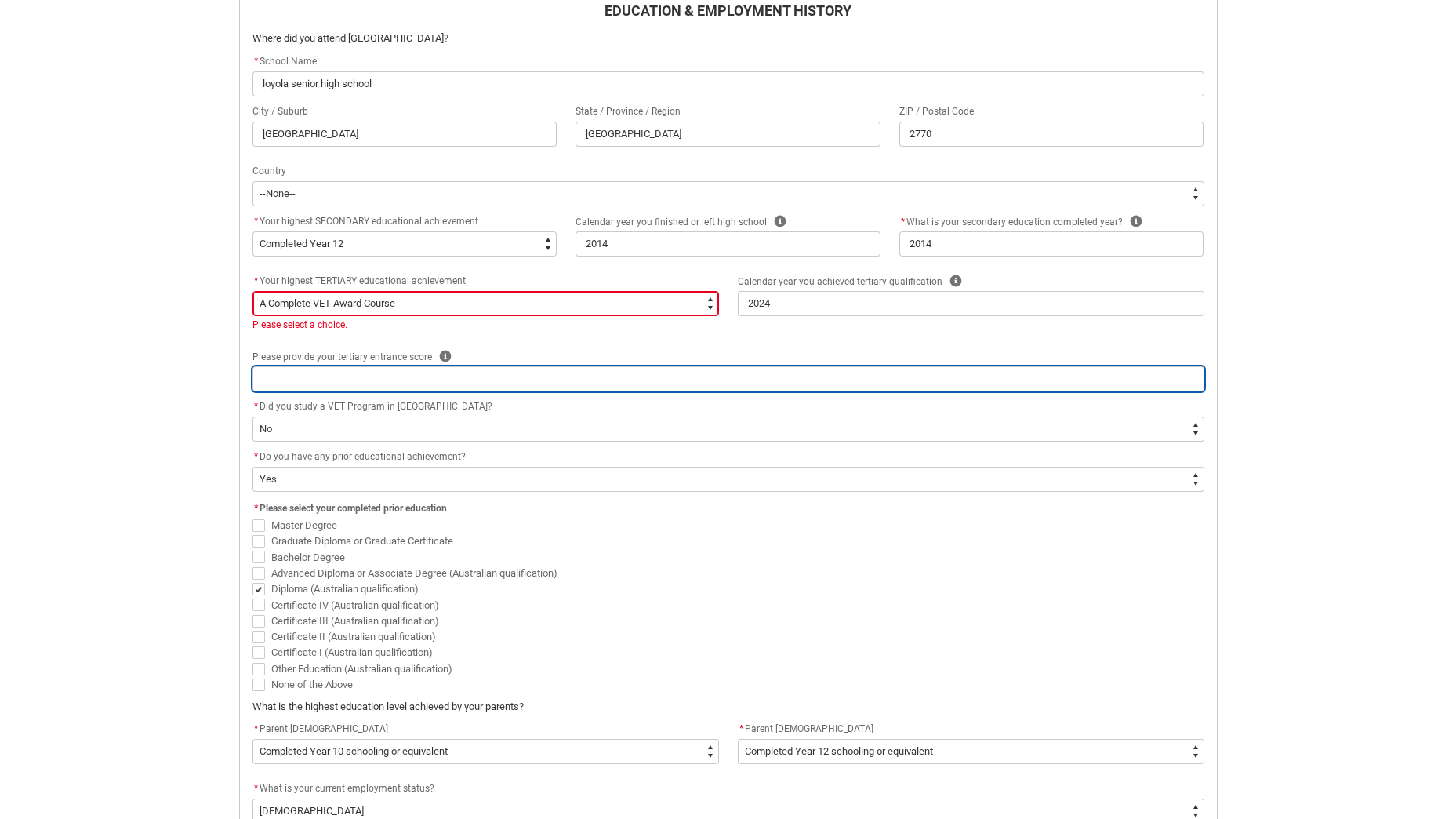
click at [361, 373] on input "REDU_Acceptance_Declaration flow" at bounding box center [728, 379] width 952 height 25
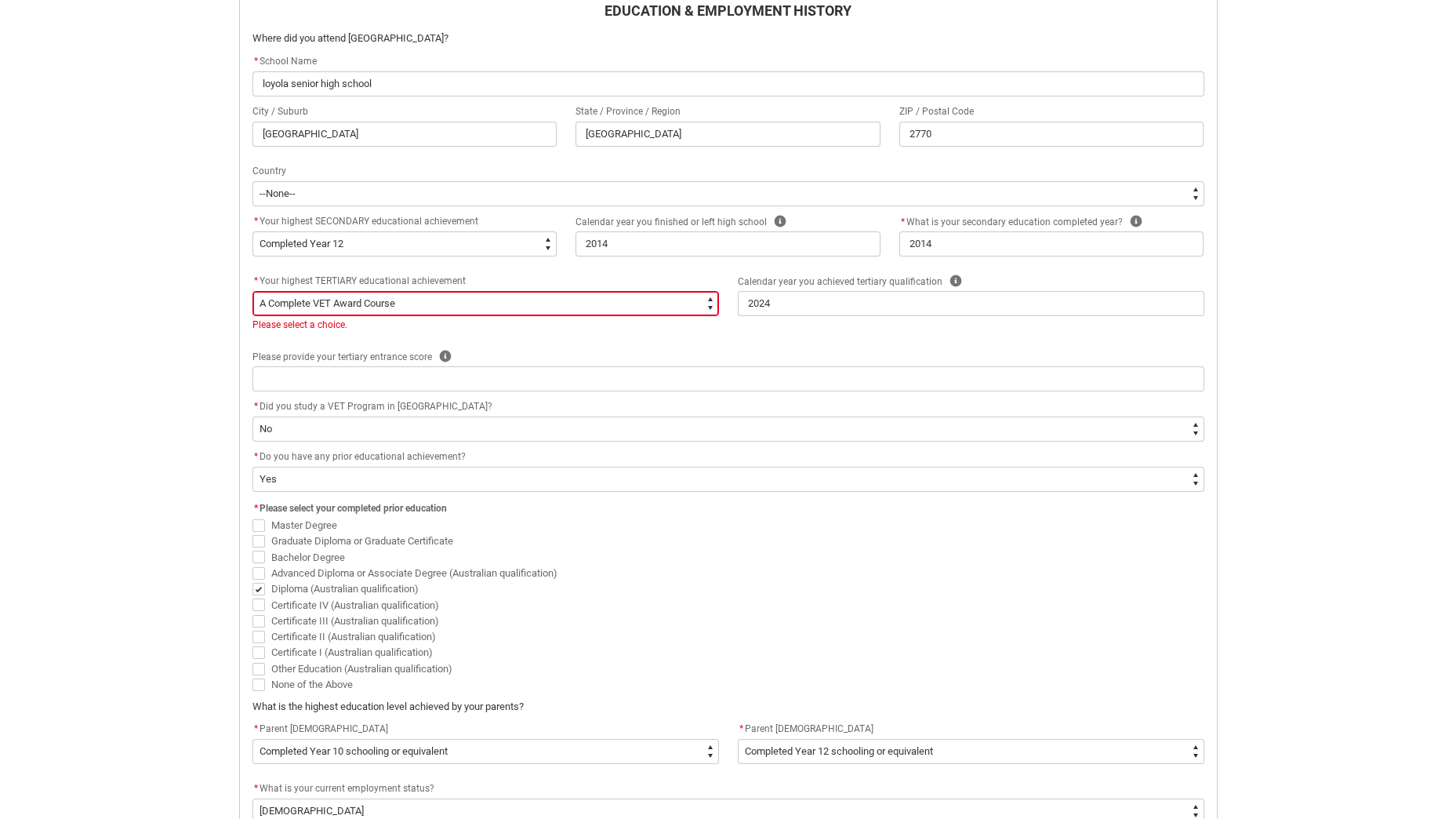
click at [184, 412] on div "Skip to Main Content Collarts Education Community Home New Enrolment Applicatio…" at bounding box center [728, 317] width 1456 height 1632
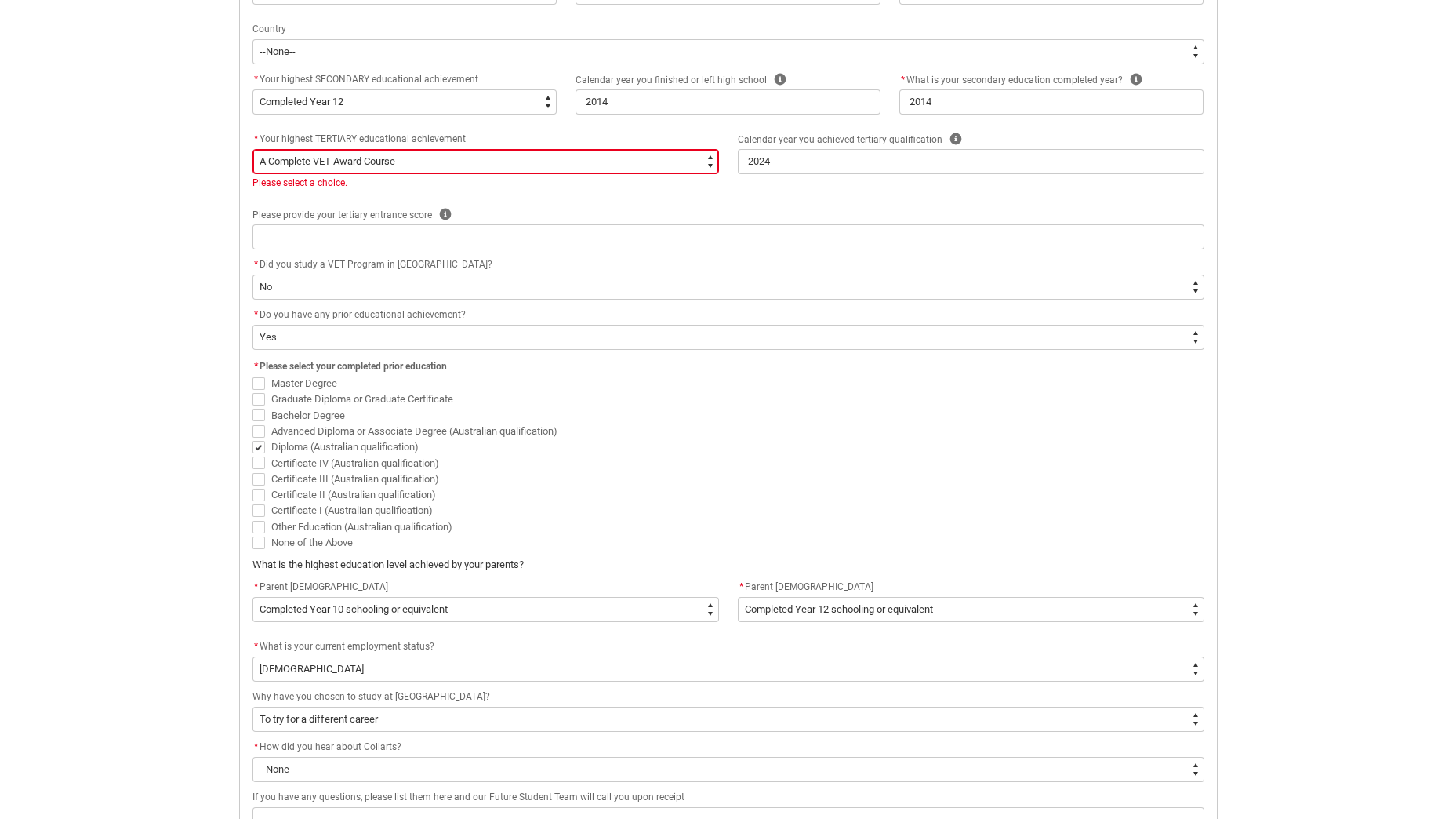
scroll to position [813, 0]
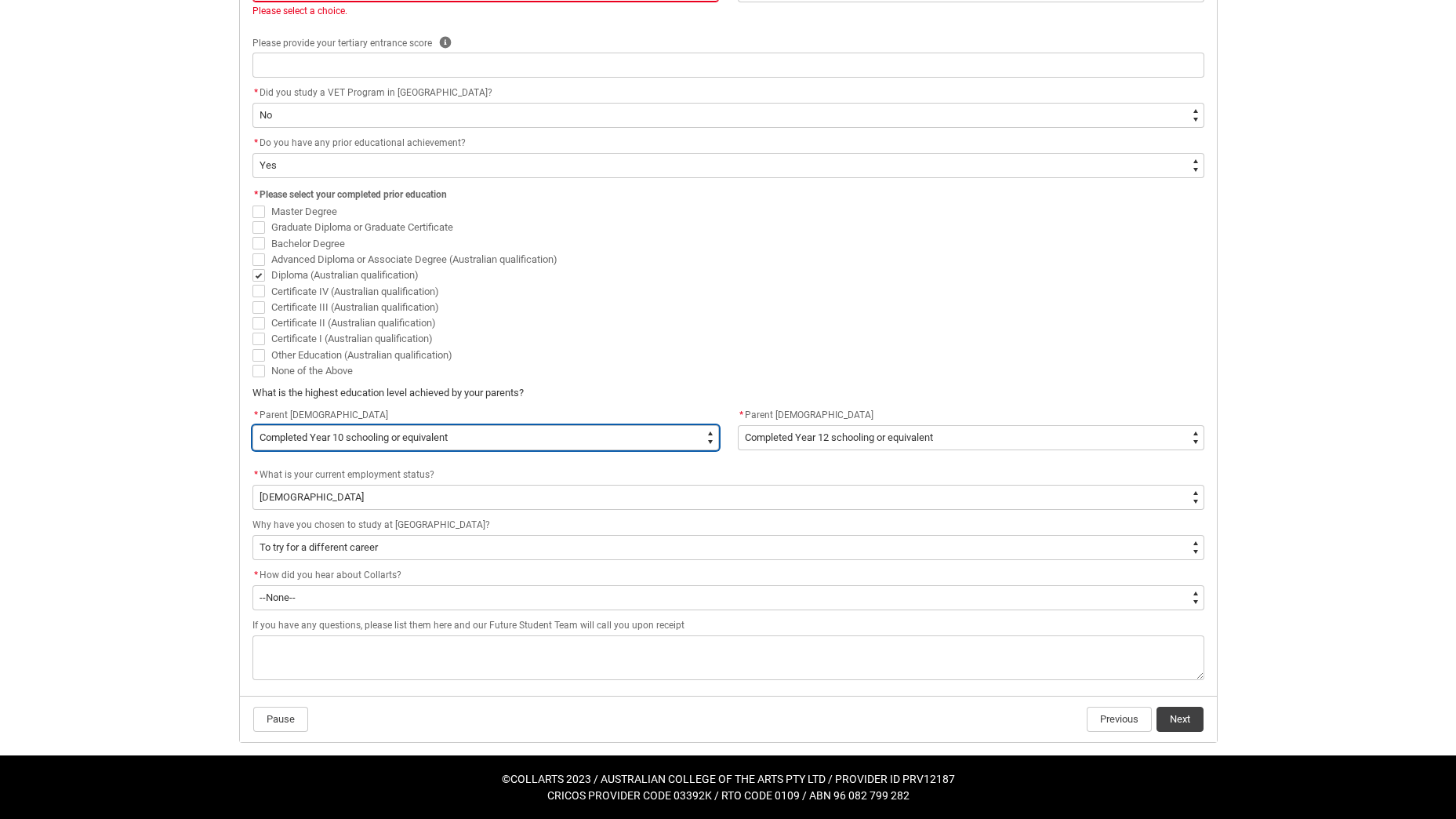
click at [419, 442] on select "--None-- Postgraduate qualification (e.g. Postgraduate Diploma, Master's, PhD) …" at bounding box center [486, 438] width 467 height 25
click at [252, 425] on select "--None-- Postgraduate qualification (e.g. Postgraduate Diploma, Master's, PhD) …" at bounding box center [486, 438] width 467 height 25
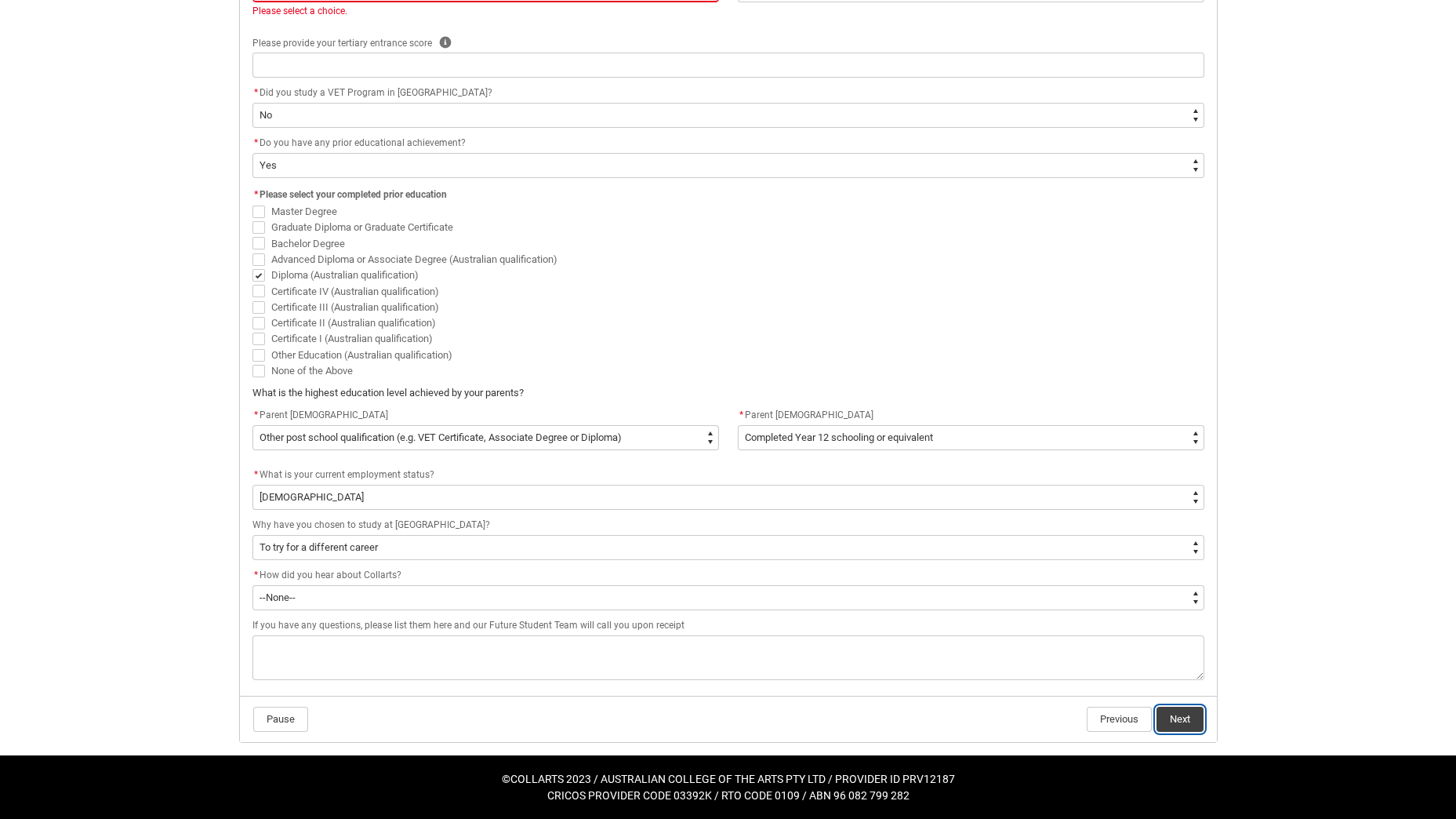
click at [1165, 721] on button "Next" at bounding box center [1180, 720] width 47 height 25
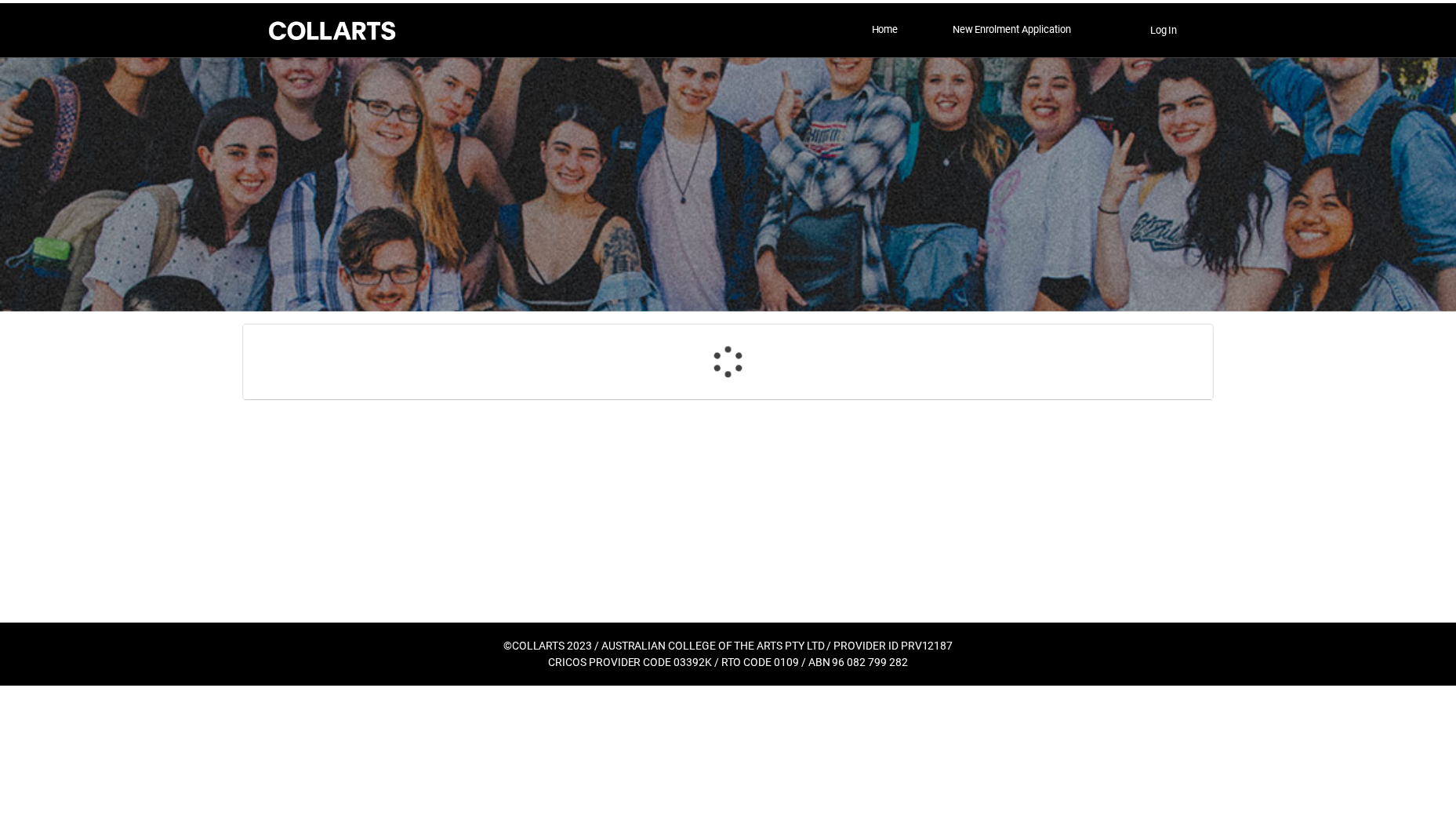
scroll to position [163, 0]
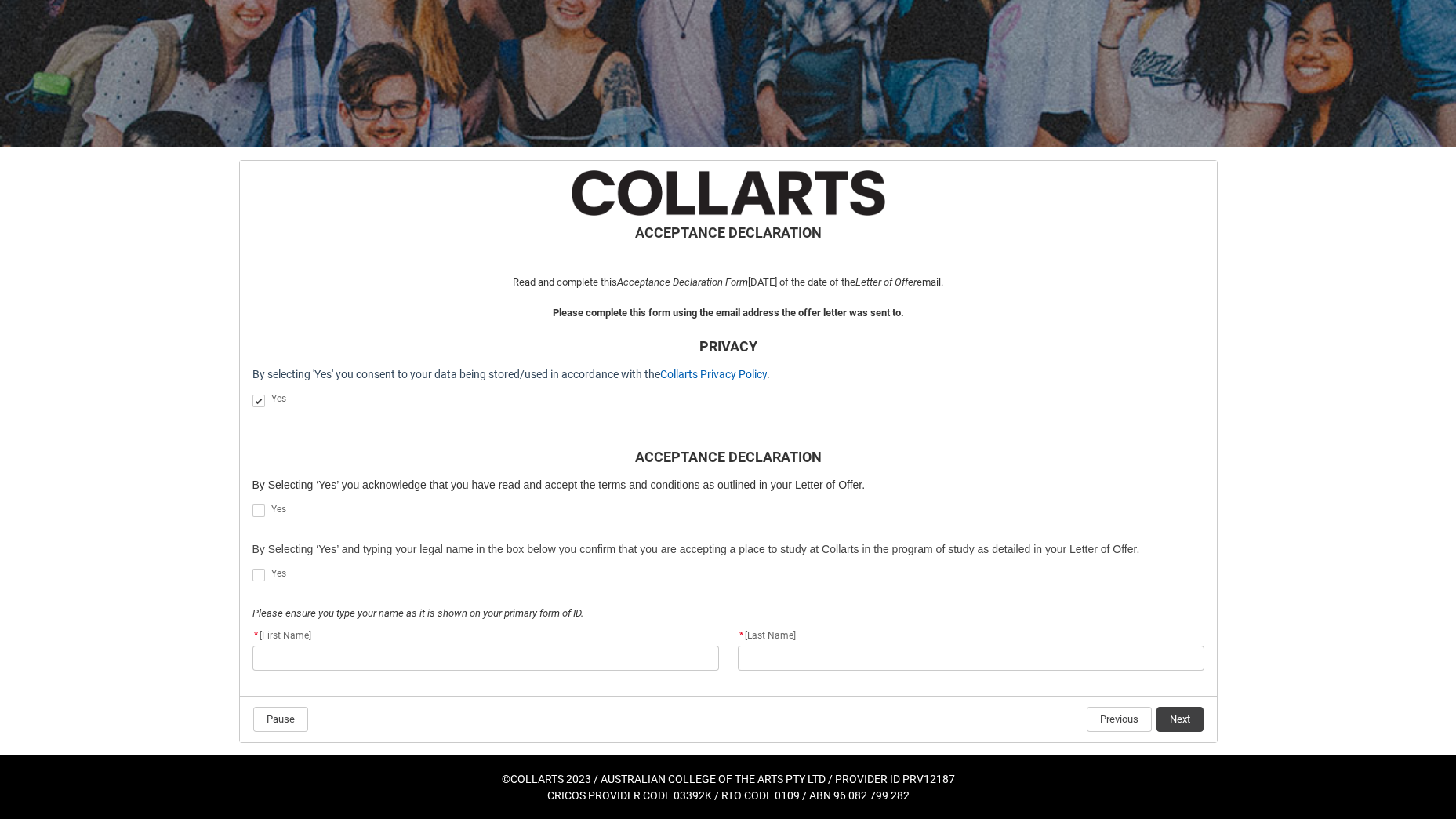
click at [262, 507] on span "REDU_Acceptance_Declaration flow" at bounding box center [259, 511] width 13 height 13
click at [252, 503] on input "REDU_Acceptance_Declaration flow" at bounding box center [252, 502] width 1 height 1
click at [263, 575] on span "REDU_Acceptance_Declaration flow" at bounding box center [259, 575] width 13 height 13
click at [252, 567] on input "REDU_Acceptance_Declaration flow" at bounding box center [252, 566] width 1 height 1
click at [382, 662] on input "REDU_Acceptance_Declaration flow" at bounding box center [486, 659] width 467 height 25
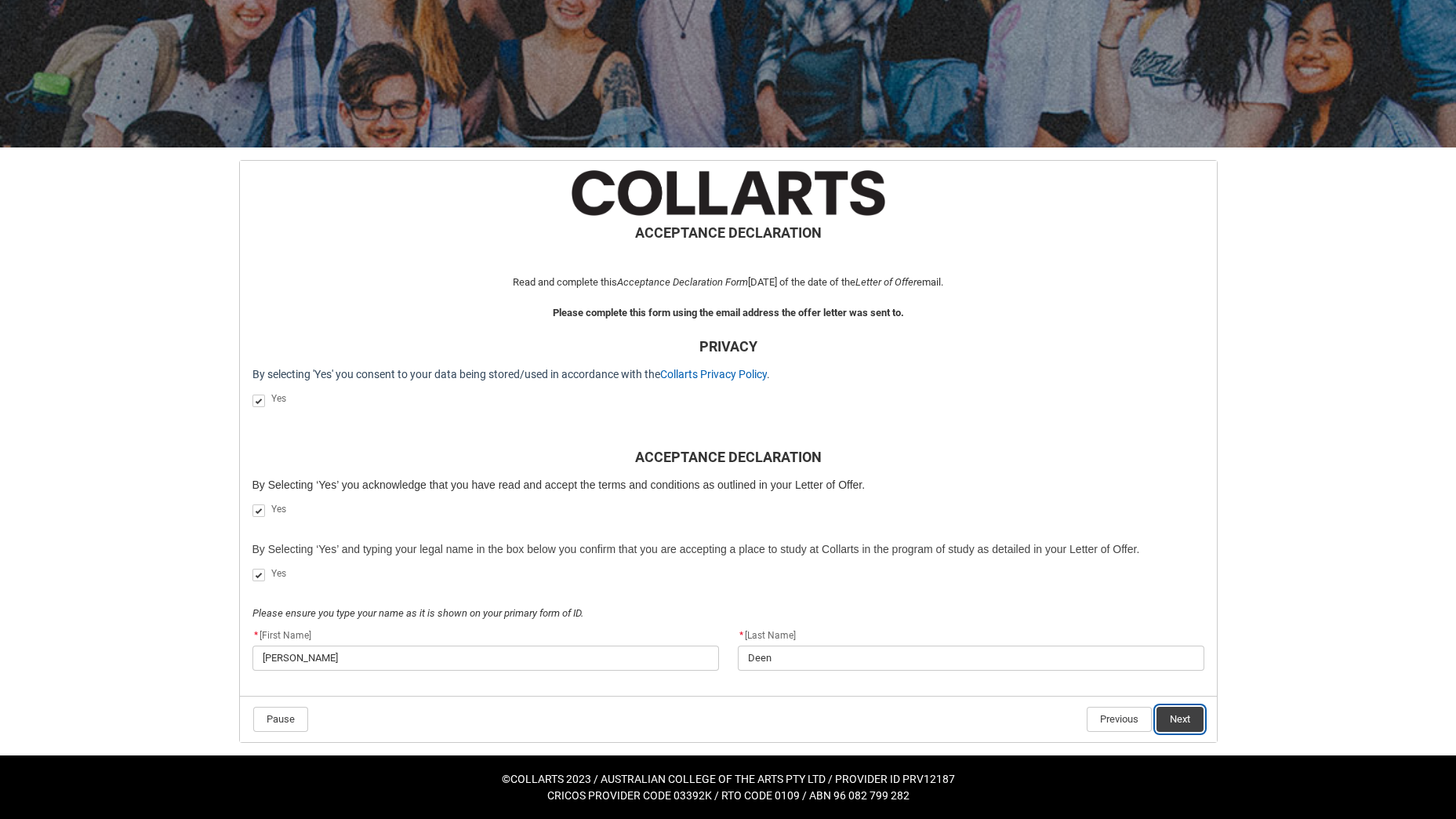
click at [1184, 722] on button "Next" at bounding box center [1180, 720] width 47 height 25
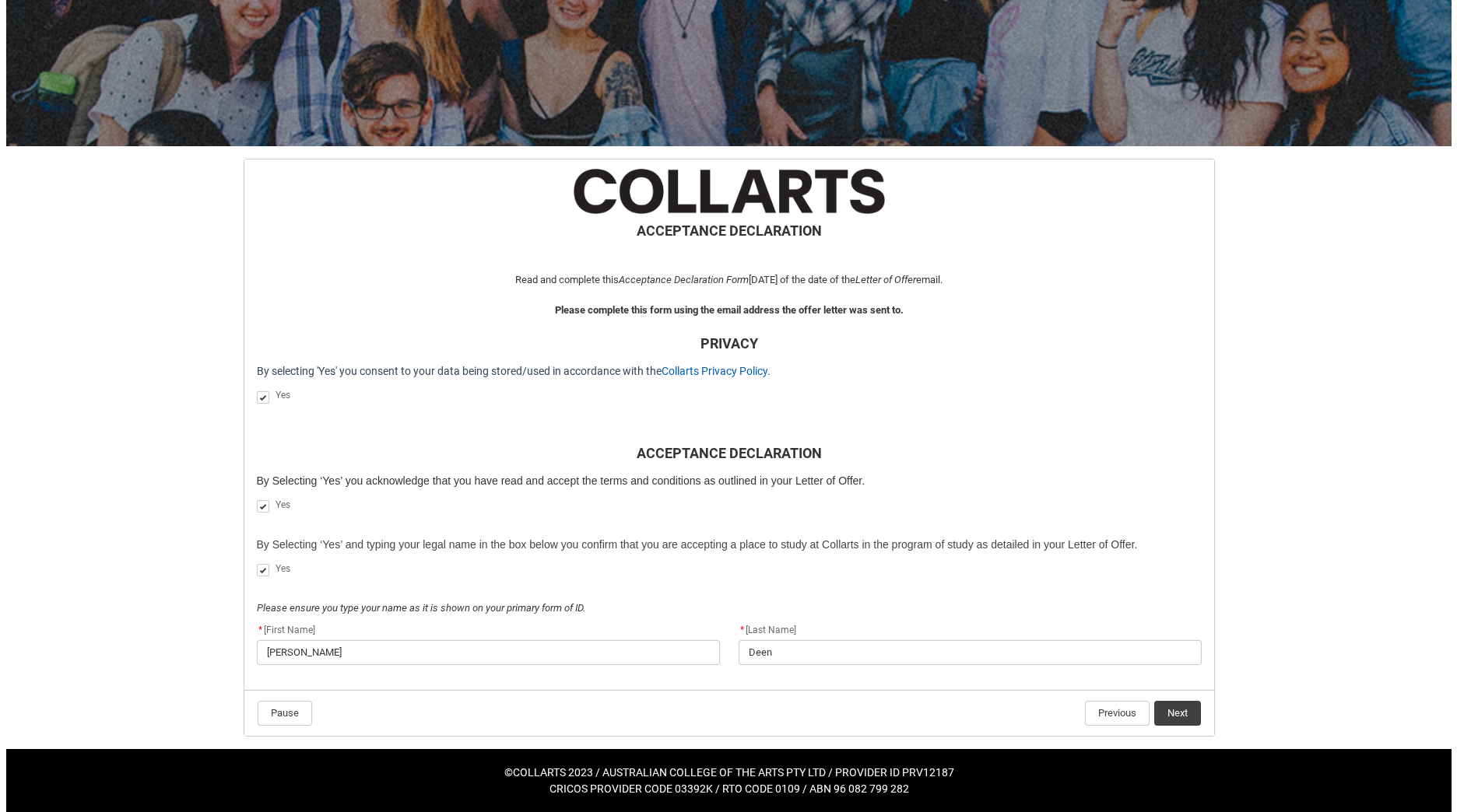
scroll to position [0, 0]
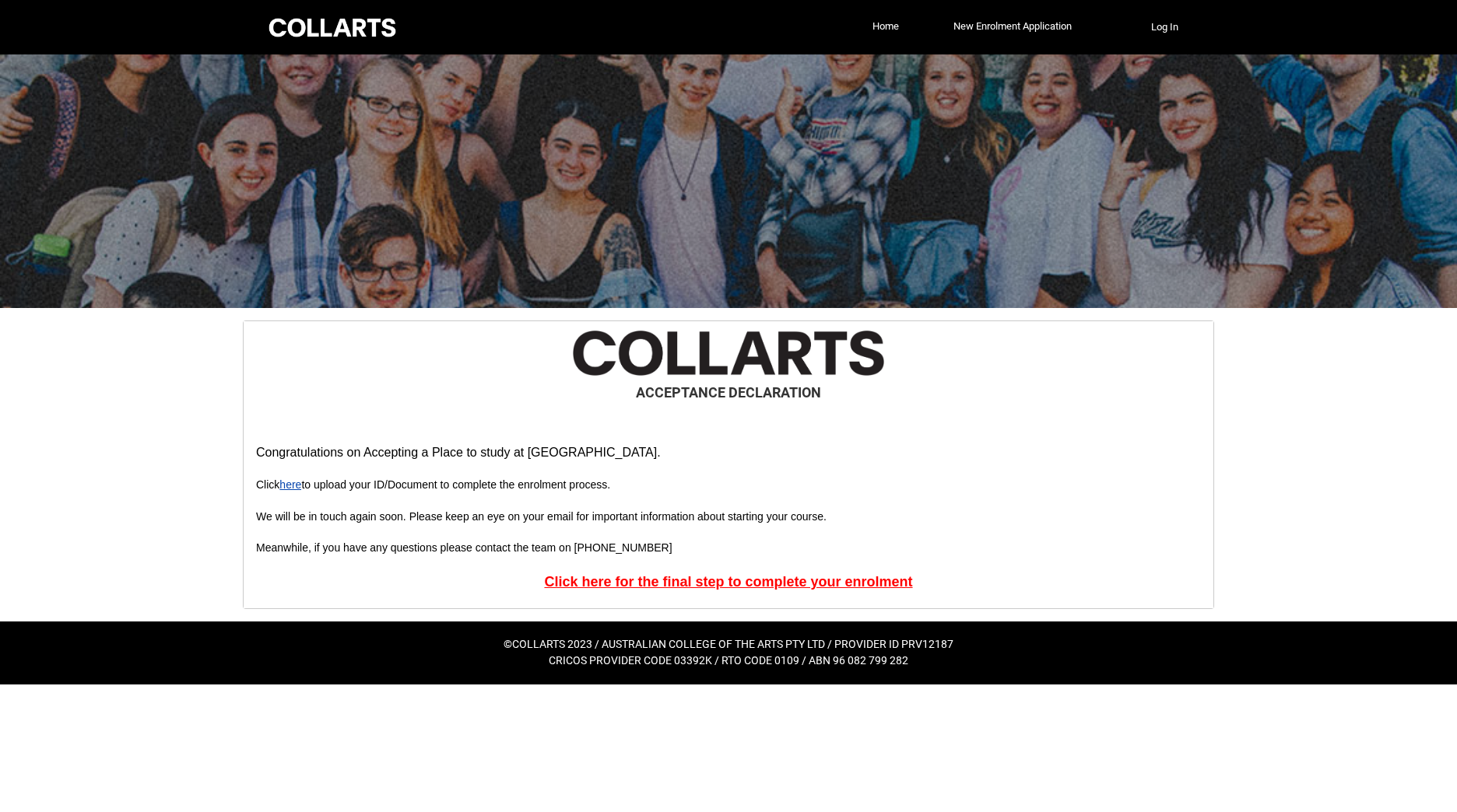
click at [288, 478] on link "here" at bounding box center [291, 484] width 22 height 13
